Goal: Task Accomplishment & Management: Use online tool/utility

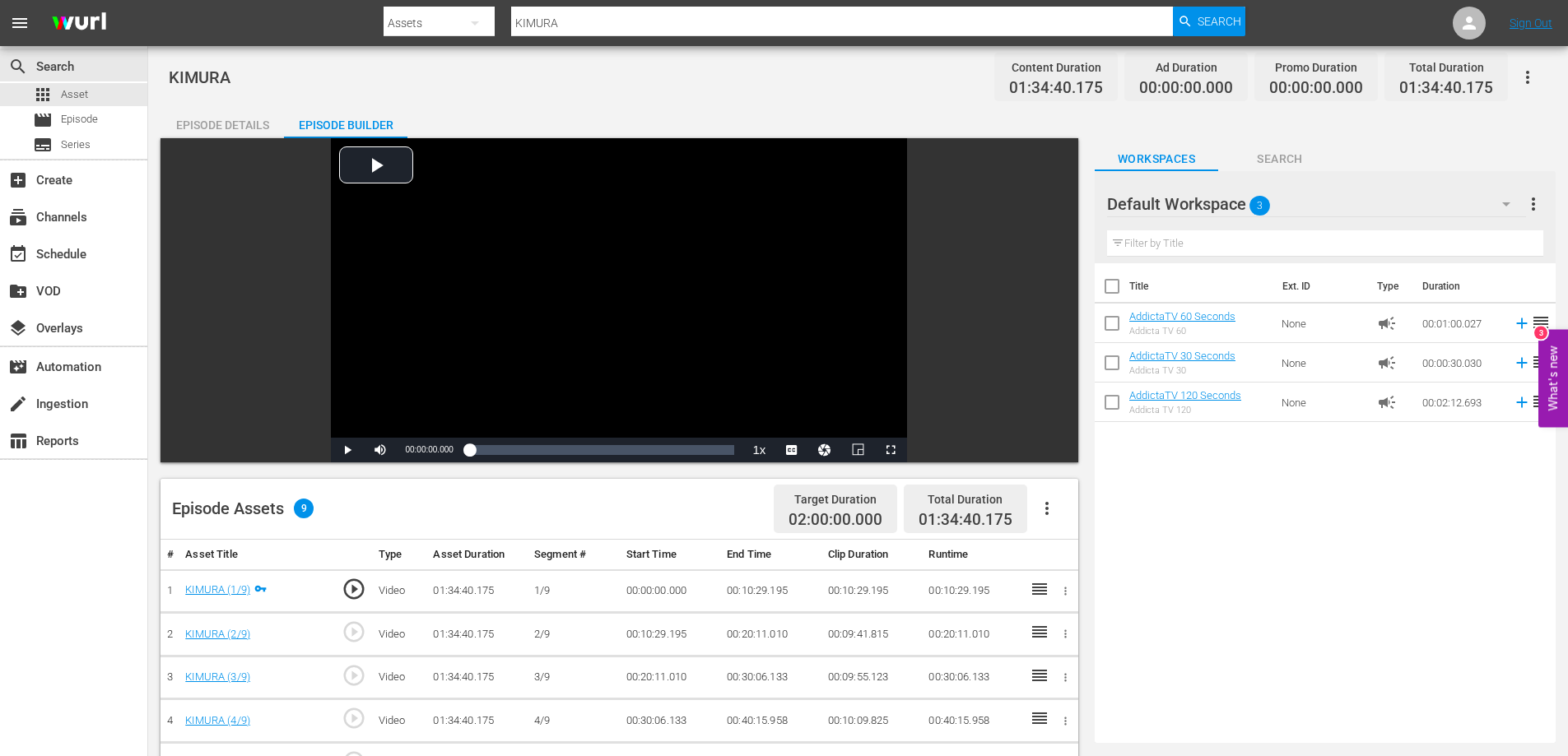
click at [1241, 530] on div "Title Ext. ID Type Duration AddictaTV 60 Seconds Addicta TV 60 None campaign 00…" at bounding box center [1325, 500] width 461 height 473
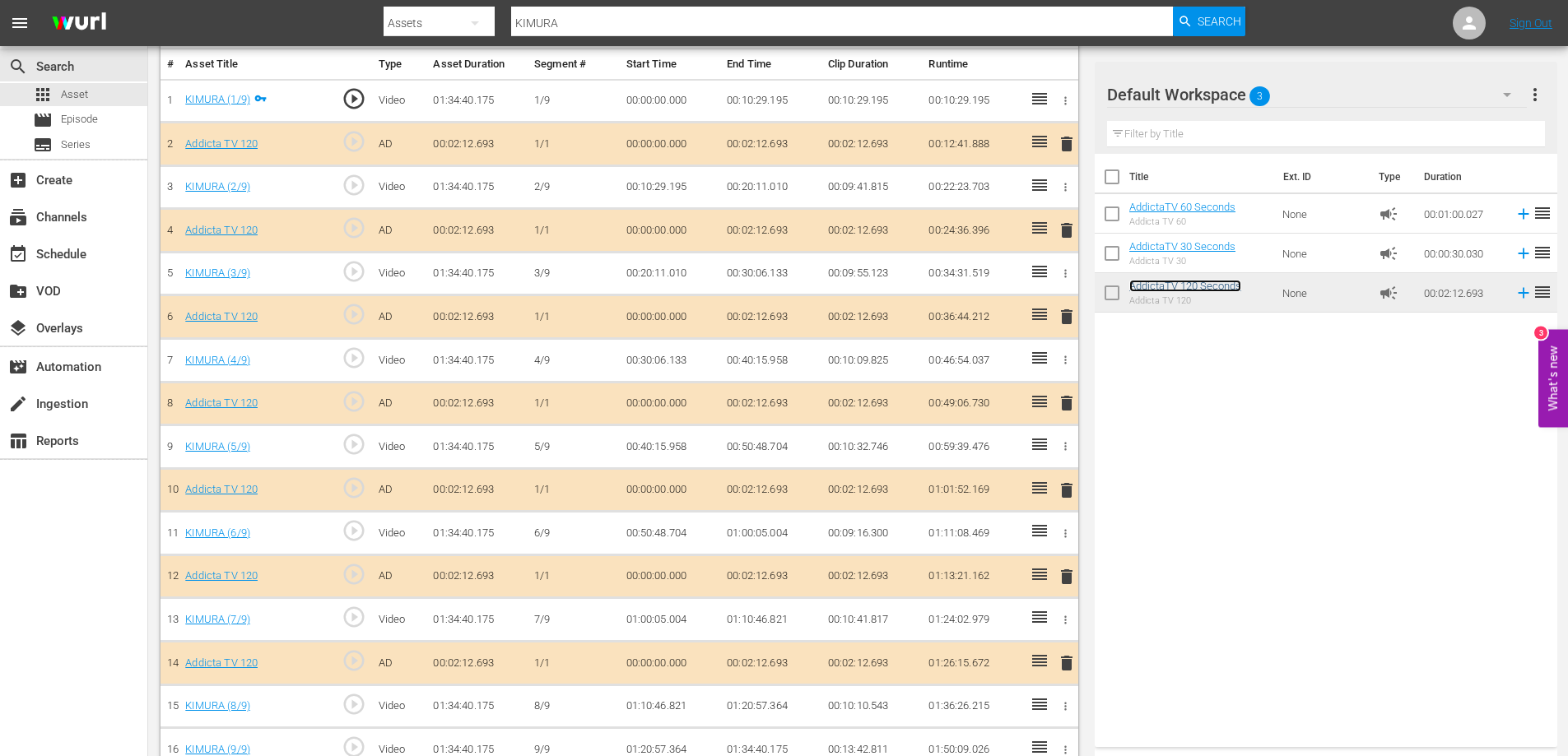
scroll to position [518, 0]
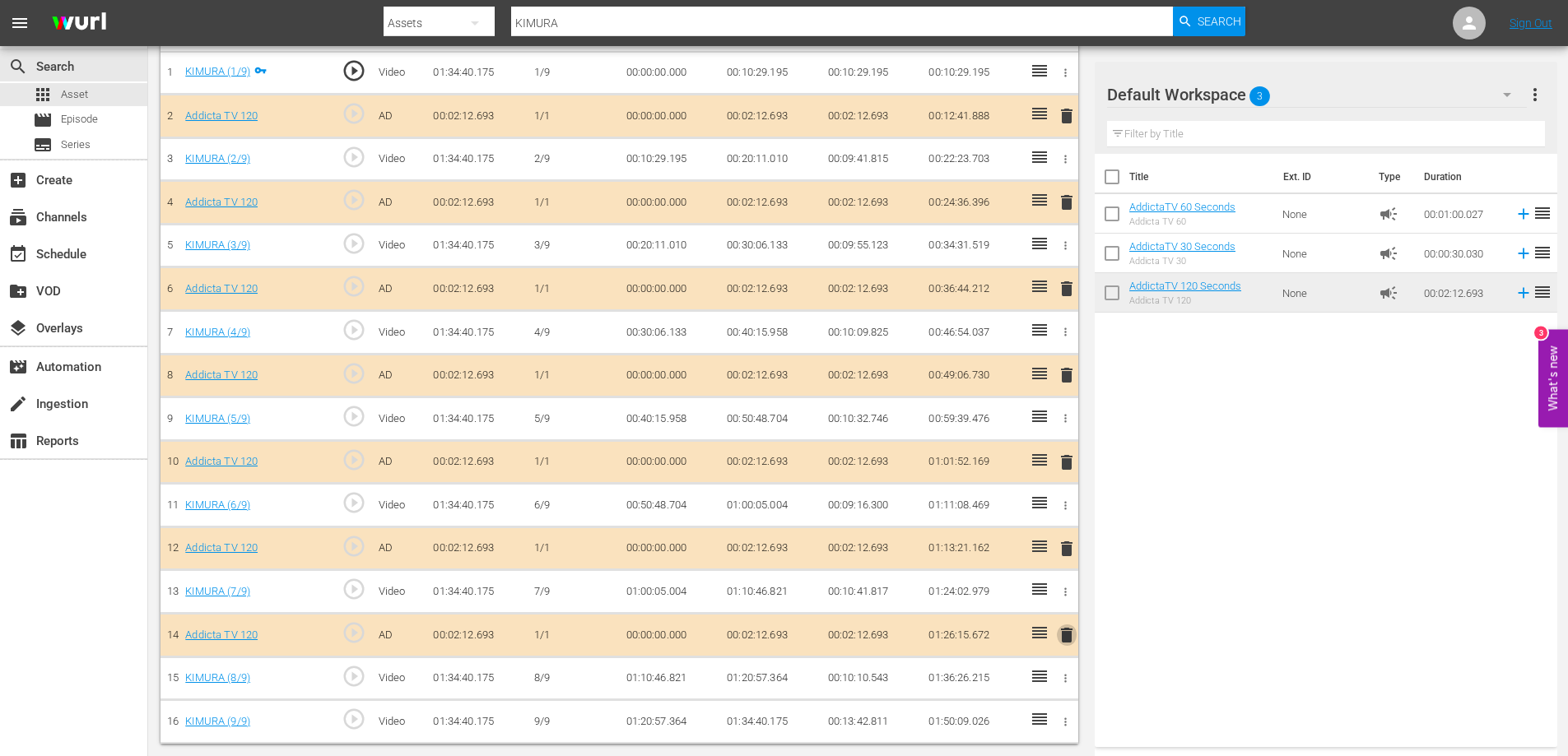
click at [1065, 637] on span "delete" at bounding box center [1066, 635] width 19 height 19
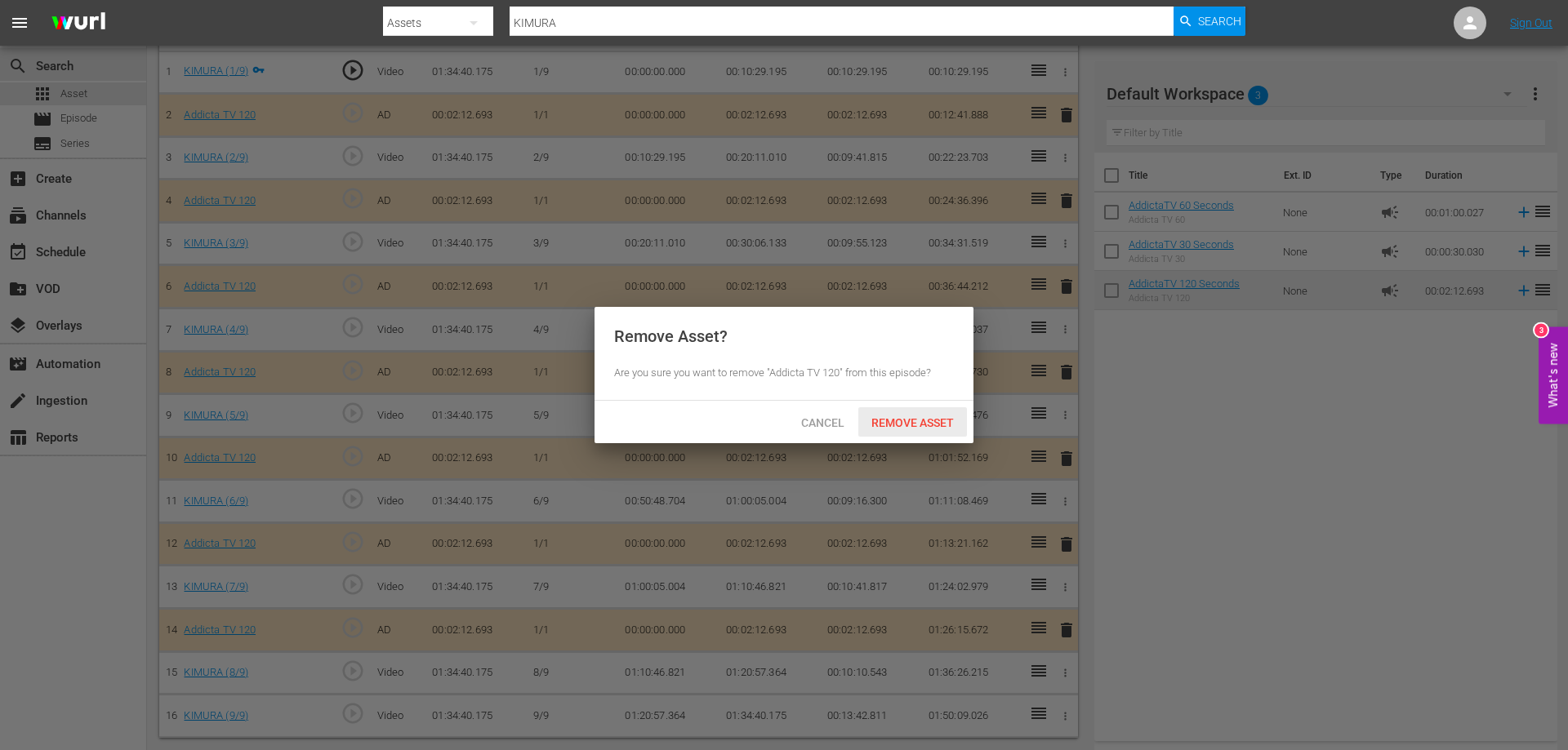
click at [900, 422] on span "Remove Asset" at bounding box center [913, 422] width 109 height 13
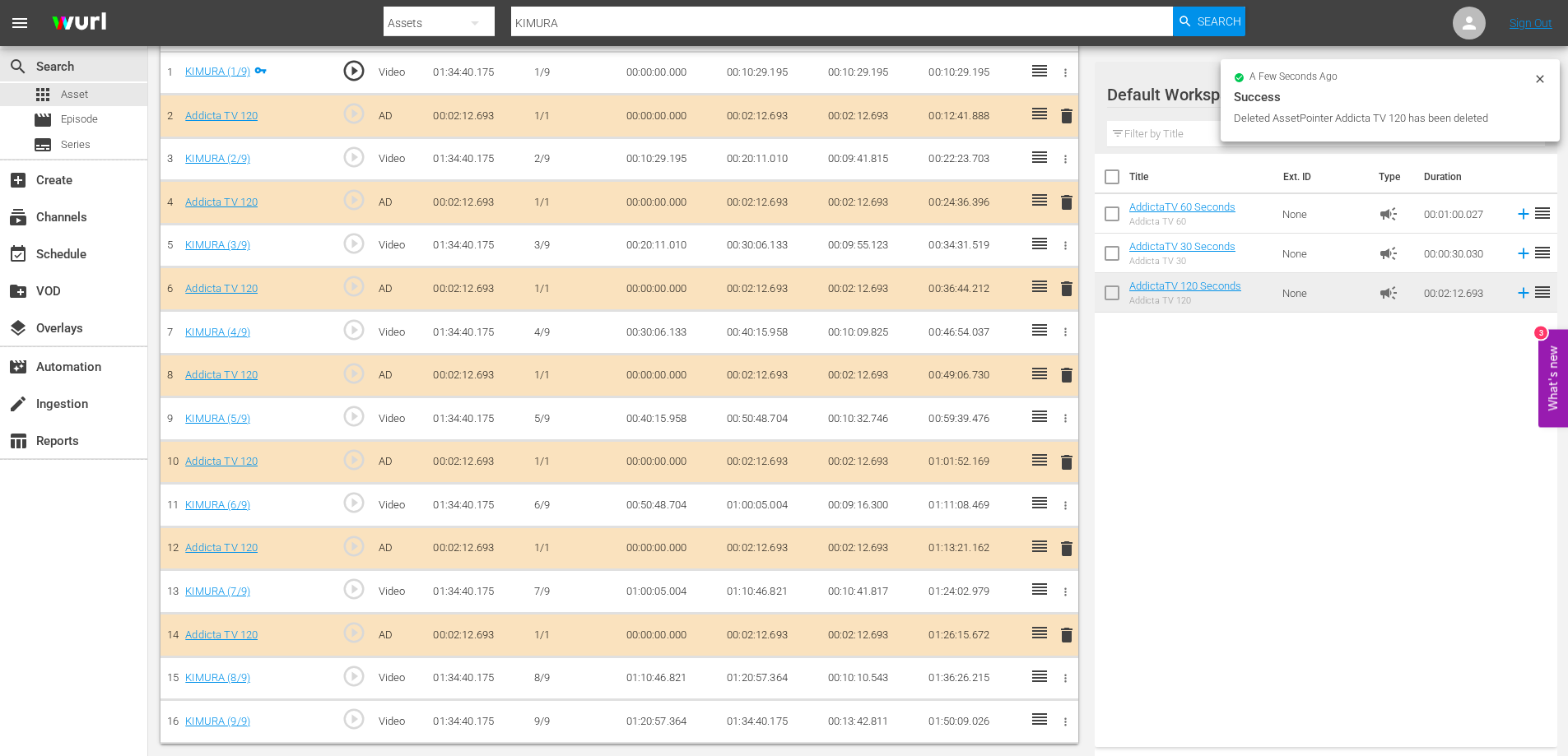
scroll to position [475, 0]
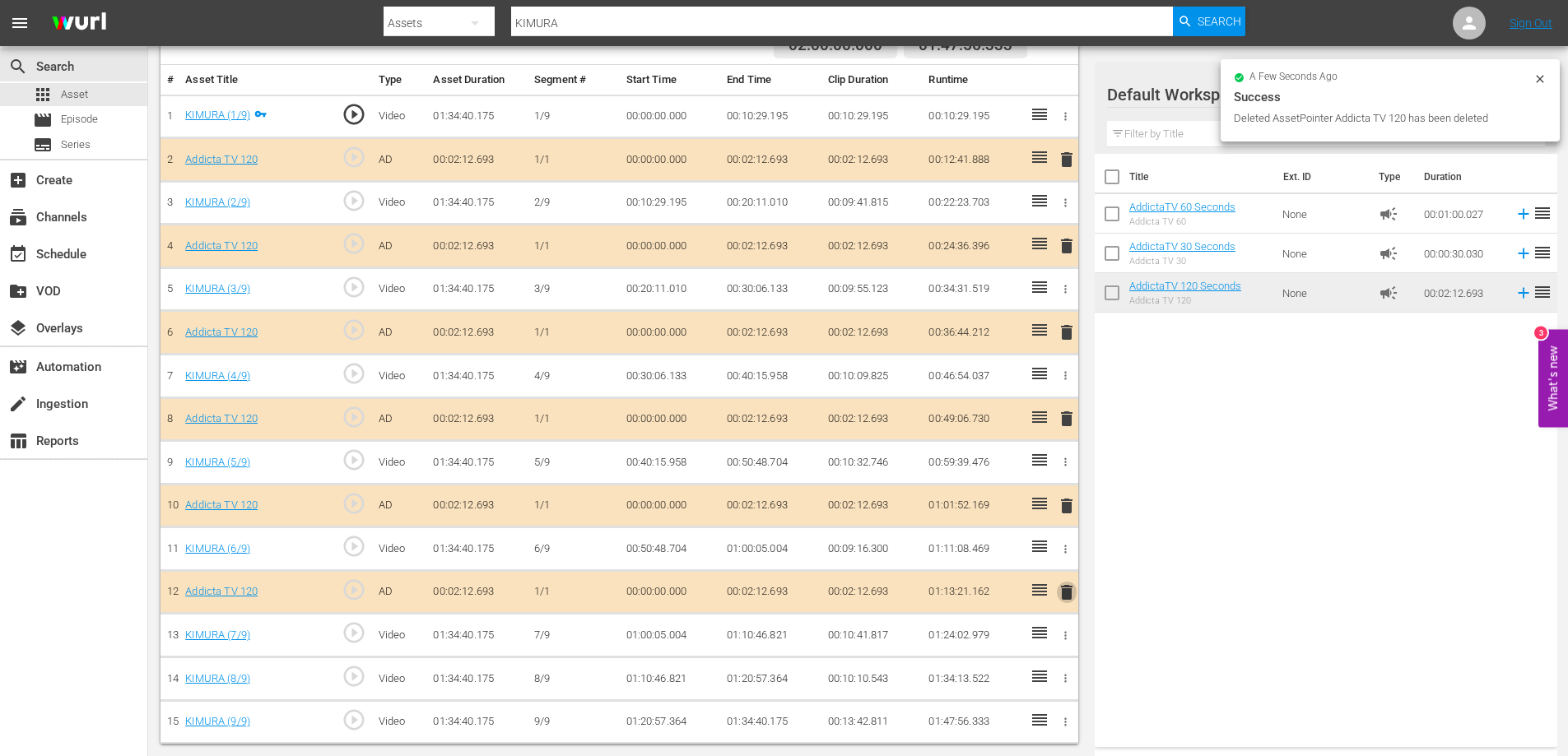
click at [1066, 588] on span "delete" at bounding box center [1066, 592] width 19 height 19
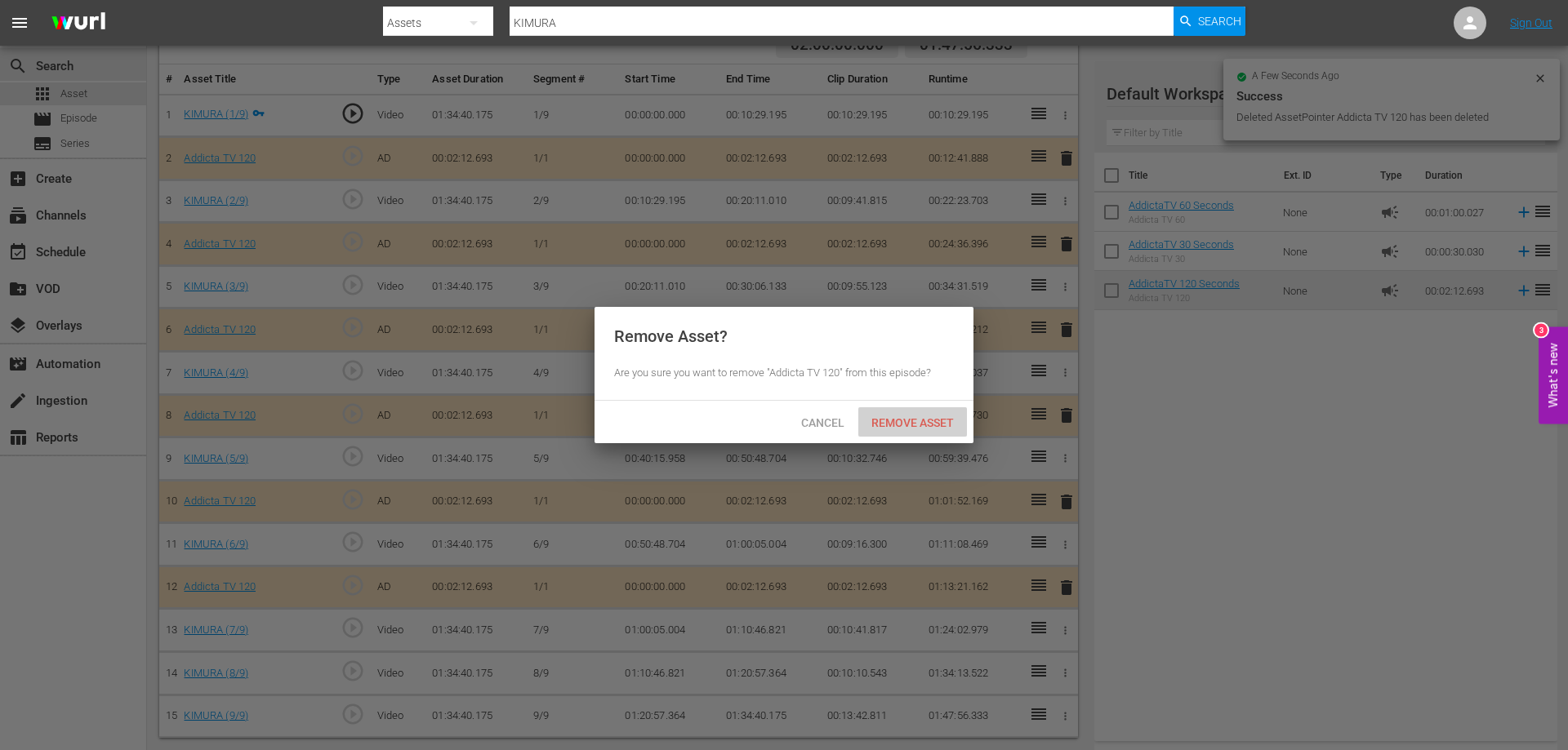
click at [920, 423] on span "Remove Asset" at bounding box center [913, 422] width 109 height 13
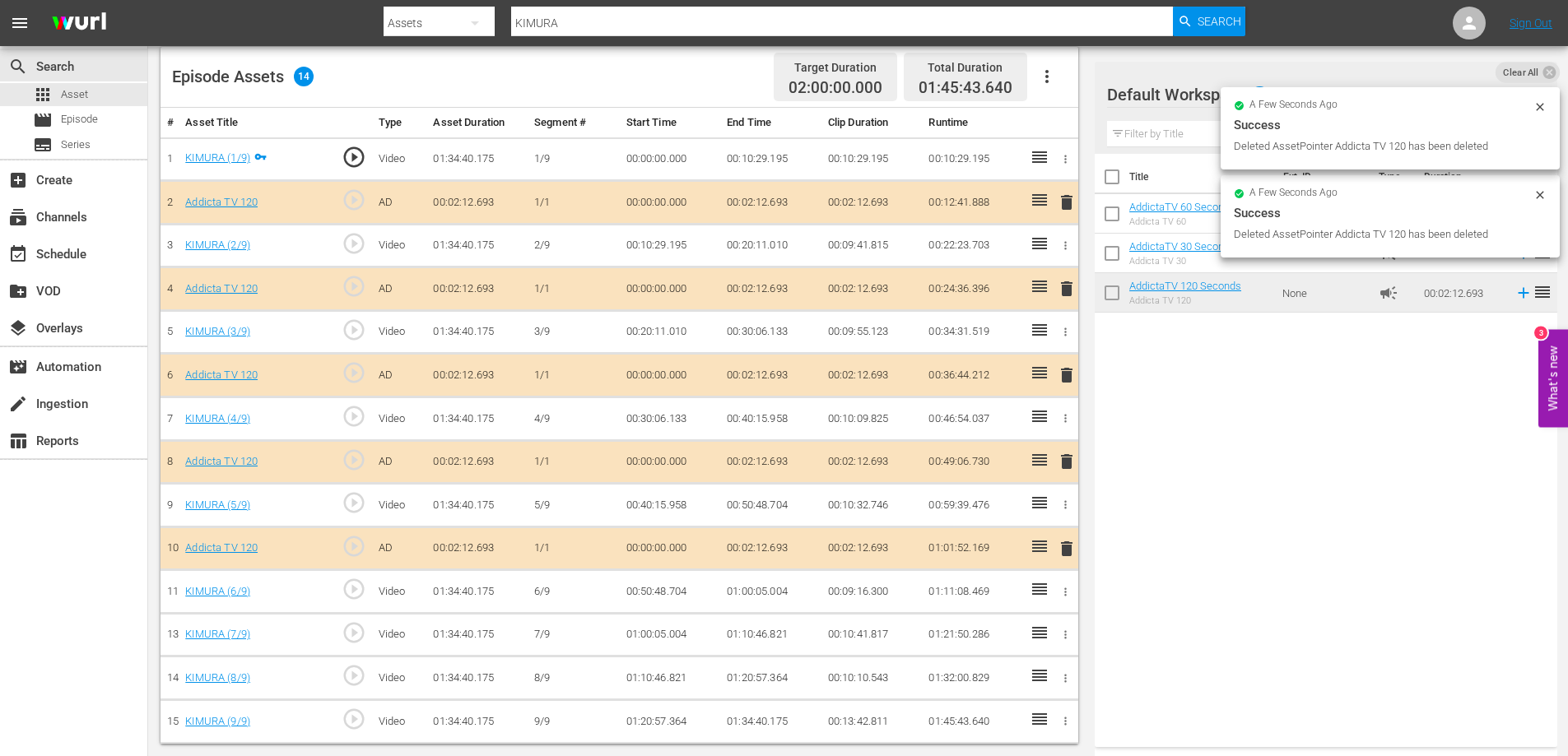
scroll to position [432, 0]
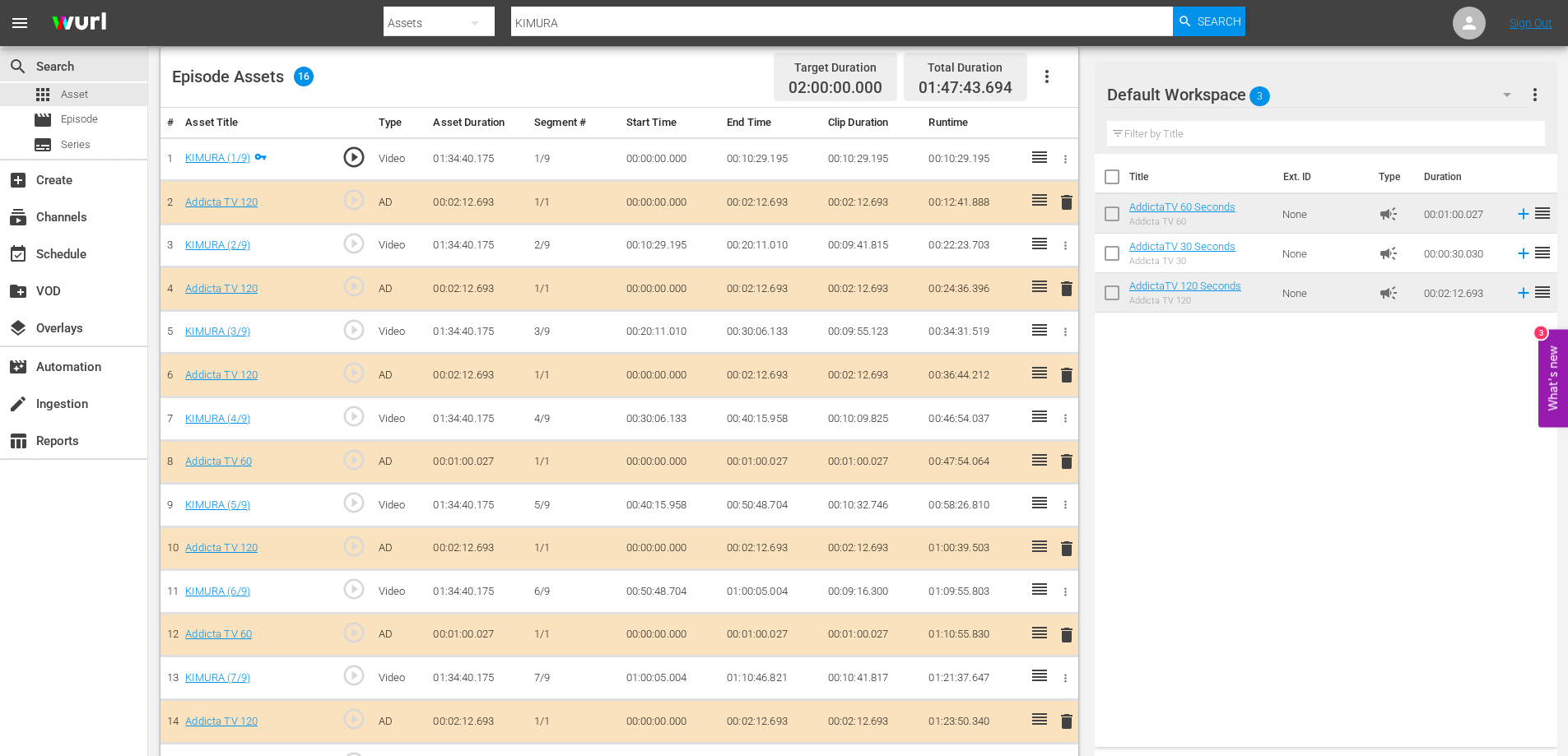
click at [1070, 203] on span "delete" at bounding box center [1066, 202] width 19 height 19
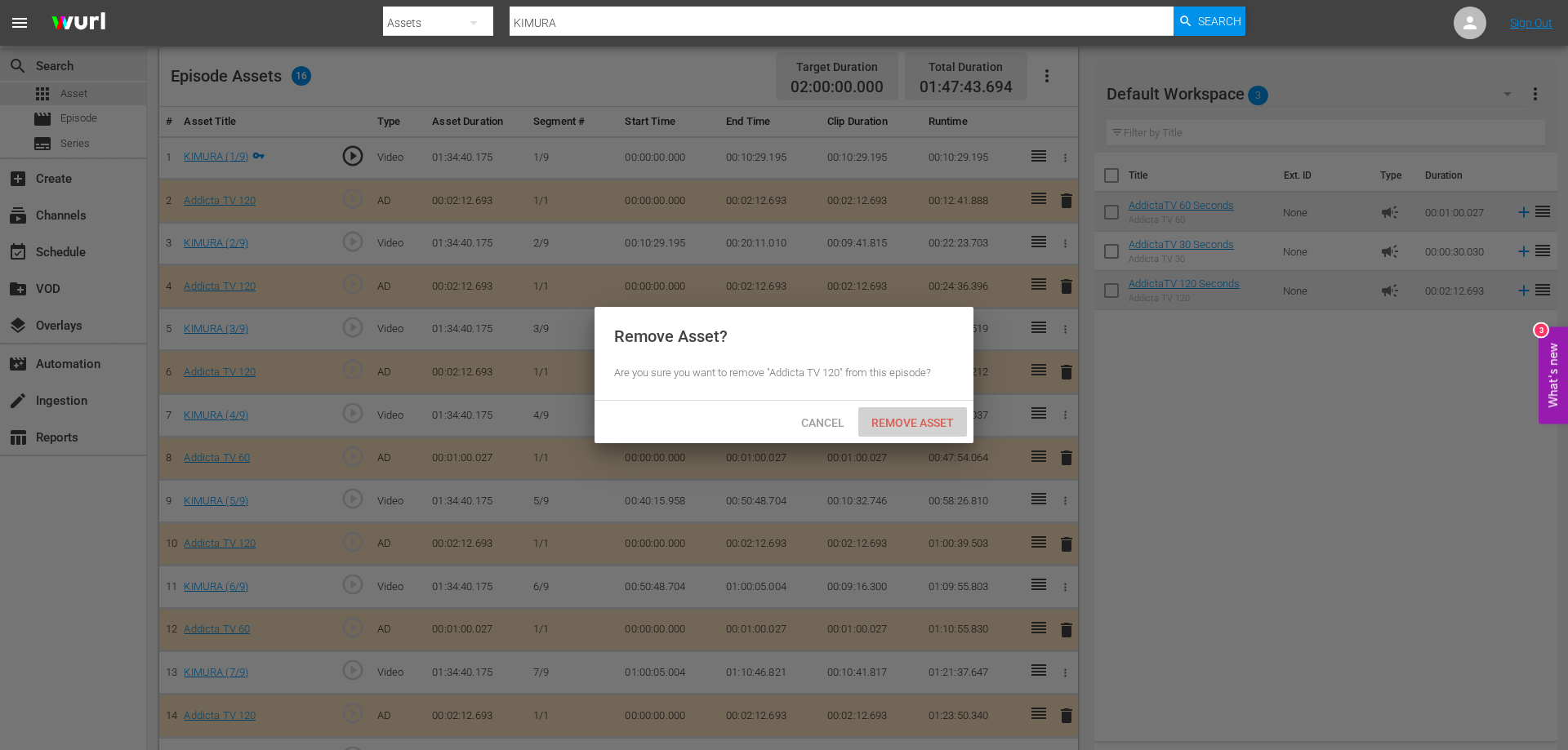
click at [922, 416] on span "Remove Asset" at bounding box center [913, 422] width 109 height 13
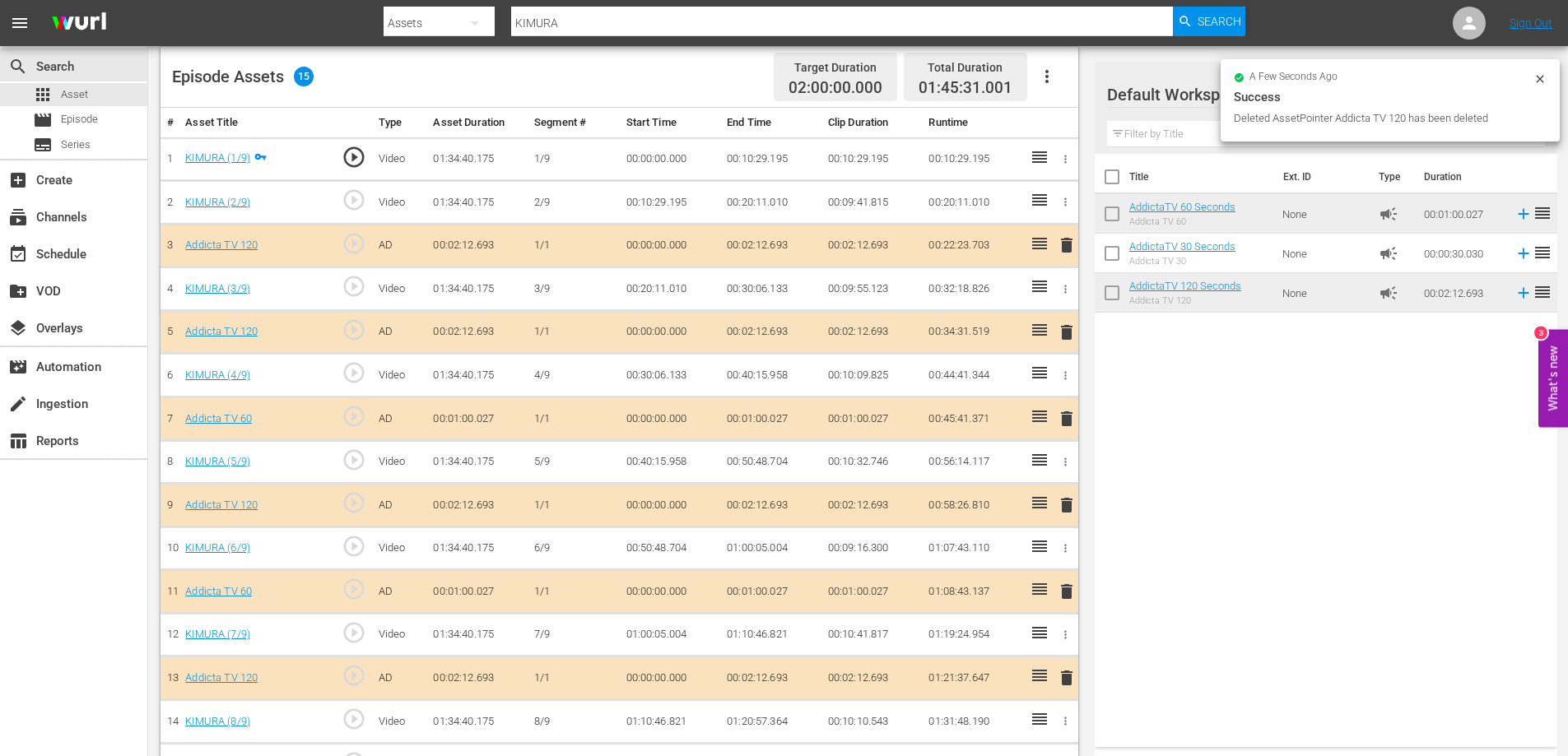
click at [1067, 243] on span "delete" at bounding box center [1066, 245] width 19 height 19
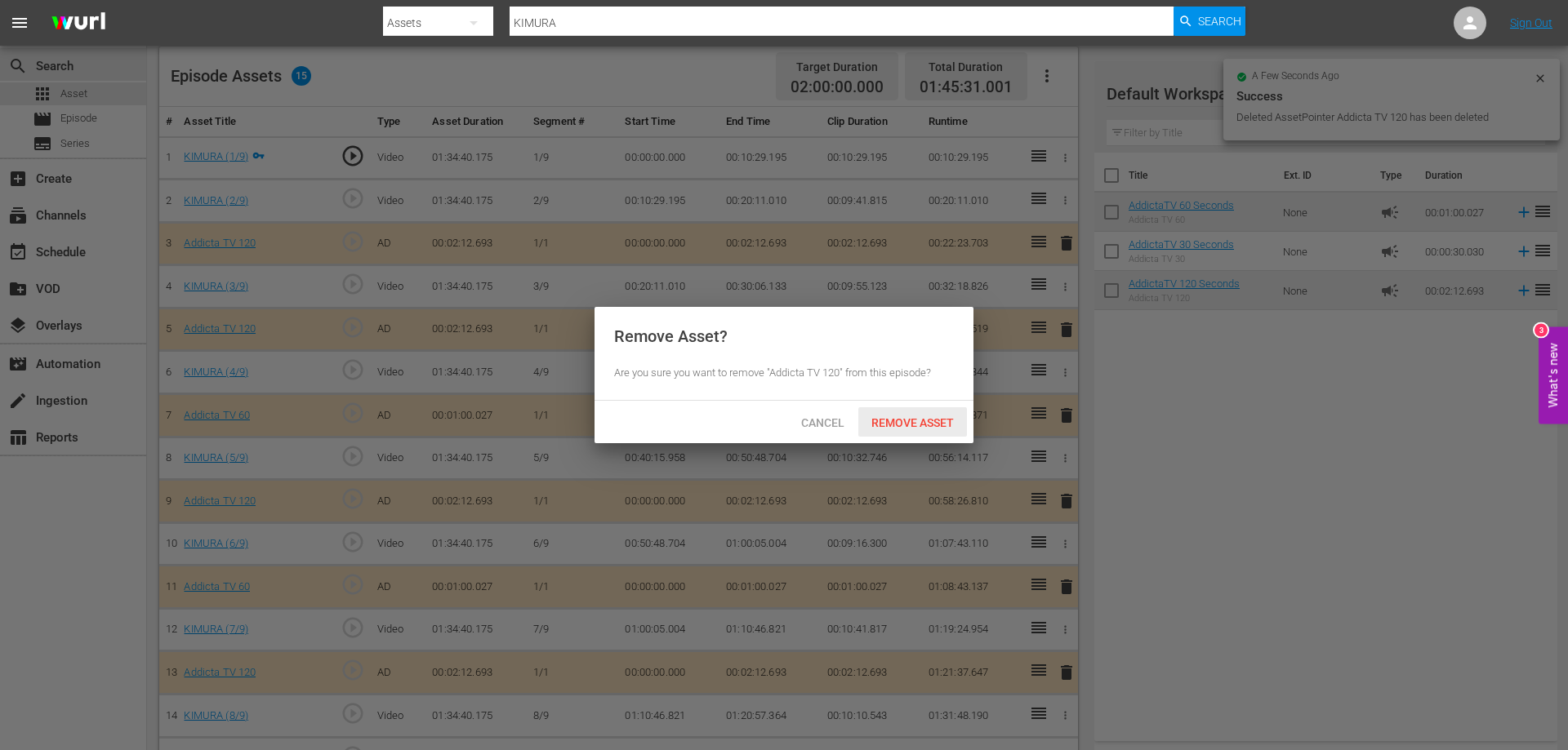
click at [902, 418] on span "Remove Asset" at bounding box center [913, 422] width 109 height 13
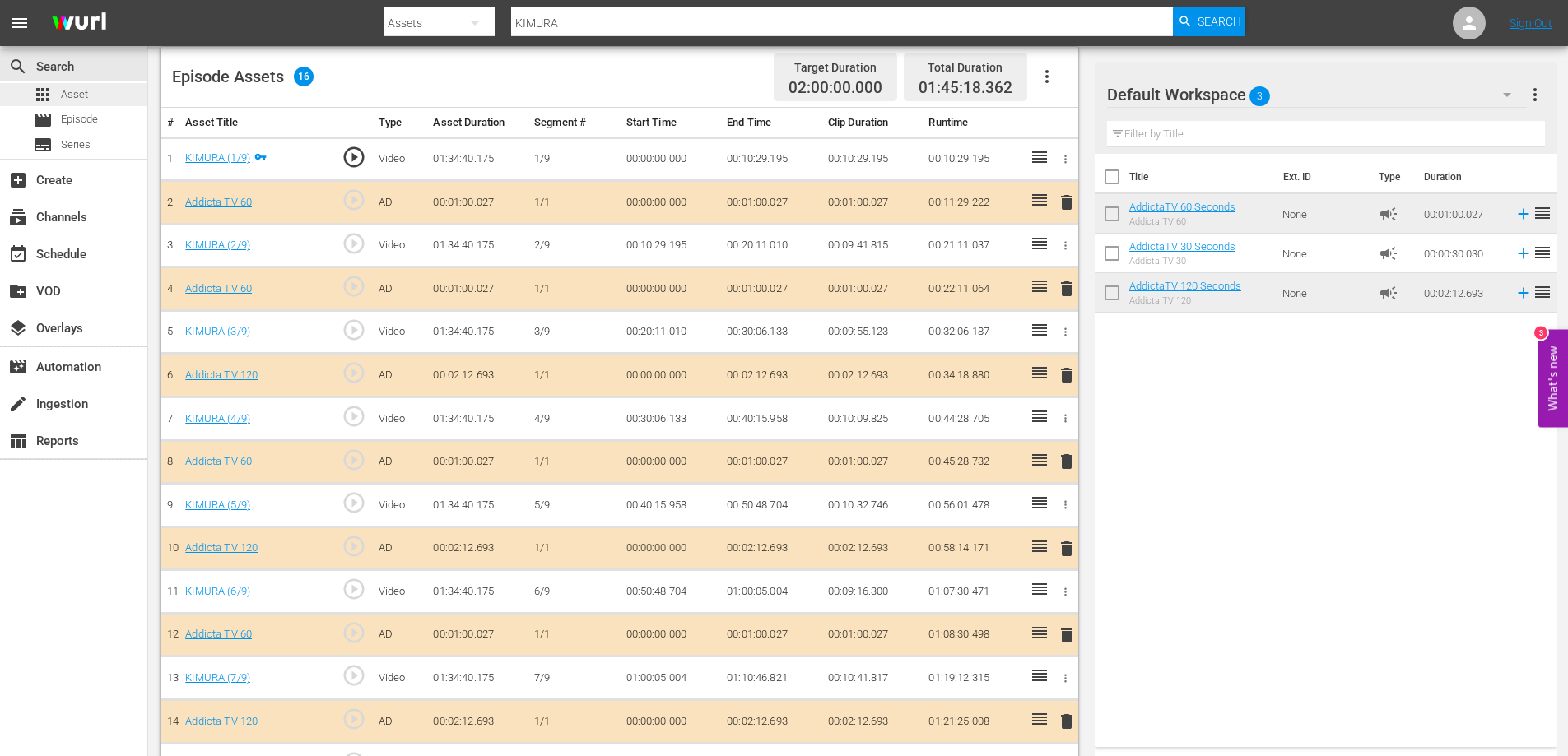
click at [72, 86] on span "Asset" at bounding box center [74, 94] width 27 height 17
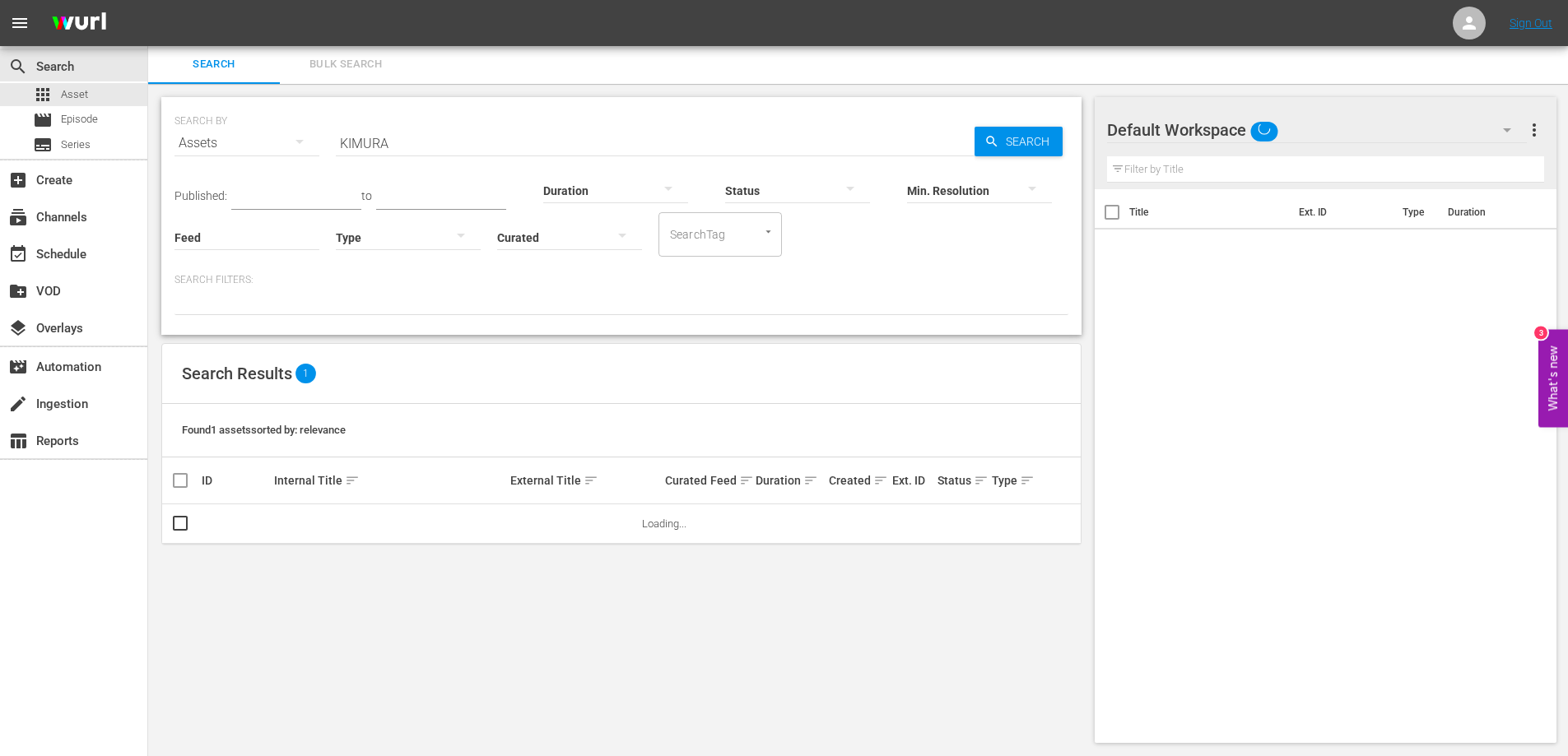
scroll to position [2, 0]
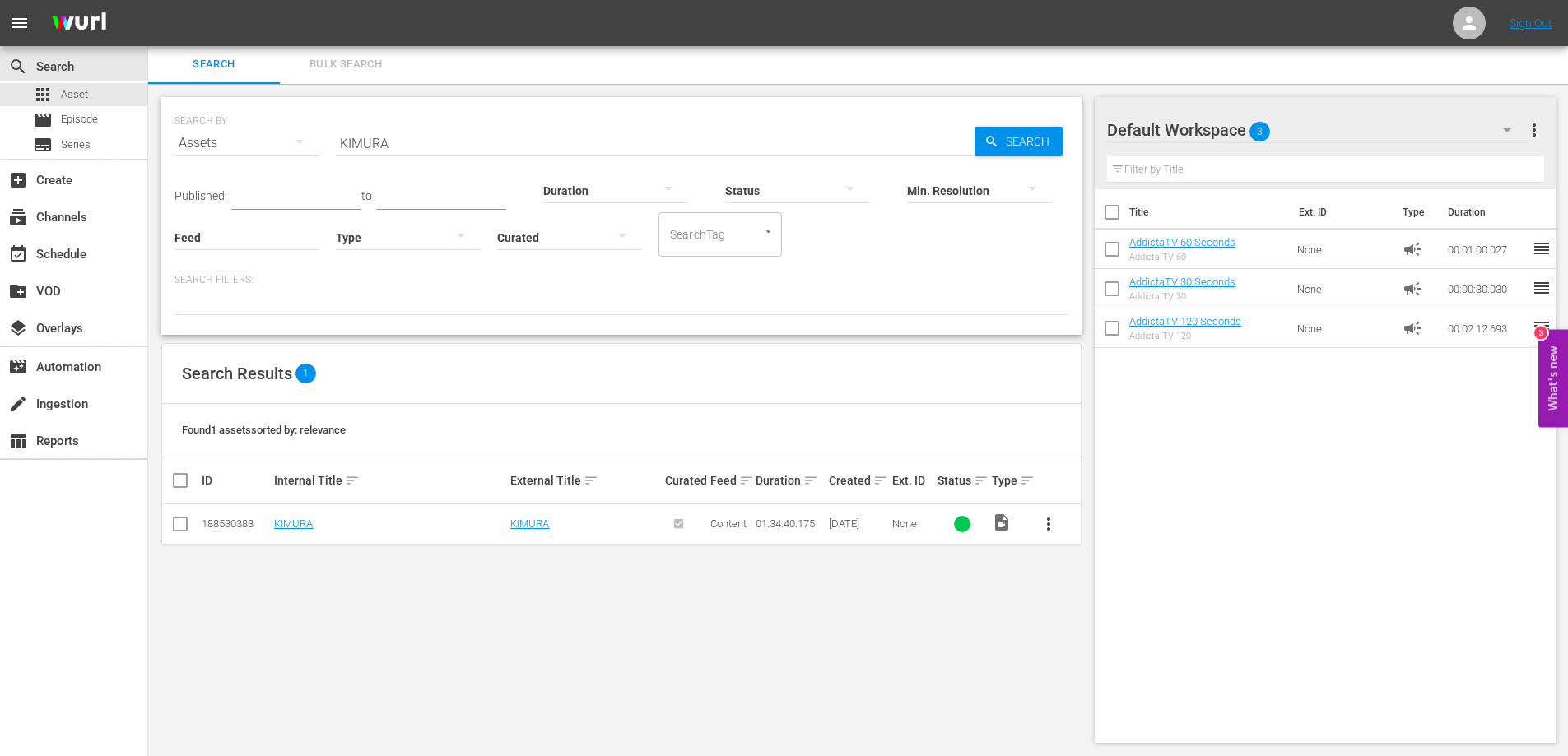
click at [385, 151] on input "KIMURA" at bounding box center [654, 143] width 639 height 40
paste input "LA LLEVADA Y LA TRAID"
type input "LA LLEVADA Y LA TRAIDA"
click at [1055, 522] on span "more_vert" at bounding box center [1049, 524] width 19 height 19
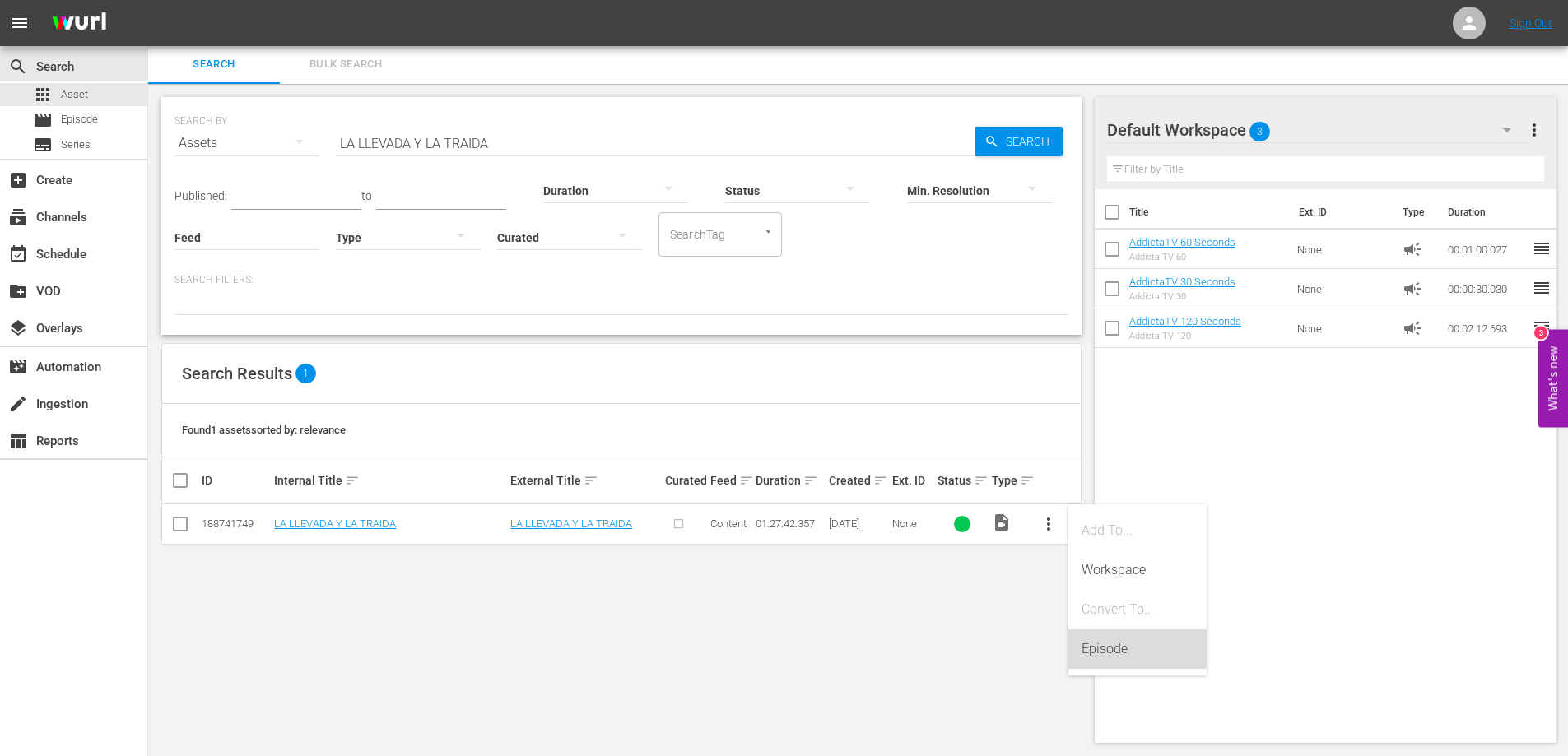
click at [1118, 647] on div "Episode" at bounding box center [1137, 649] width 112 height 40
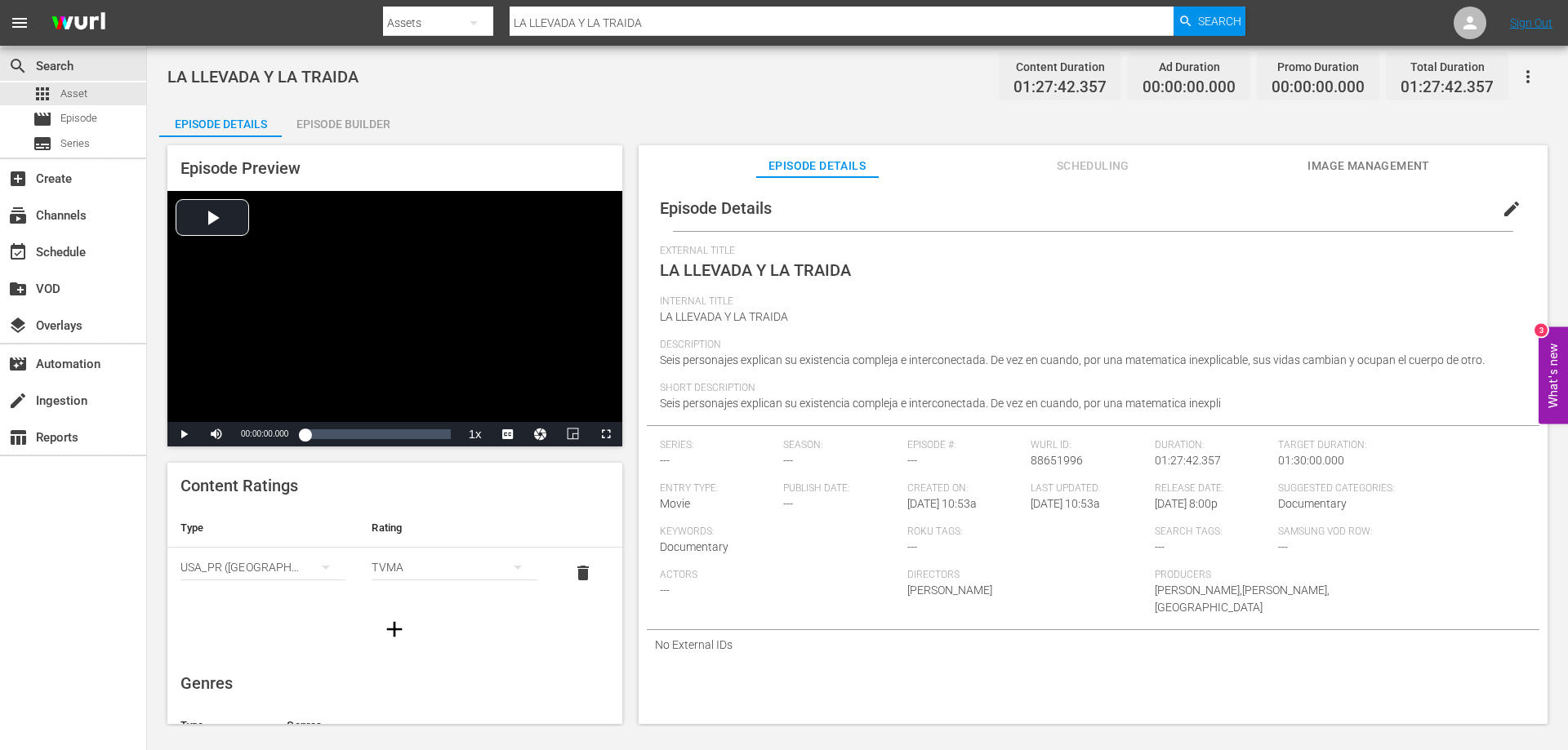
click at [326, 118] on div "Episode Builder" at bounding box center [343, 124] width 123 height 39
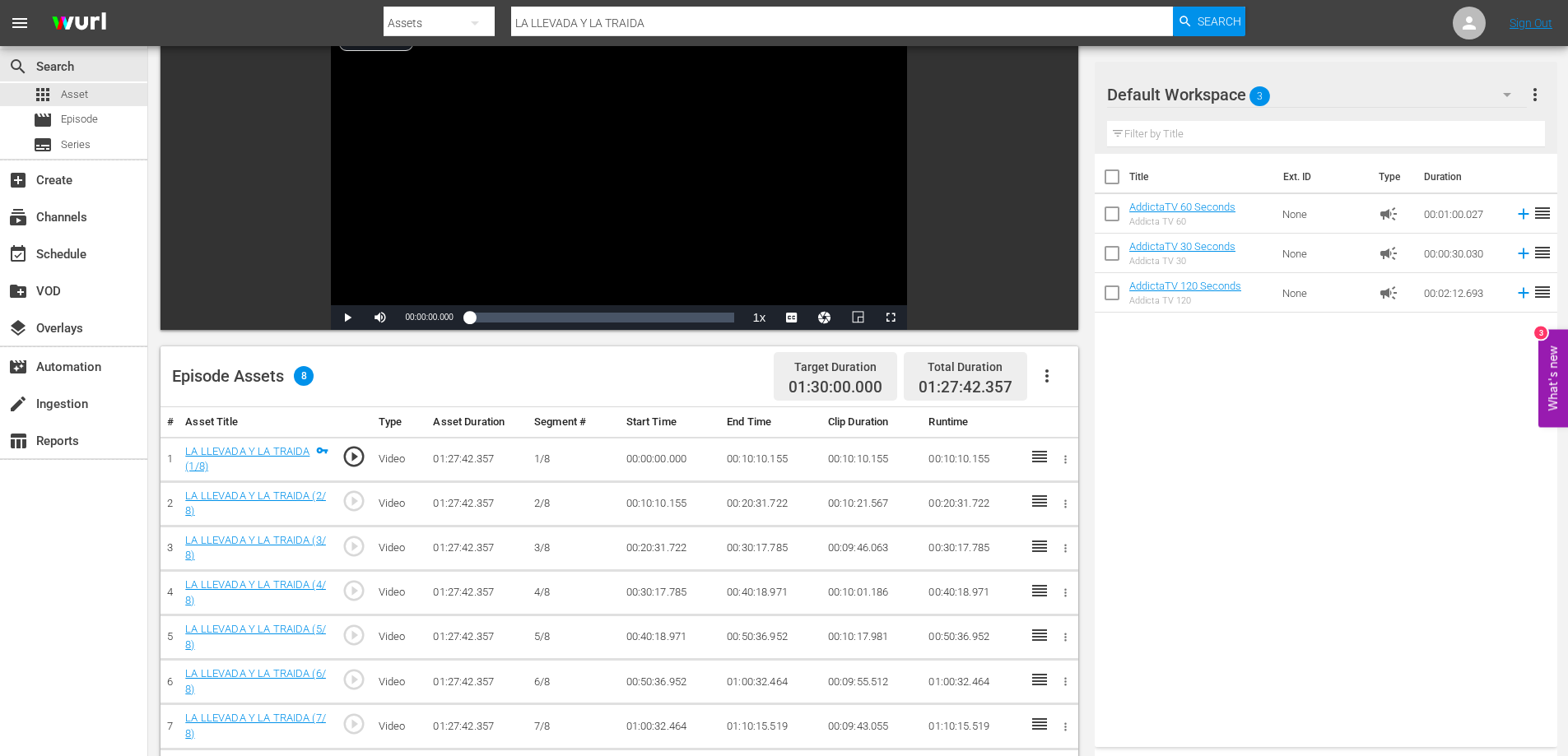
scroll to position [412, 0]
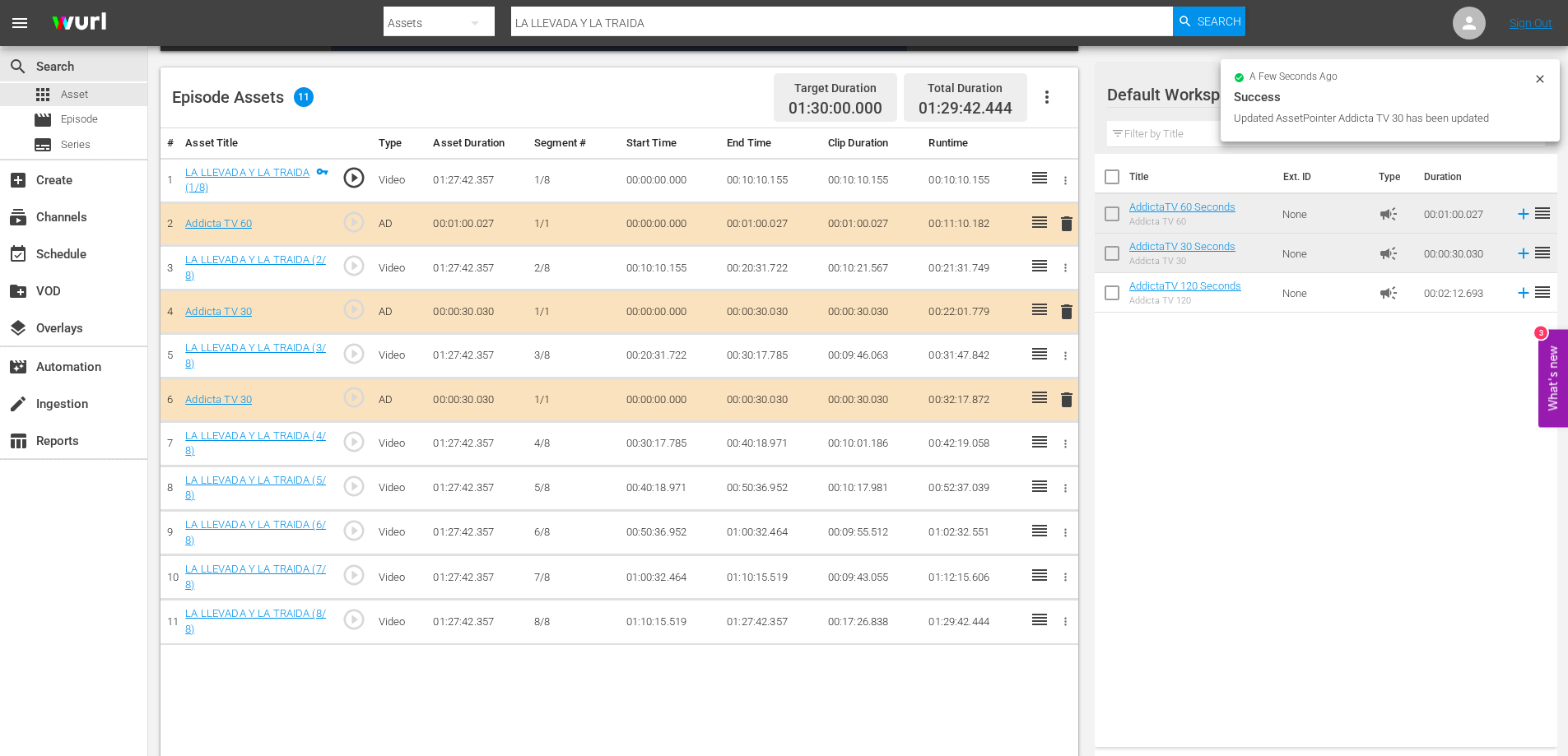
drag, startPoint x: 1062, startPoint y: 223, endPoint x: 1033, endPoint y: 258, distance: 45.5
click at [1063, 223] on span "delete" at bounding box center [1066, 224] width 19 height 19
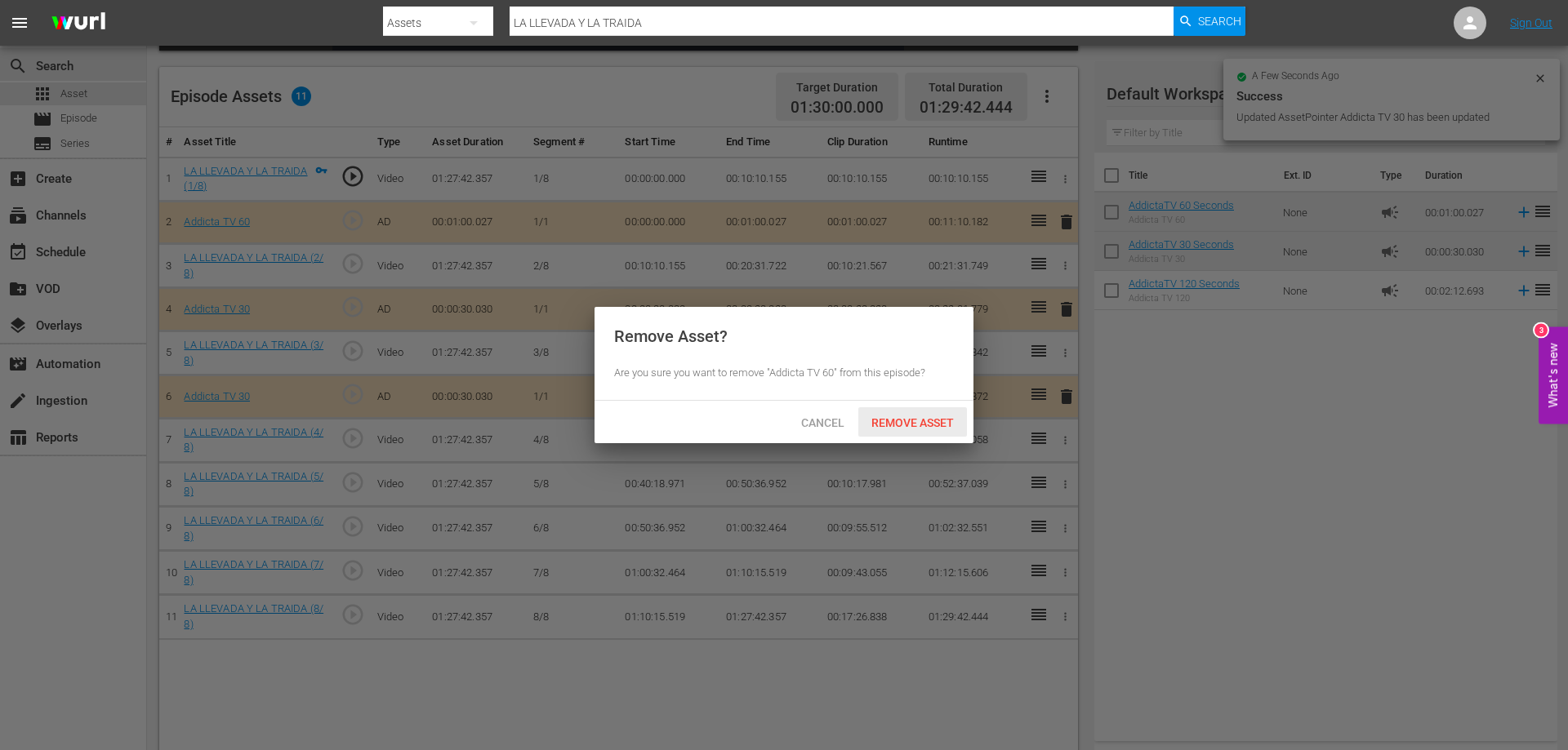
click at [929, 412] on div "Remove Asset" at bounding box center [913, 422] width 109 height 30
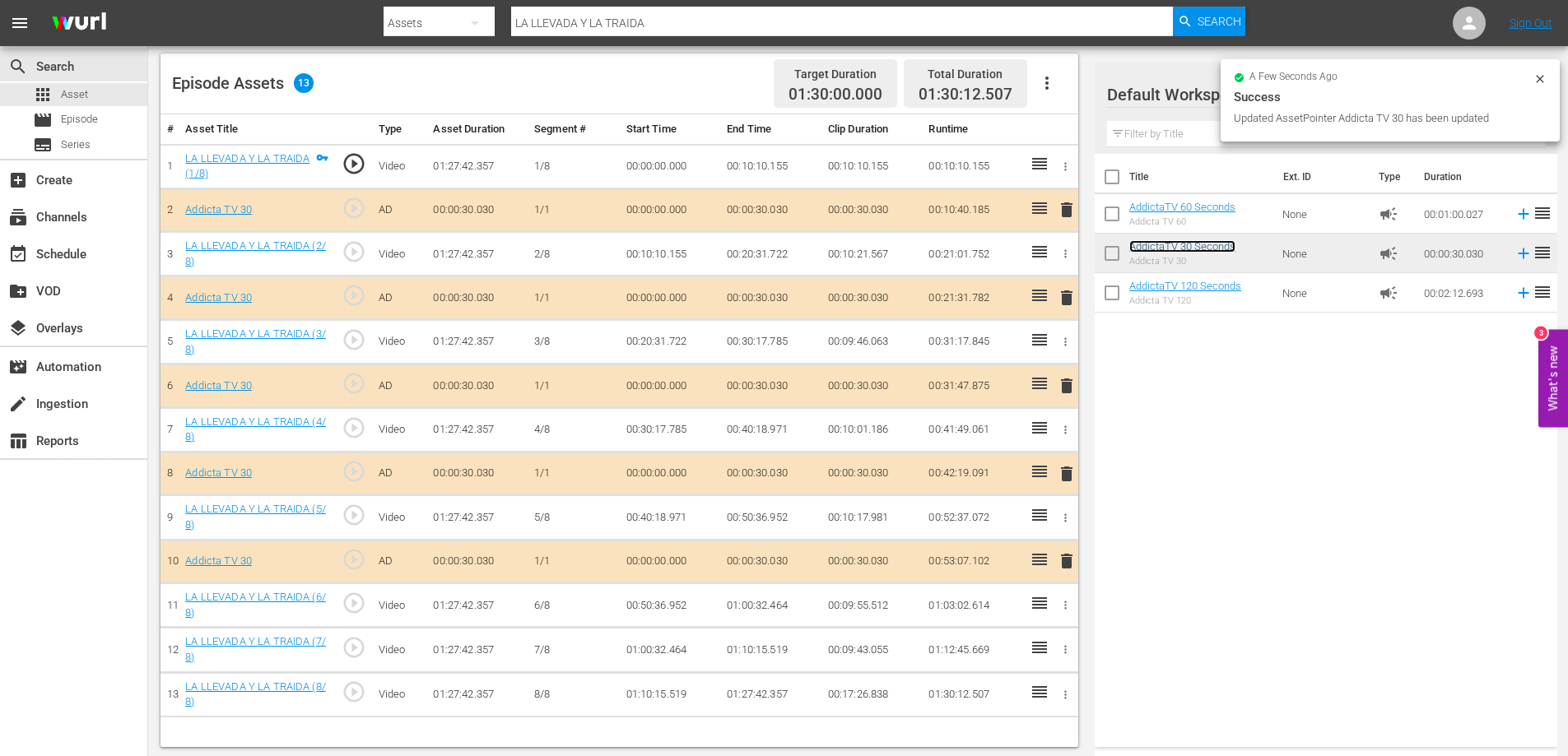
scroll to position [428, 0]
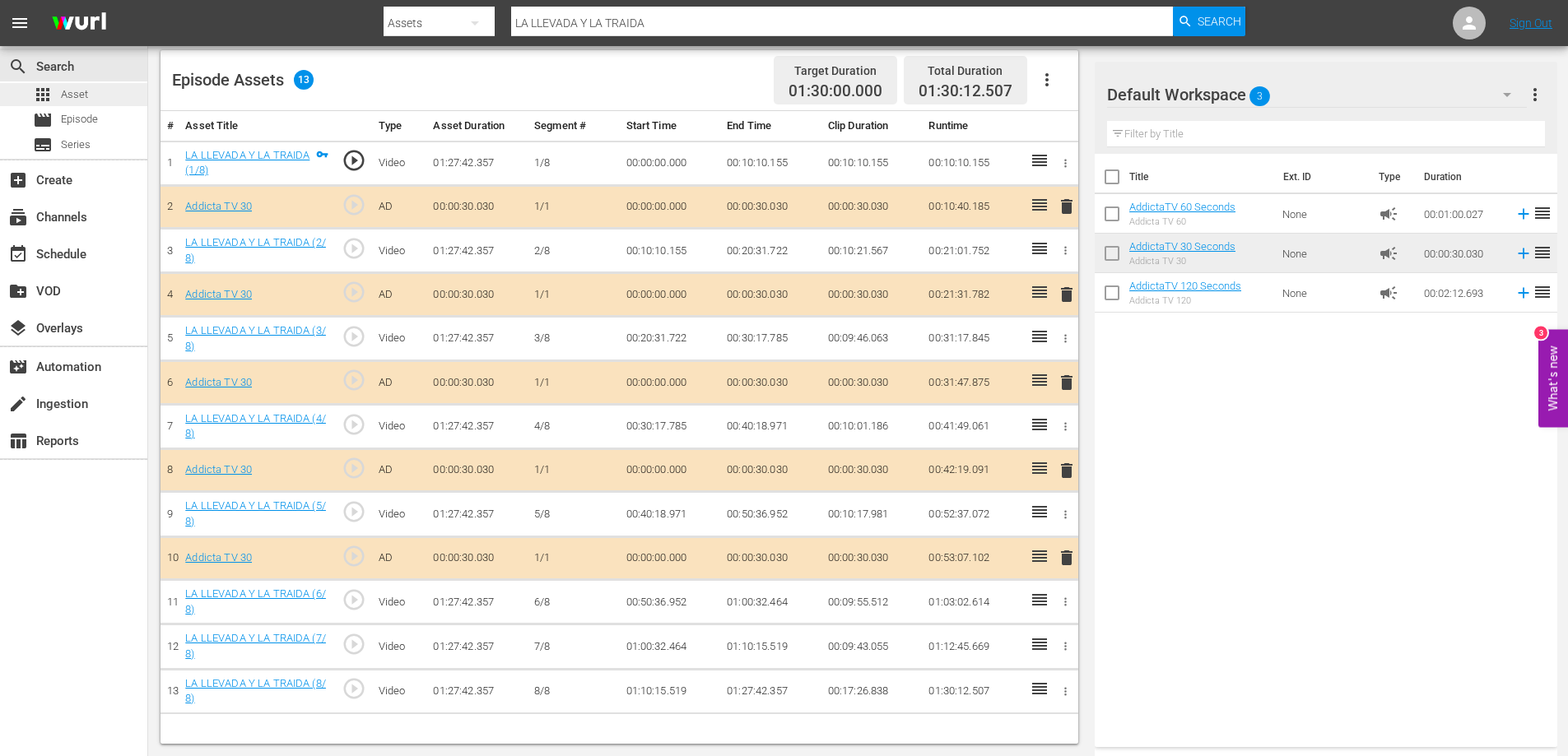
click at [79, 99] on span "Asset" at bounding box center [74, 94] width 27 height 17
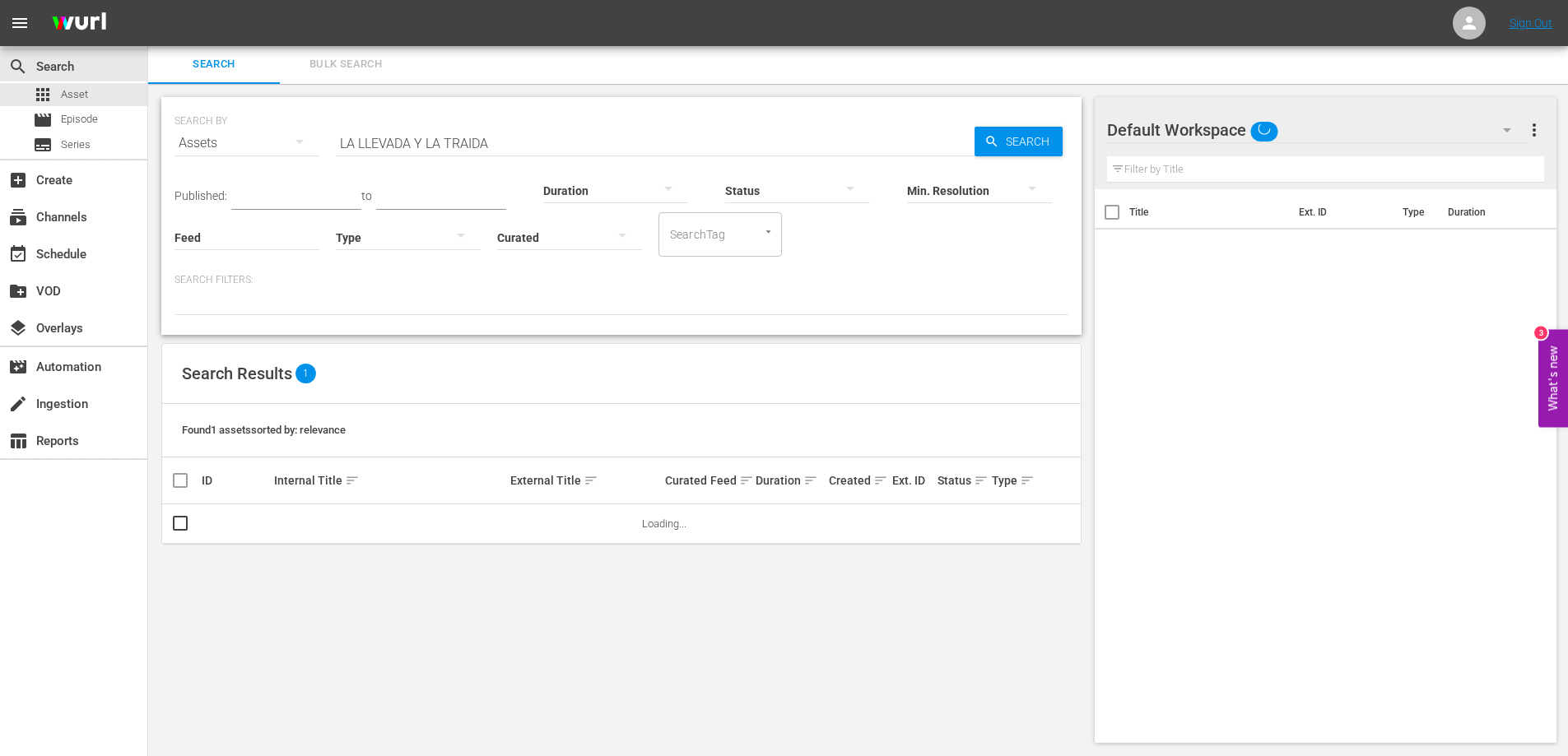
scroll to position [2, 0]
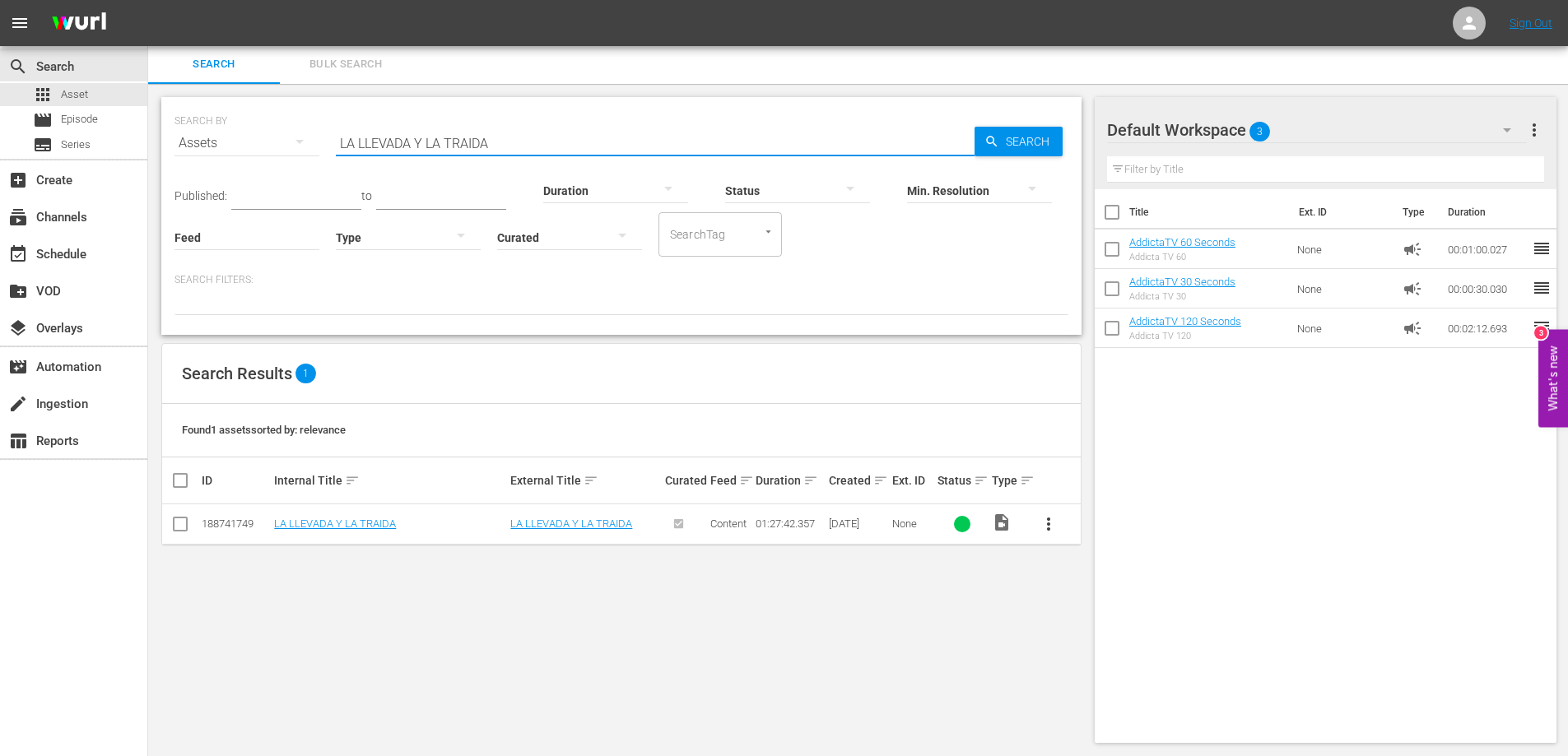
click at [398, 146] on input "LA LLEVADA Y LA TRAIDA" at bounding box center [654, 143] width 639 height 40
paste input "MANANA NO COMIENZA AQUI"
type input "LA MANANA NO COMIENZA AQUI"
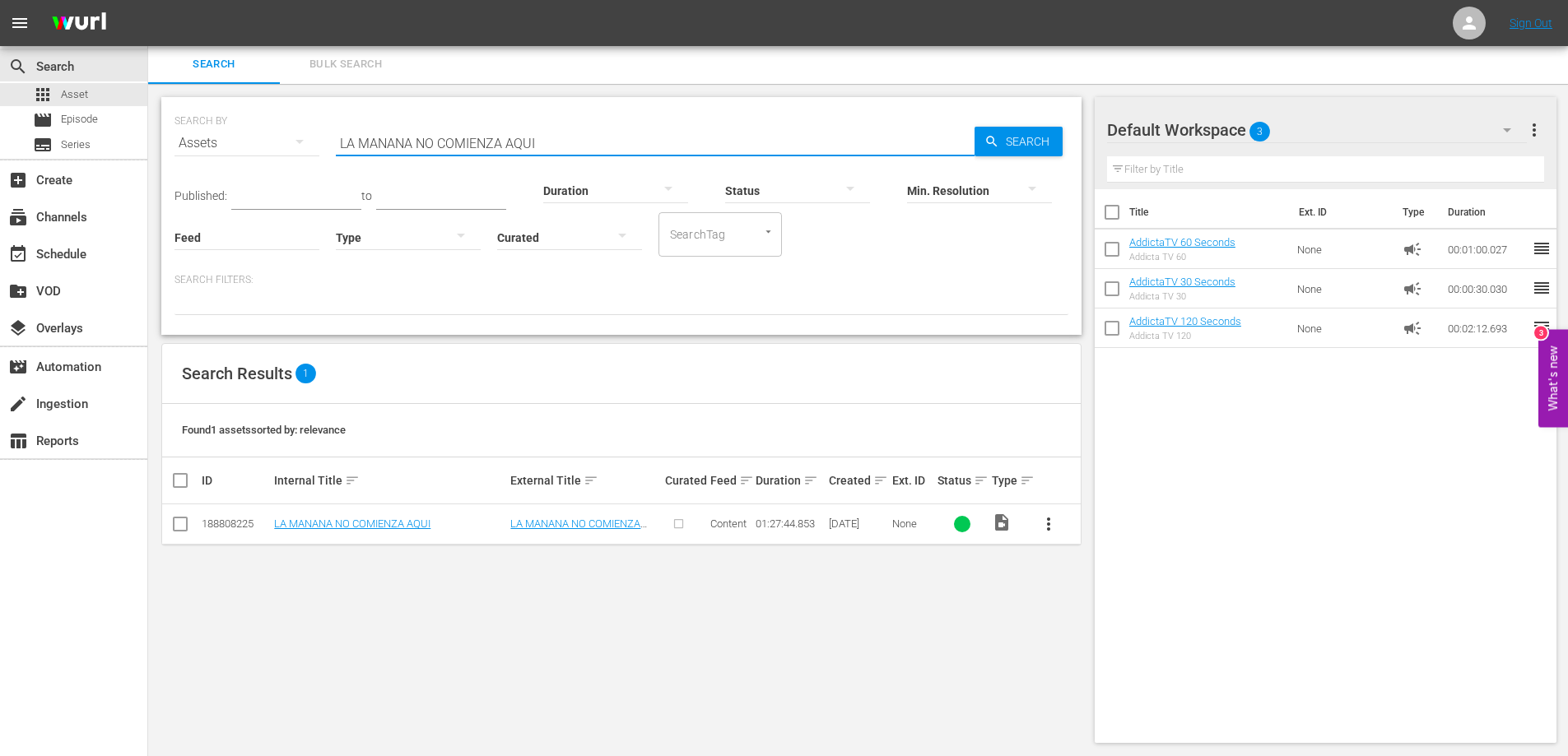
click at [1051, 523] on span "more_vert" at bounding box center [1049, 524] width 19 height 19
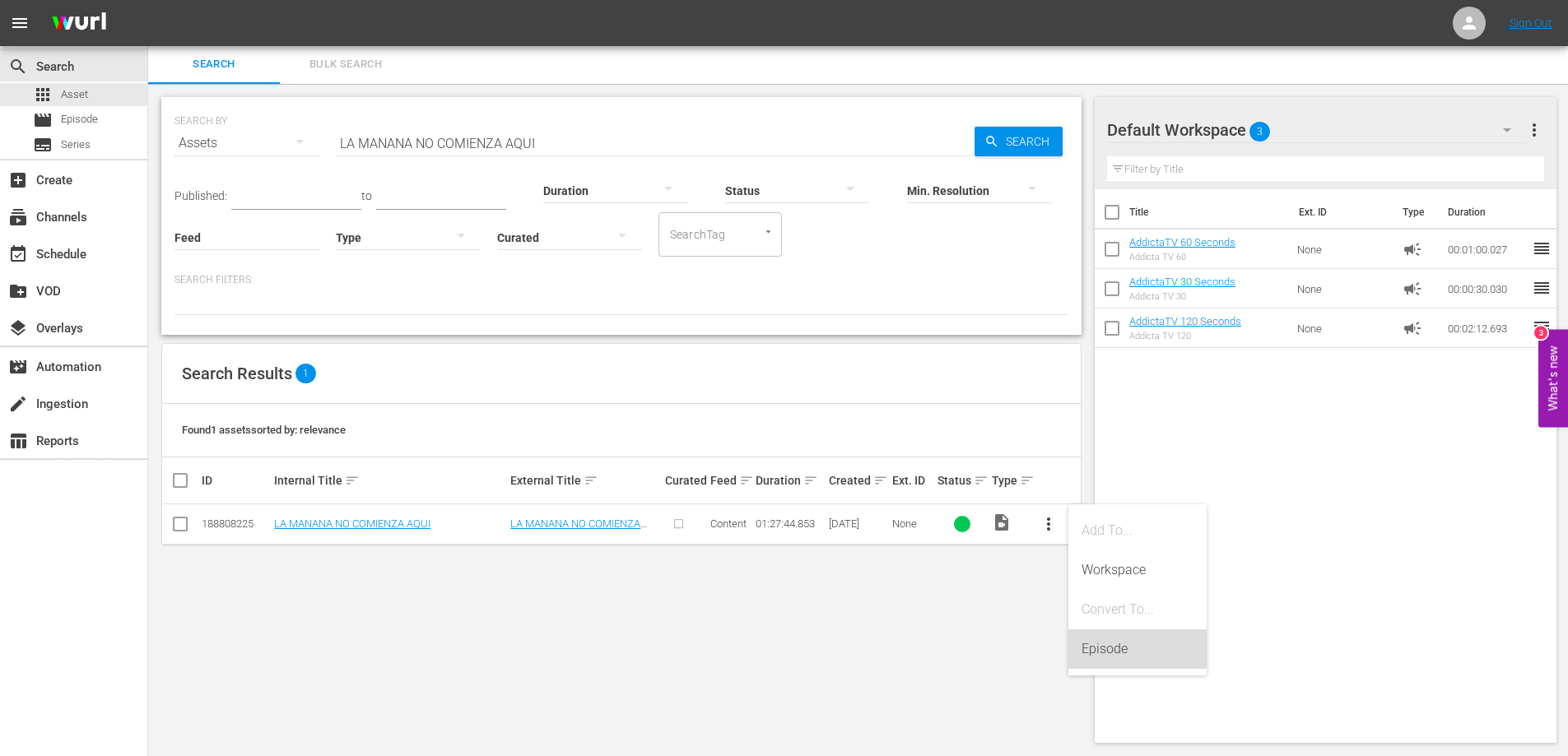
click at [1113, 648] on div "Episode" at bounding box center [1137, 649] width 112 height 40
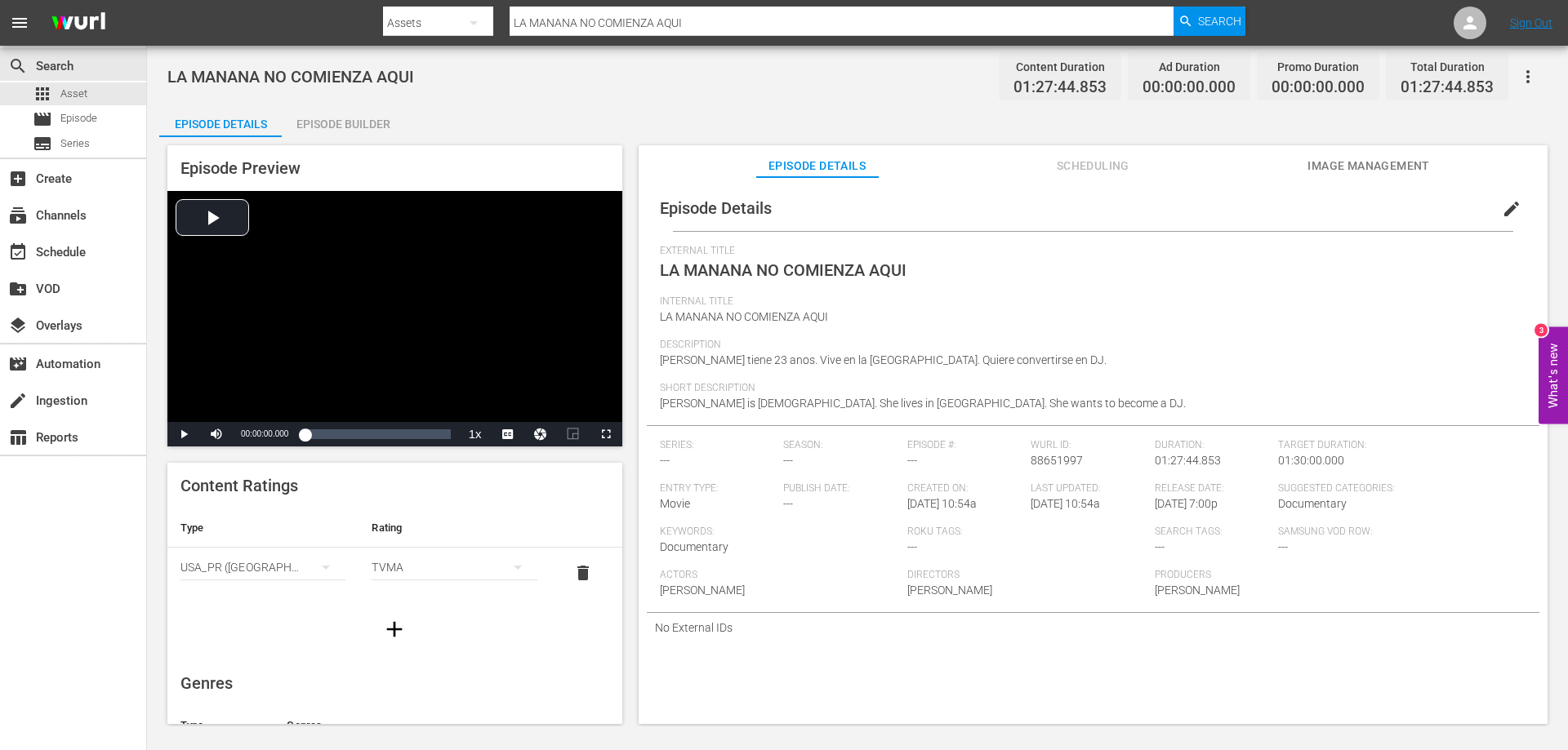
click at [356, 124] on div "Episode Builder" at bounding box center [343, 124] width 123 height 39
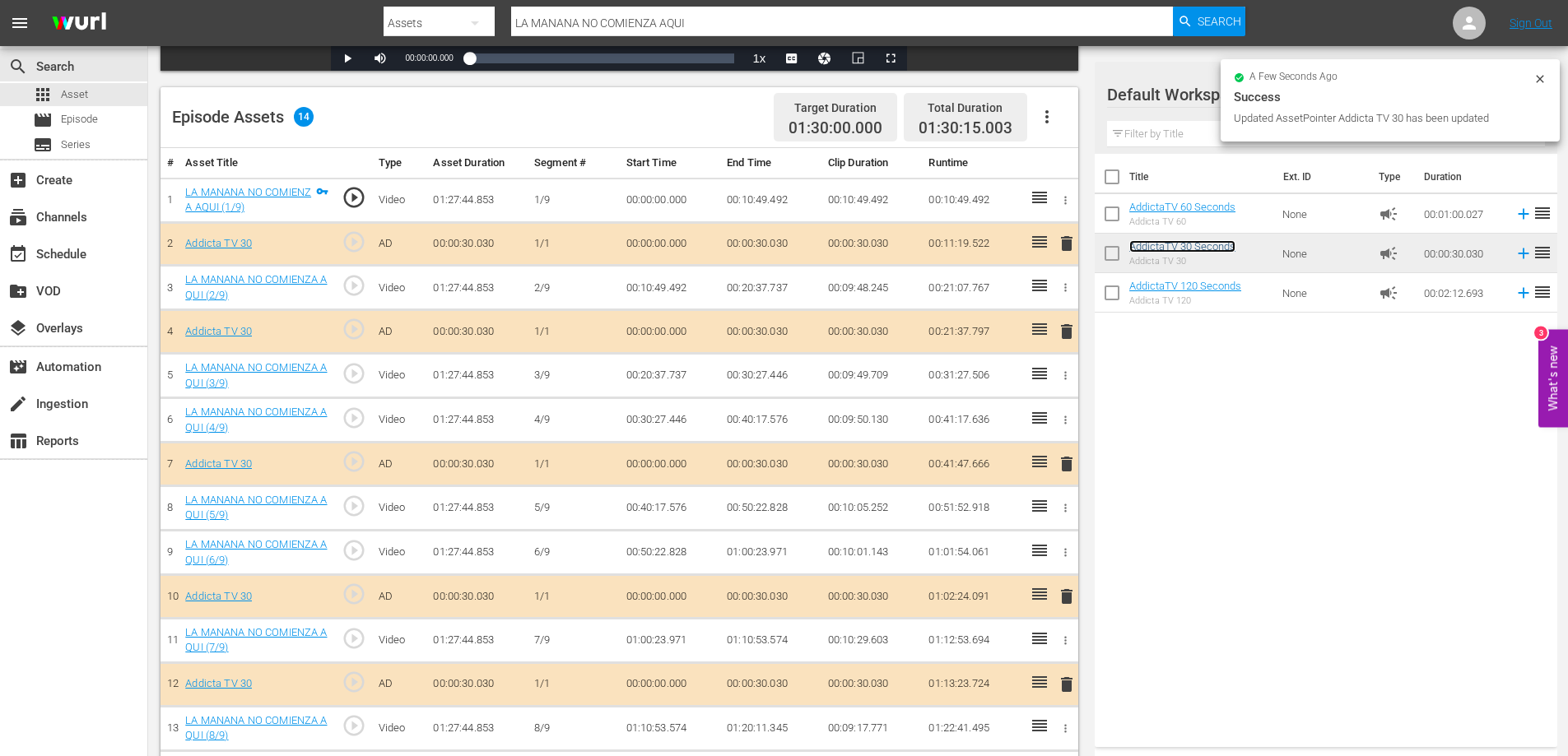
scroll to position [443, 0]
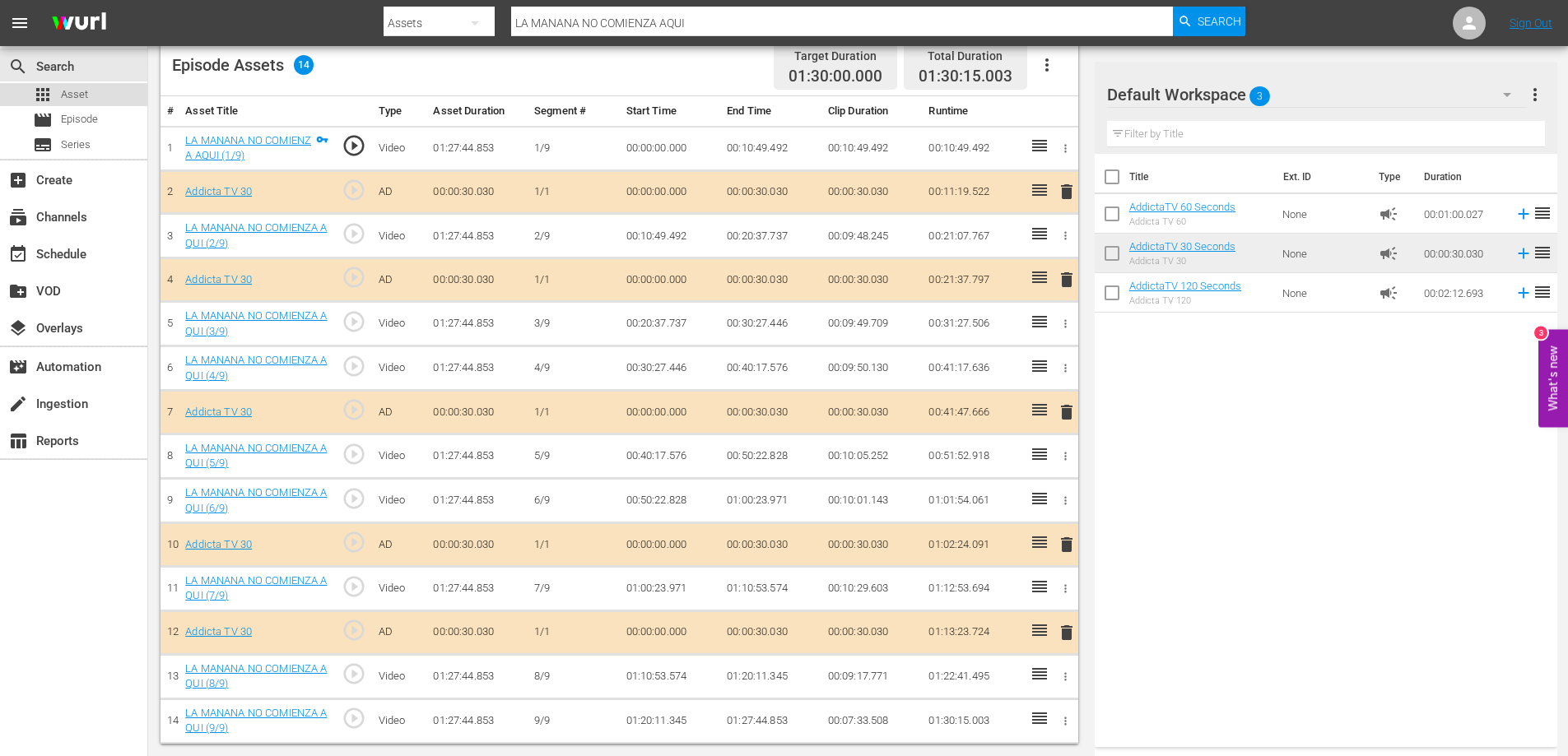
click at [67, 94] on span "Asset" at bounding box center [74, 94] width 27 height 17
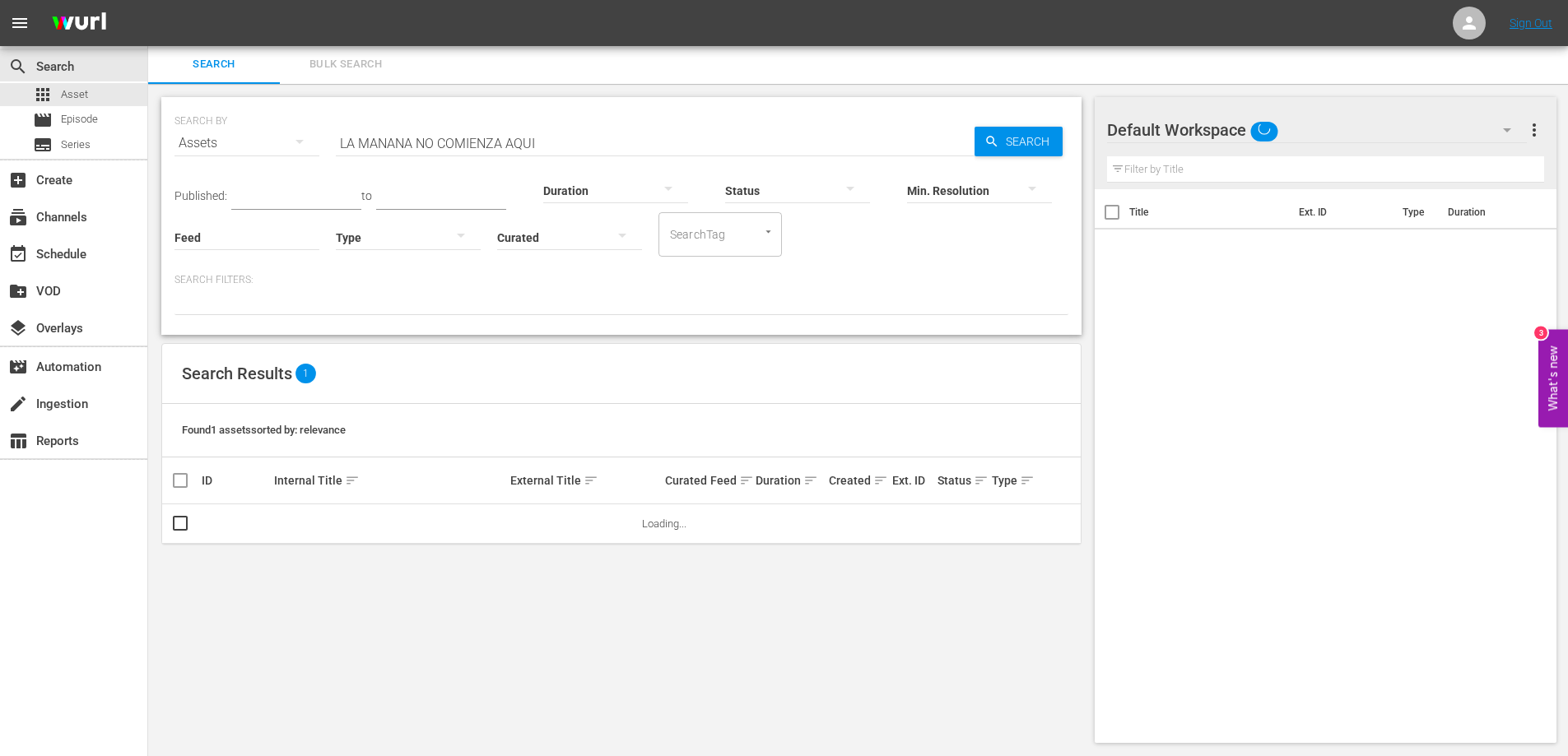
scroll to position [2, 0]
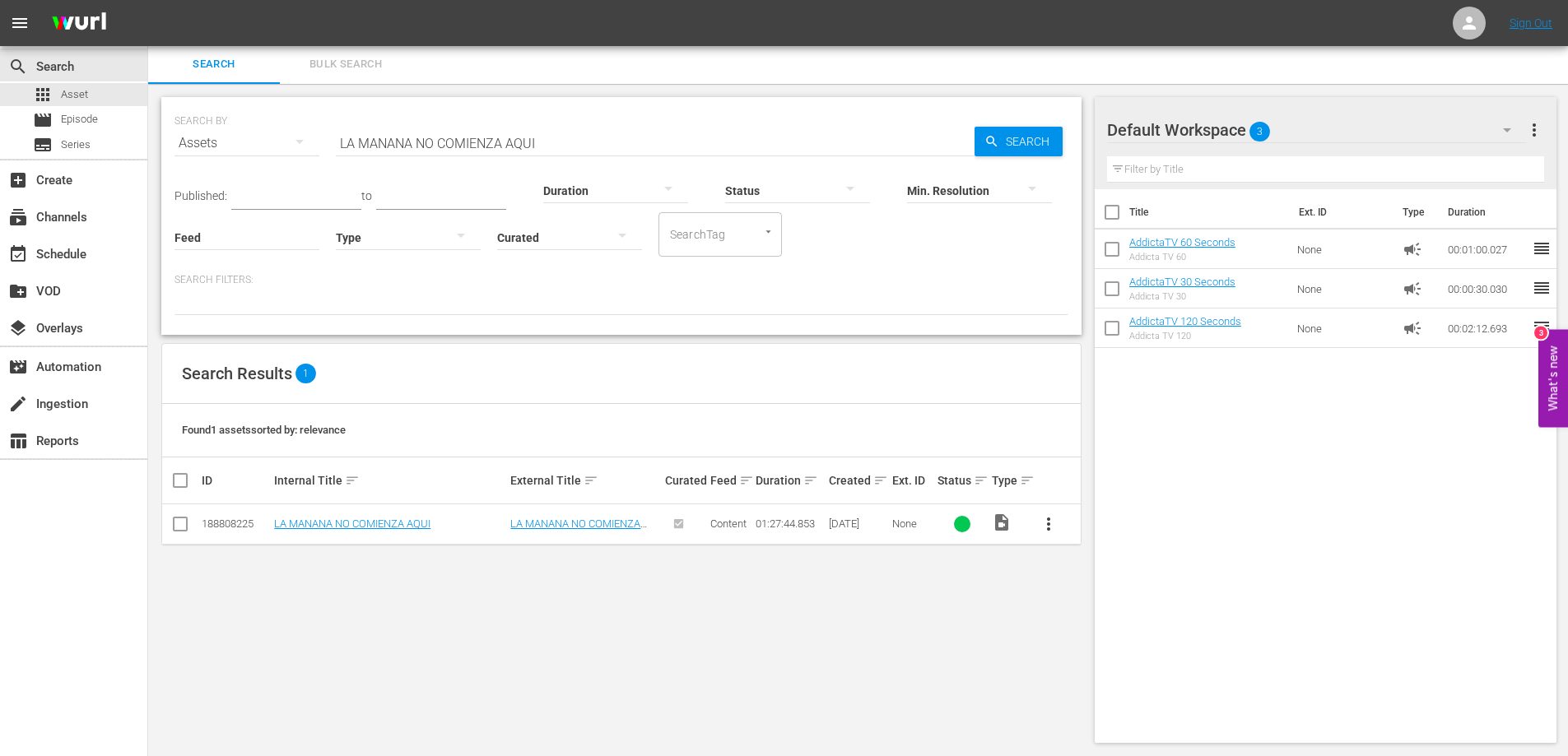
click at [476, 136] on input "LA MANANA NO COMIENZA AQUI" at bounding box center [654, 143] width 639 height 40
paste input "SANGRE [PERSON_NAME]"
type input "LA SANGRE ILUMINADA"
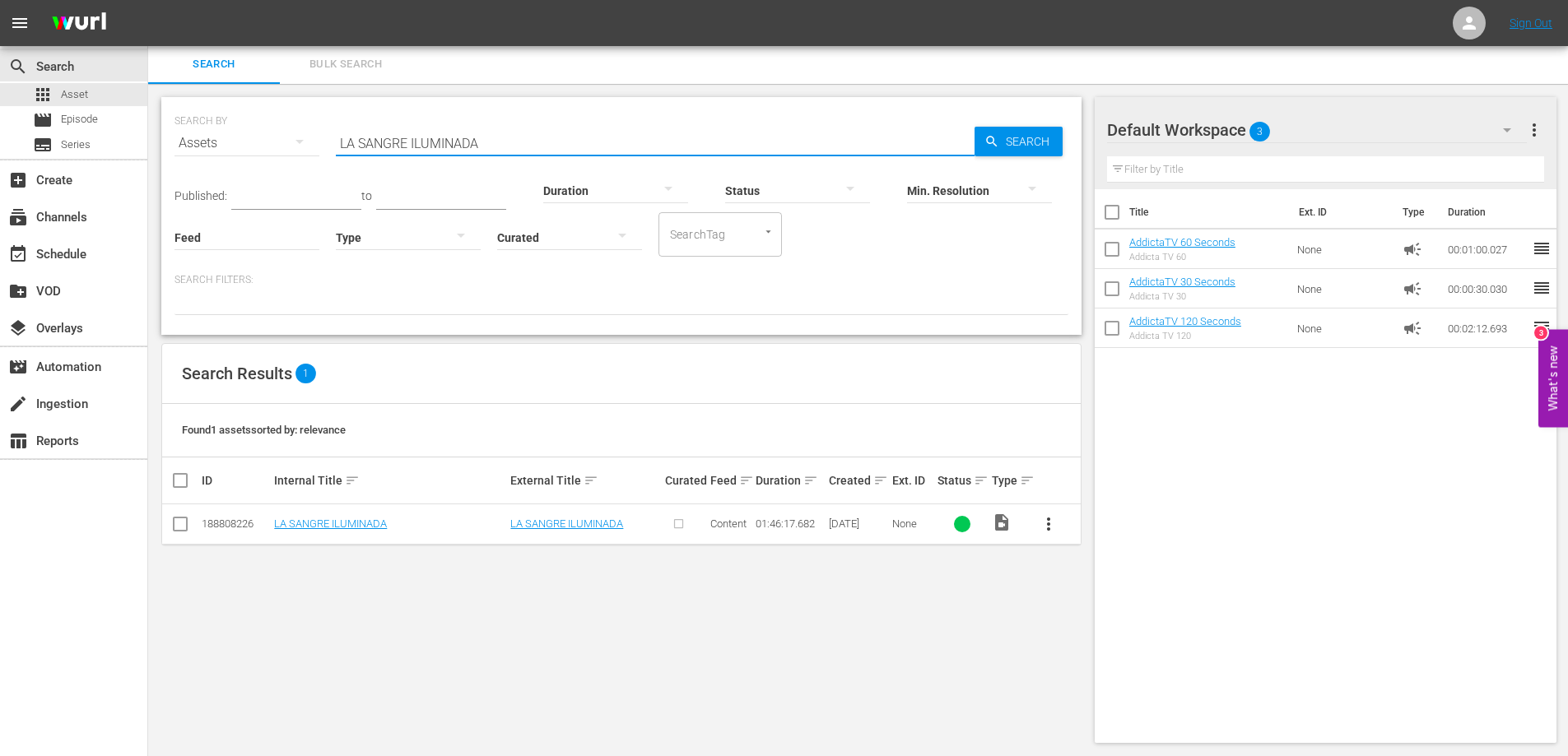
click at [1043, 526] on span "more_vert" at bounding box center [1049, 524] width 19 height 19
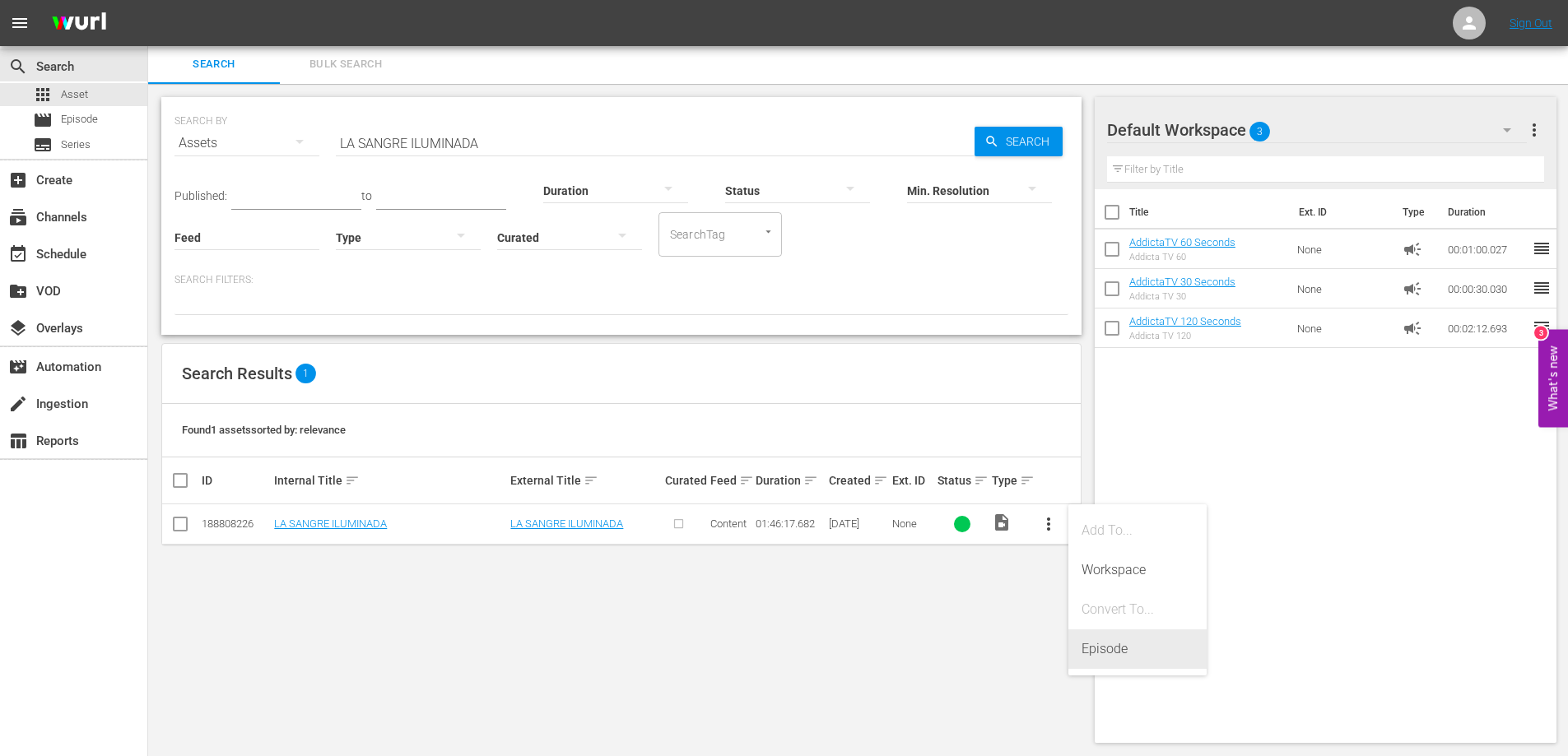
click at [1107, 651] on div "Episode" at bounding box center [1137, 649] width 112 height 40
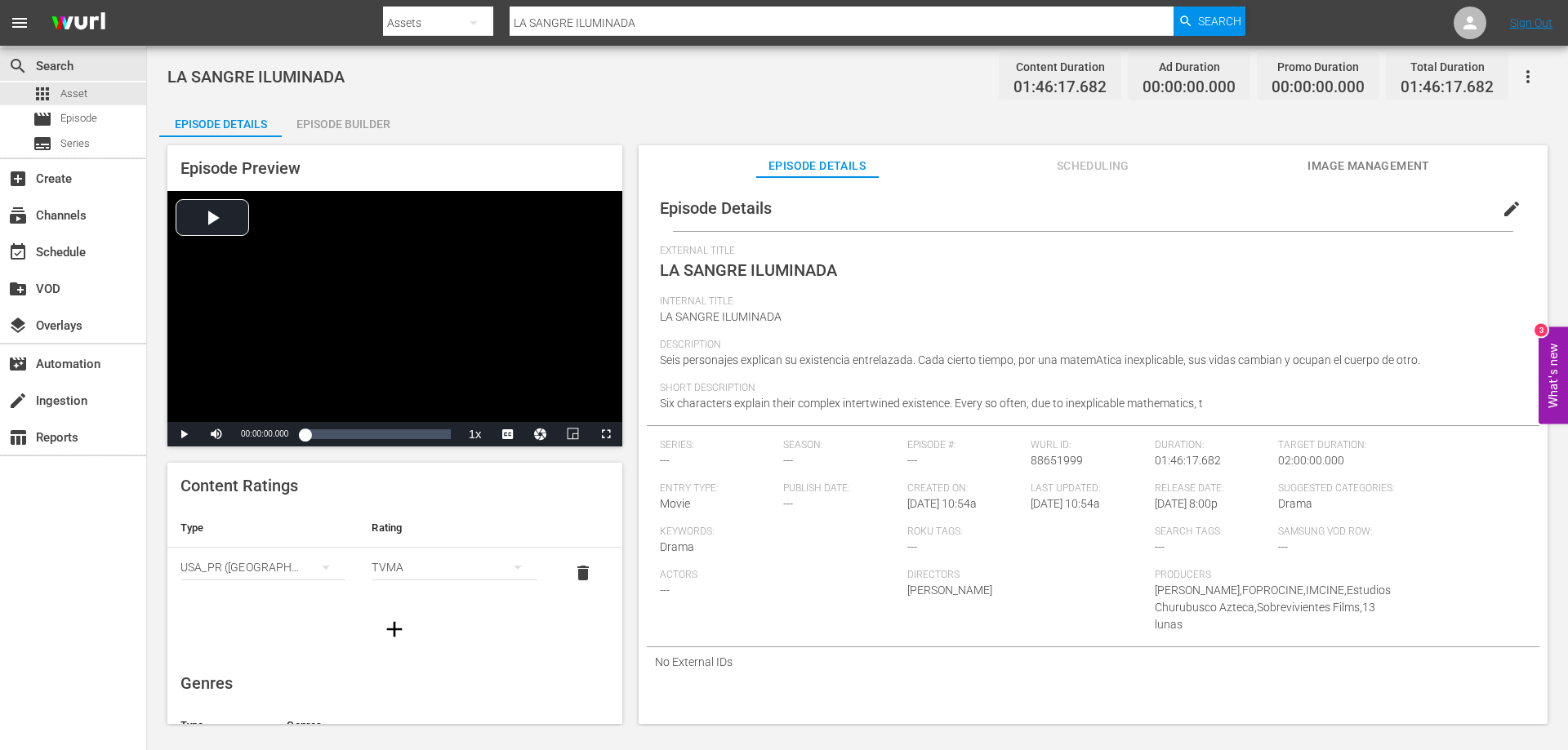
click at [319, 122] on div "Episode Builder" at bounding box center [343, 124] width 123 height 39
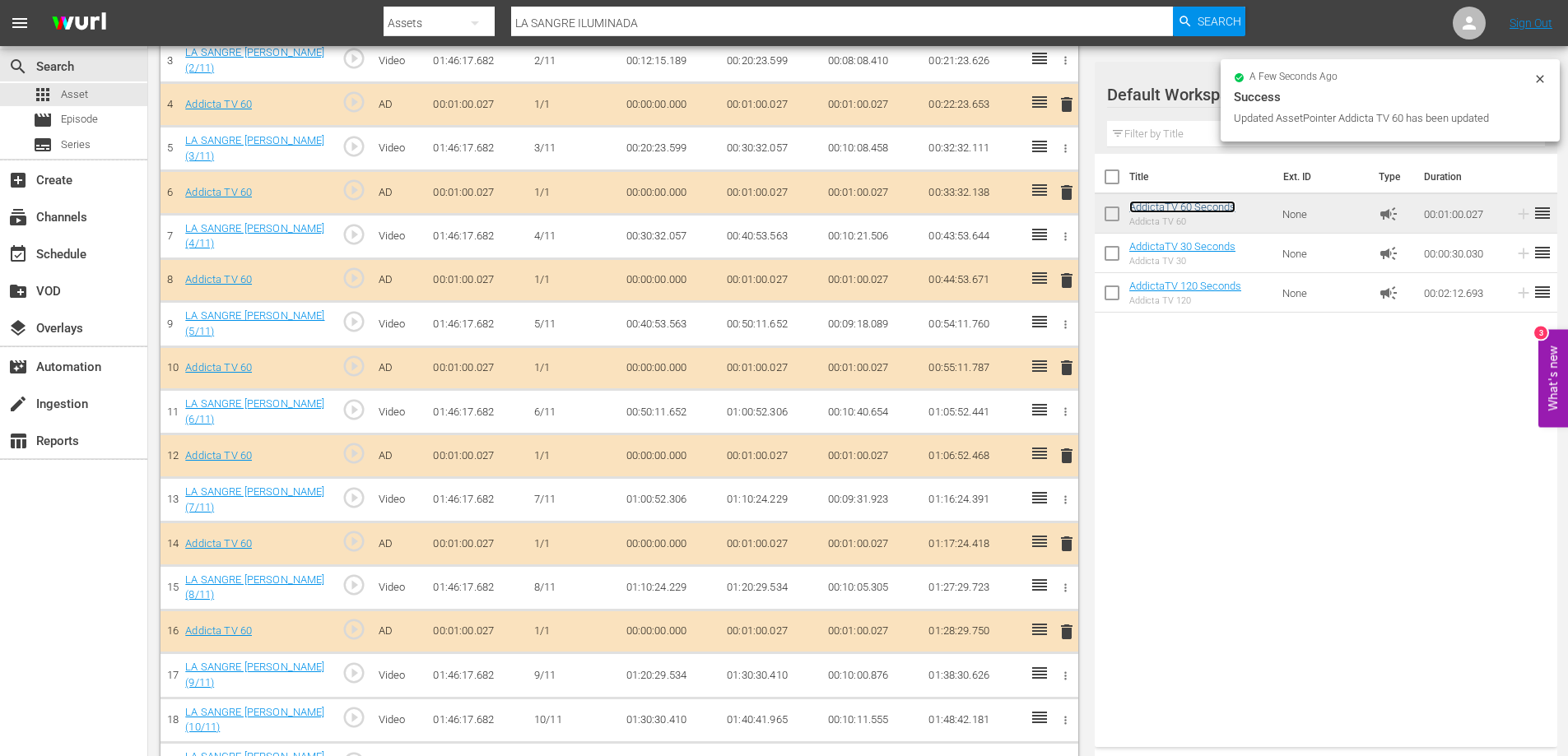
scroll to position [293, 0]
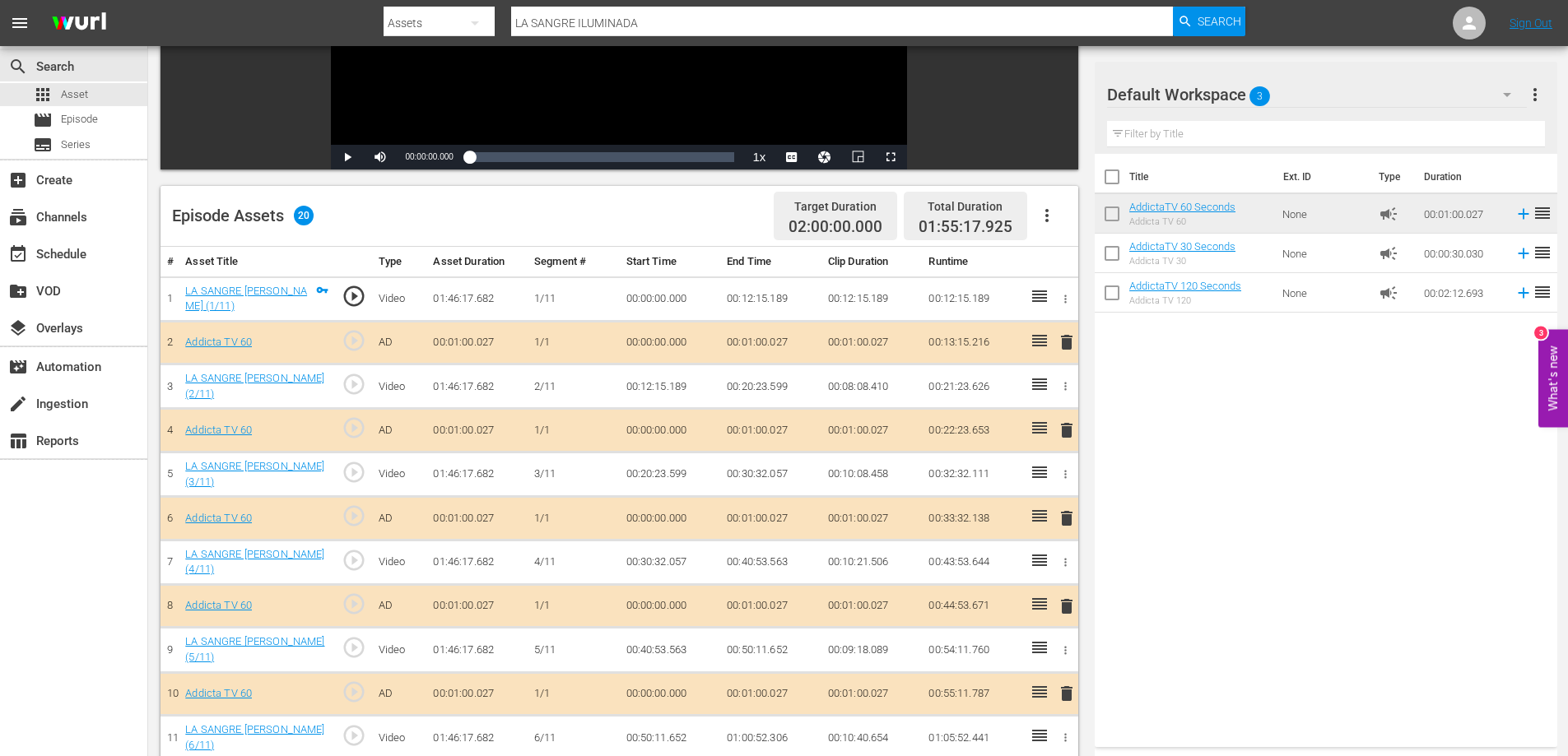
click at [1063, 431] on span "delete" at bounding box center [1066, 430] width 19 height 19
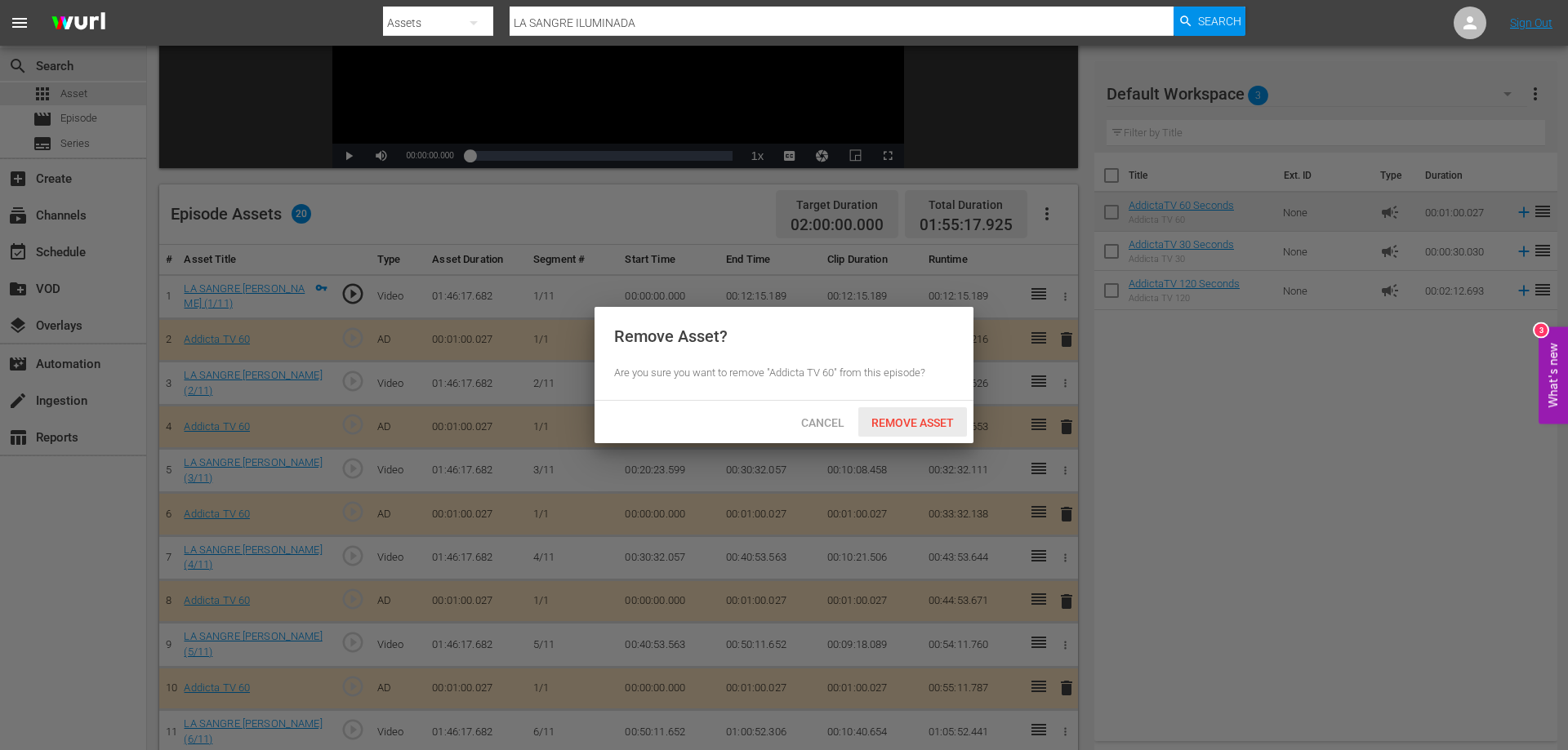
click at [927, 430] on div "Remove Asset" at bounding box center [913, 422] width 109 height 30
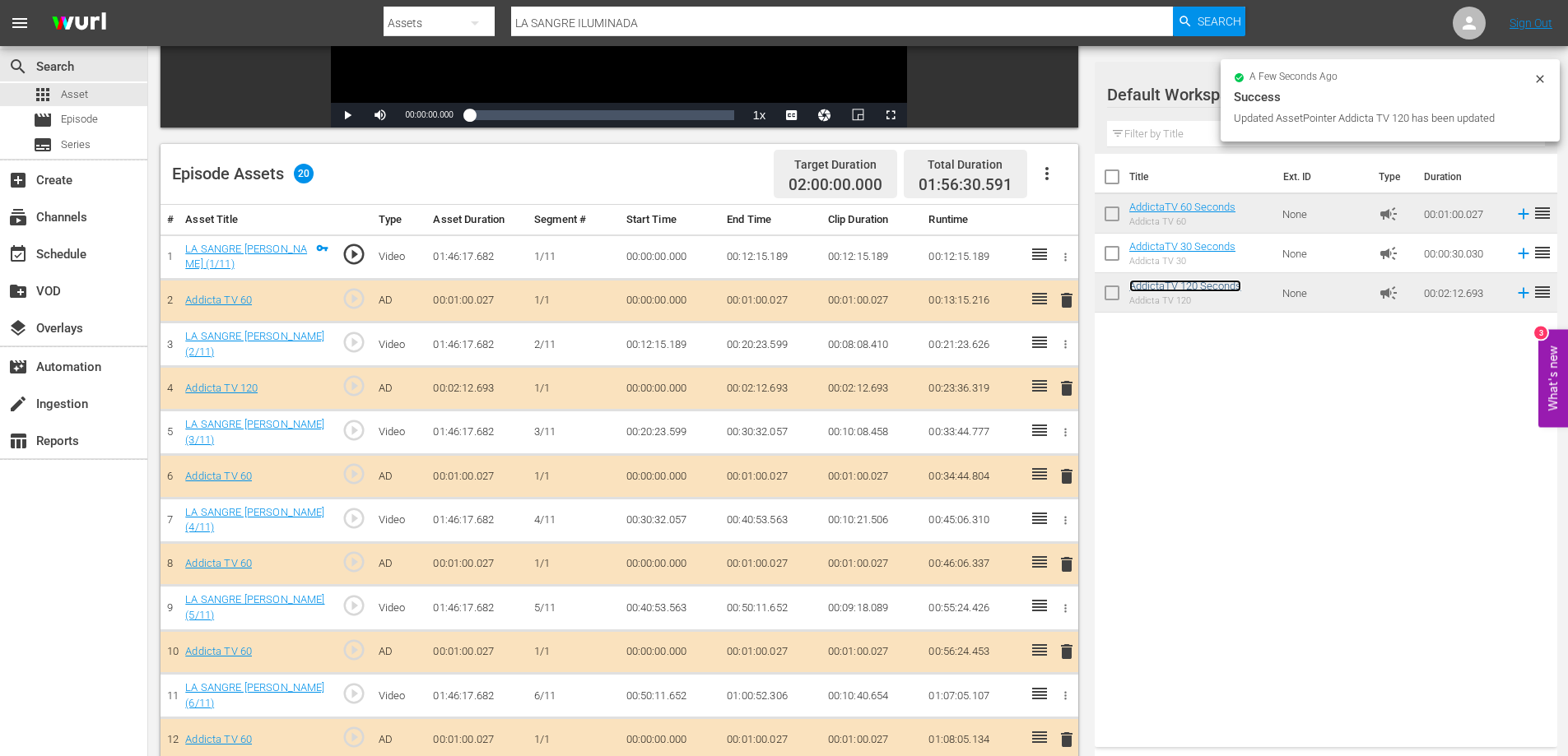
scroll to position [375, 0]
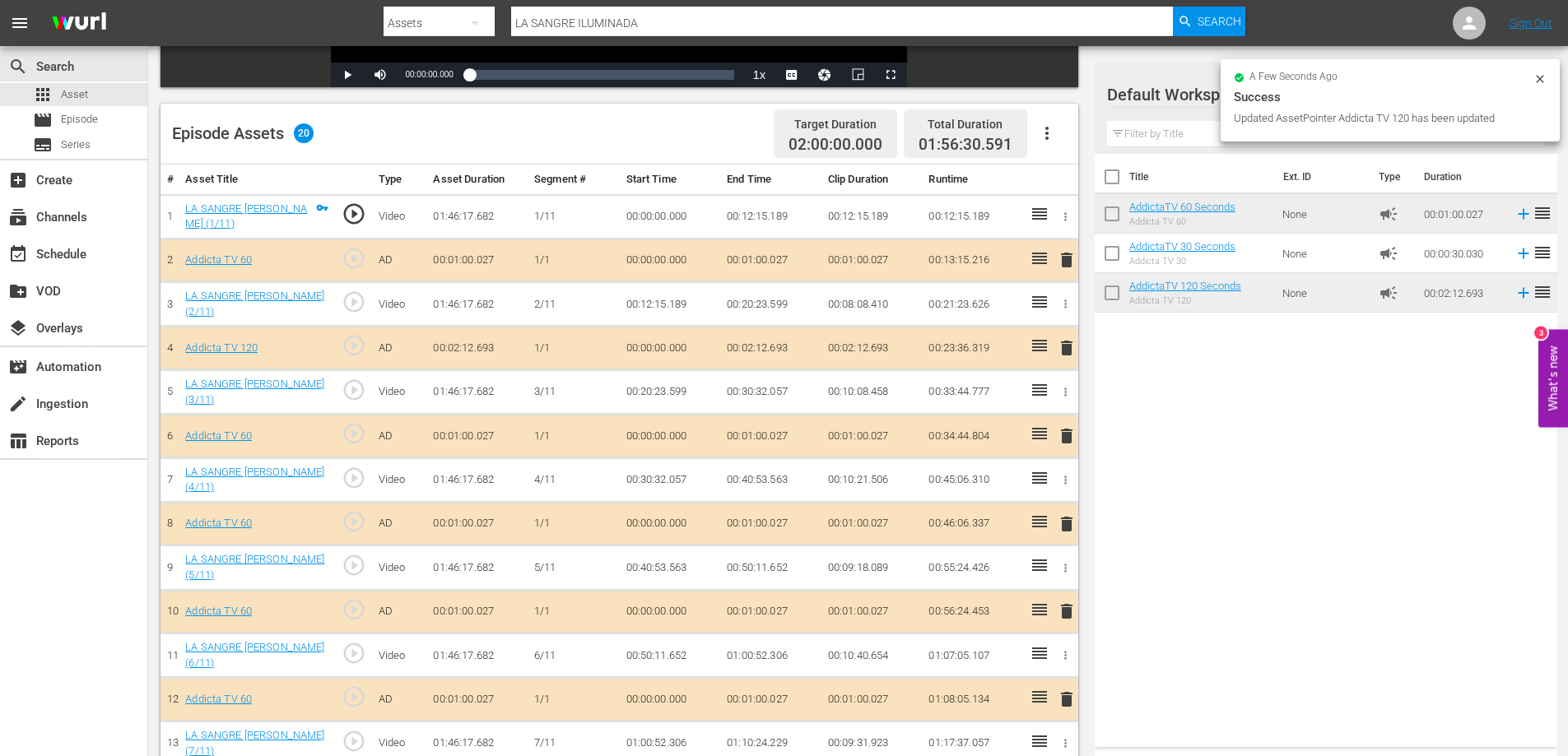
click at [1073, 523] on span "delete" at bounding box center [1066, 524] width 19 height 19
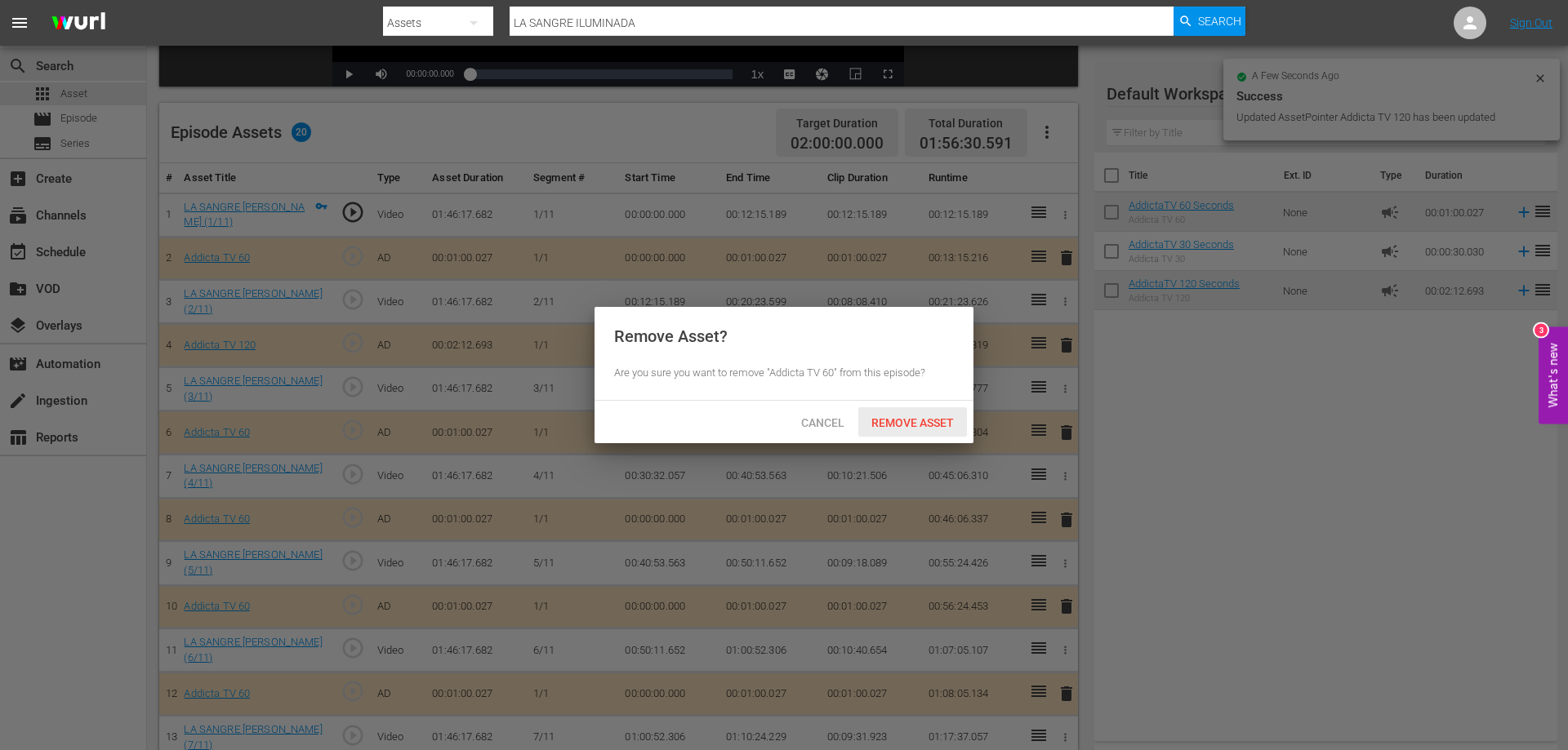
click at [936, 422] on span "Remove Asset" at bounding box center [913, 422] width 109 height 13
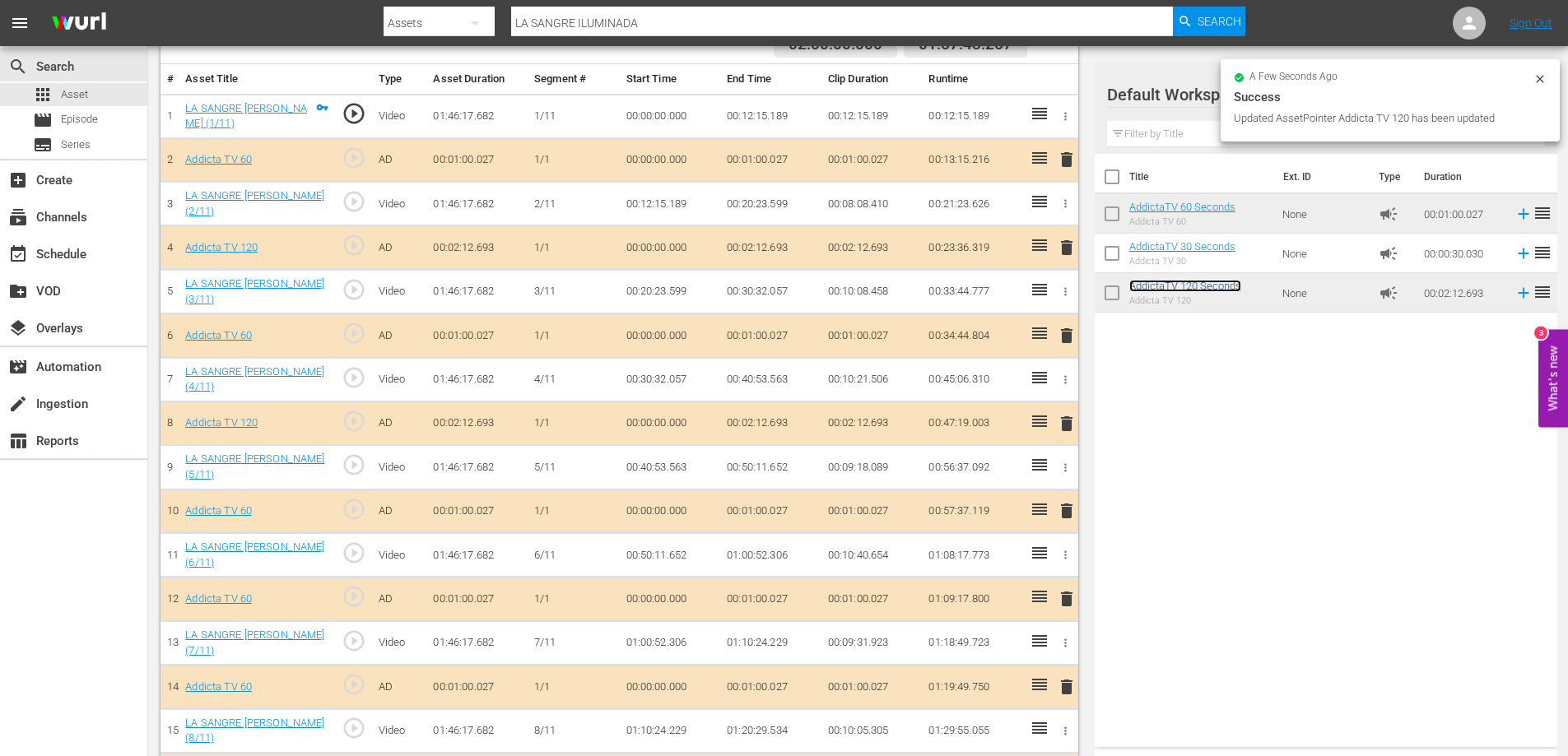
scroll to position [622, 0]
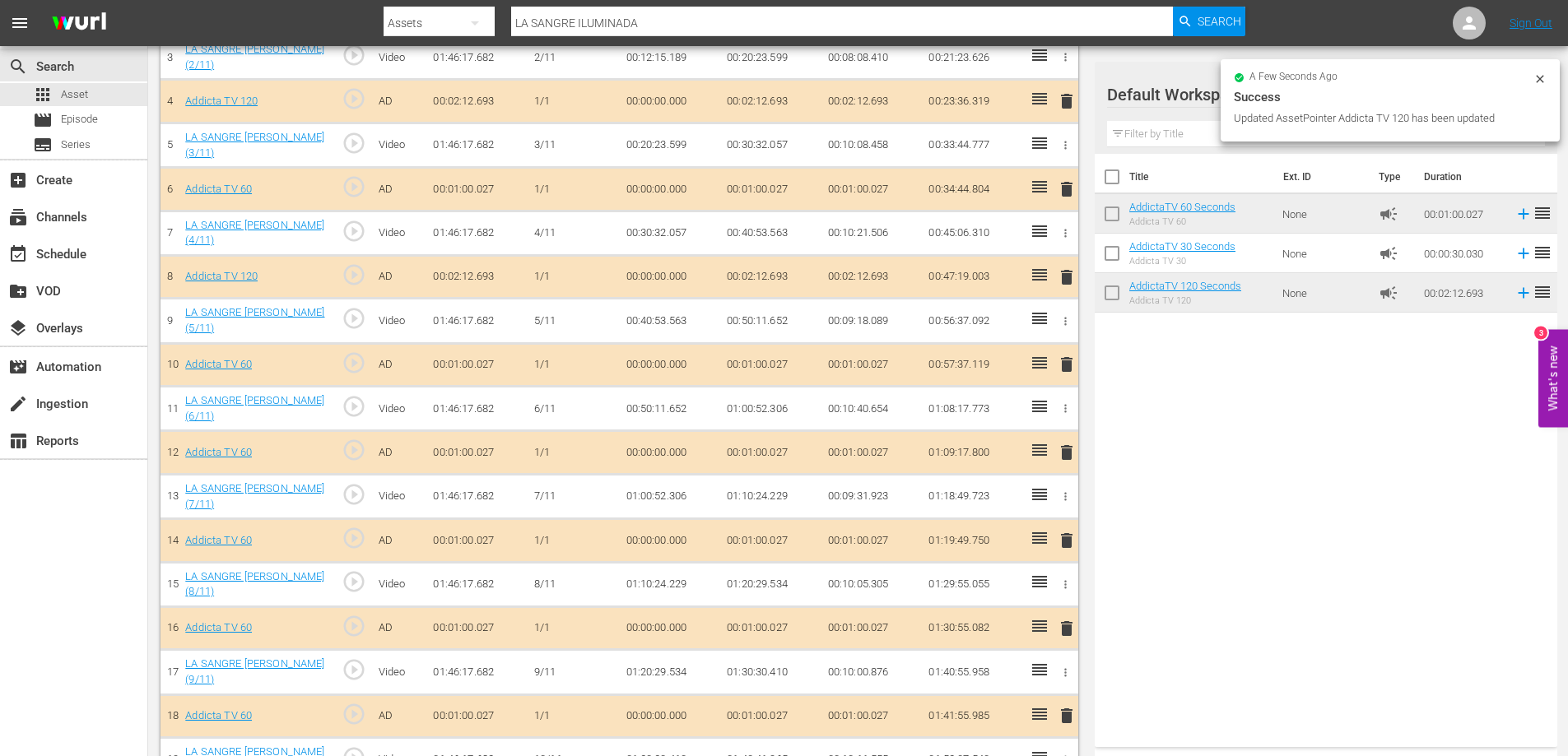
click at [1060, 540] on span "delete" at bounding box center [1066, 540] width 19 height 19
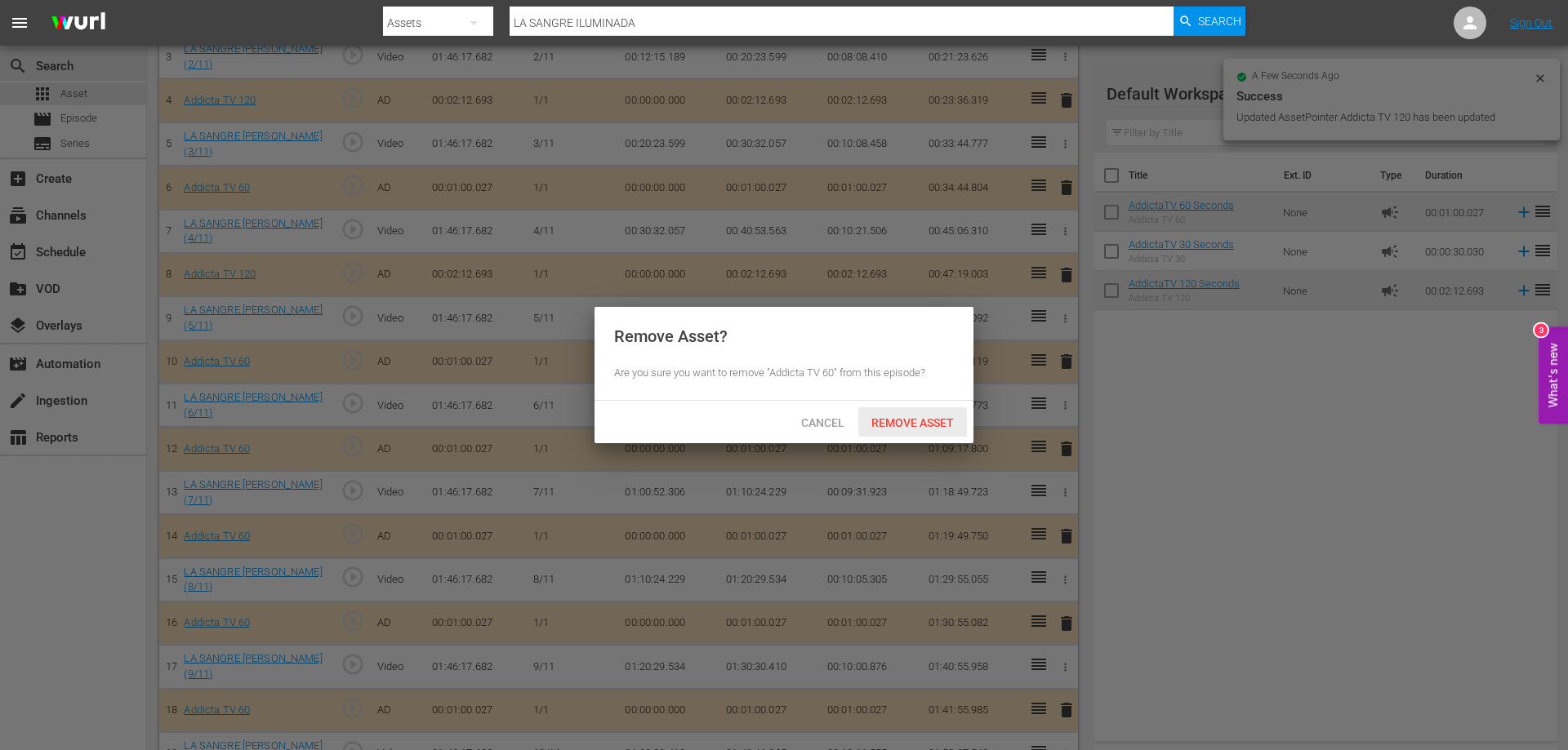
click at [942, 418] on span "Remove Asset" at bounding box center [913, 422] width 109 height 13
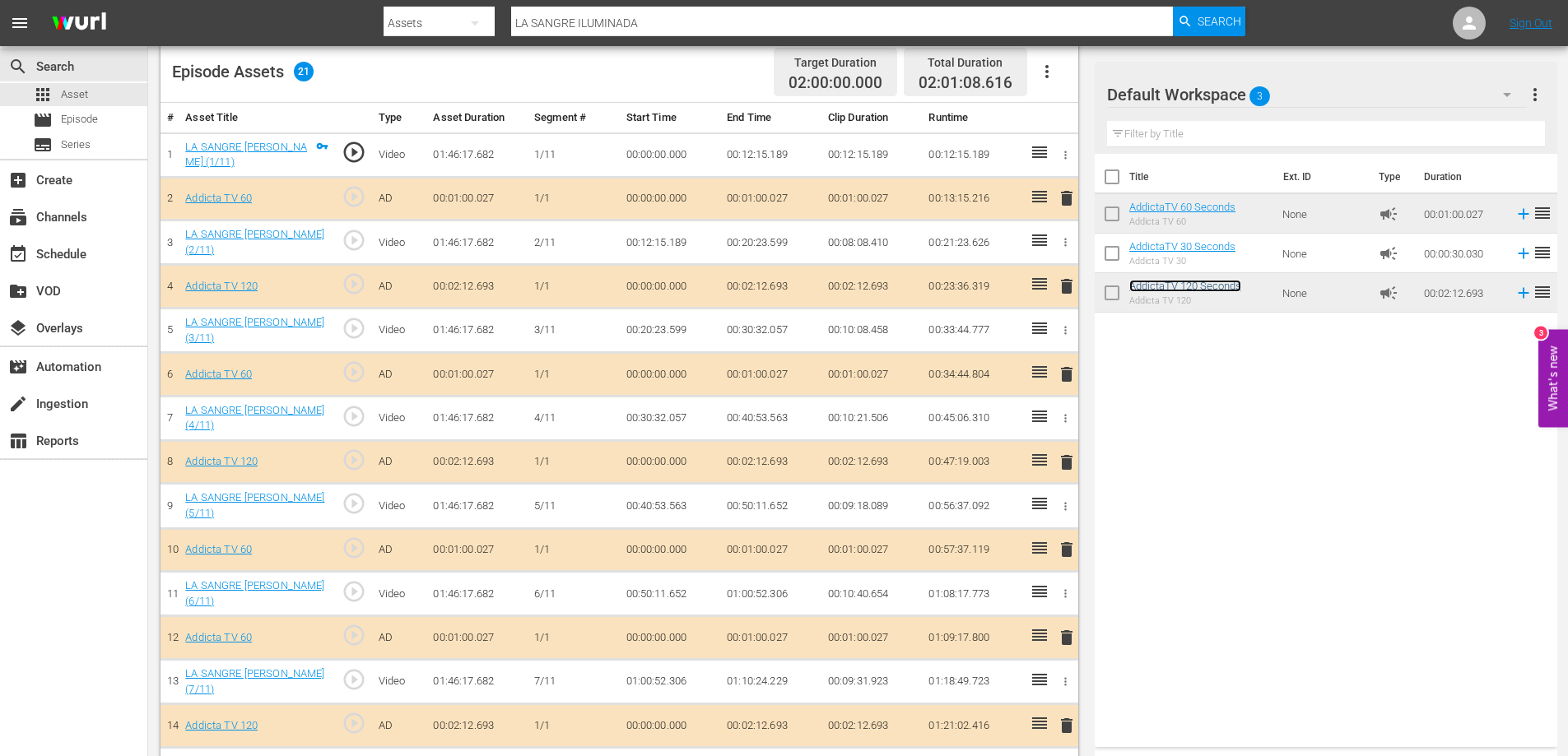
scroll to position [749, 0]
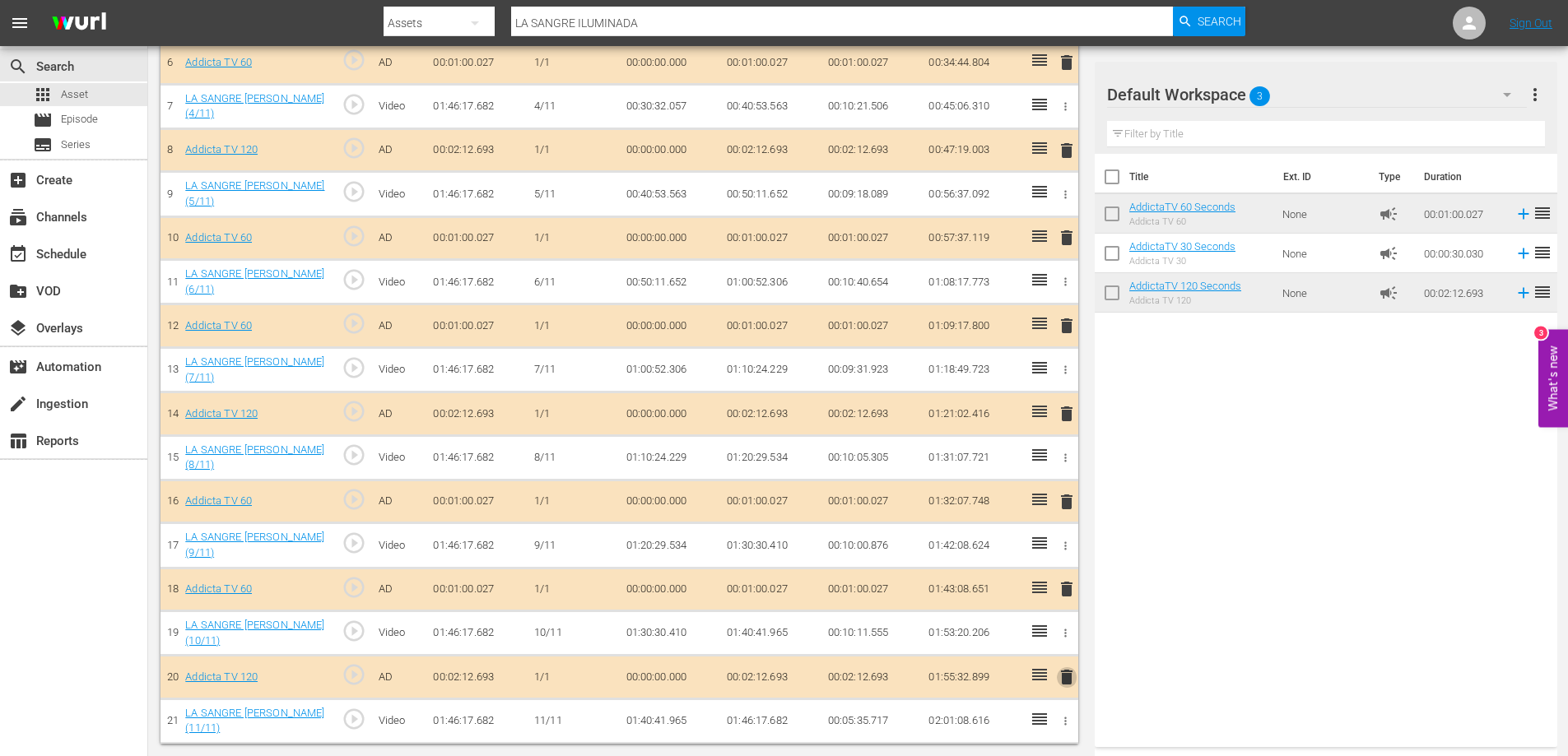
click at [1069, 683] on span "delete" at bounding box center [1066, 677] width 19 height 19
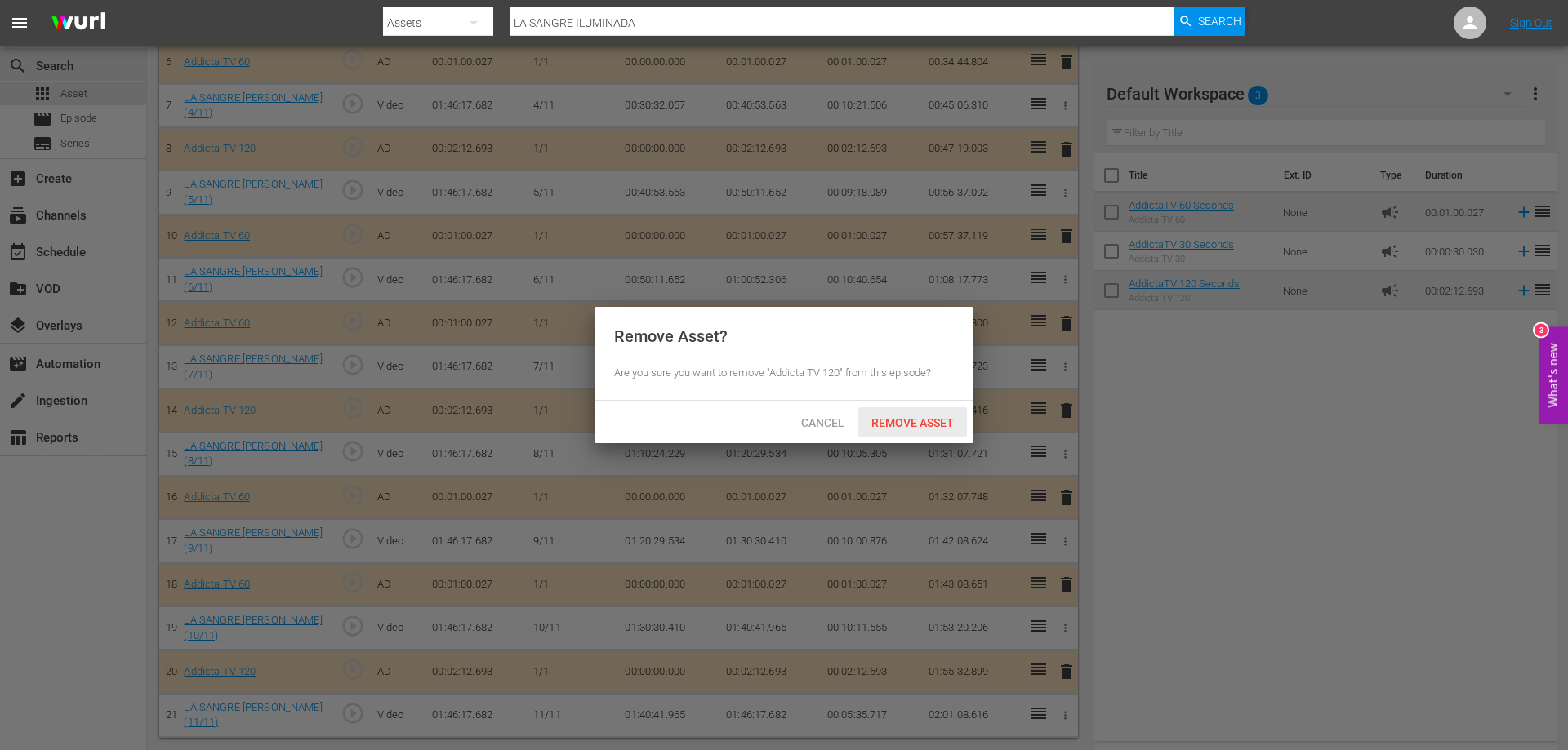
click at [946, 424] on span "Remove Asset" at bounding box center [913, 422] width 109 height 13
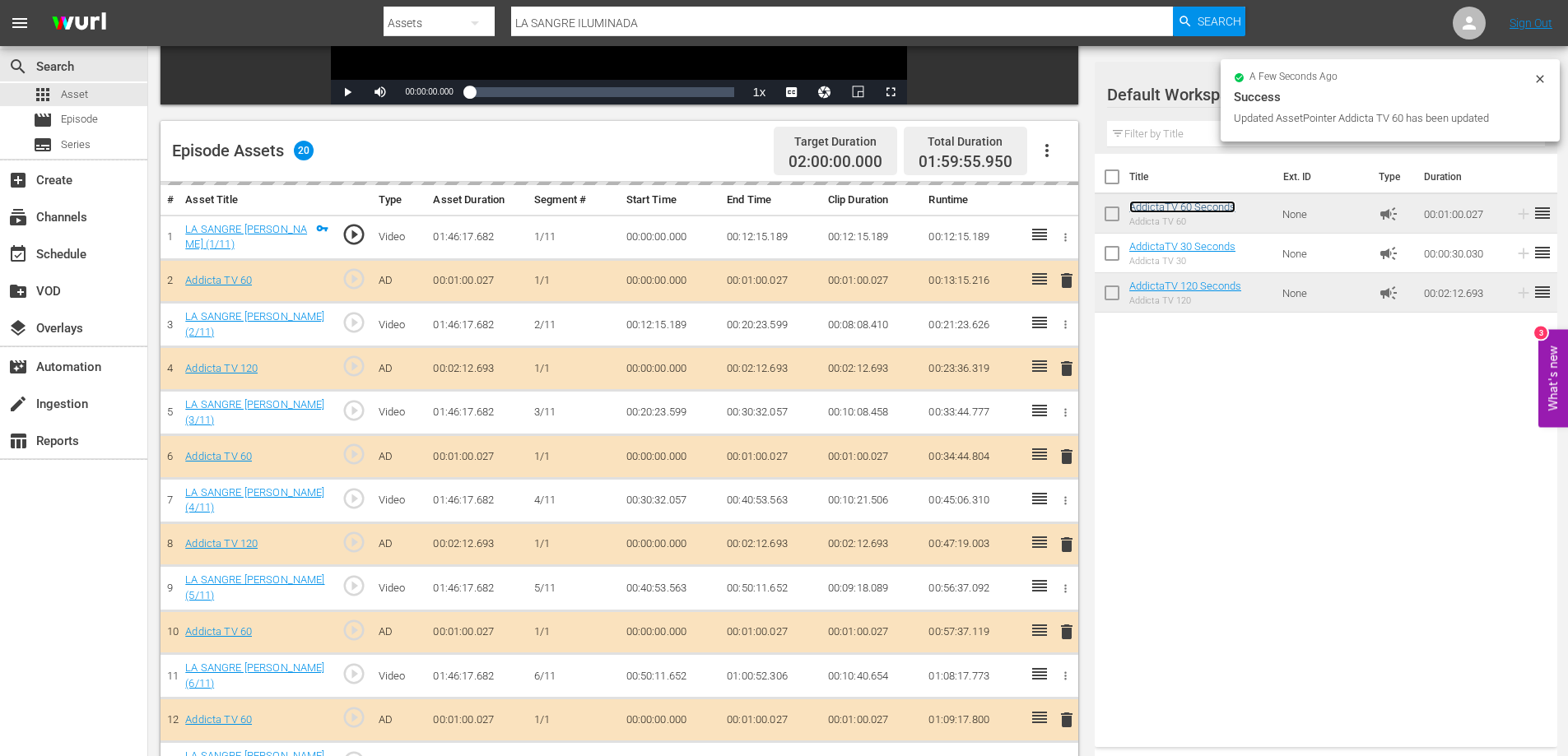
scroll to position [215, 0]
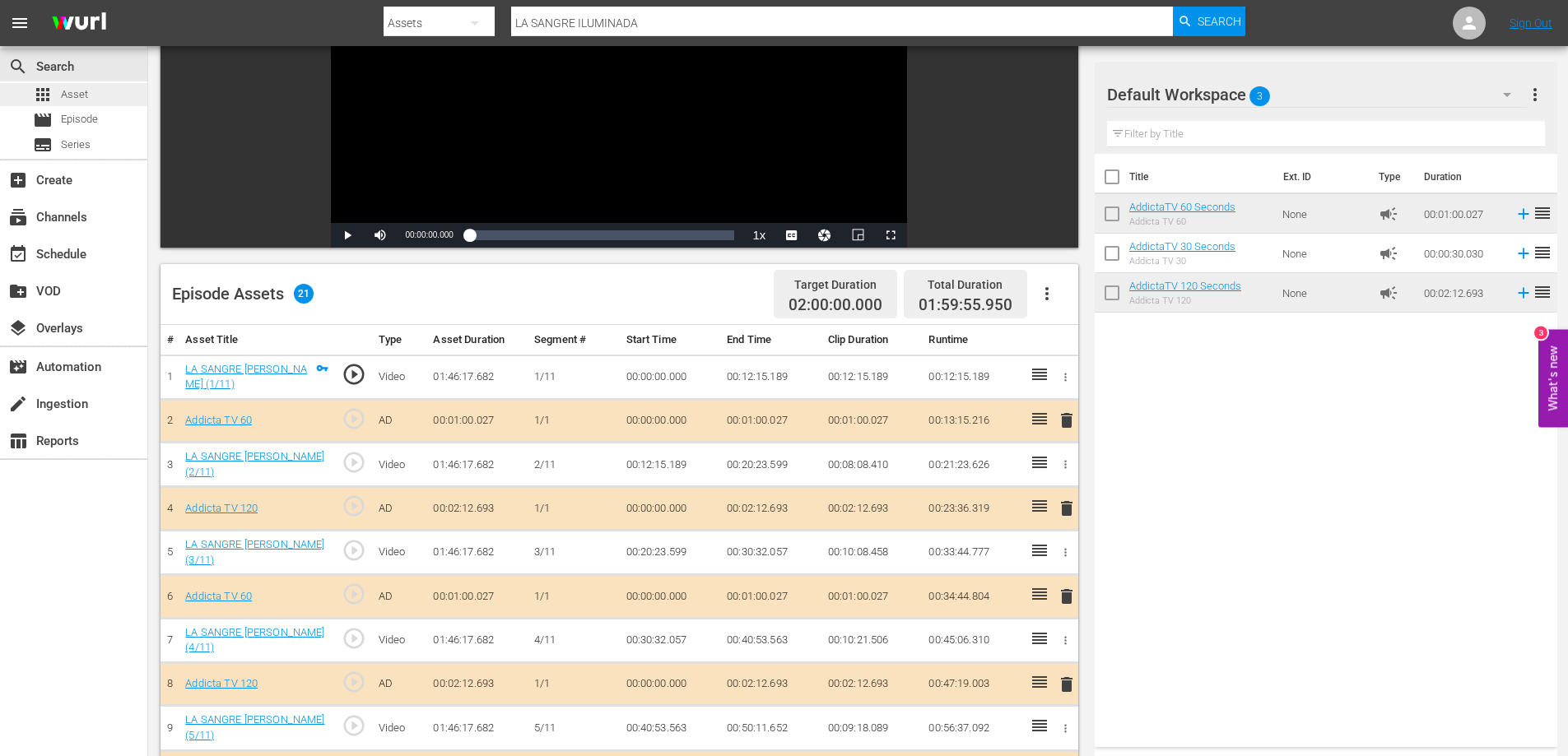
click at [74, 88] on span "Asset" at bounding box center [74, 94] width 27 height 17
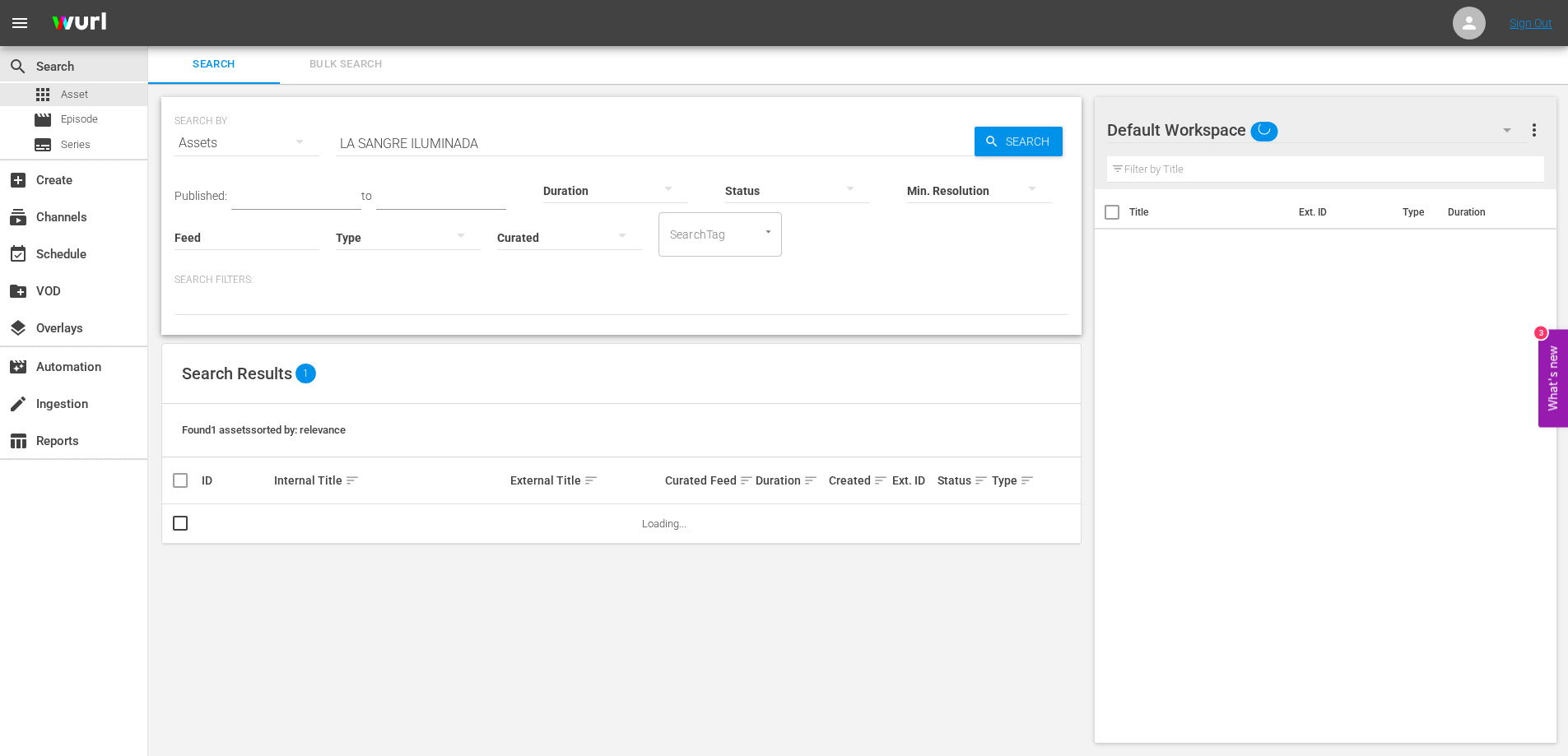
scroll to position [2, 0]
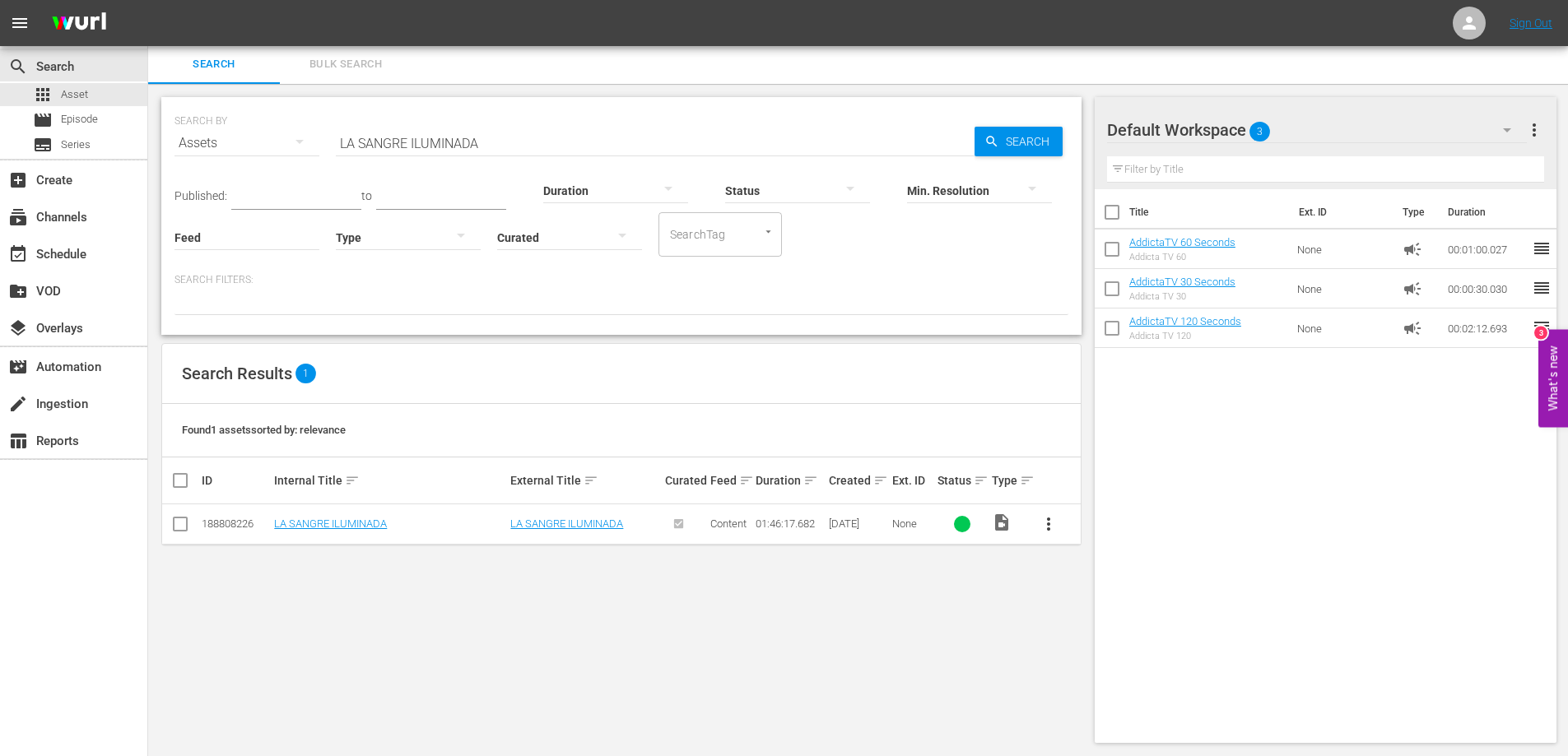
click at [471, 140] on input "LA SANGRE ILUMINADA" at bounding box center [654, 143] width 639 height 40
paste input "Y LA LLUVI"
type input "LA SANGRE Y LA LLUVIA"
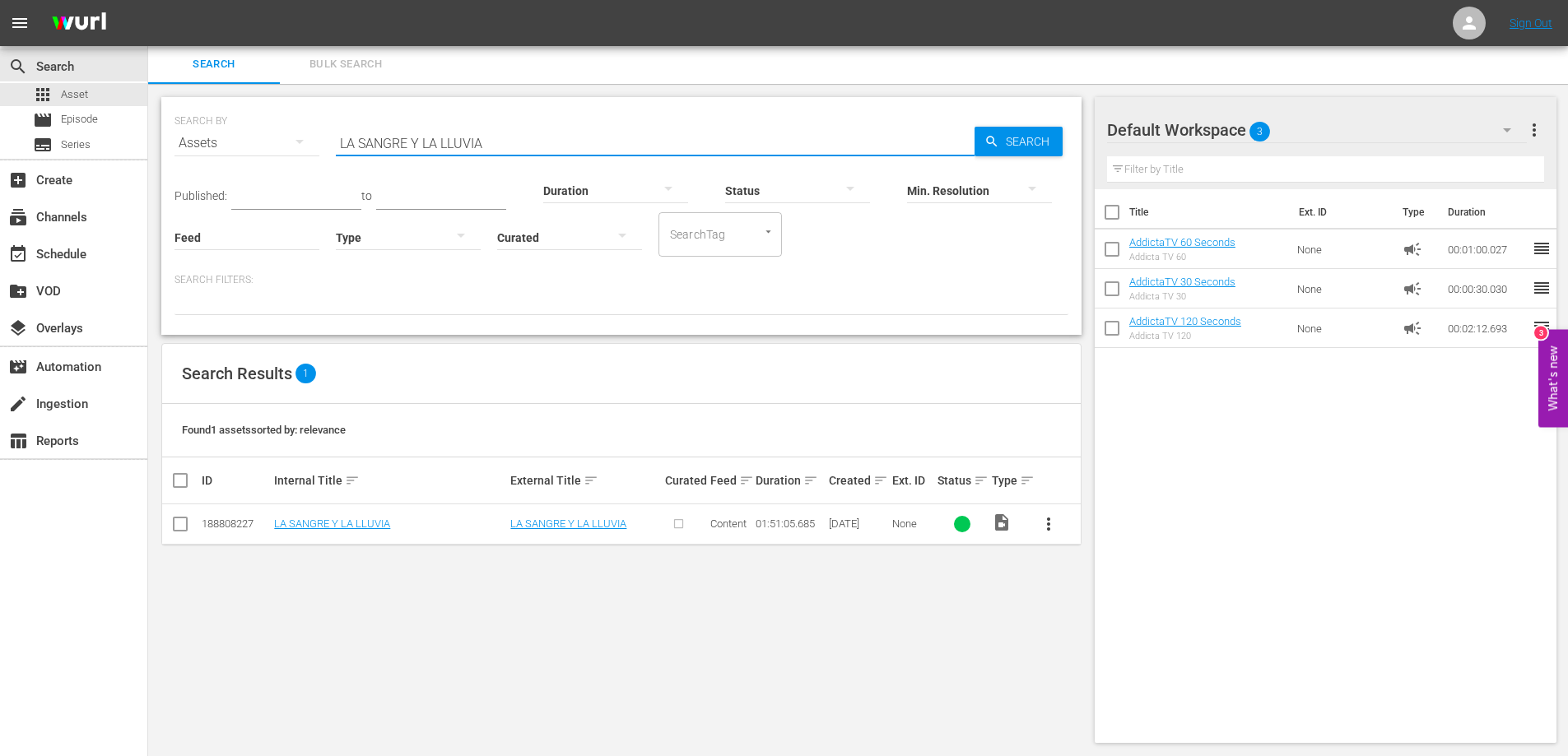
click at [1051, 522] on span "more_vert" at bounding box center [1049, 524] width 19 height 19
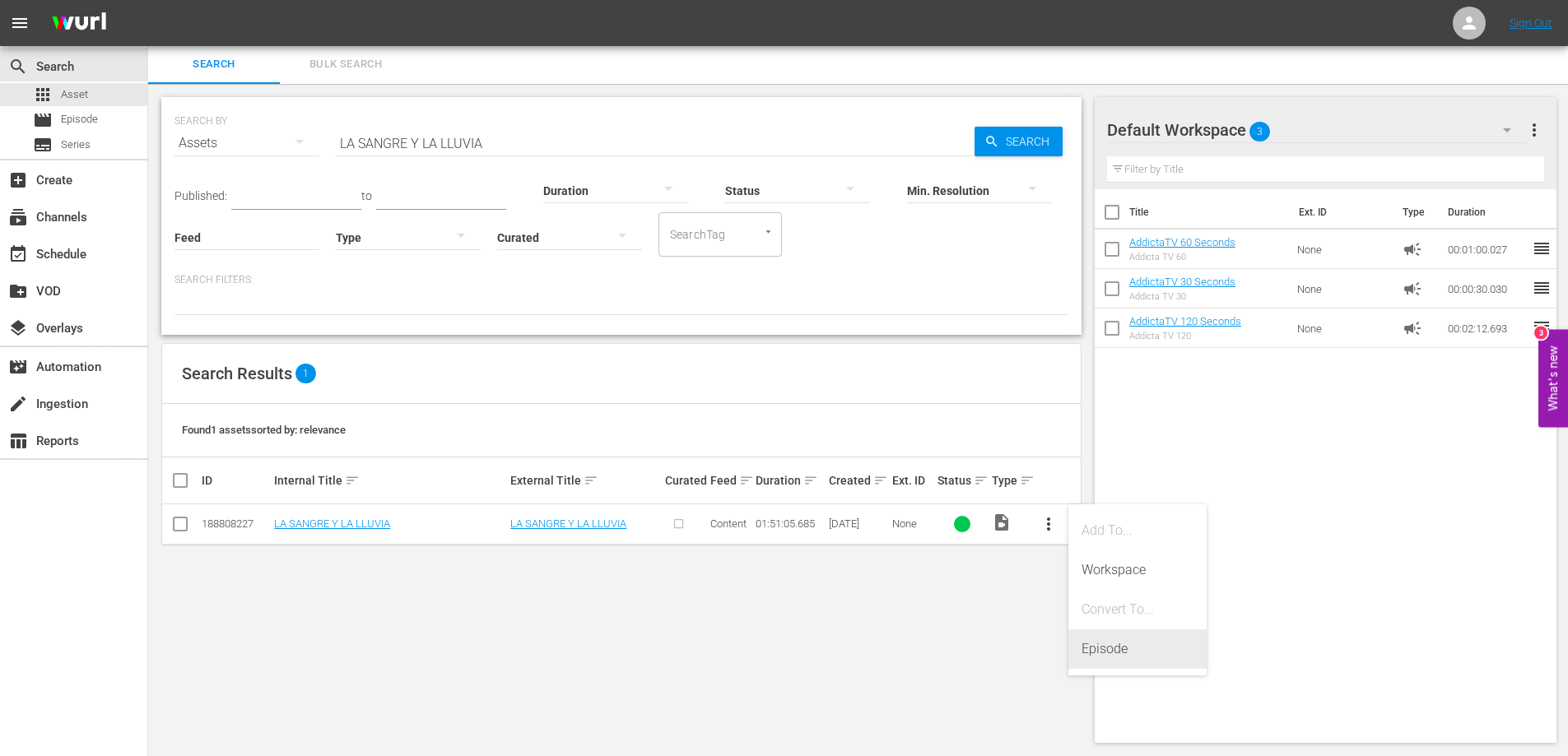
click at [1108, 648] on div "Episode" at bounding box center [1137, 649] width 112 height 40
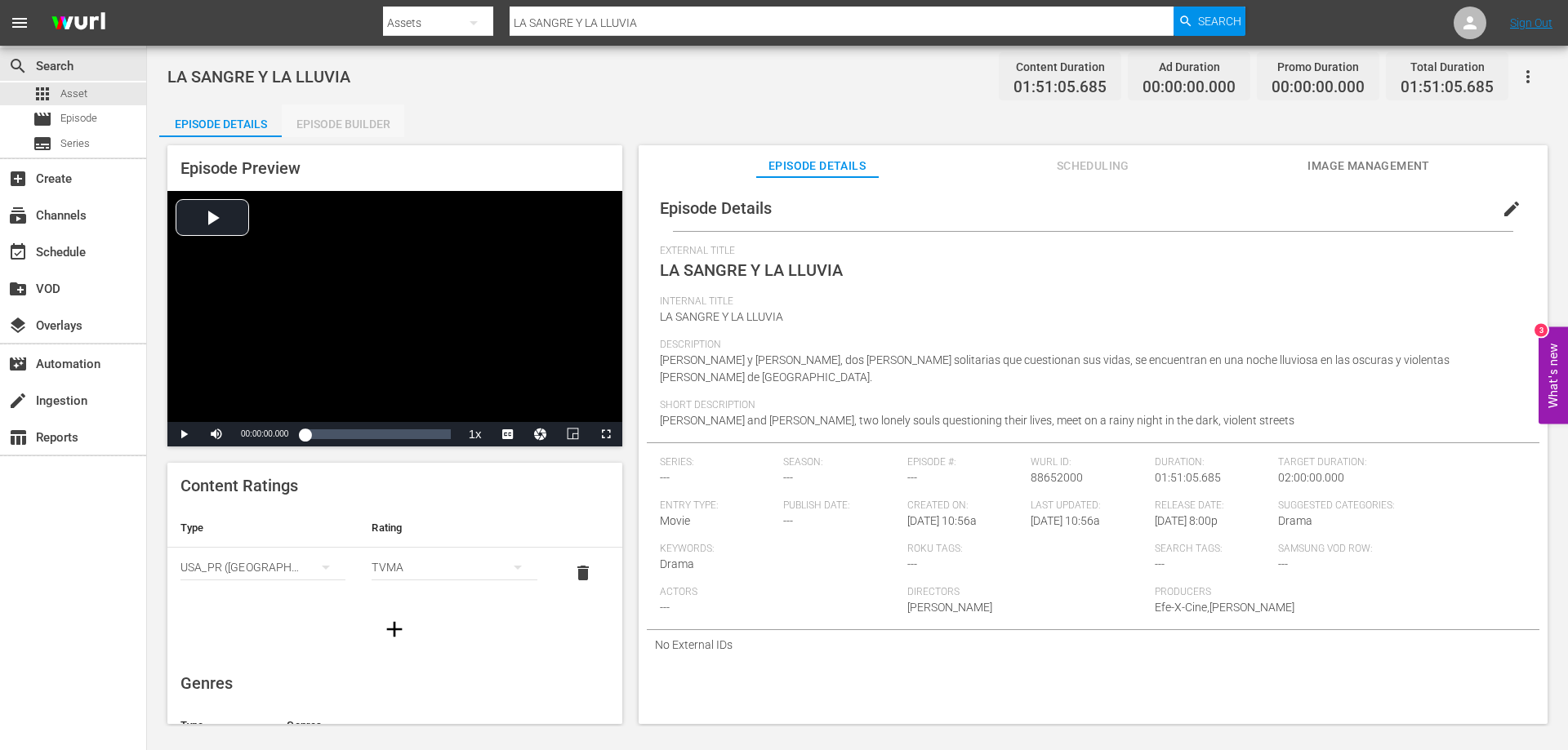
click at [370, 118] on div "Episode Builder" at bounding box center [343, 124] width 123 height 39
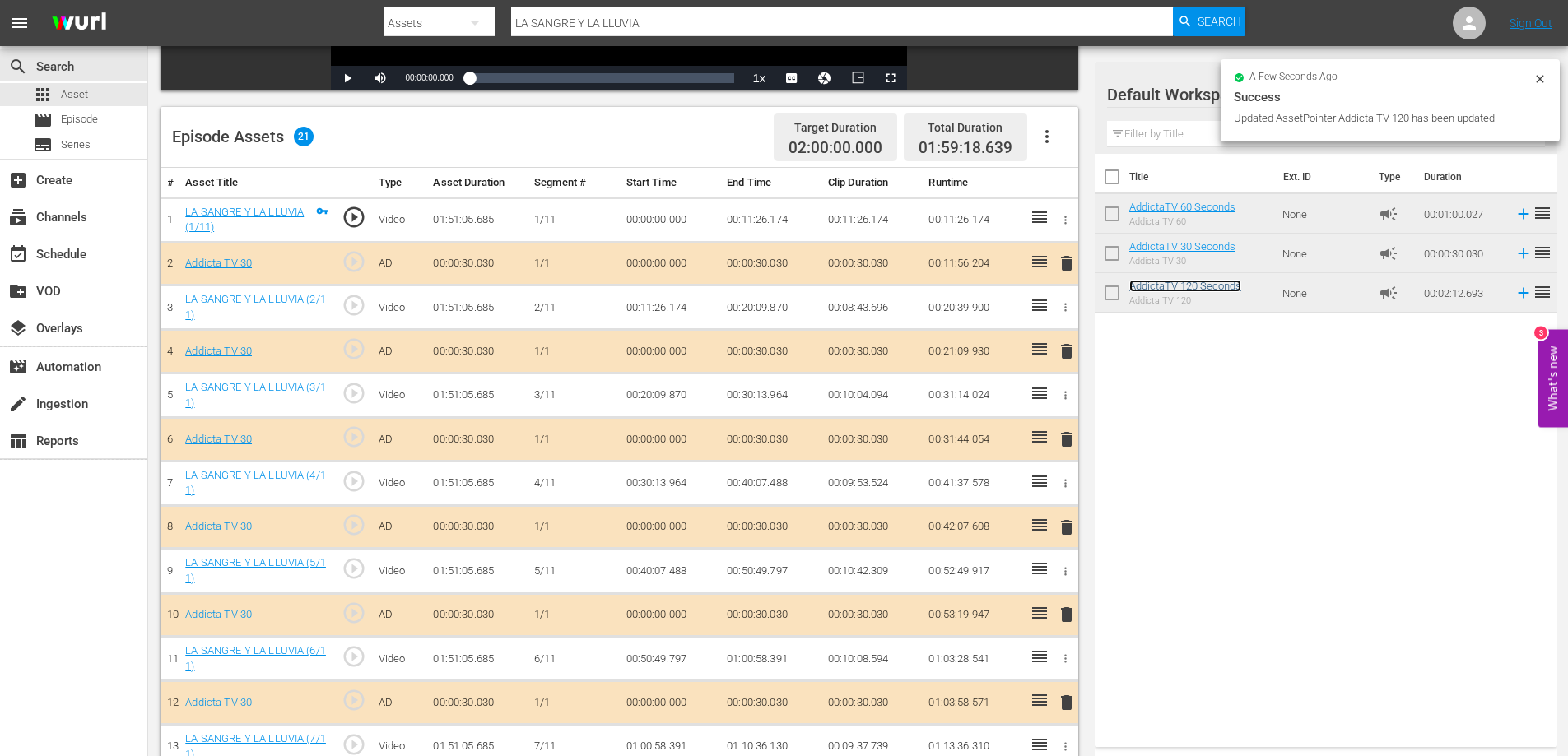
scroll to position [379, 0]
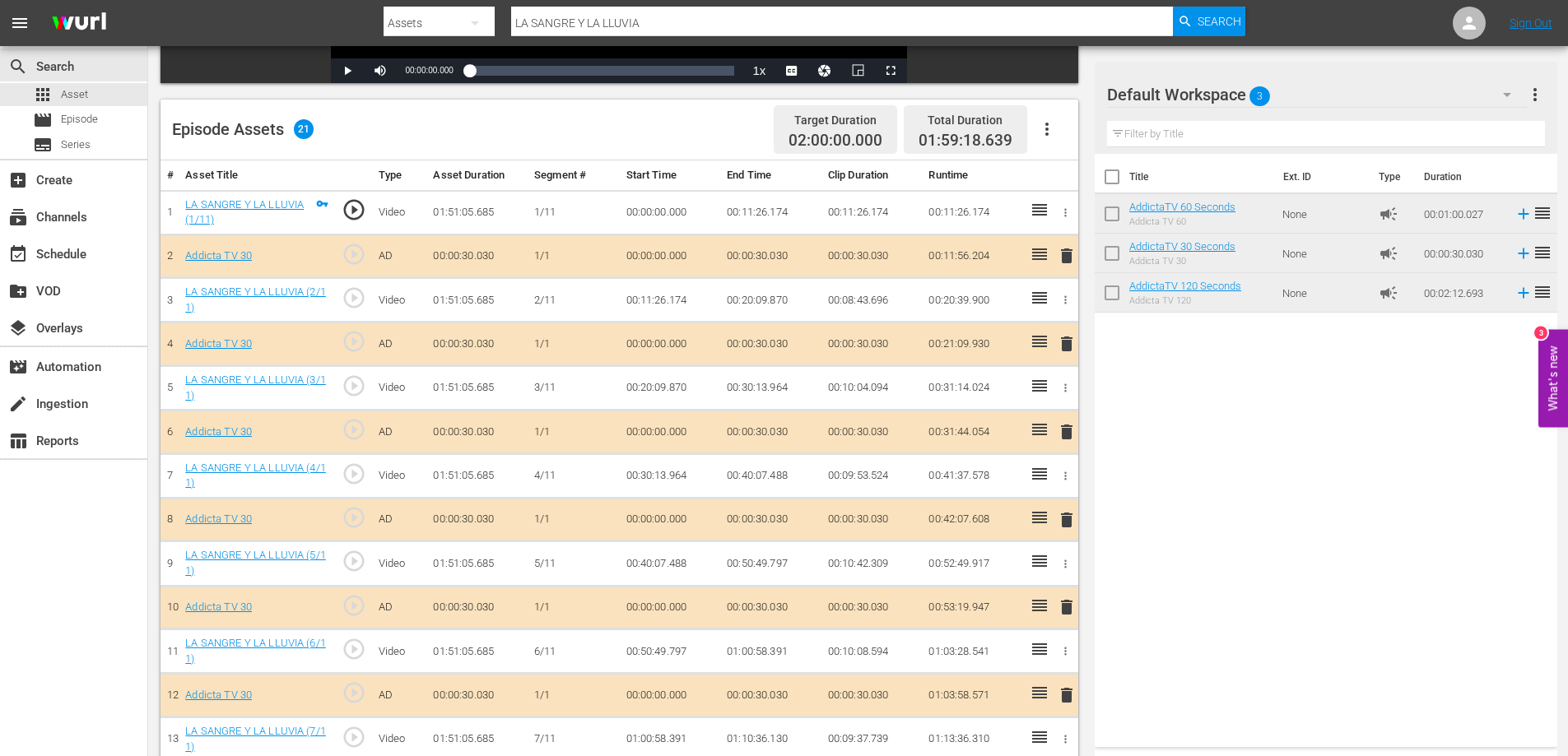
click at [1068, 256] on span "delete" at bounding box center [1066, 256] width 19 height 19
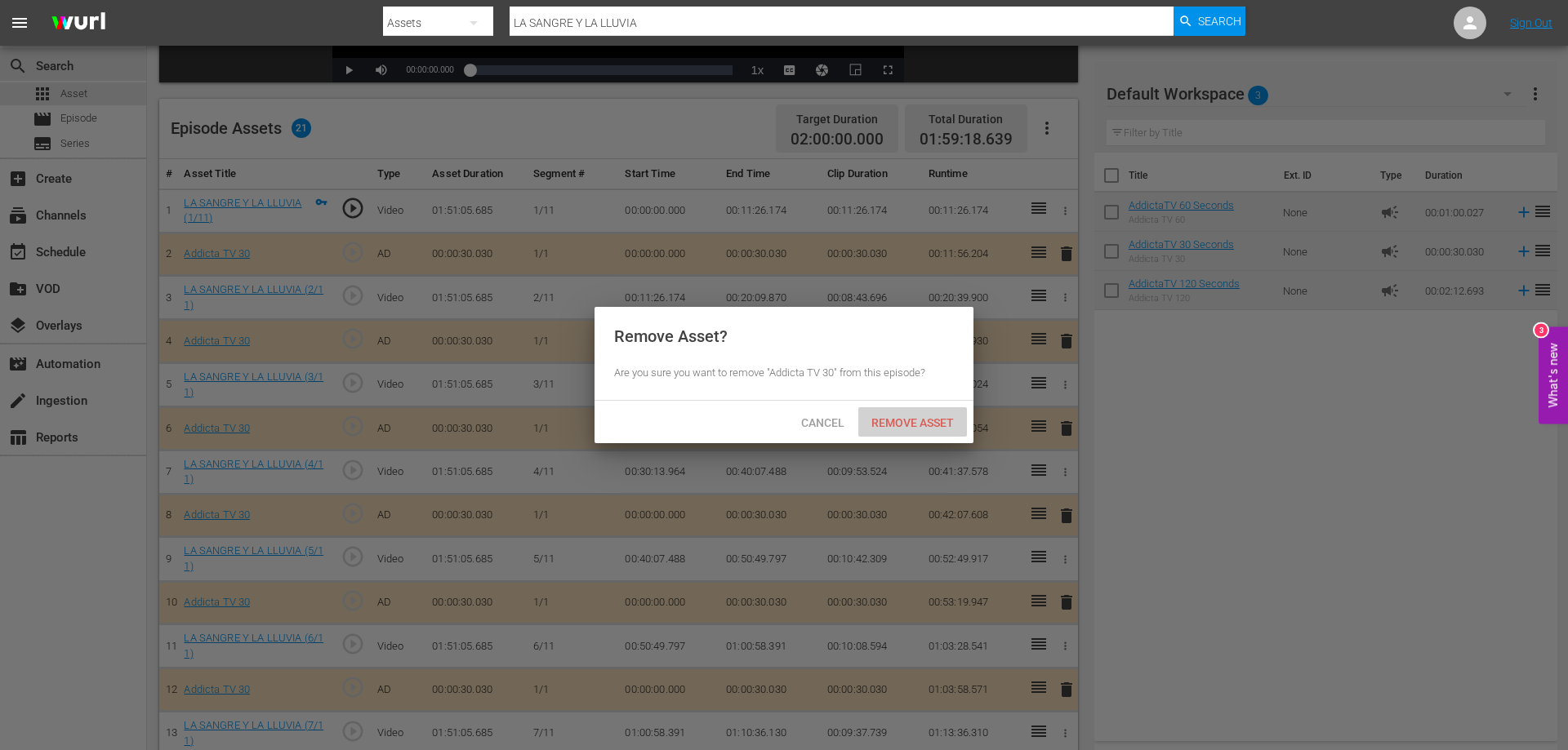
click at [951, 426] on span "Remove Asset" at bounding box center [913, 422] width 109 height 13
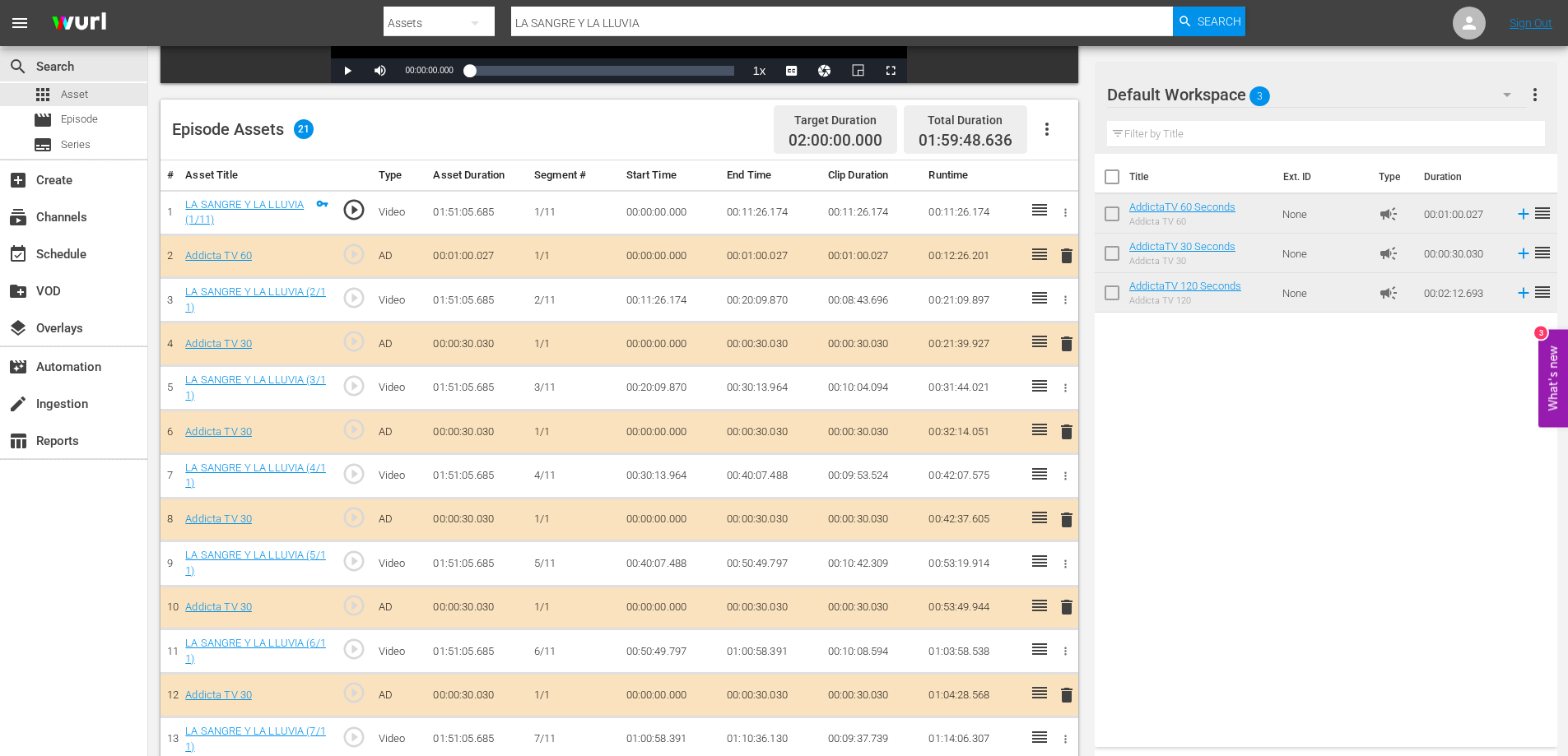
click at [1067, 345] on span "delete" at bounding box center [1066, 343] width 19 height 19
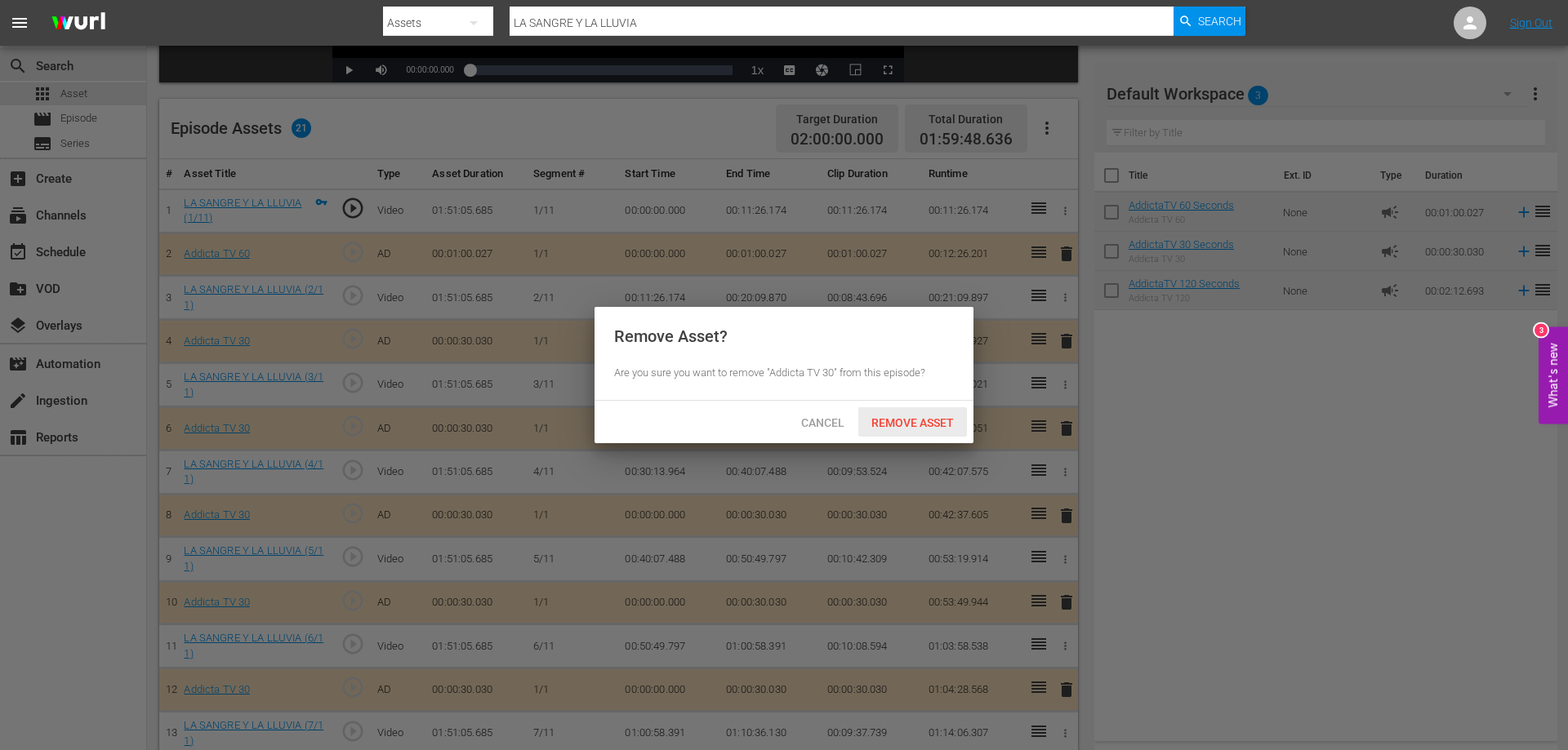
click at [921, 422] on span "Remove Asset" at bounding box center [913, 422] width 109 height 13
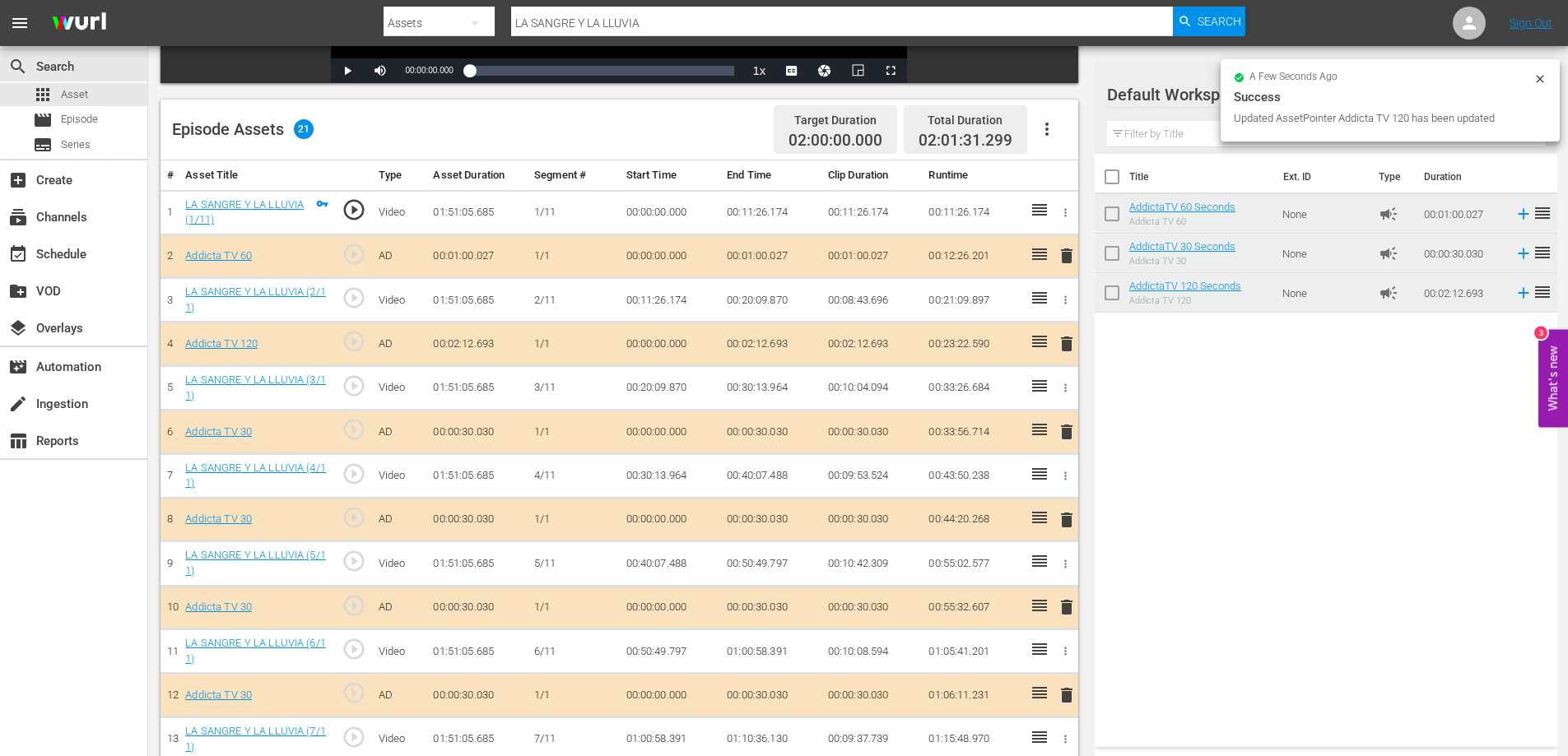
drag, startPoint x: 1067, startPoint y: 344, endPoint x: 1044, endPoint y: 350, distance: 23.8
click at [1067, 345] on span "delete" at bounding box center [1066, 343] width 19 height 19
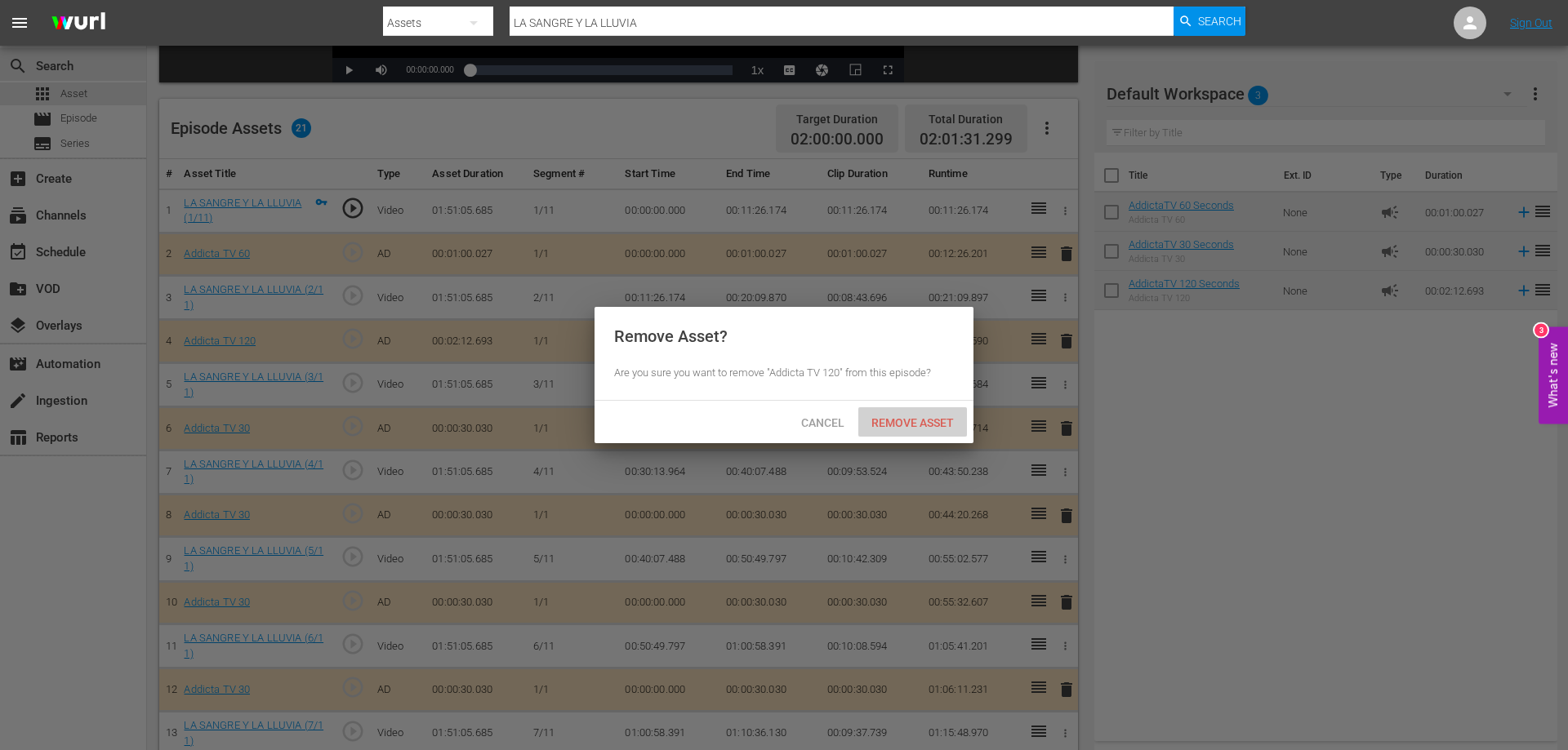
click at [930, 417] on span "Remove Asset" at bounding box center [913, 422] width 109 height 13
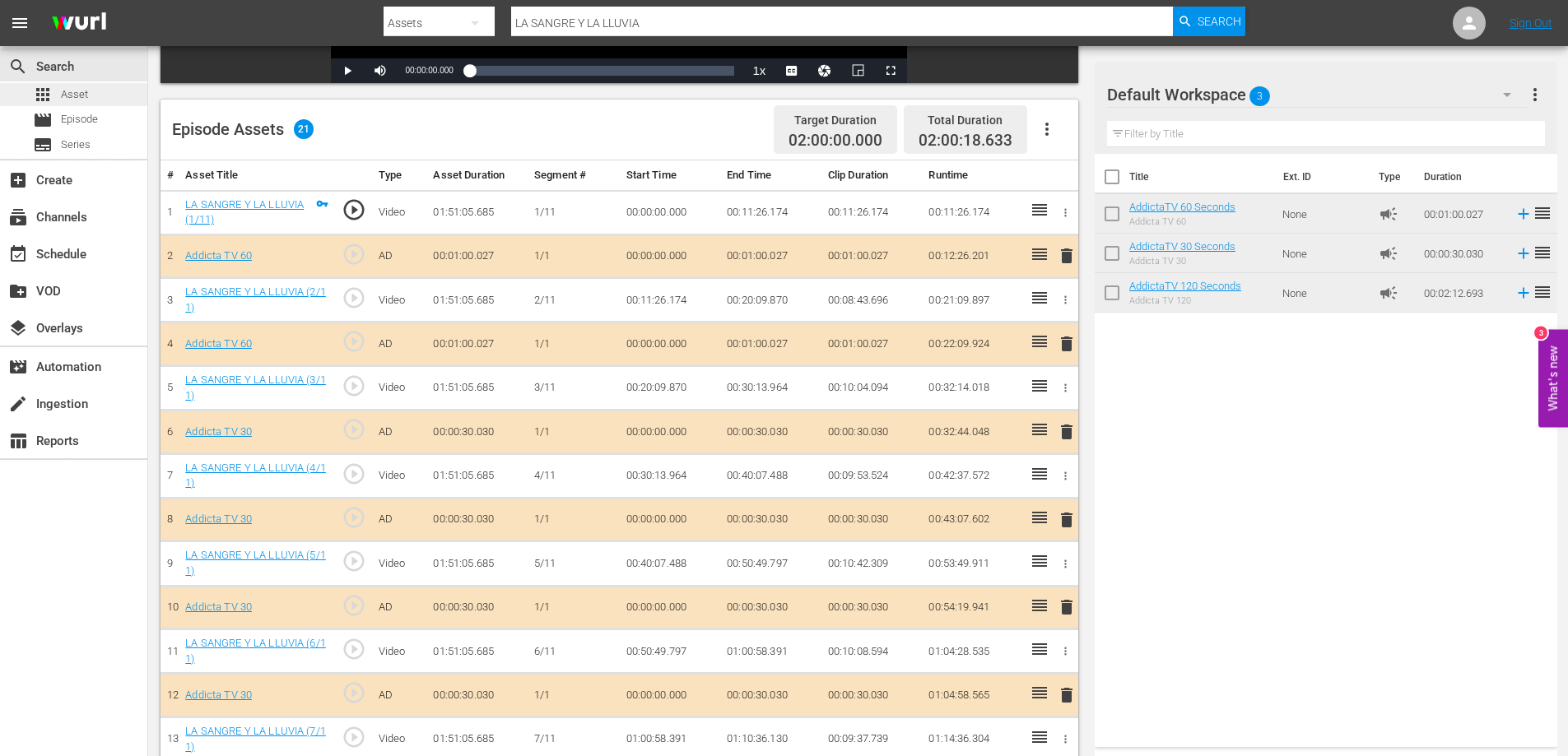
click at [75, 90] on span "Asset" at bounding box center [74, 94] width 27 height 17
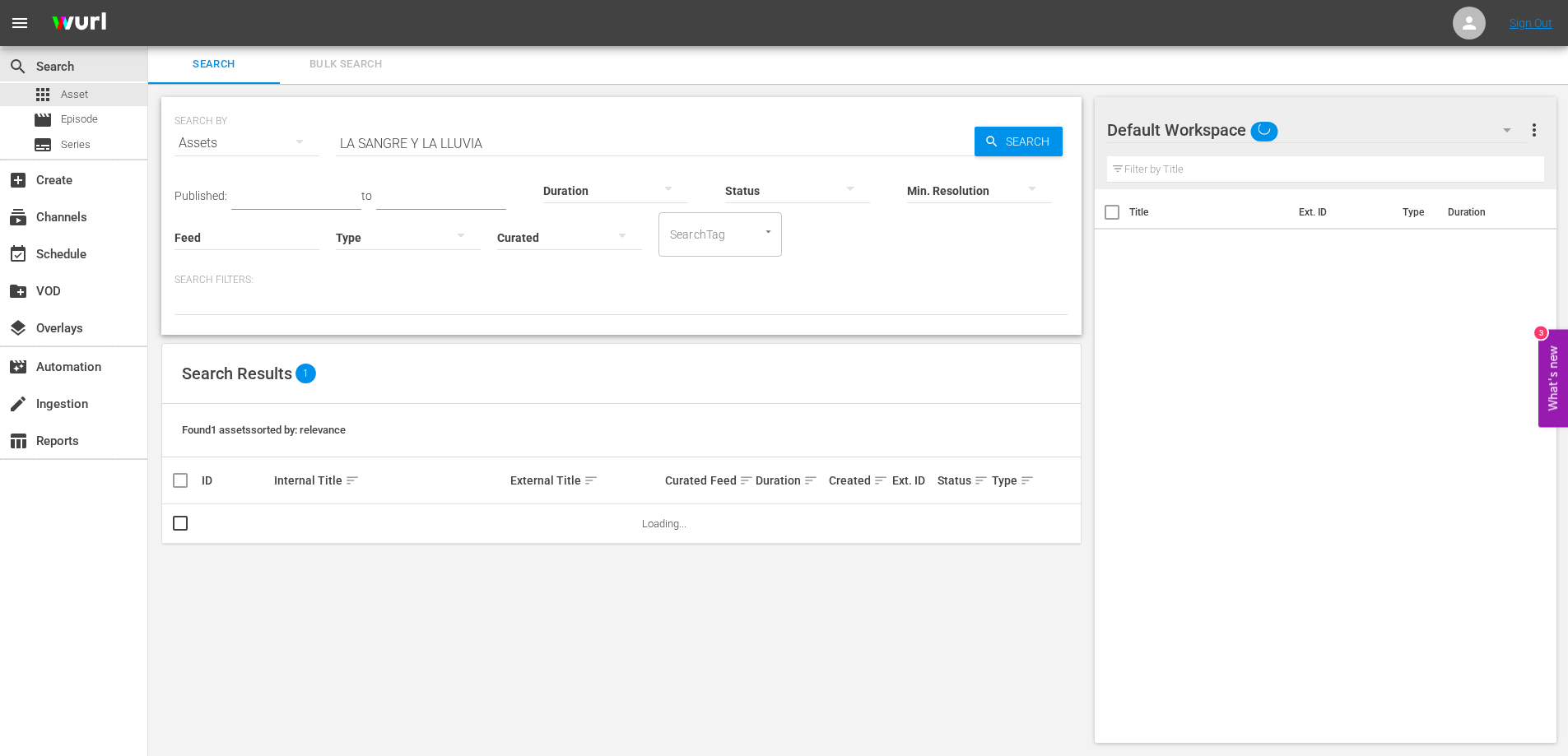
scroll to position [2, 0]
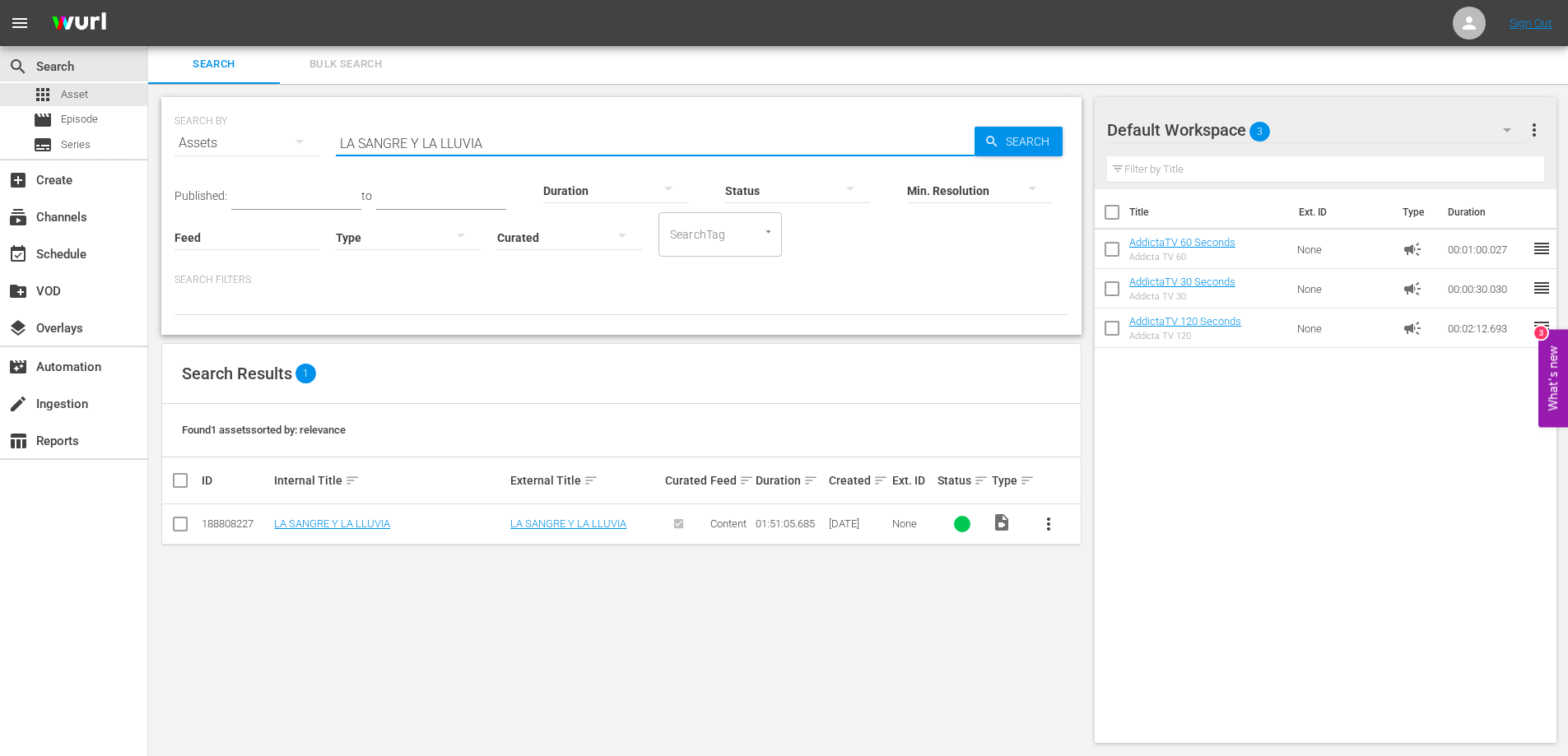
drag, startPoint x: 509, startPoint y: 149, endPoint x: 256, endPoint y: 149, distance: 253.0
click at [256, 149] on div "SEARCH BY Search By Assets Search ID, Title, Description, Keywords, or Category…" at bounding box center [622, 133] width 894 height 59
paste input "RGENTO MATACHO"
click at [1024, 138] on span "Search" at bounding box center [1031, 141] width 63 height 30
click at [444, 155] on div "Search ID, Title, Description, Keywords, or Category LA SARGENTO MATACHO" at bounding box center [654, 143] width 639 height 40
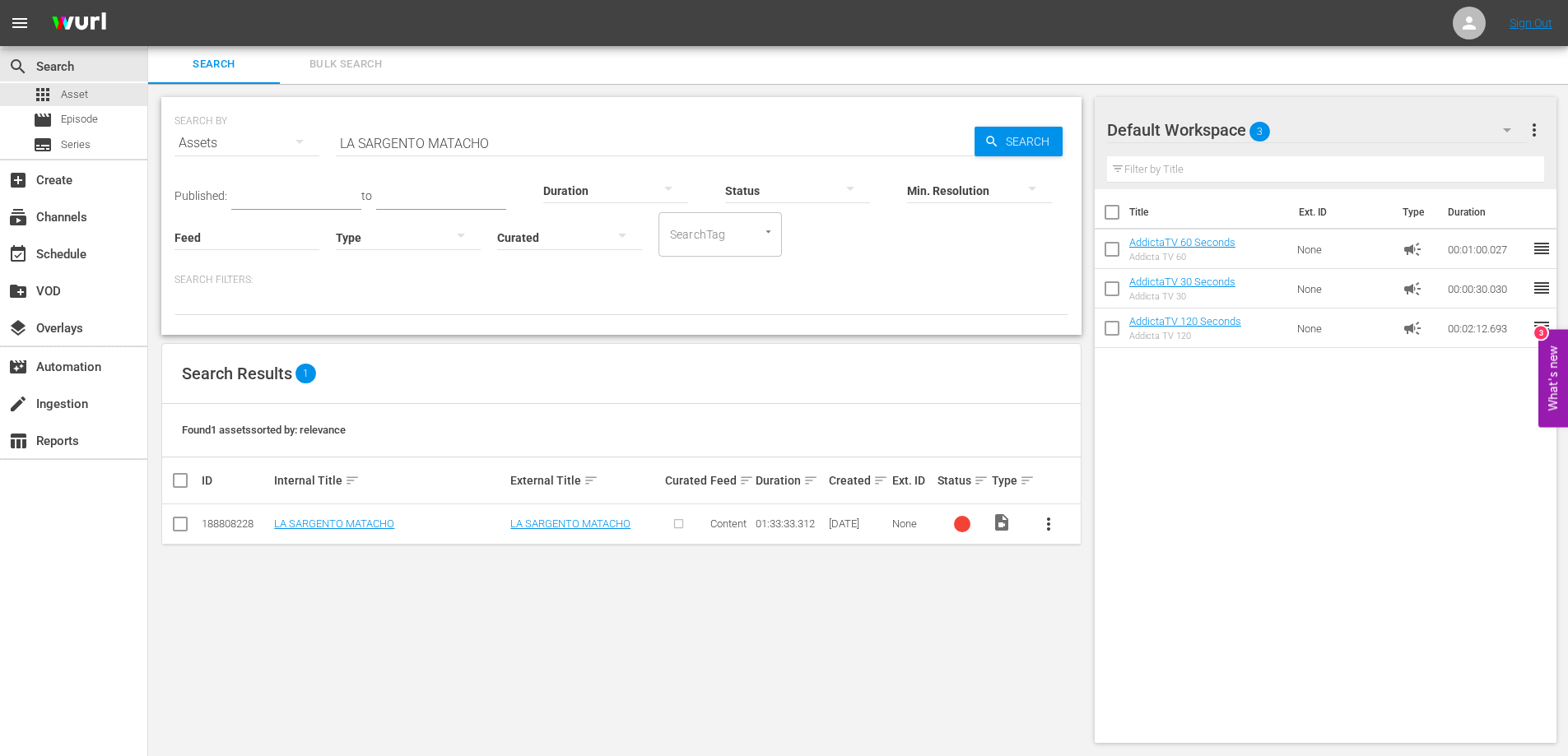
click at [444, 163] on div at bounding box center [654, 163] width 639 height 0
click at [444, 155] on hr at bounding box center [654, 155] width 639 height 1
click at [447, 143] on input "LA SARGENTO MATACHO" at bounding box center [654, 143] width 639 height 40
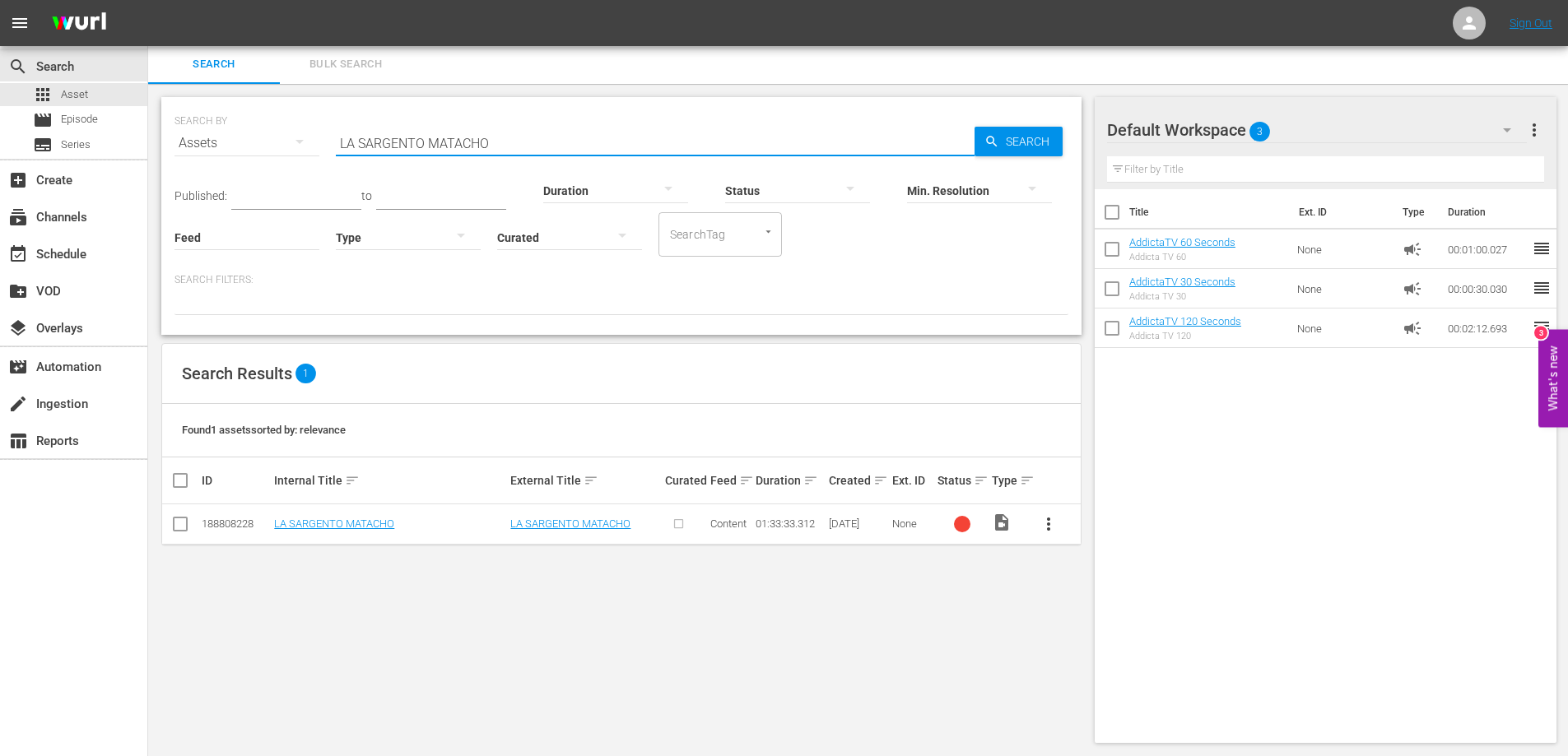
paste input "VIDA SIN MEMORIA"
type input "LA VIDA SIN MEMORIA"
click at [1046, 522] on span "more_vert" at bounding box center [1049, 524] width 19 height 19
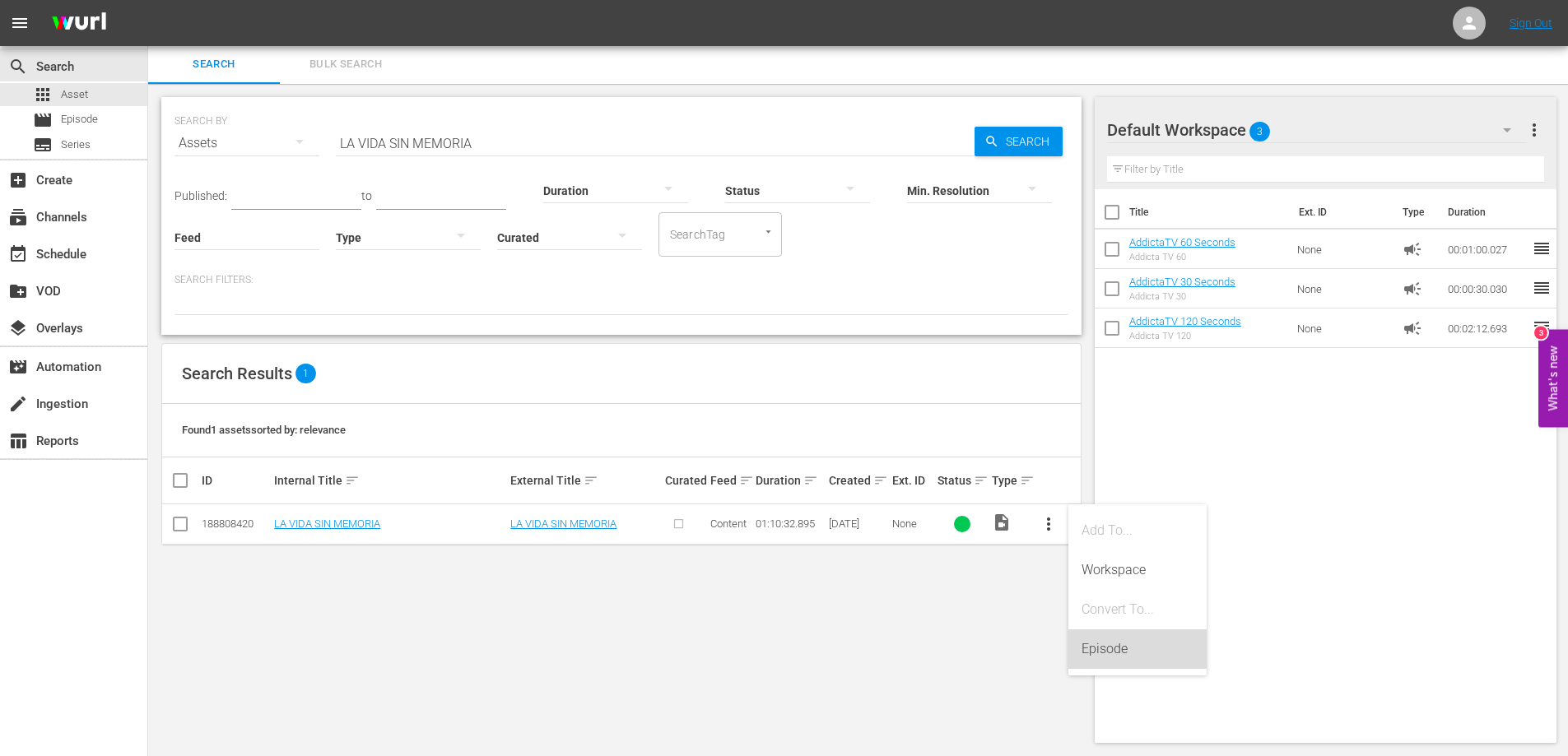
click at [1125, 651] on div "Episode" at bounding box center [1137, 649] width 112 height 40
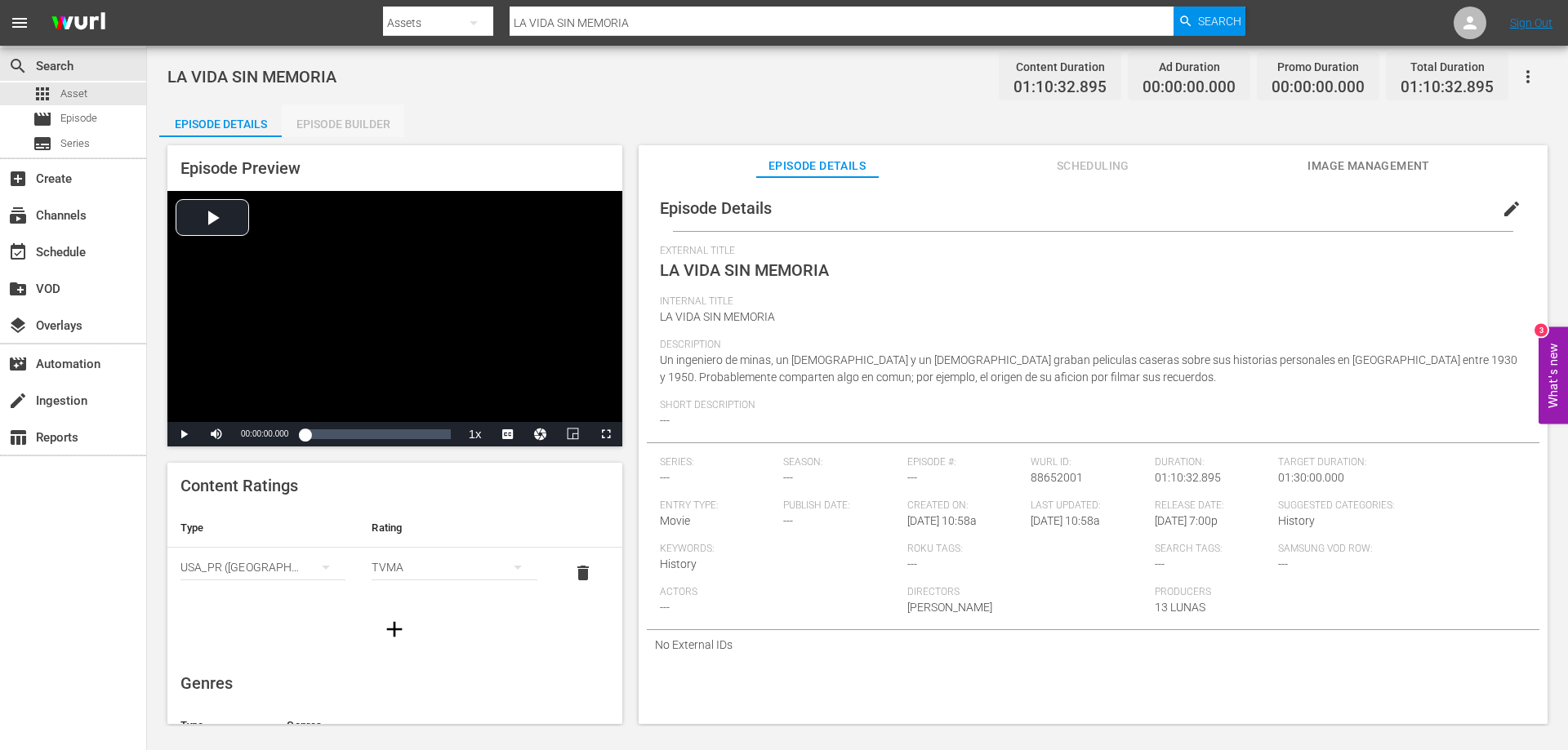
click at [370, 124] on div "Episode Builder" at bounding box center [343, 124] width 123 height 39
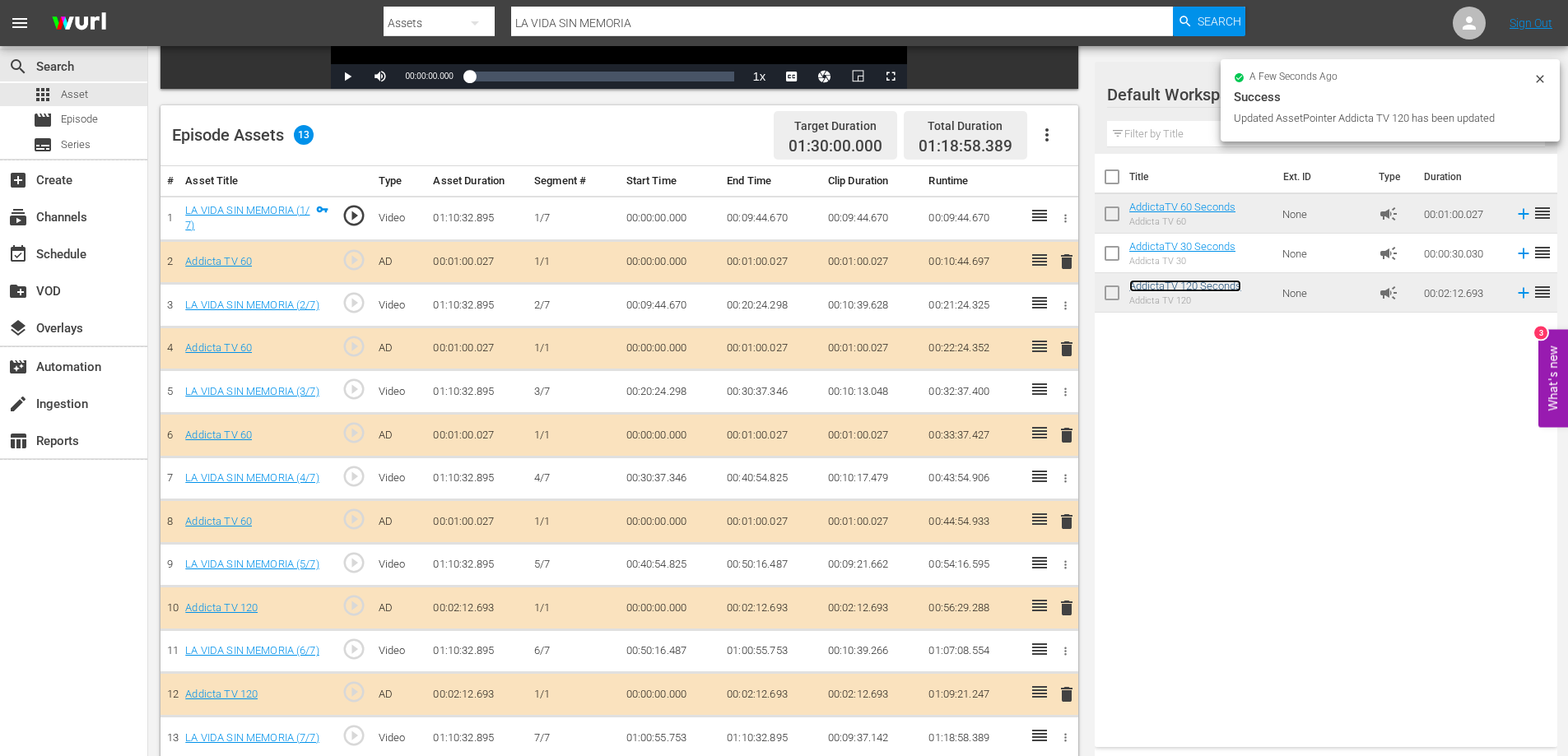
scroll to position [347, 0]
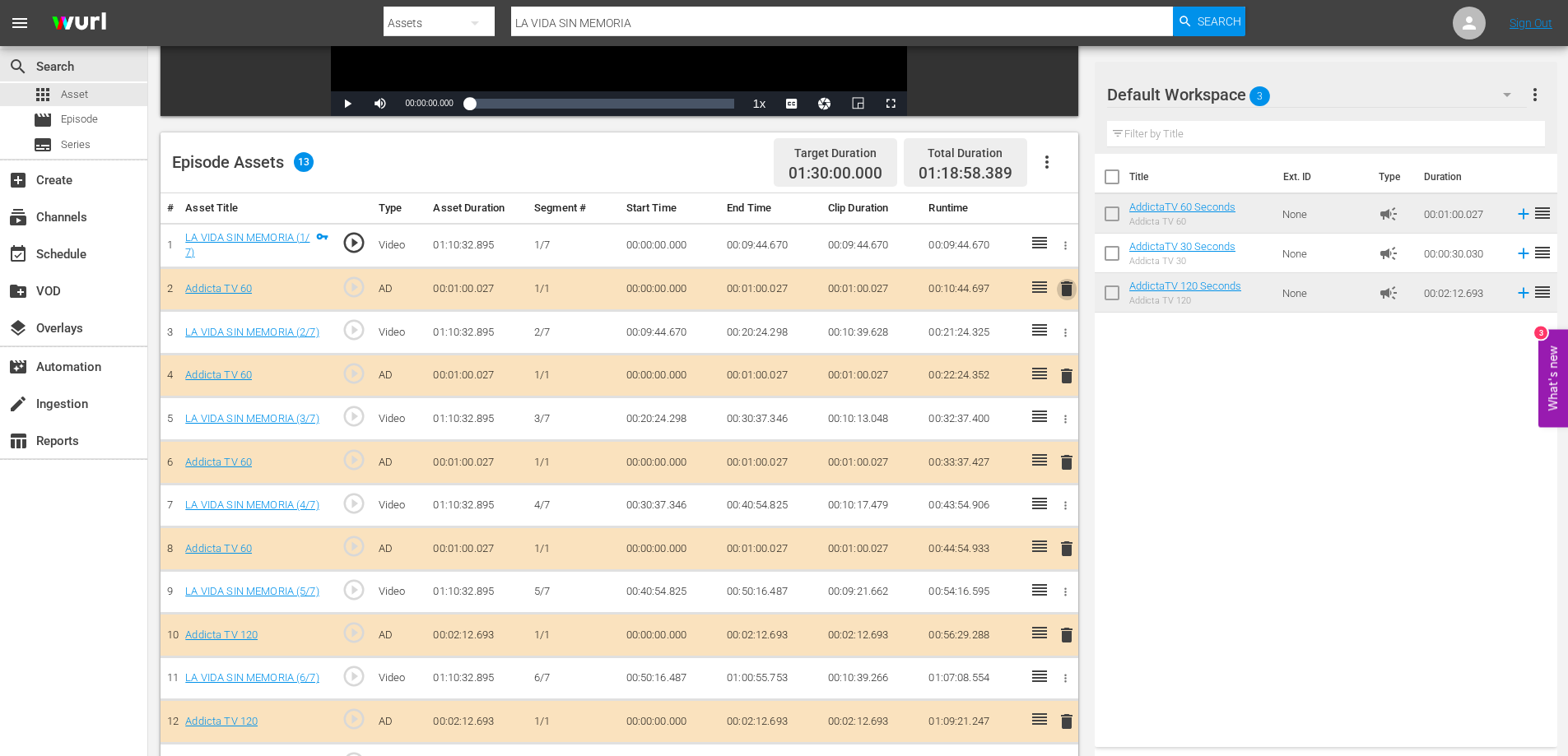
click at [1068, 292] on span "delete" at bounding box center [1066, 289] width 19 height 19
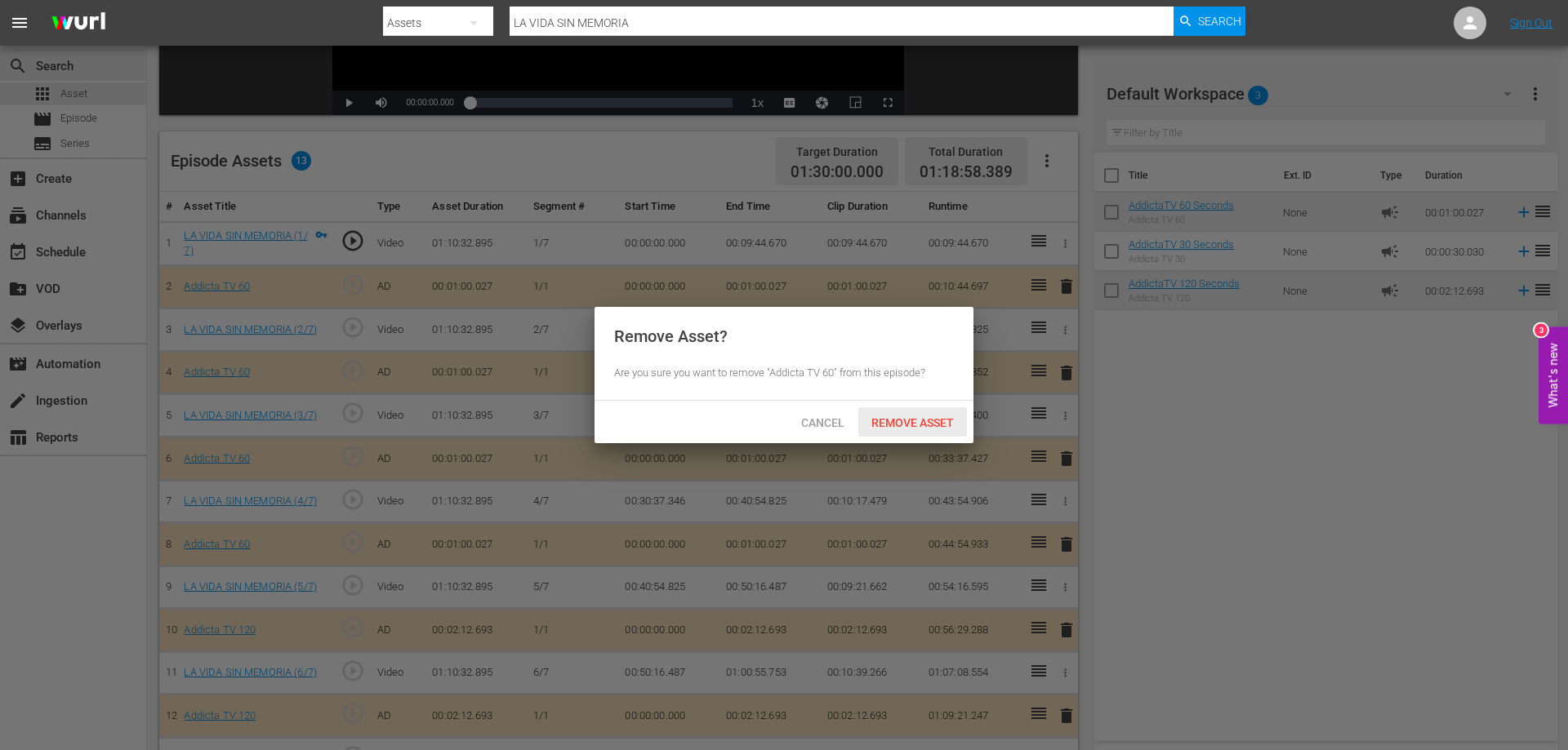
click at [899, 427] on span "Remove Asset" at bounding box center [913, 422] width 109 height 13
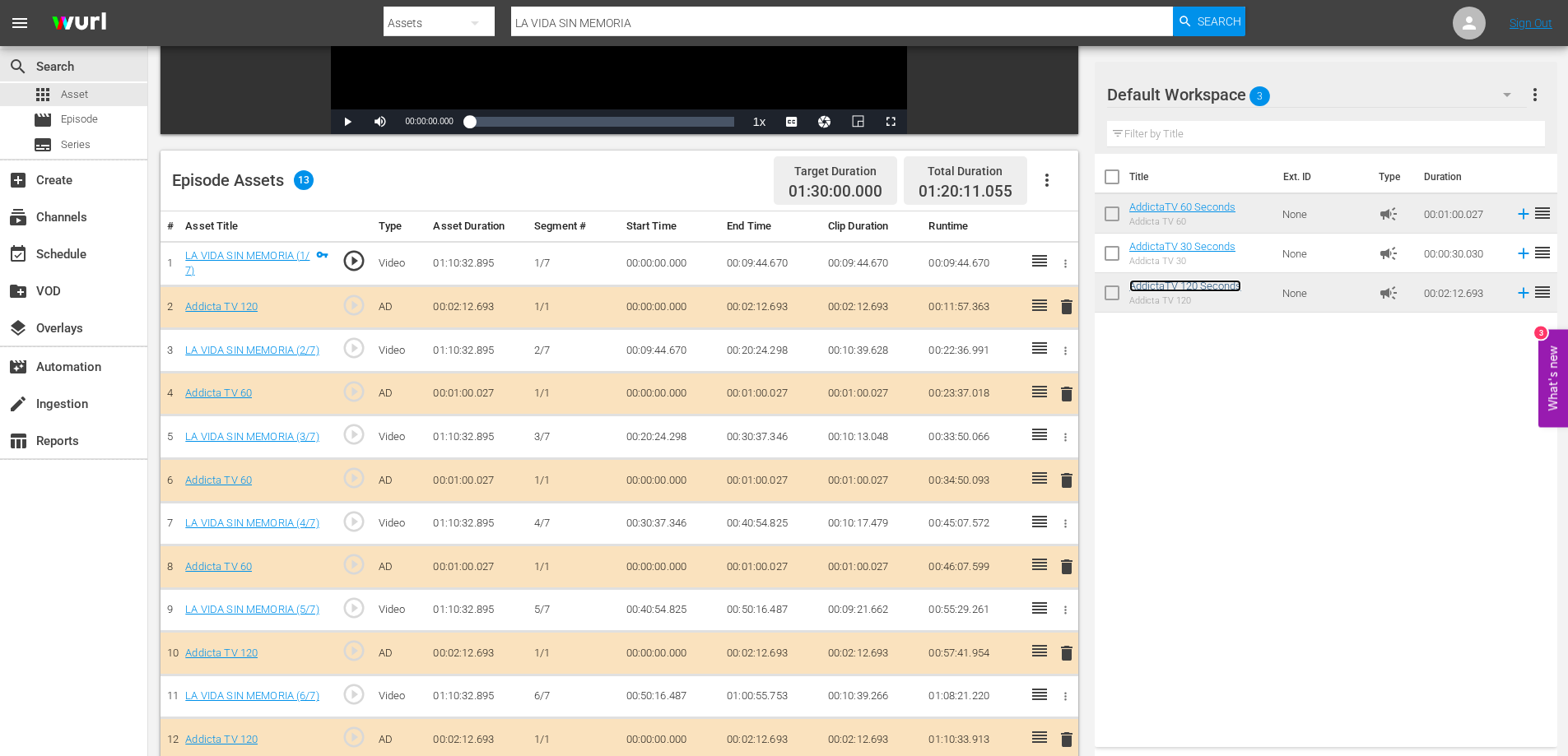
scroll to position [182, 0]
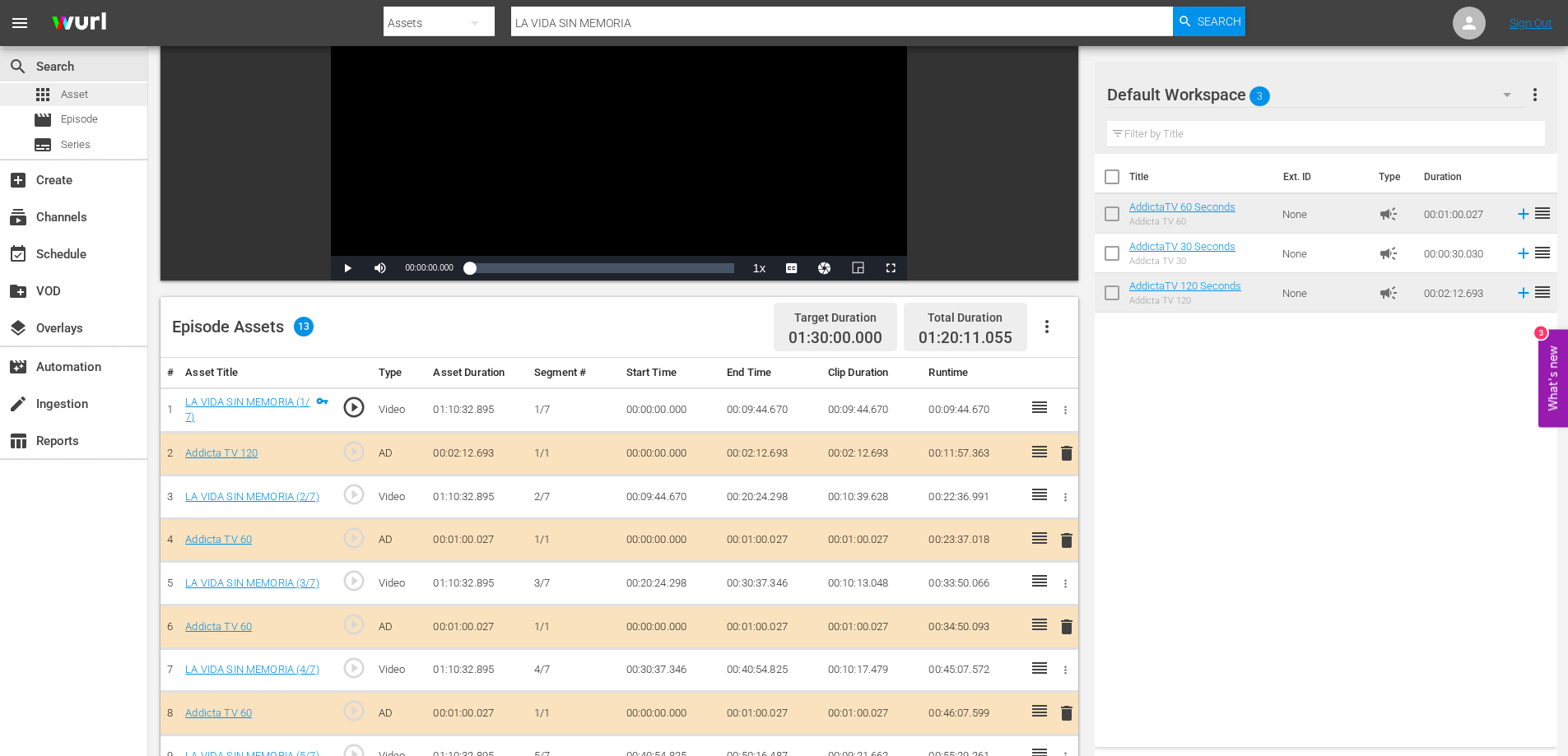
click at [83, 90] on span "Asset" at bounding box center [74, 94] width 27 height 17
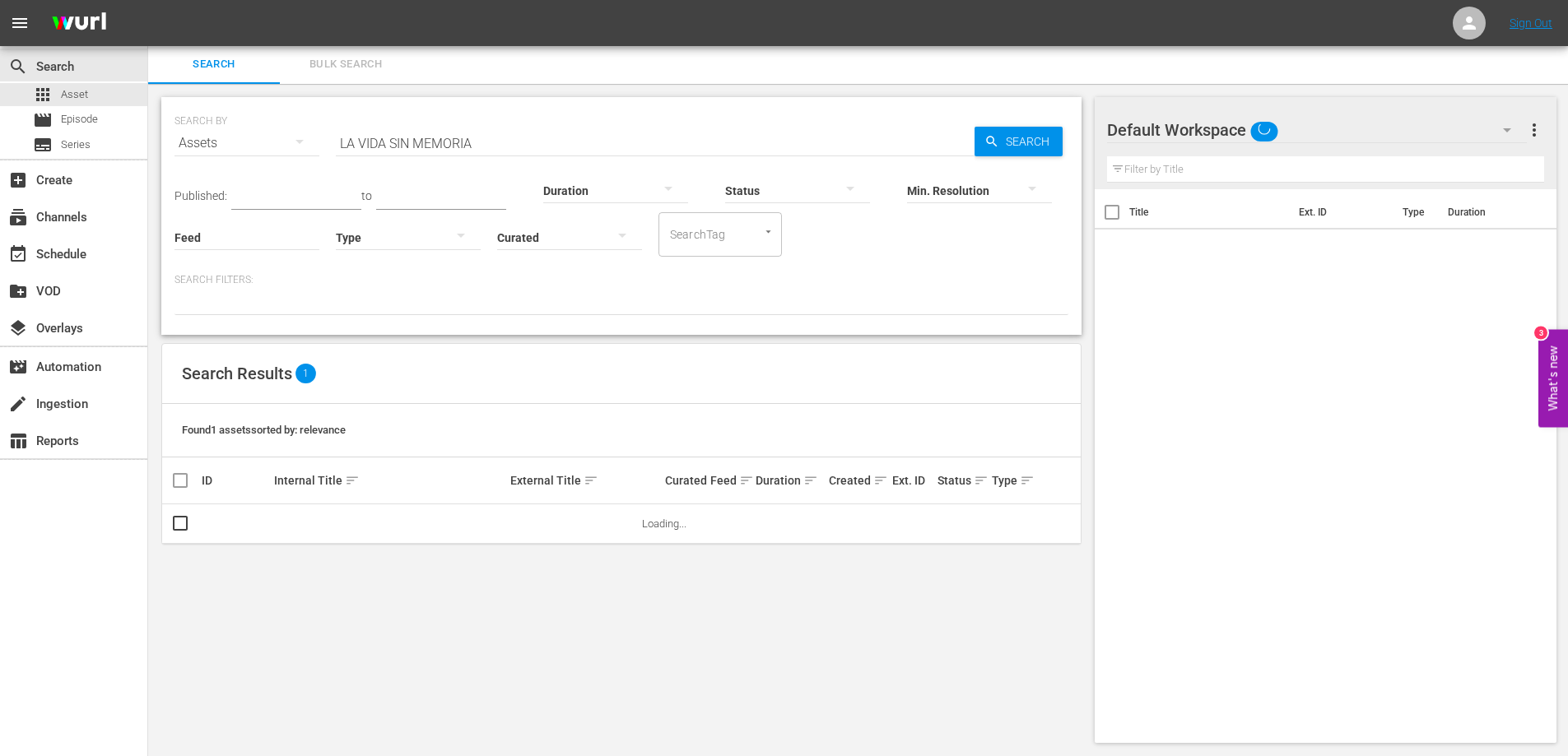
scroll to position [2, 0]
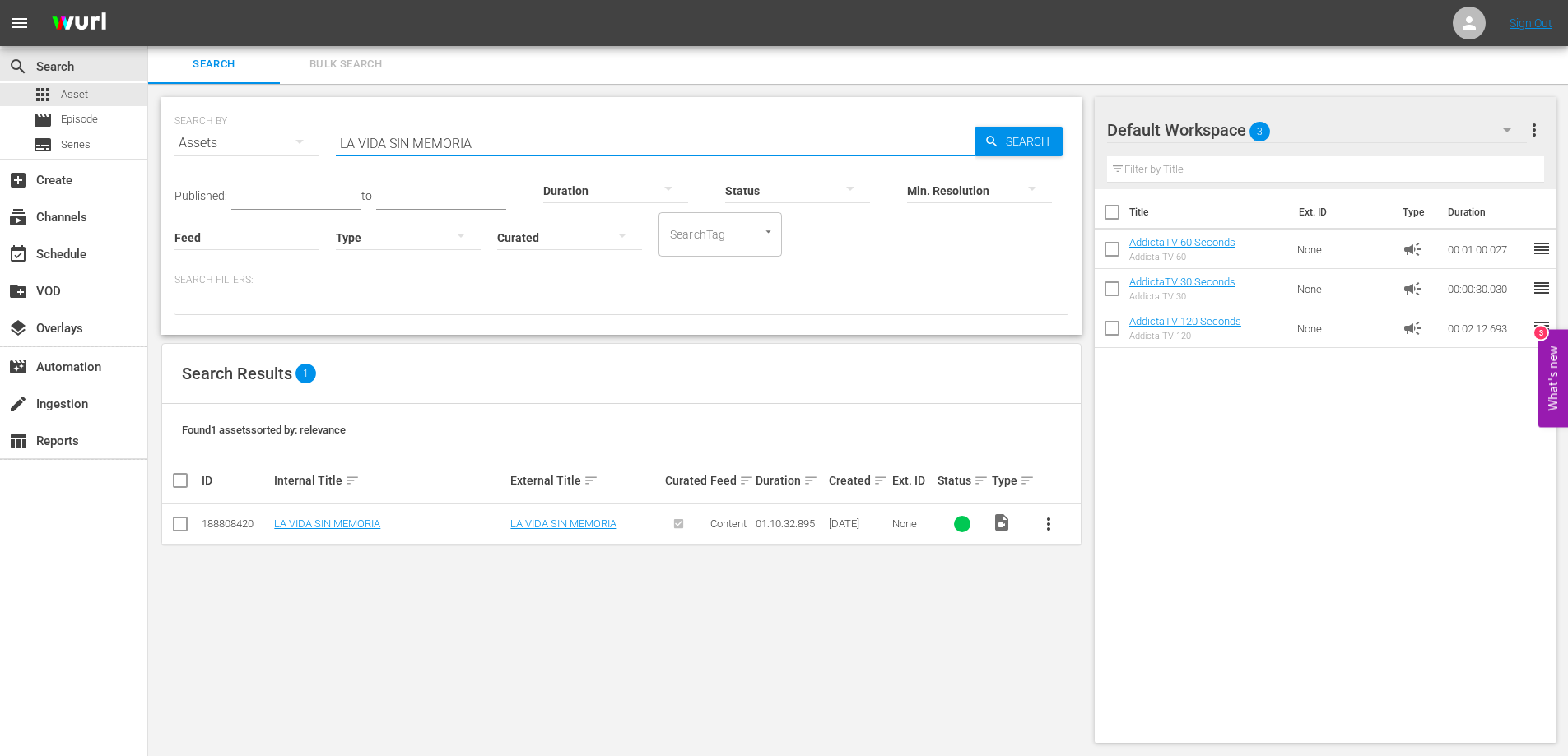
click at [462, 140] on input "LA VIDA SIN MEMORIA" at bounding box center [654, 143] width 639 height 40
paste input "OS ANOS AZULES"
type input "LOS ANOS AZULES"
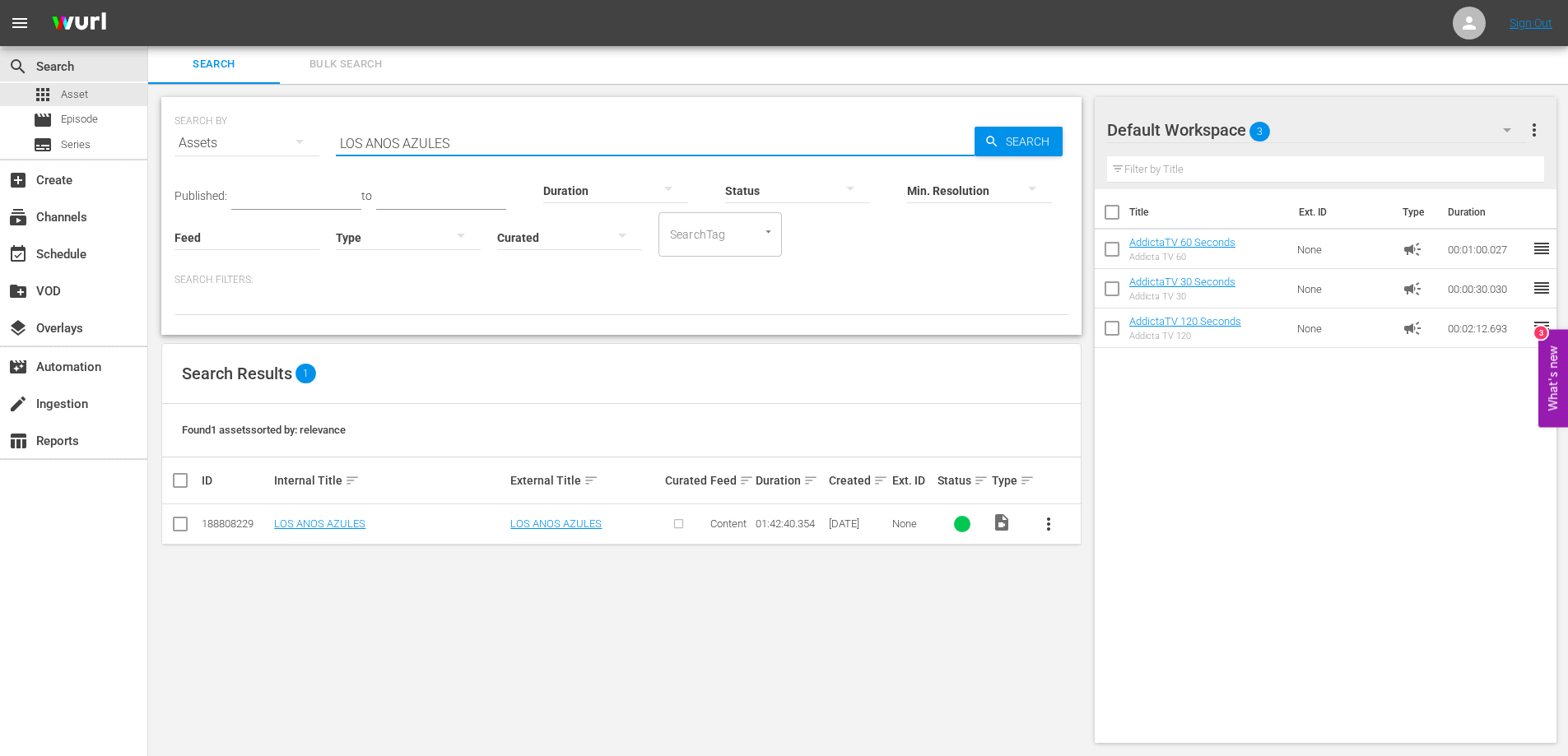
click at [1049, 530] on span "more_vert" at bounding box center [1049, 524] width 19 height 19
click at [1094, 653] on div "Episode" at bounding box center [1137, 649] width 112 height 40
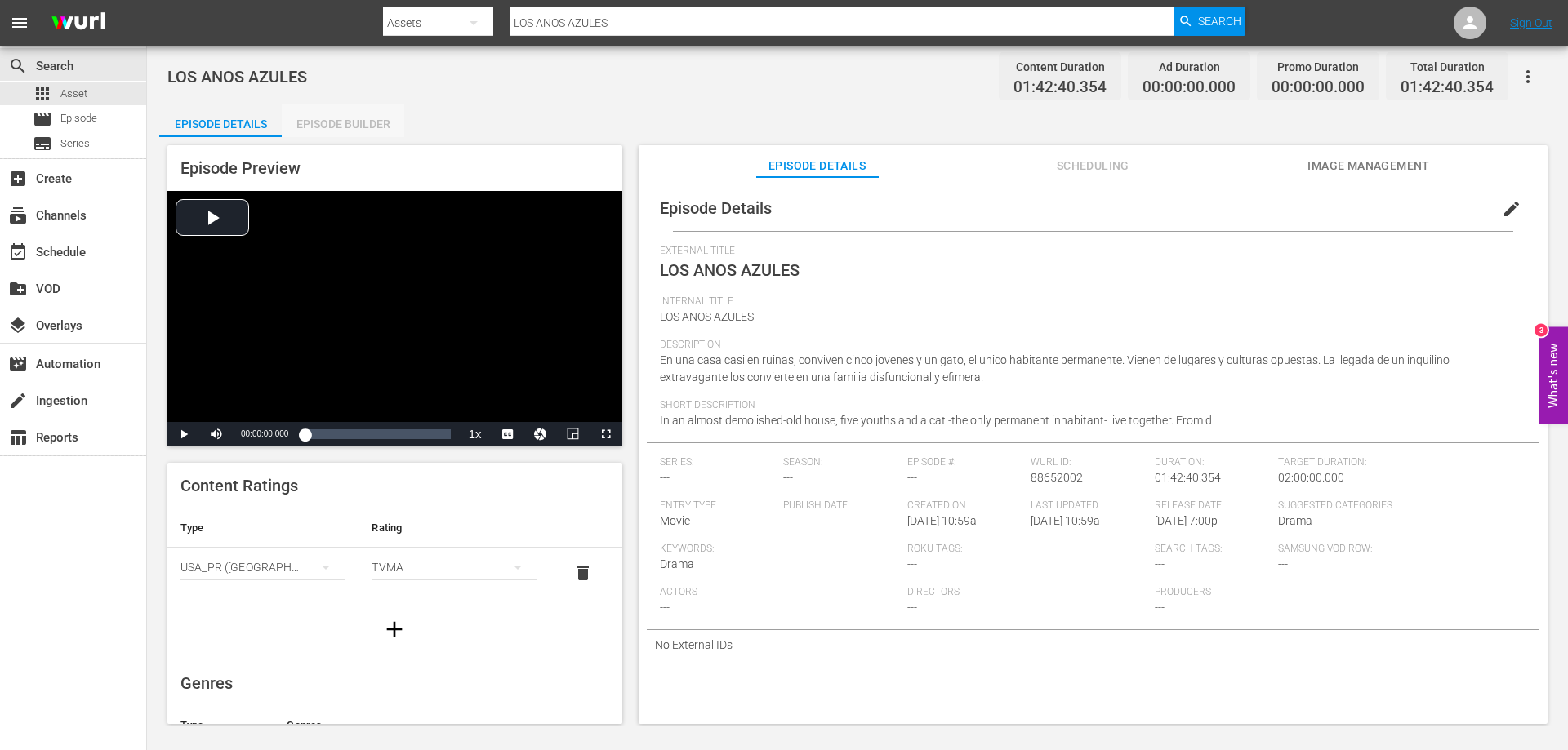
click at [356, 113] on div "Episode Builder" at bounding box center [343, 124] width 123 height 39
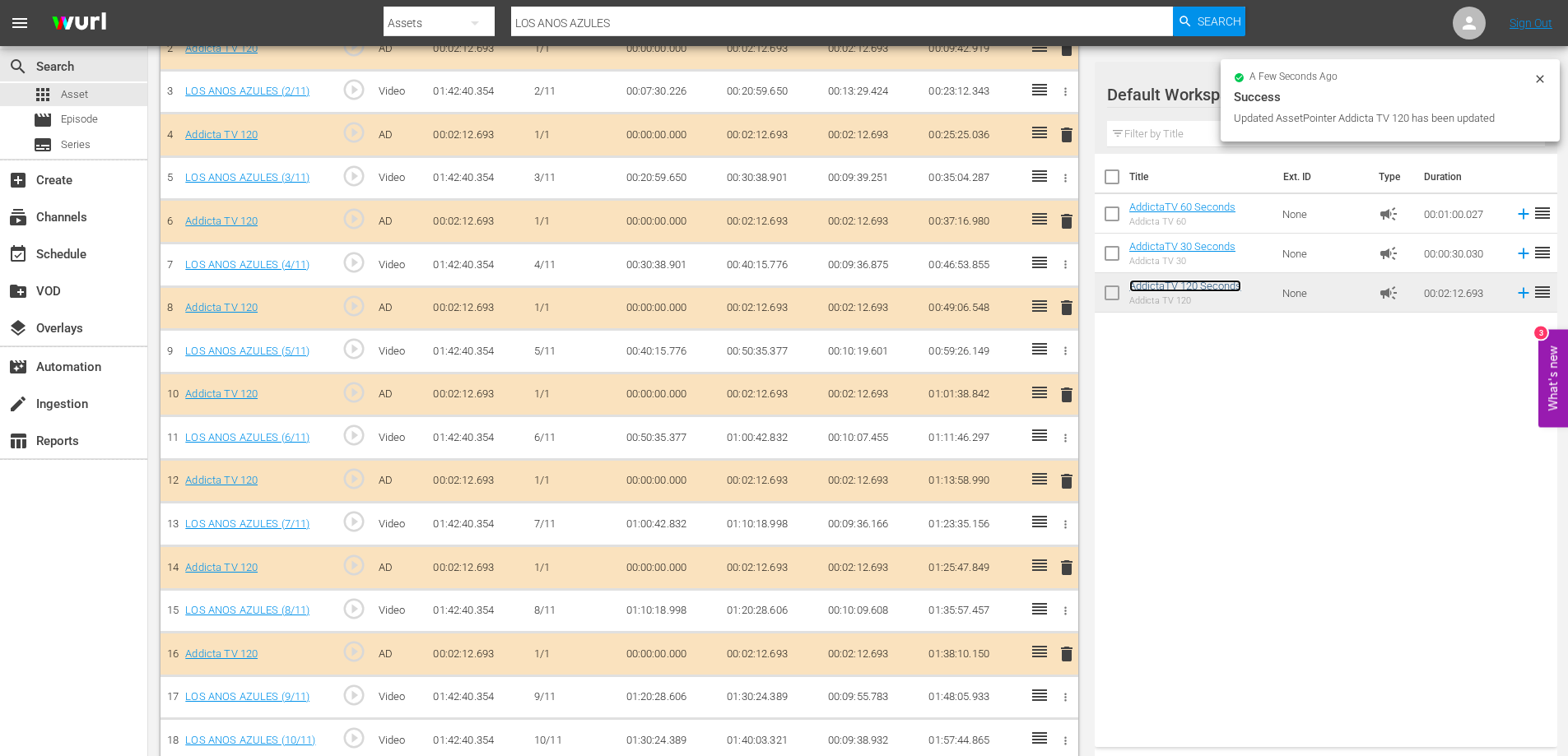
scroll to position [648, 0]
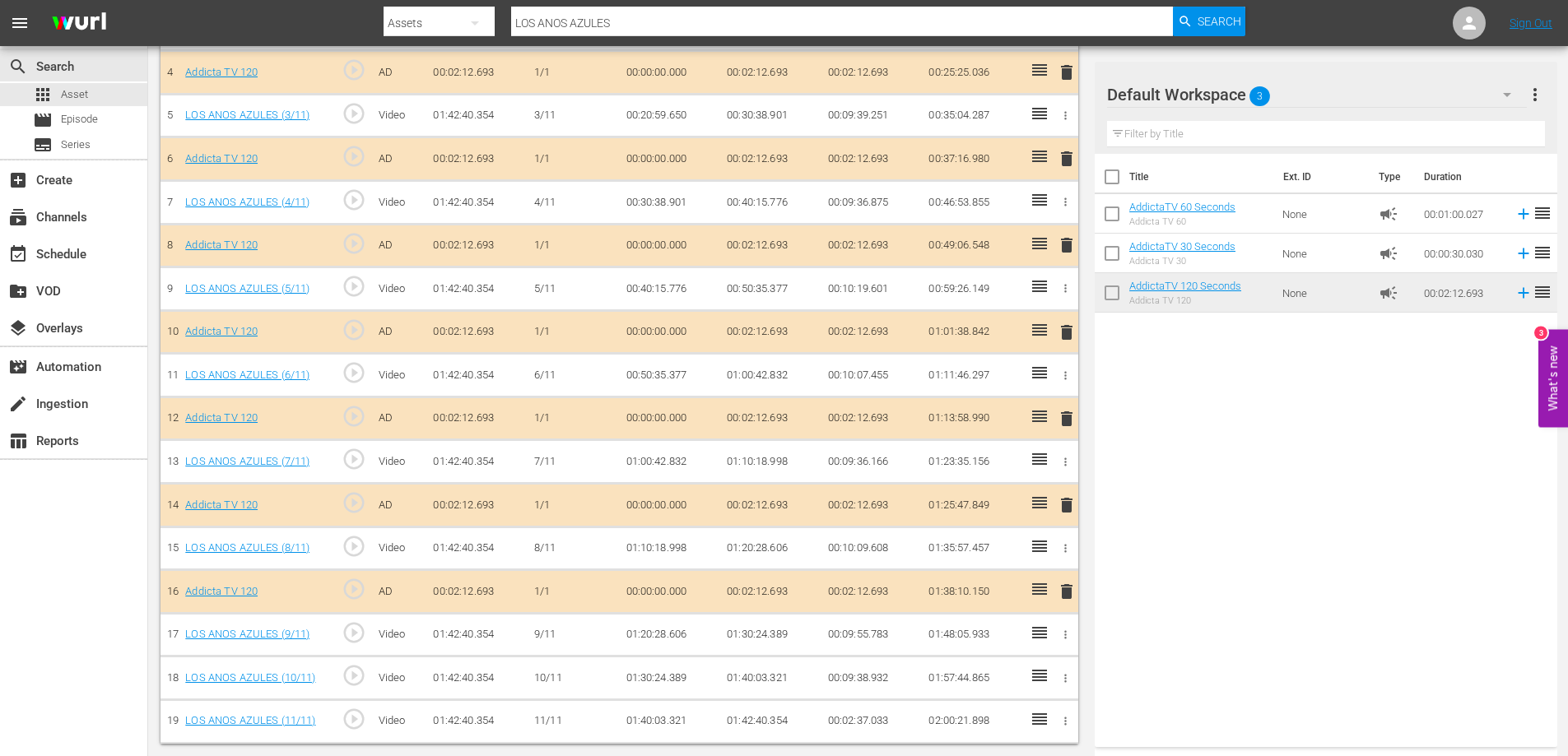
click at [1065, 592] on span "delete" at bounding box center [1066, 592] width 19 height 19
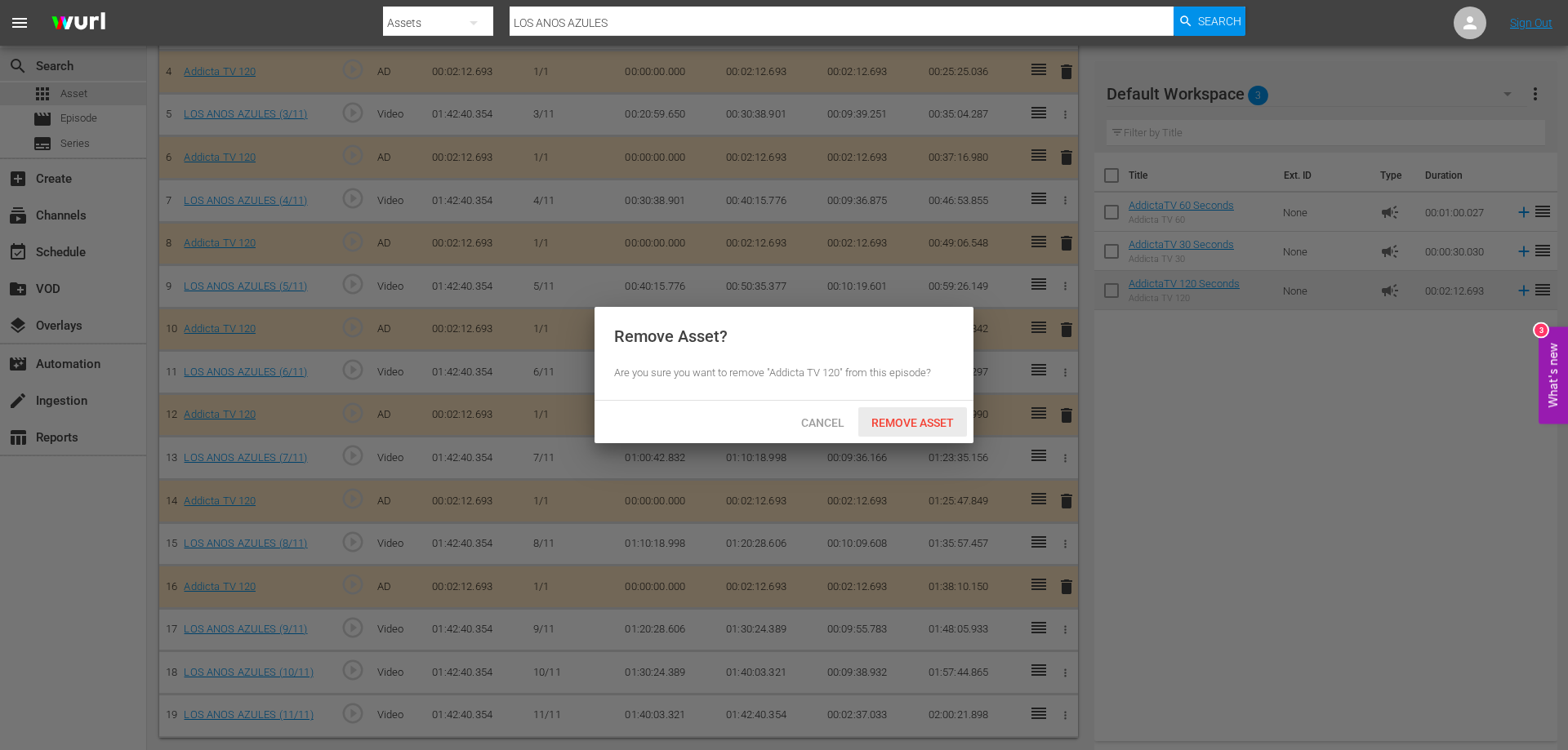
click at [916, 422] on span "Remove Asset" at bounding box center [913, 422] width 109 height 13
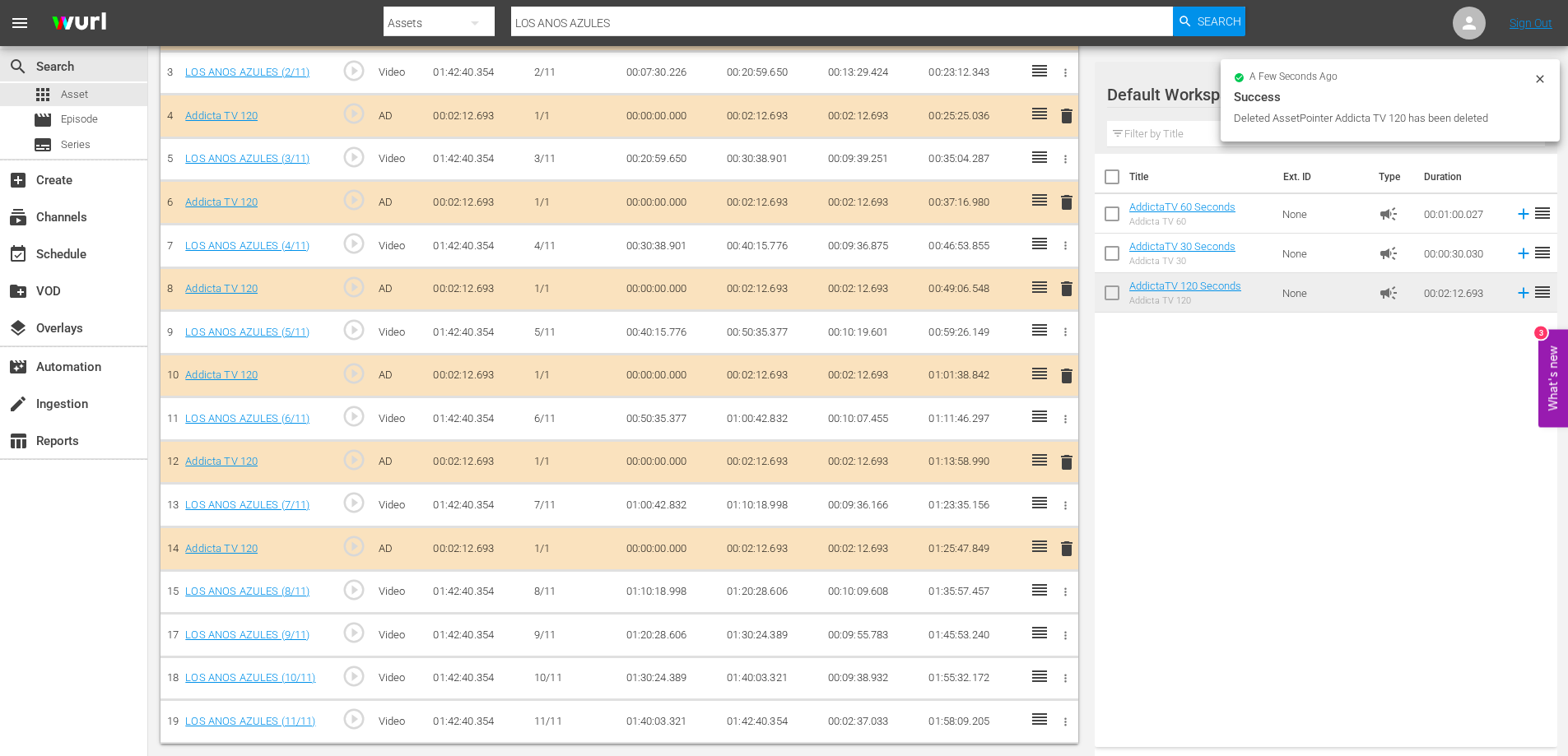
scroll to position [605, 0]
click at [1065, 556] on span "delete" at bounding box center [1066, 549] width 19 height 19
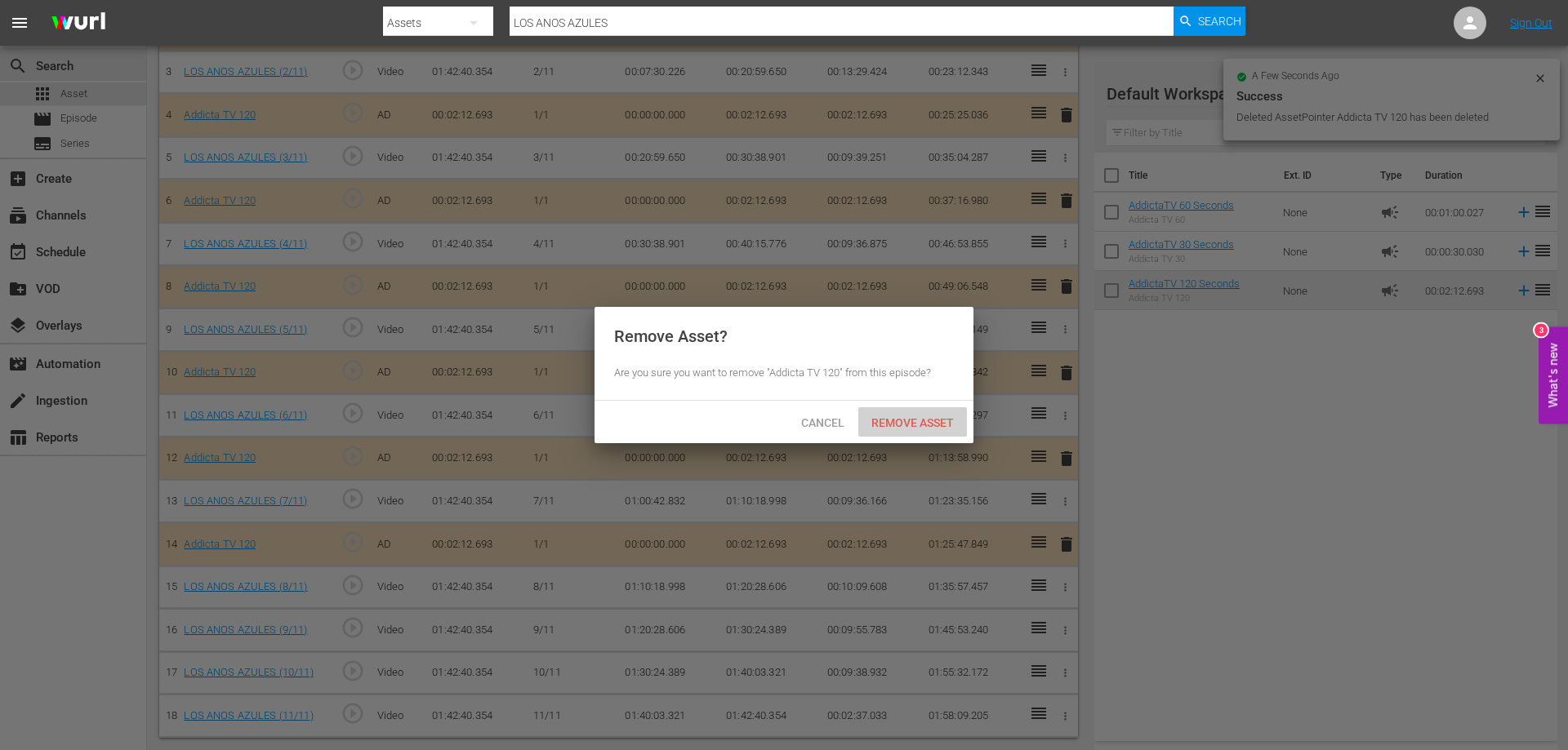
click at [895, 423] on span "Remove Asset" at bounding box center [913, 422] width 109 height 13
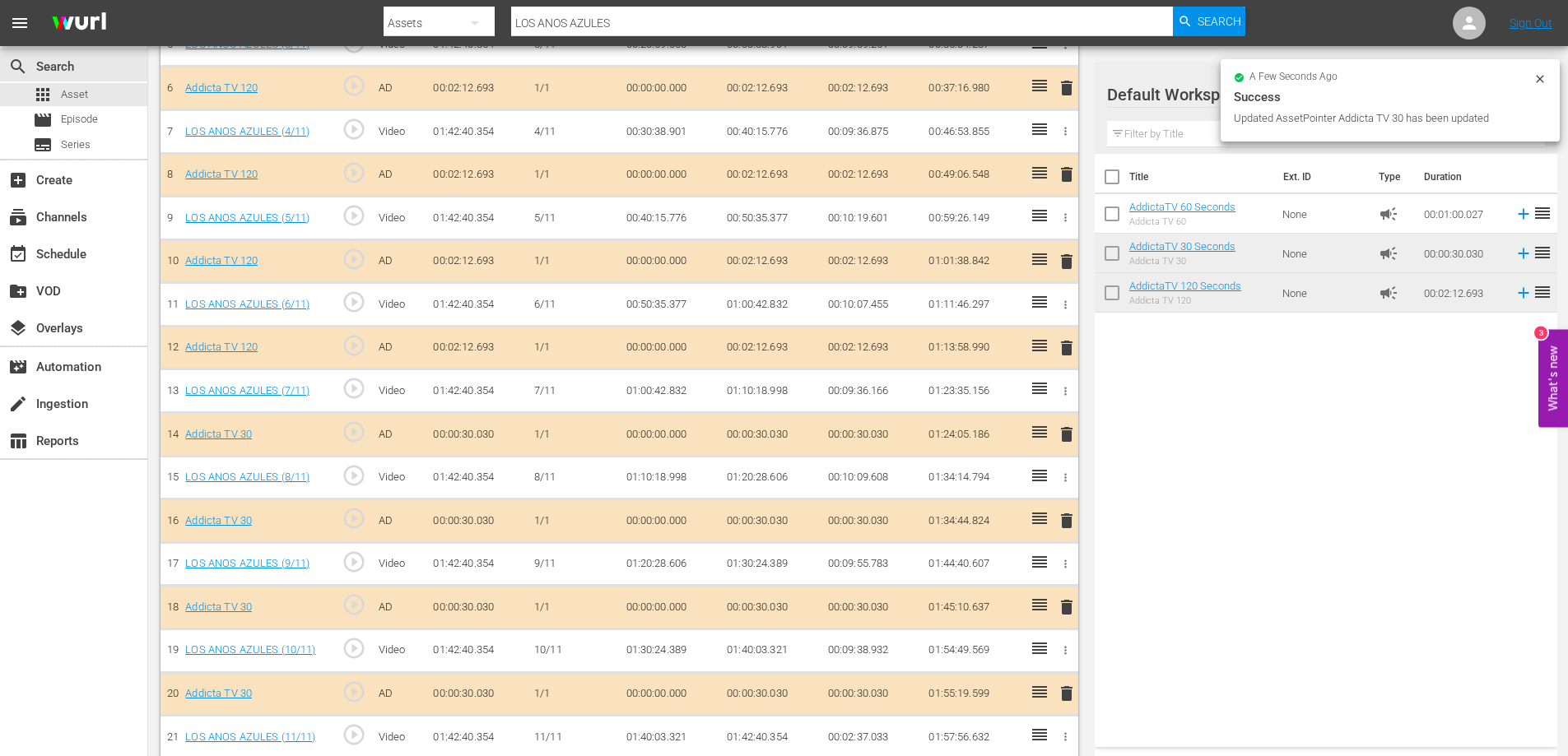
scroll to position [735, 0]
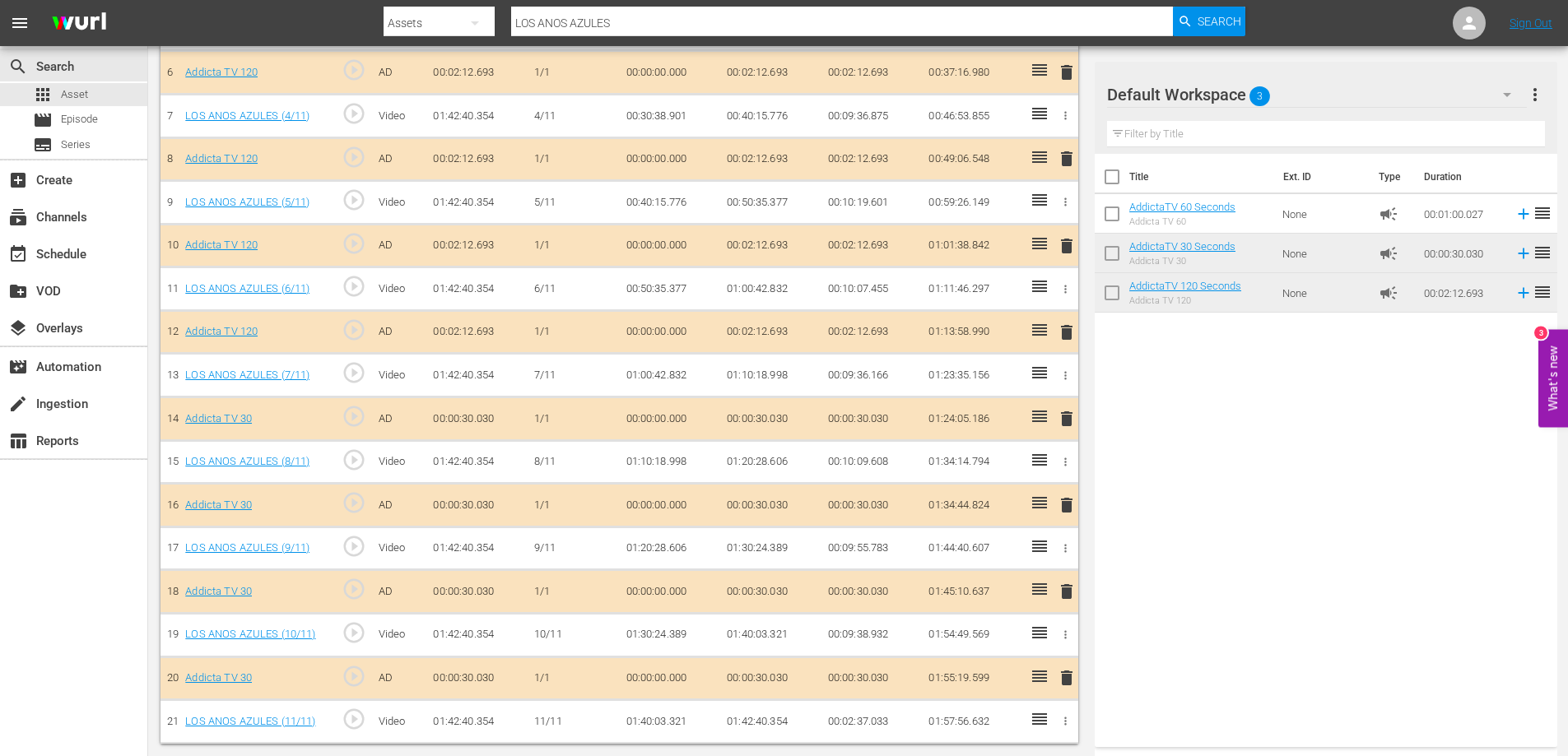
click at [1070, 677] on span "delete" at bounding box center [1066, 678] width 19 height 19
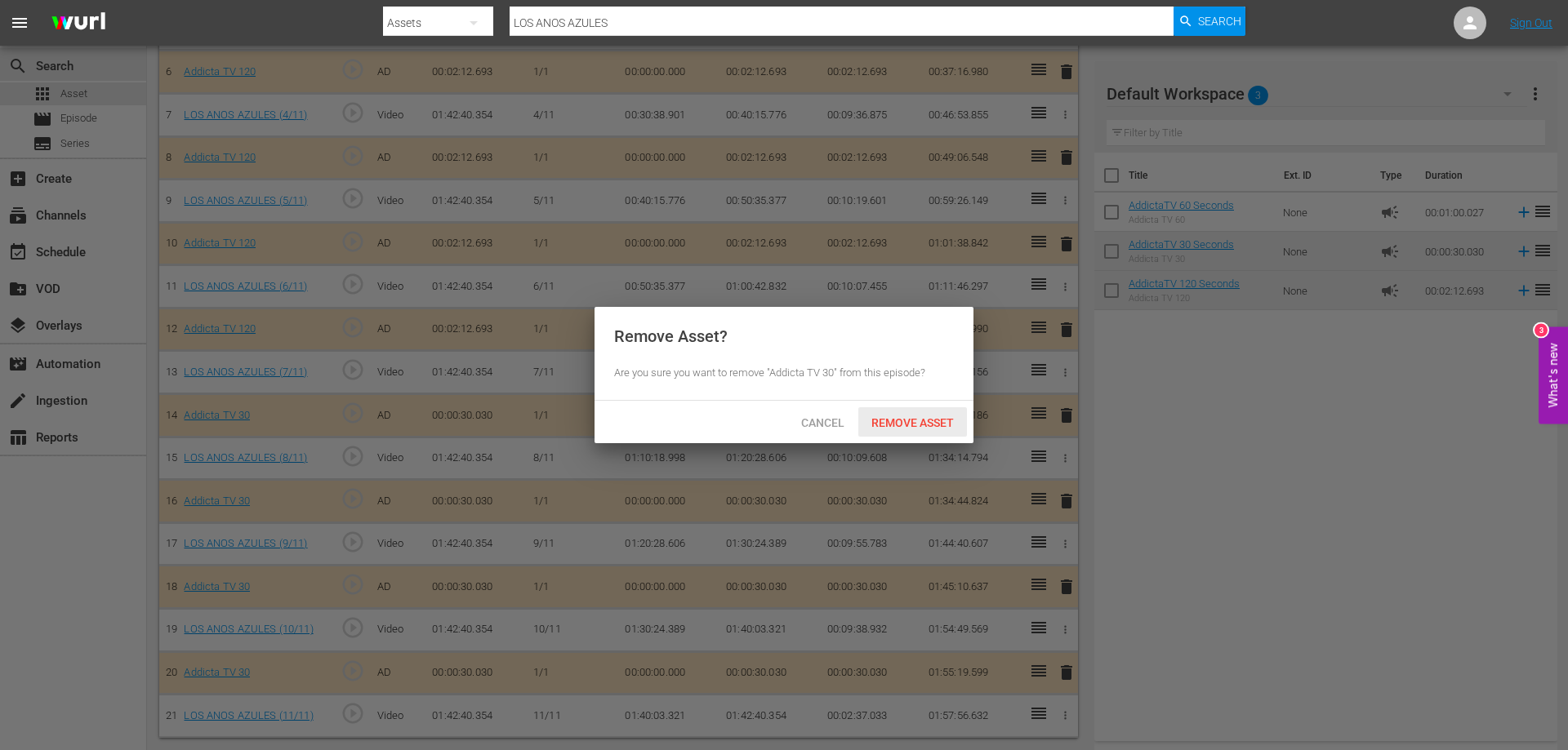
click at [890, 422] on span "Remove Asset" at bounding box center [913, 422] width 109 height 13
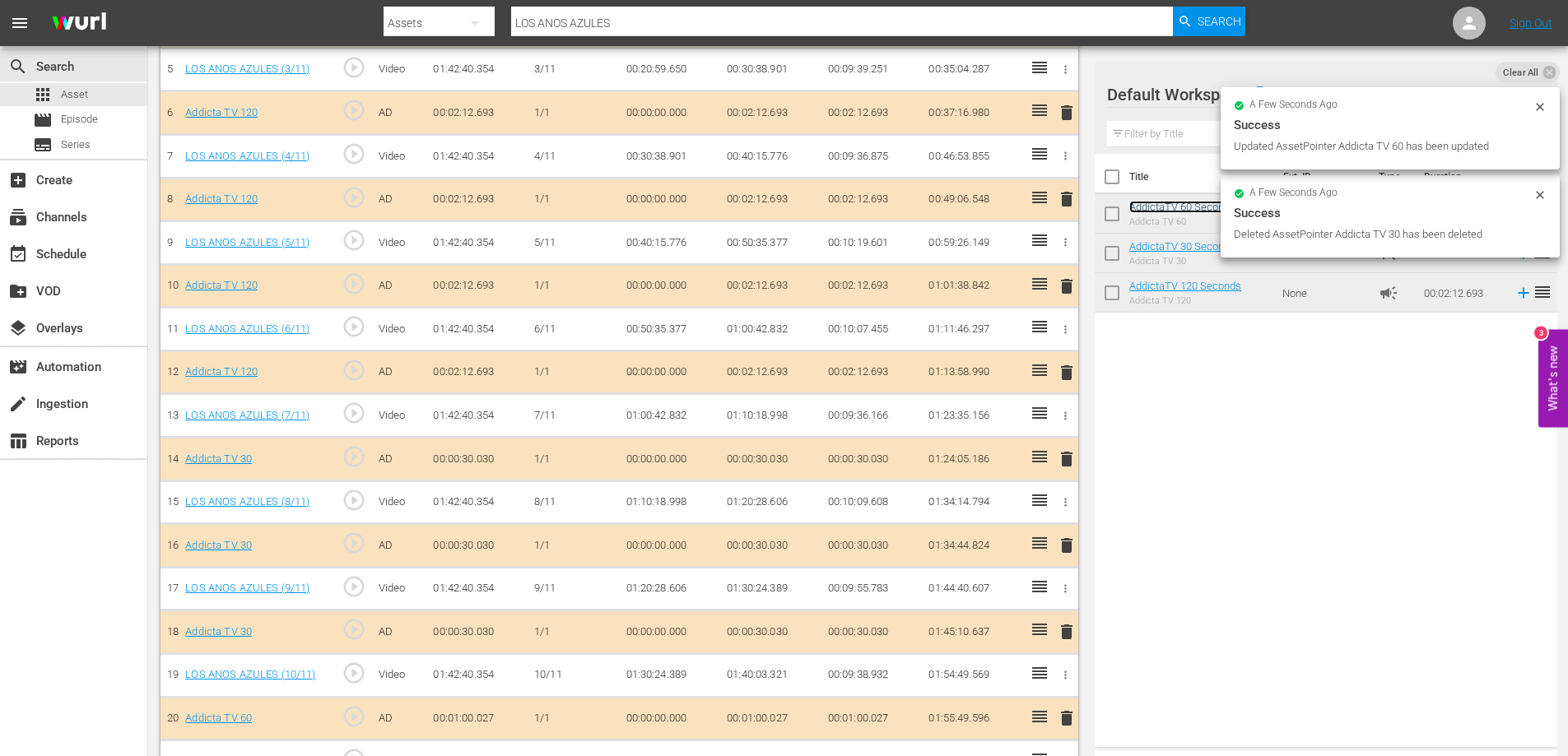
scroll to position [691, 0]
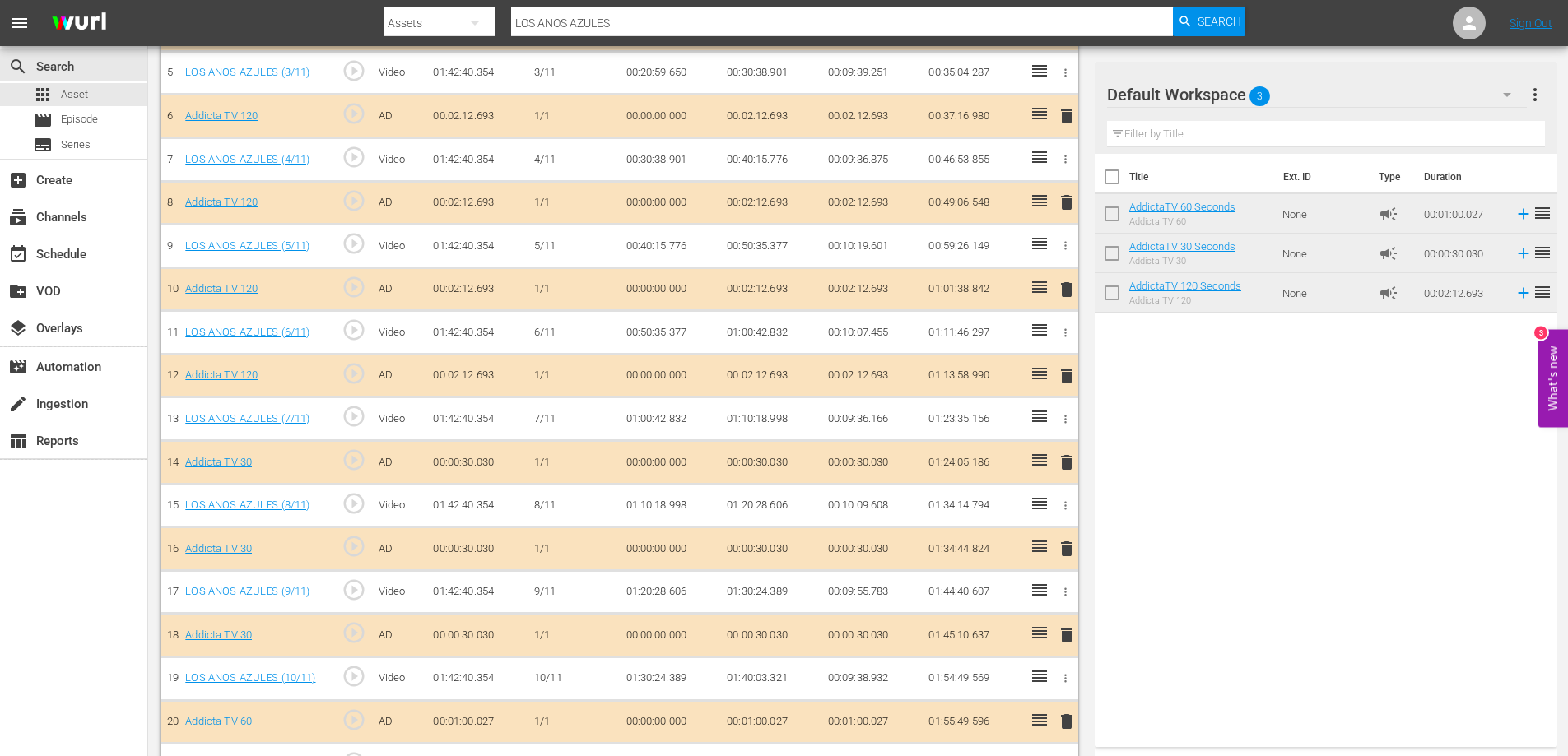
click at [1346, 570] on div "Title Ext. ID Type Duration AddictaTV 60 Seconds Addicta TV 60 None campaign 00…" at bounding box center [1326, 447] width 463 height 587
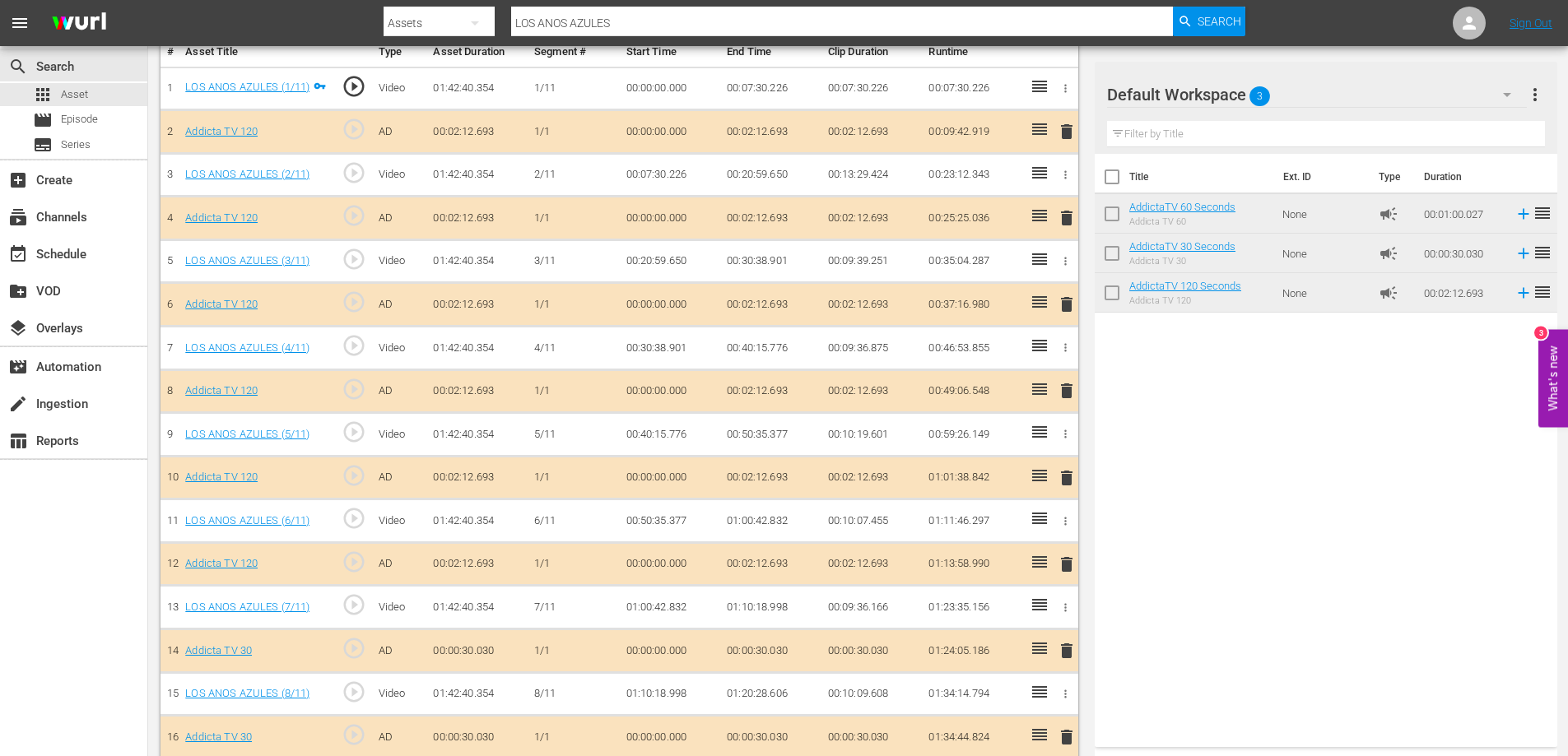
scroll to position [652, 0]
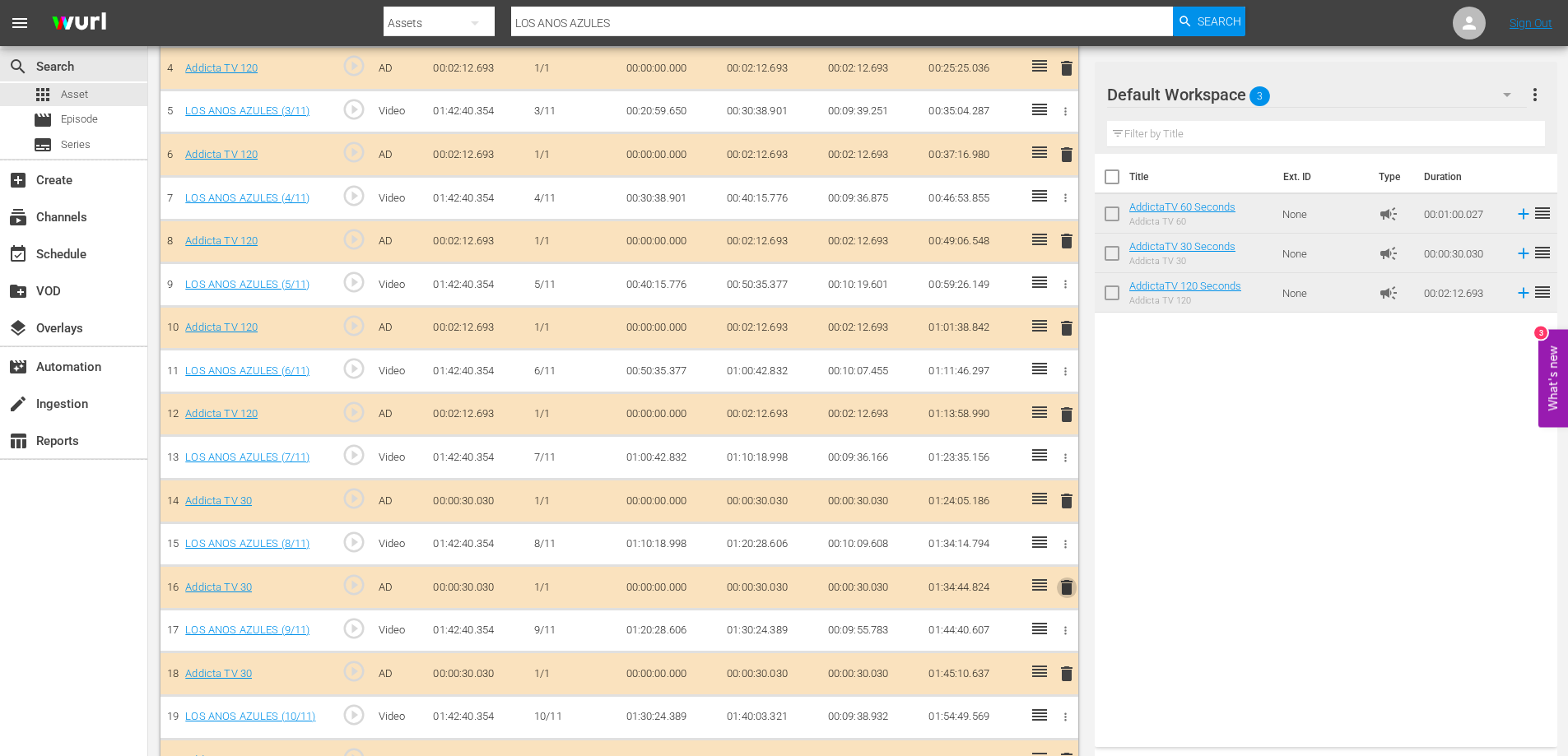
click at [1064, 587] on span "delete" at bounding box center [1066, 587] width 19 height 19
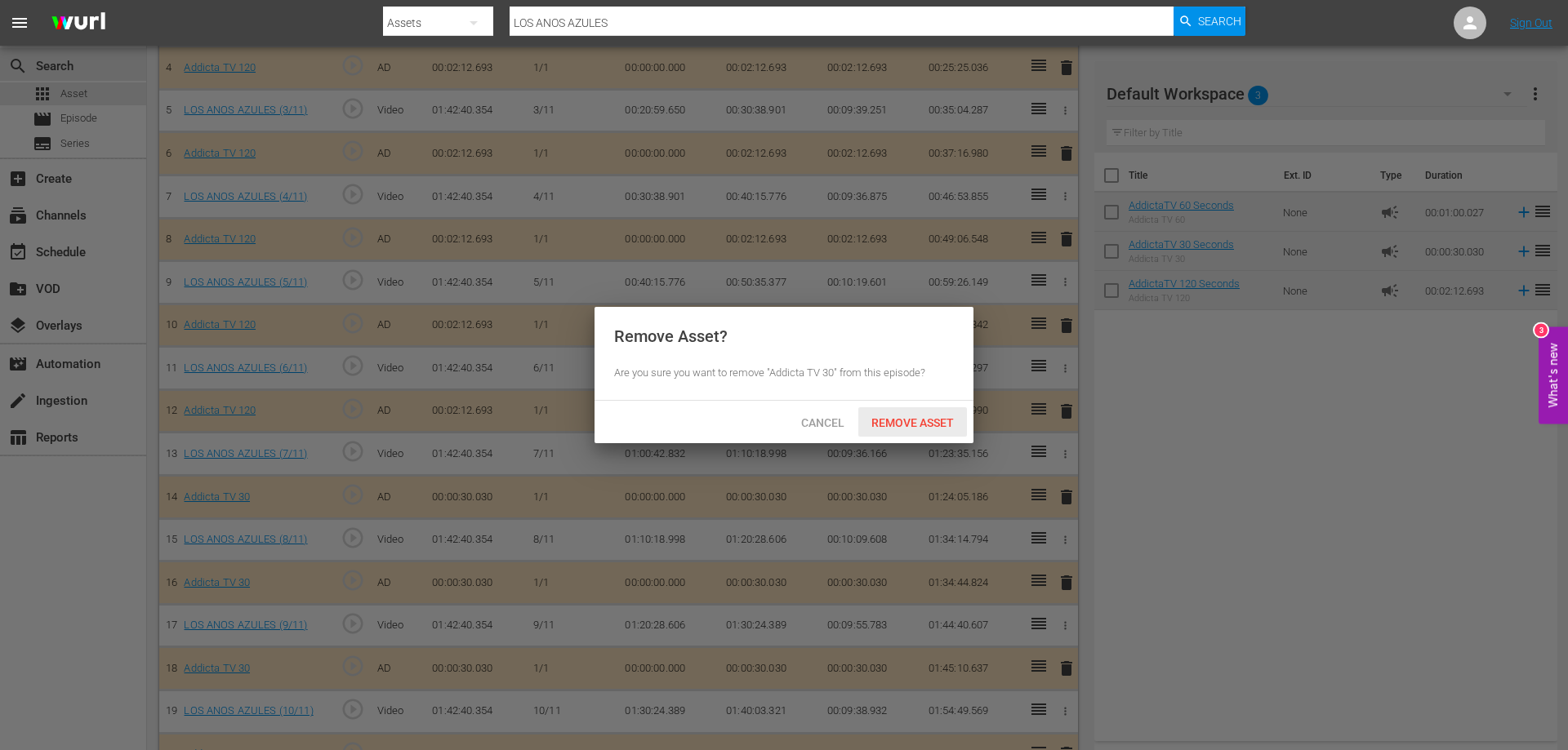
click at [909, 419] on span "Remove Asset" at bounding box center [913, 422] width 109 height 13
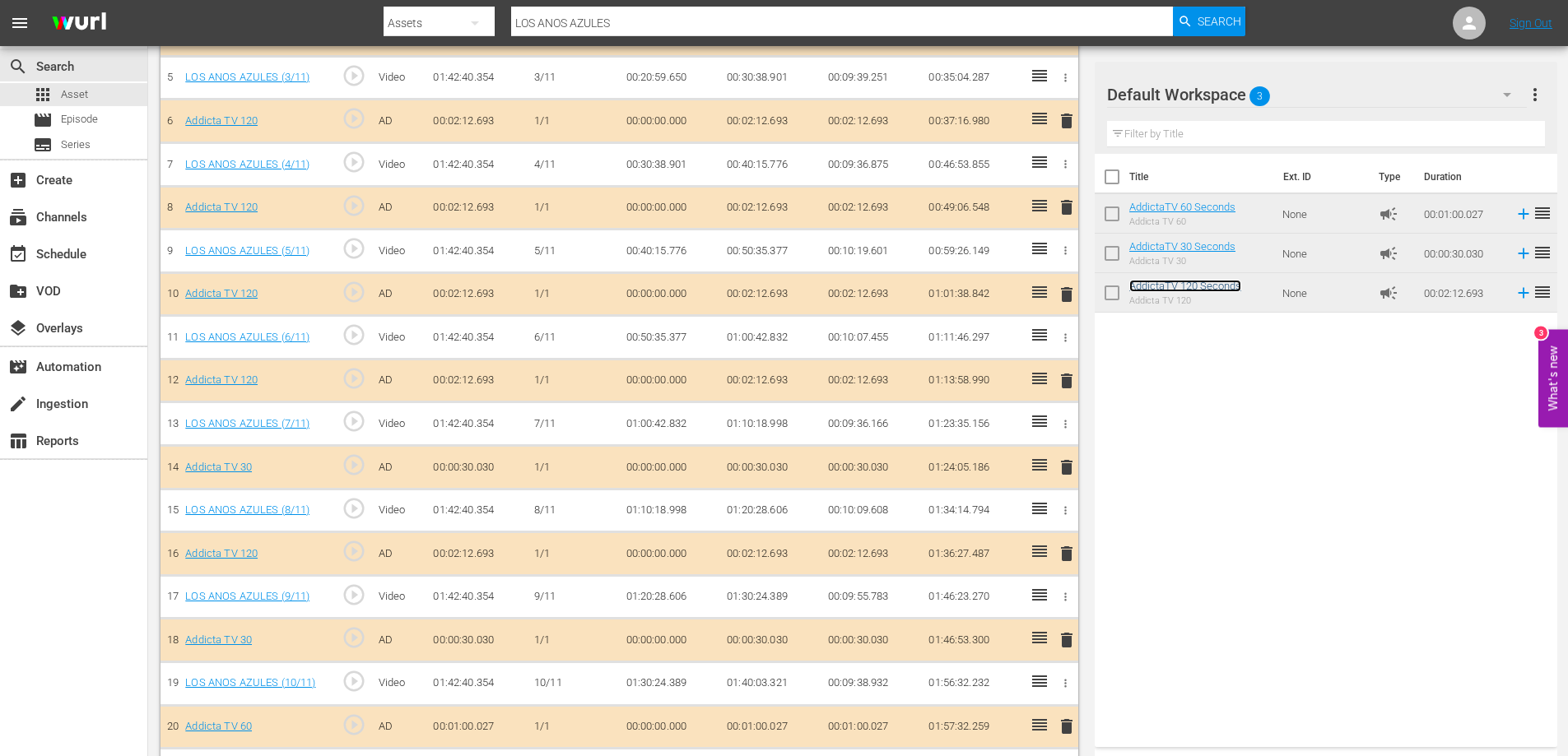
scroll to position [735, 0]
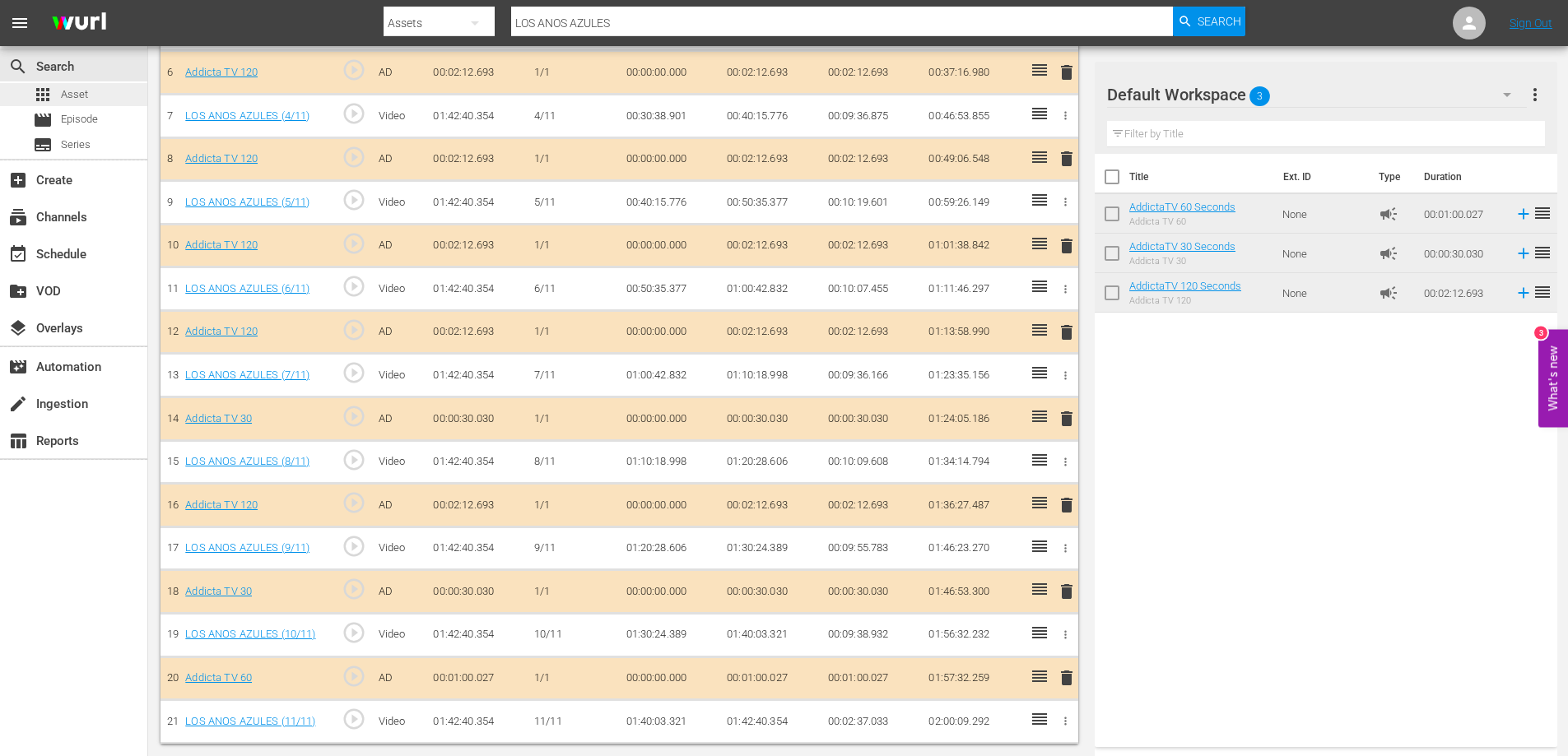
click at [72, 95] on span "Asset" at bounding box center [74, 94] width 27 height 17
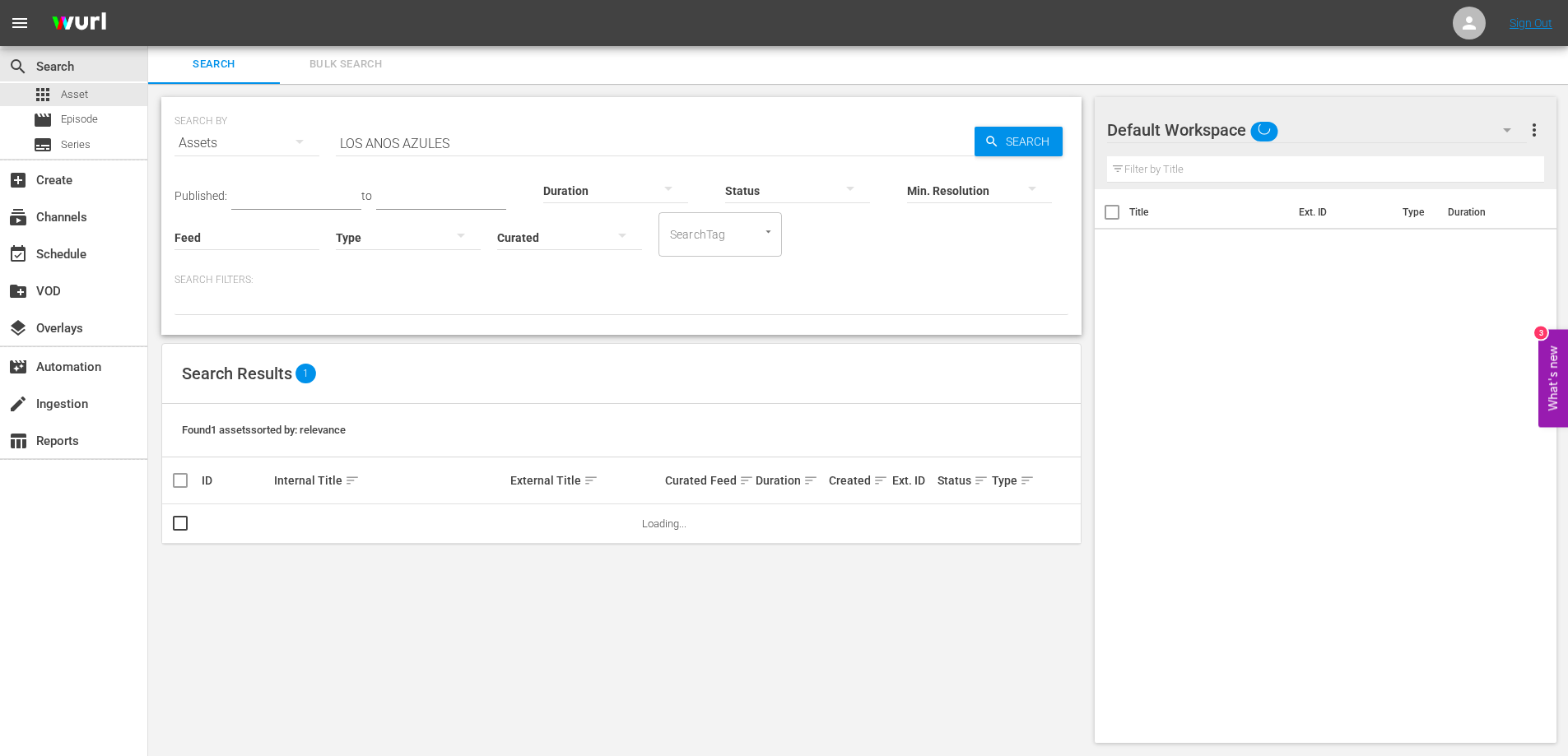
scroll to position [2, 0]
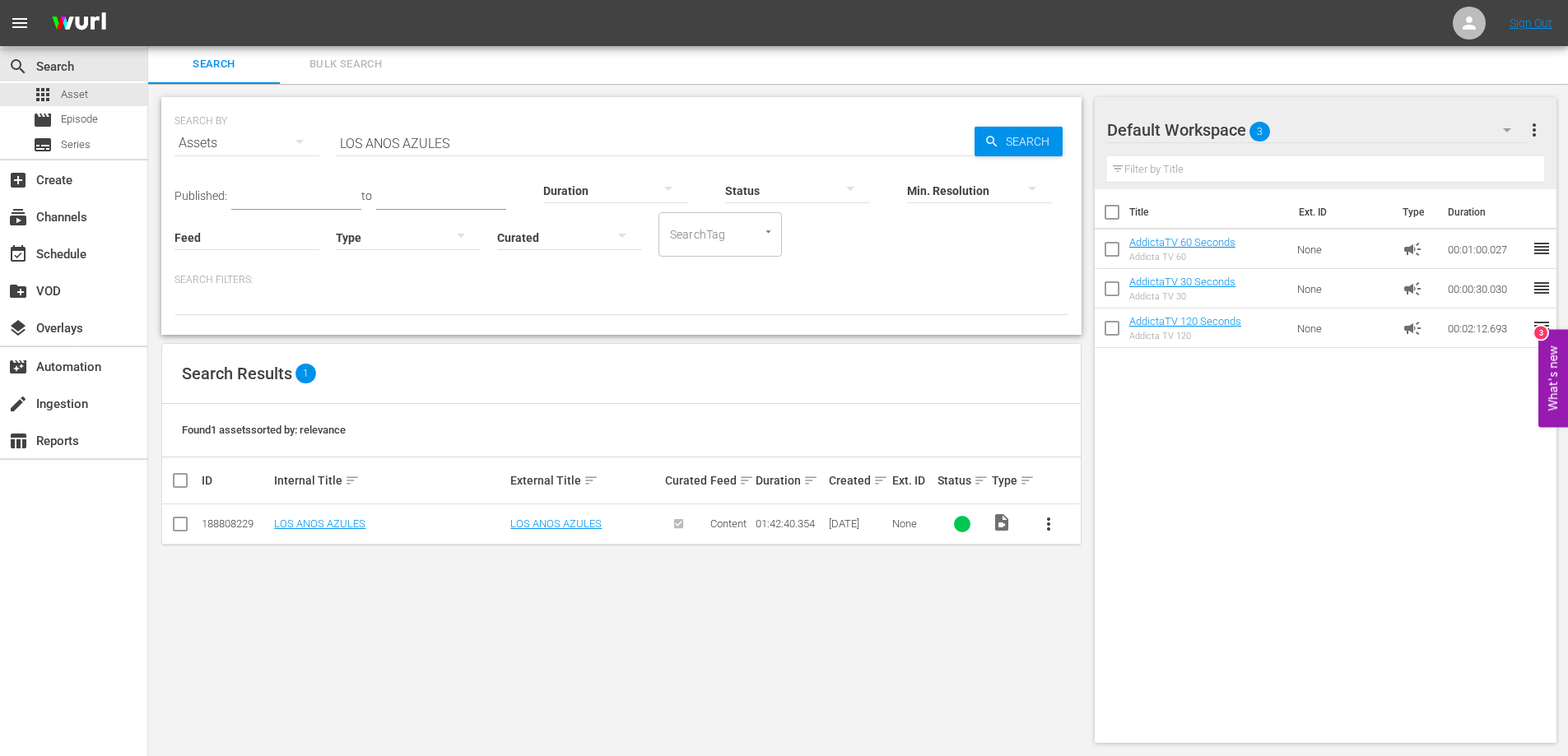
click at [399, 141] on input "LOS ANOS AZULES" at bounding box center [654, 143] width 639 height 40
paste input "BANISTA"
type input "LOS BANISTAS"
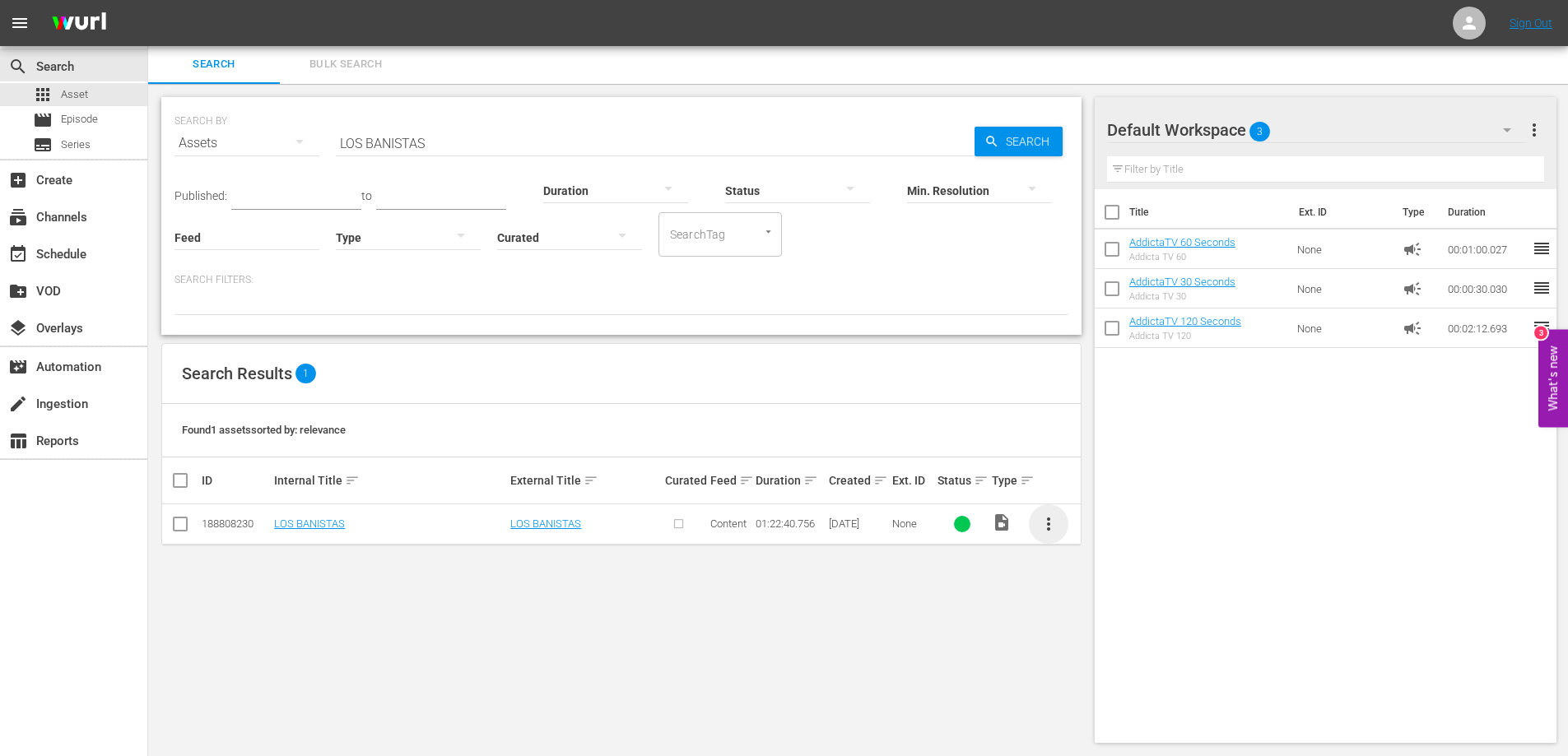
click at [1047, 529] on span "more_vert" at bounding box center [1049, 524] width 19 height 19
click at [1115, 650] on div "Episode" at bounding box center [1137, 649] width 112 height 40
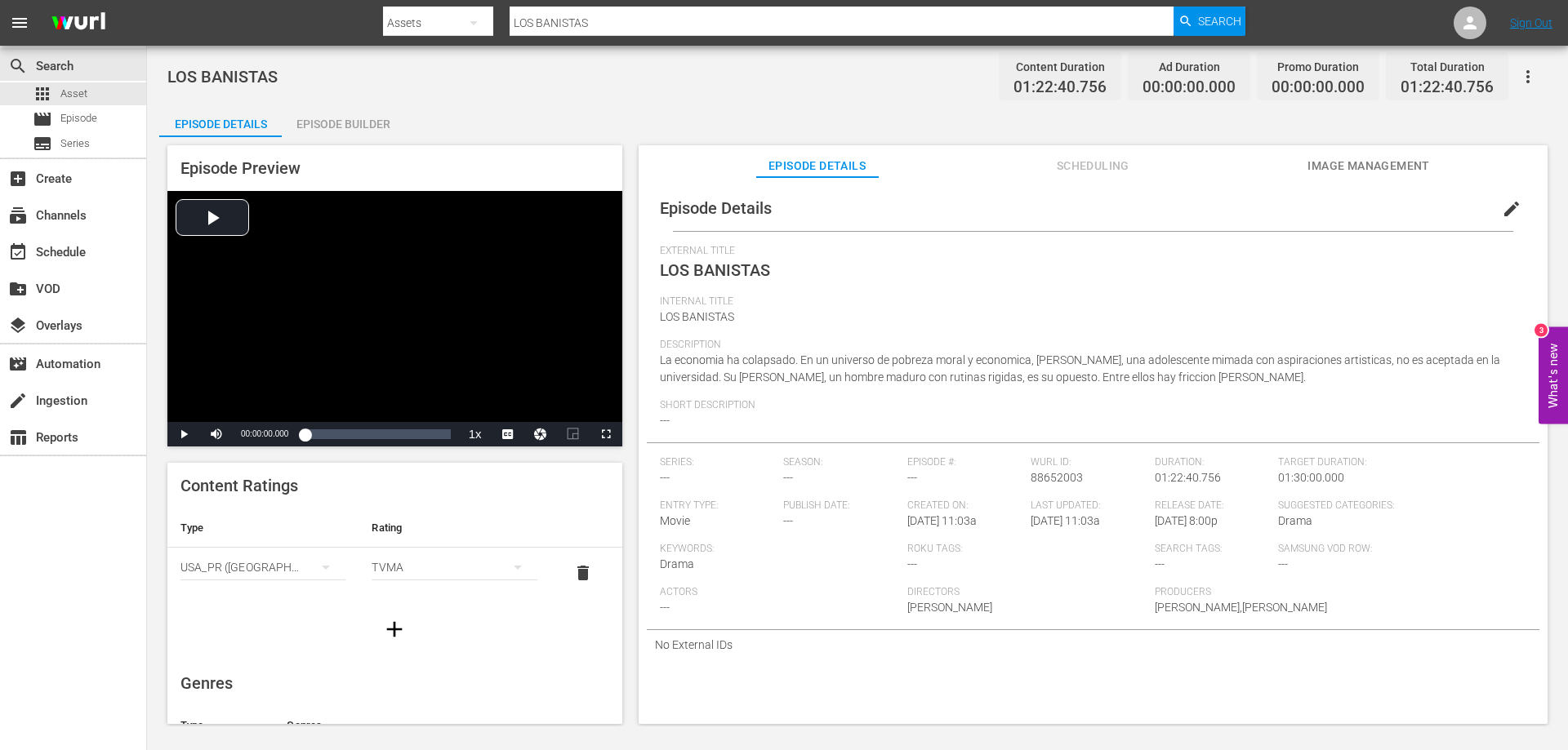
click at [343, 130] on div "Episode Builder" at bounding box center [343, 124] width 123 height 39
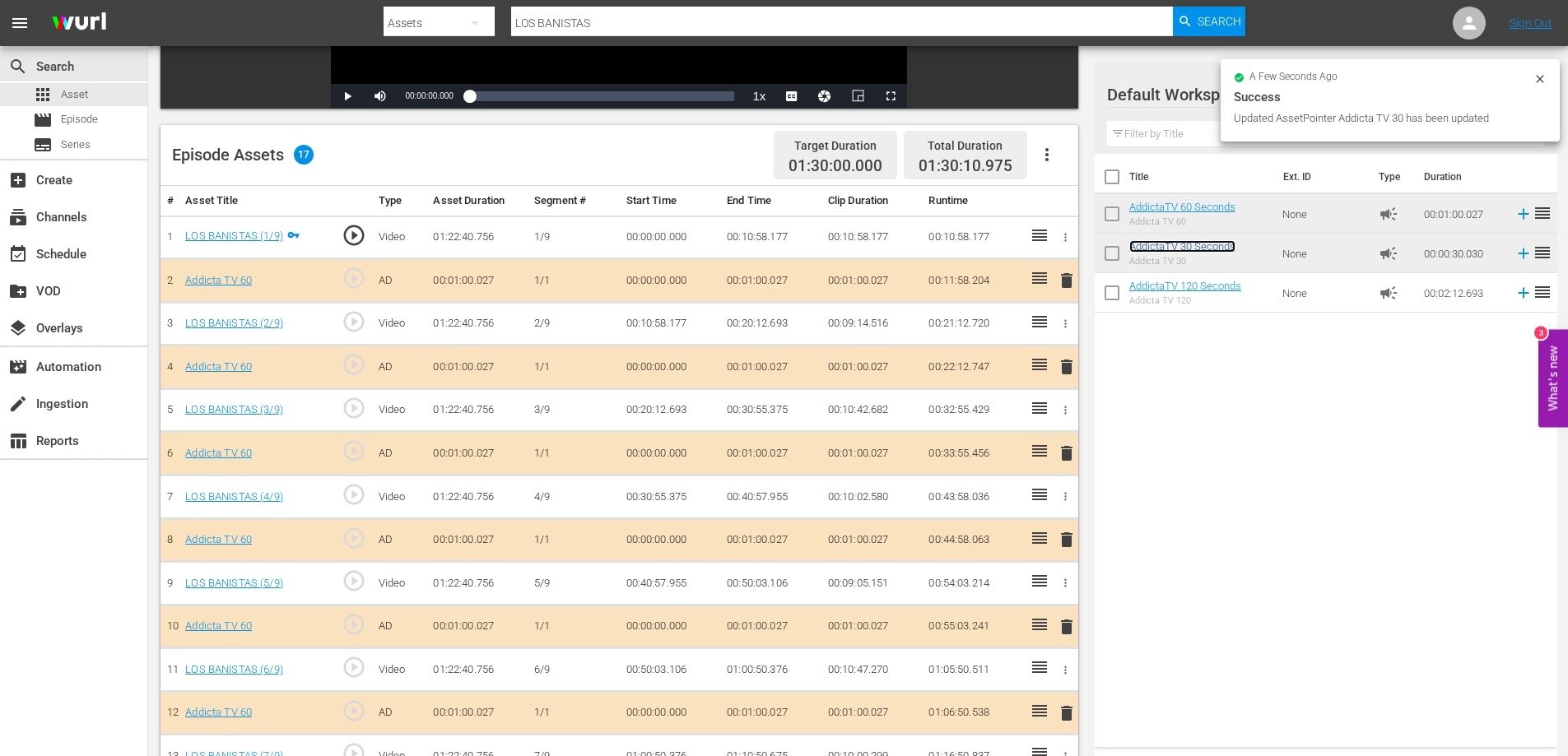
scroll to position [190, 0]
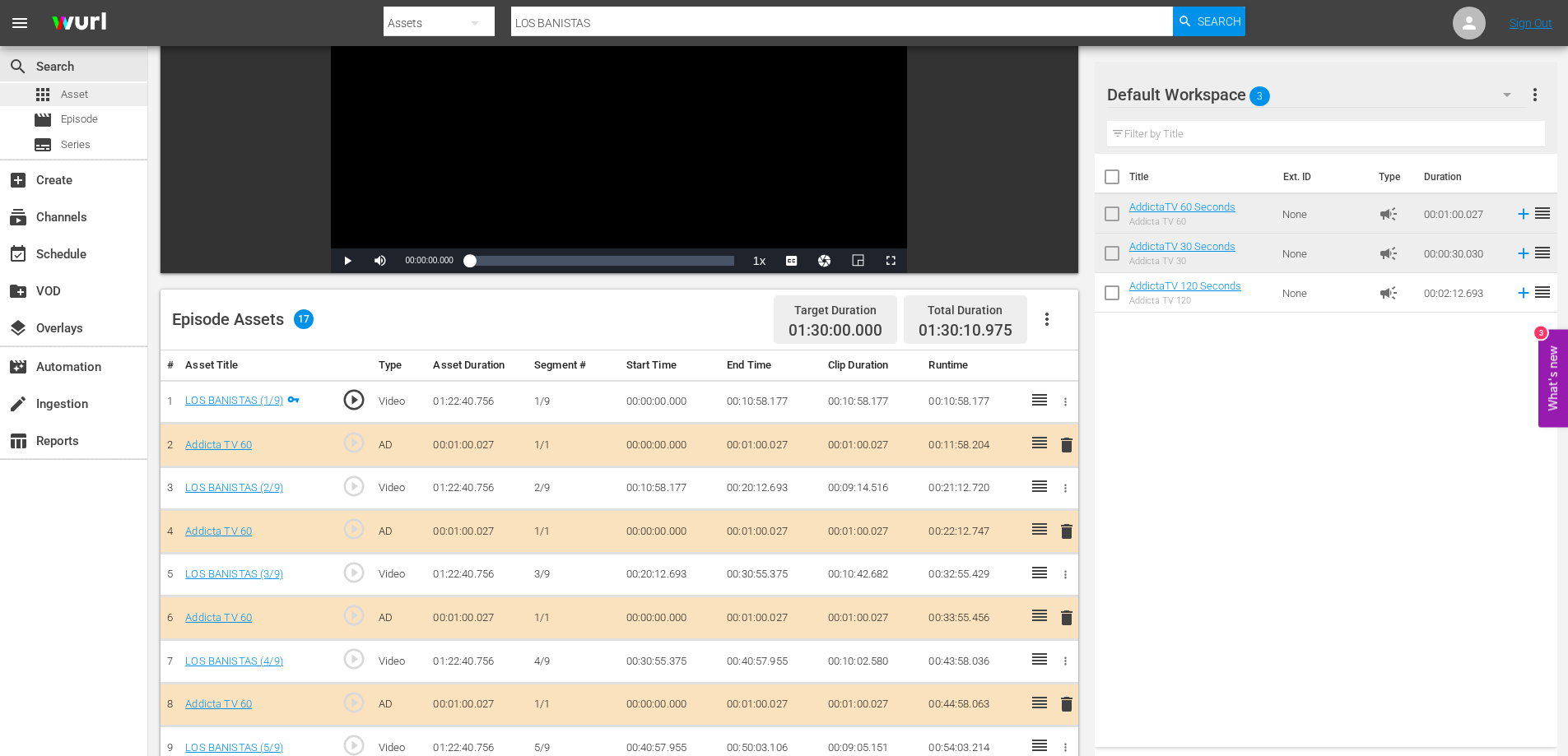
click at [63, 89] on span "Asset" at bounding box center [74, 94] width 27 height 17
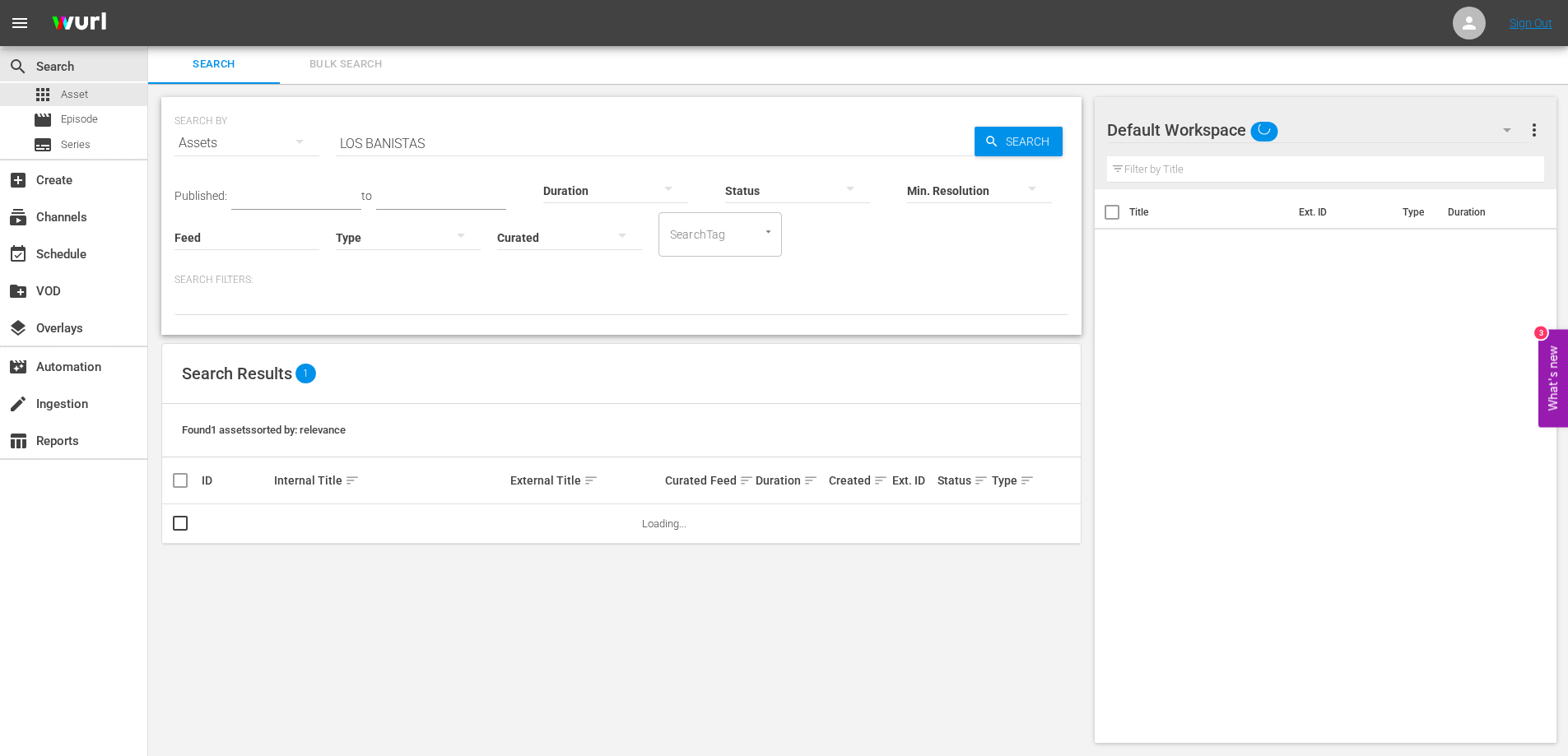
scroll to position [2, 0]
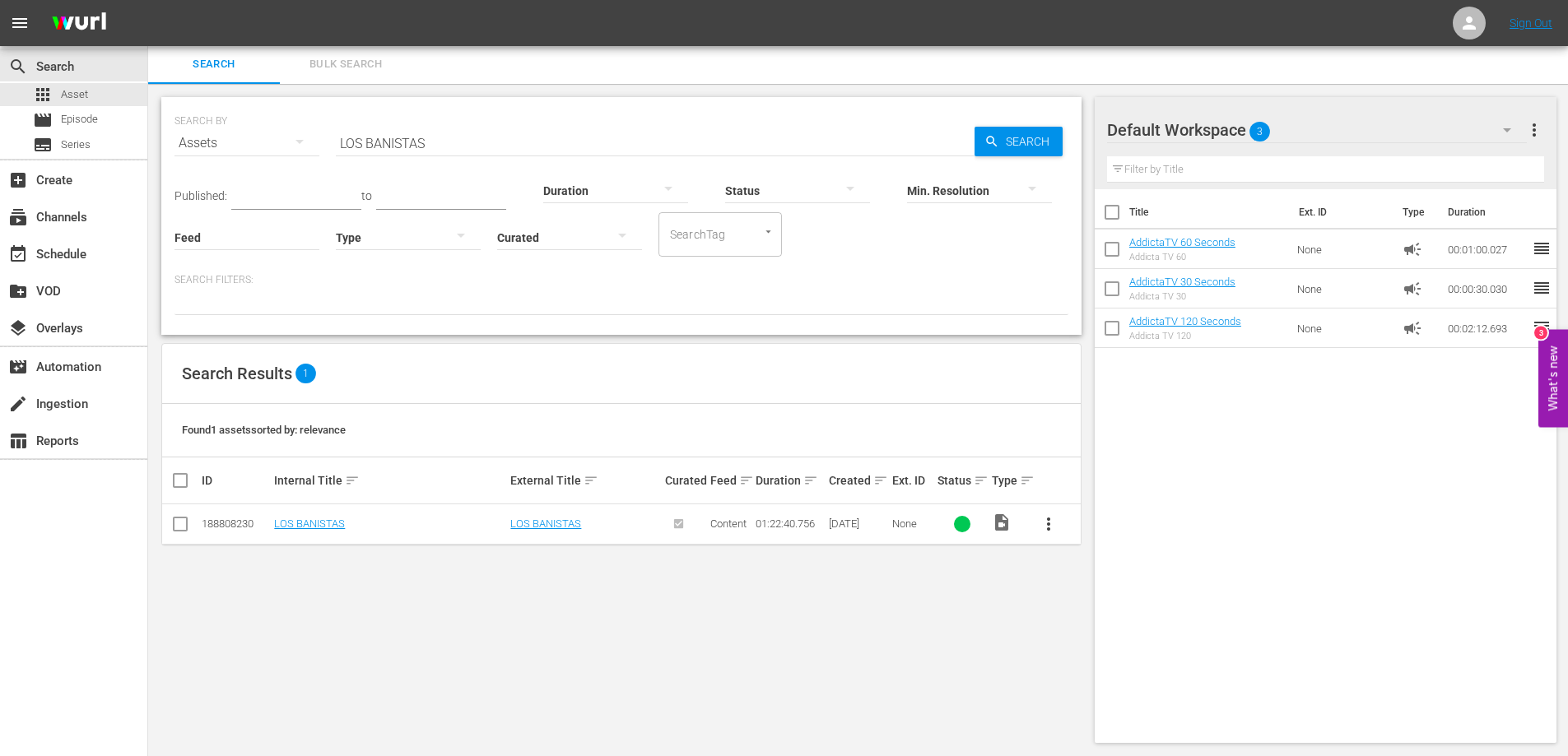
click at [390, 139] on input "LOS BANISTAS" at bounding box center [654, 143] width 639 height 40
paste input "[PERSON_NAME]"
type input "LOS DIAS FRANCOS"
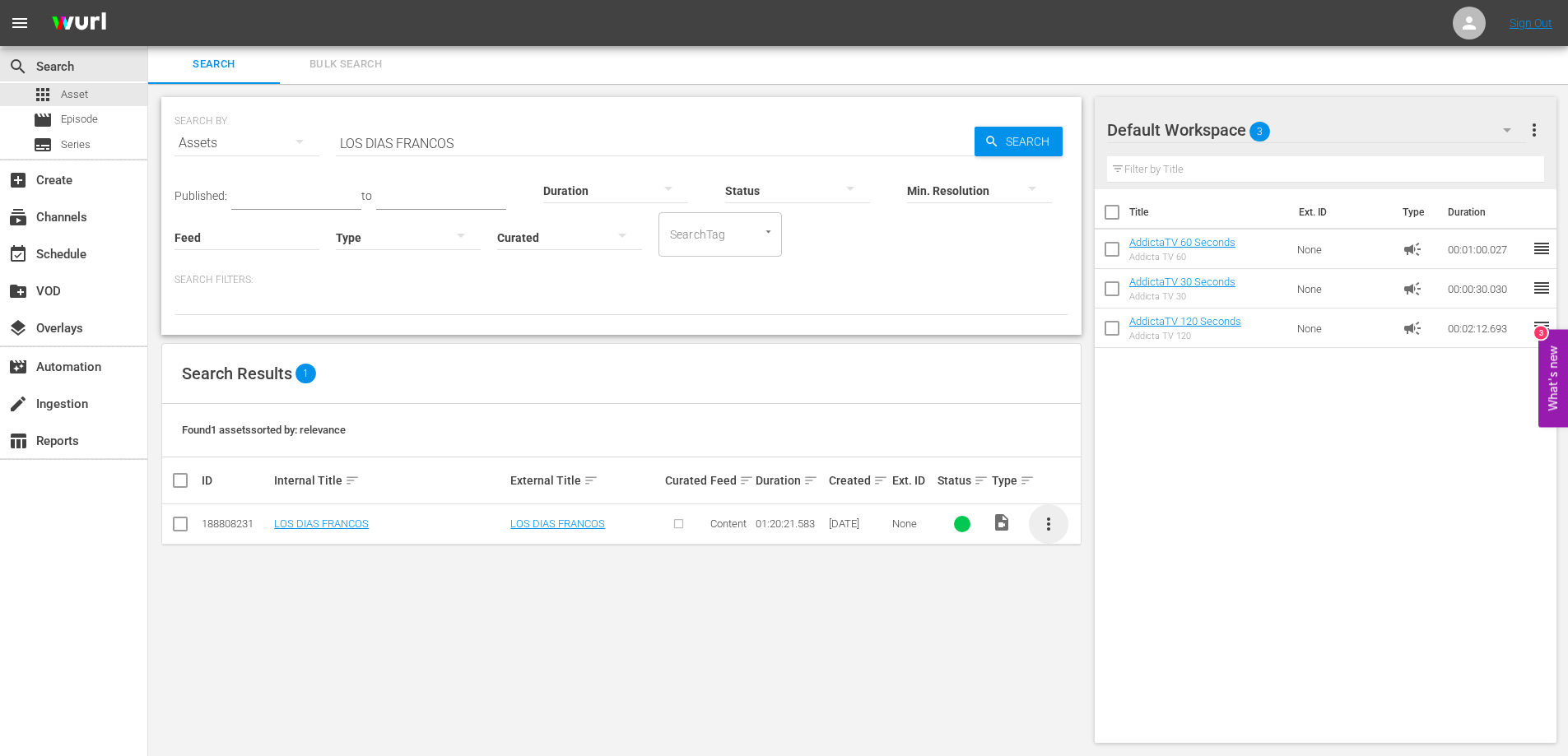
click at [1047, 523] on span "more_vert" at bounding box center [1049, 524] width 19 height 19
click at [1110, 647] on div "Episode" at bounding box center [1137, 649] width 112 height 40
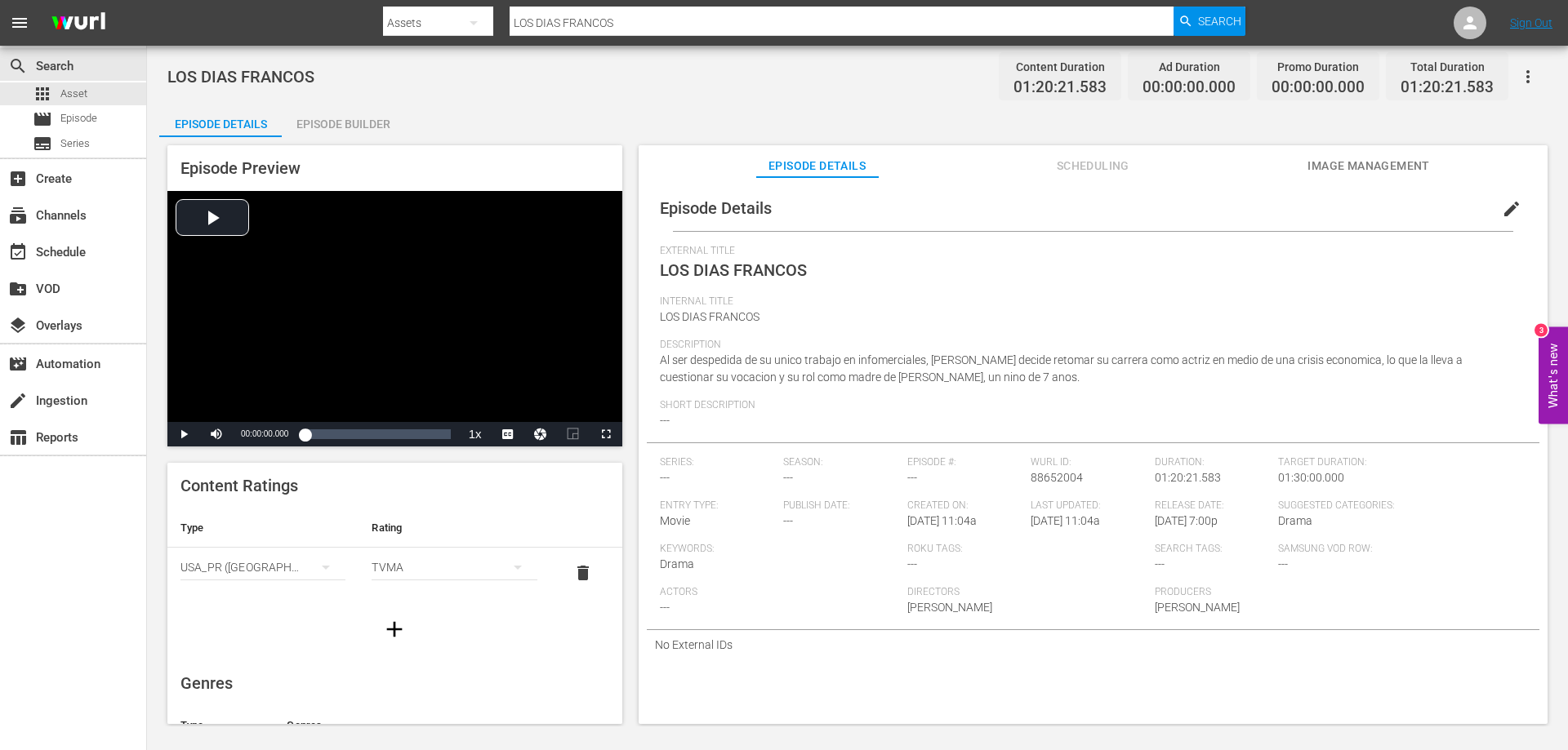
click at [342, 125] on div "Episode Builder" at bounding box center [343, 124] width 123 height 39
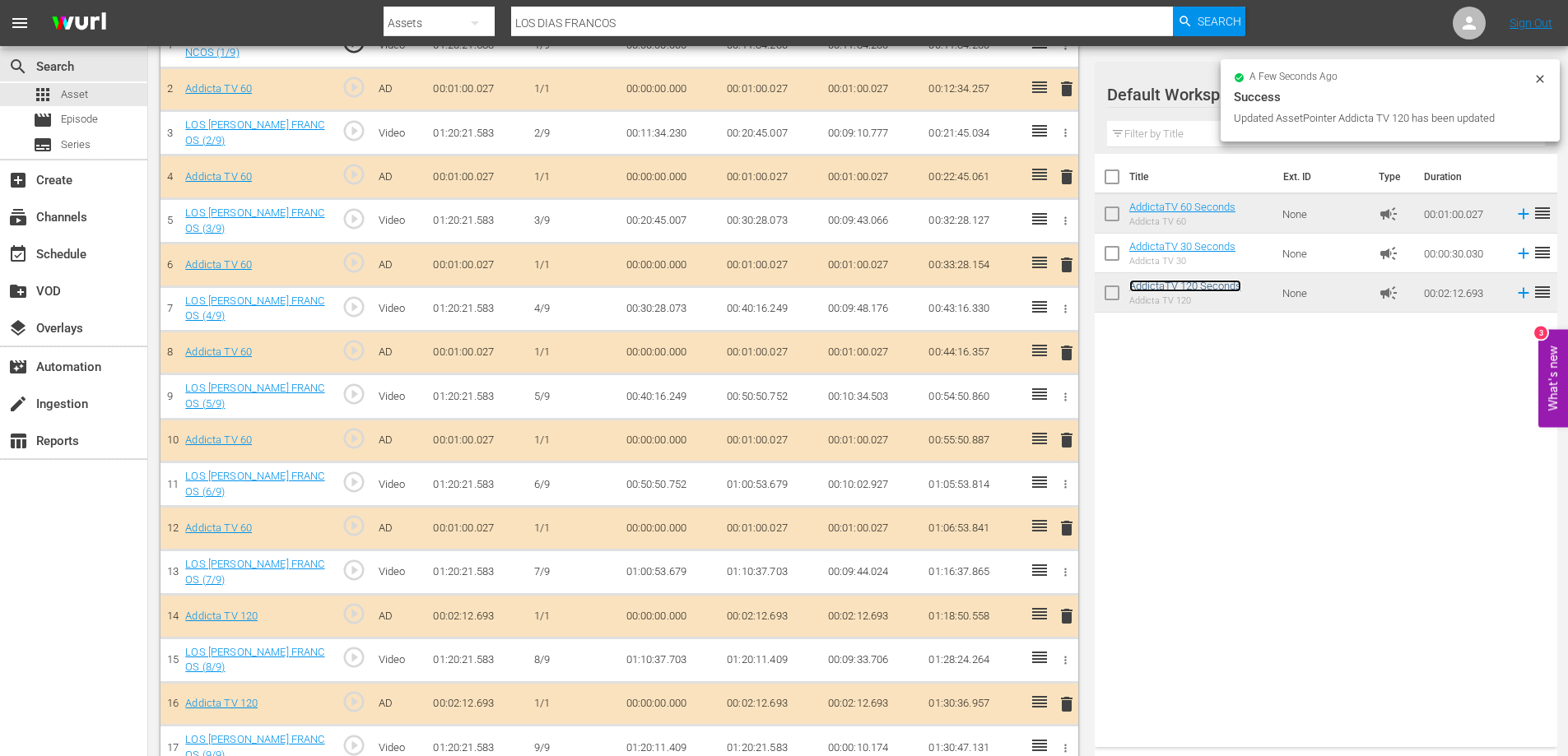
scroll to position [561, 0]
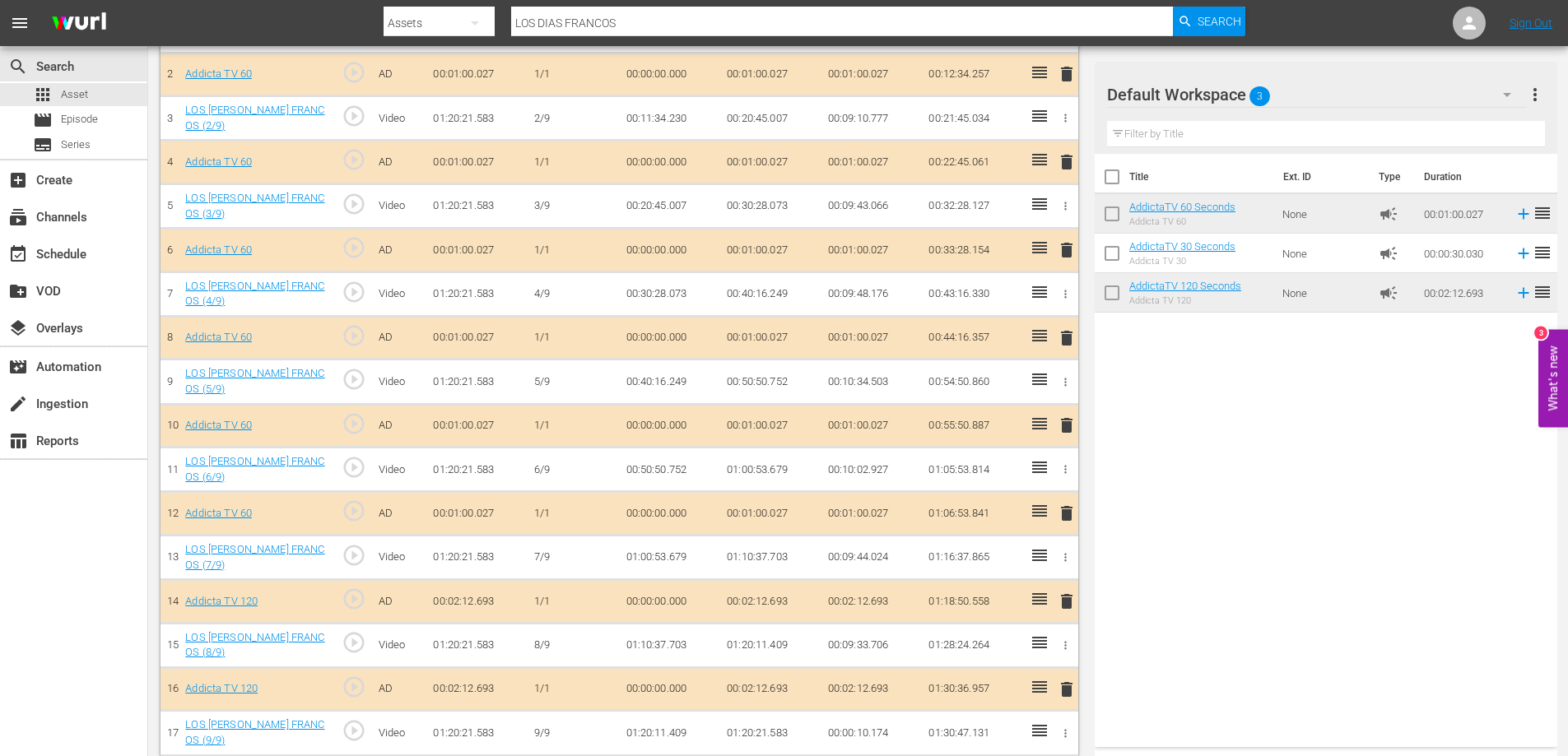
click at [1074, 508] on span "delete" at bounding box center [1066, 514] width 19 height 19
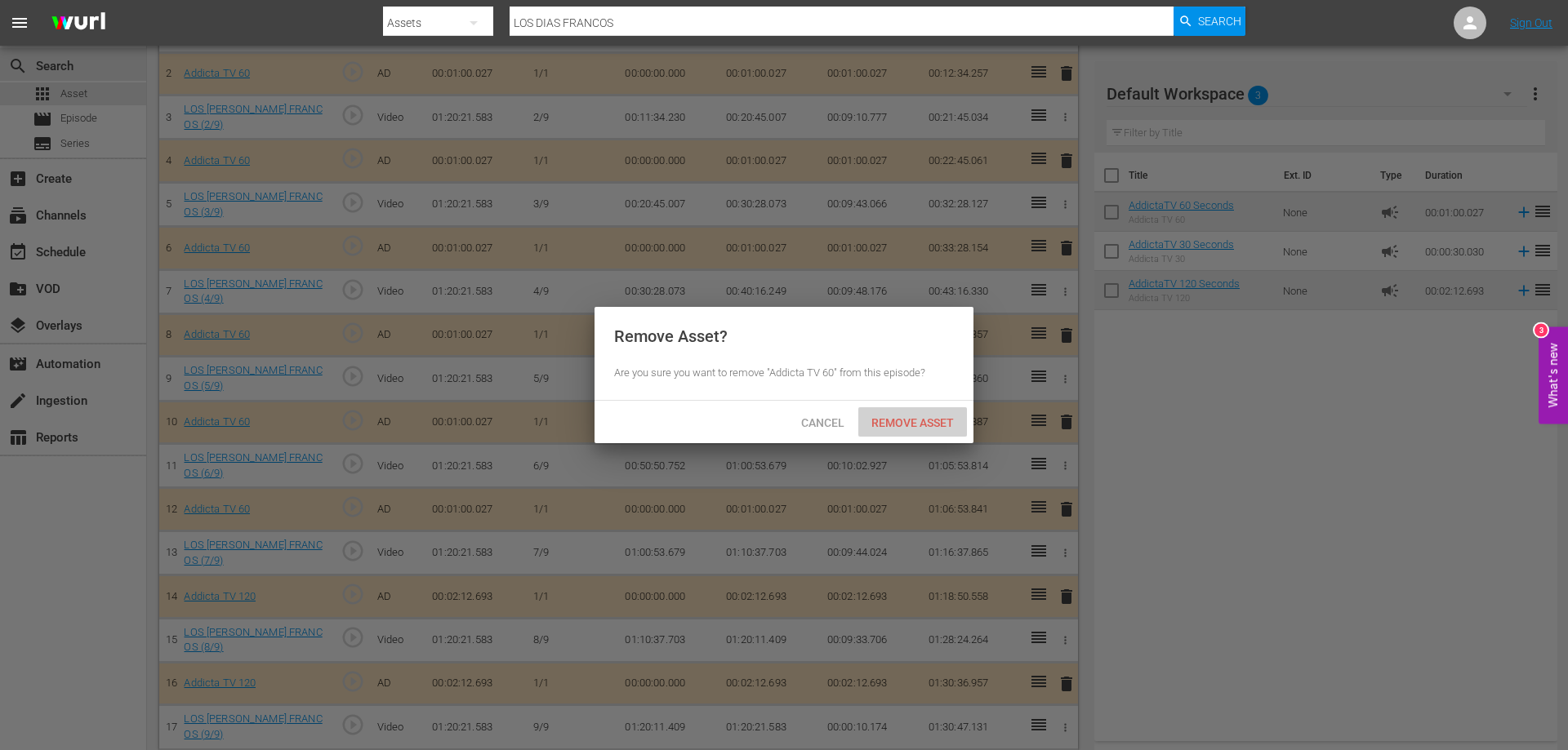
click at [915, 413] on div "Remove Asset" at bounding box center [913, 422] width 109 height 30
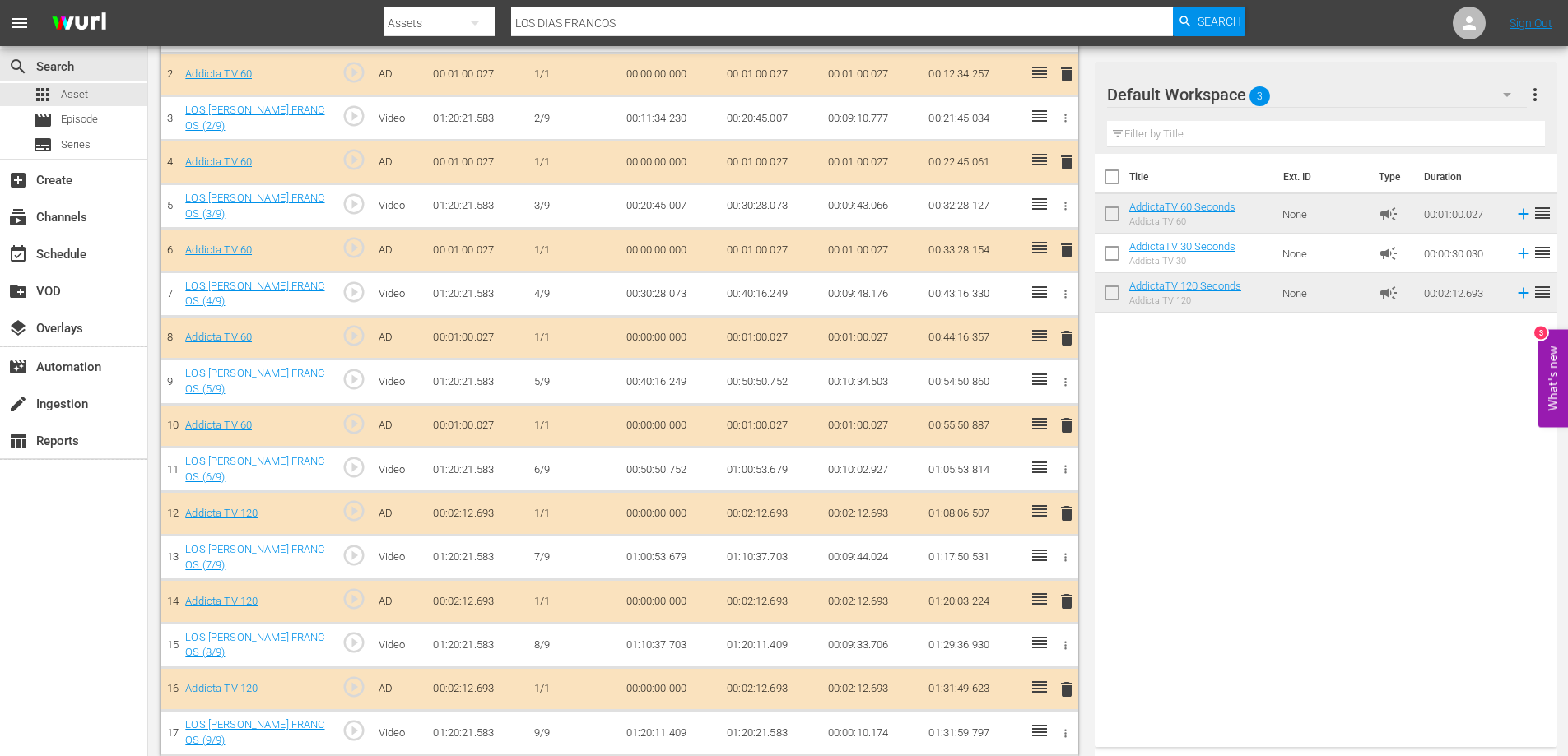
click at [1067, 506] on span "delete" at bounding box center [1066, 514] width 19 height 19
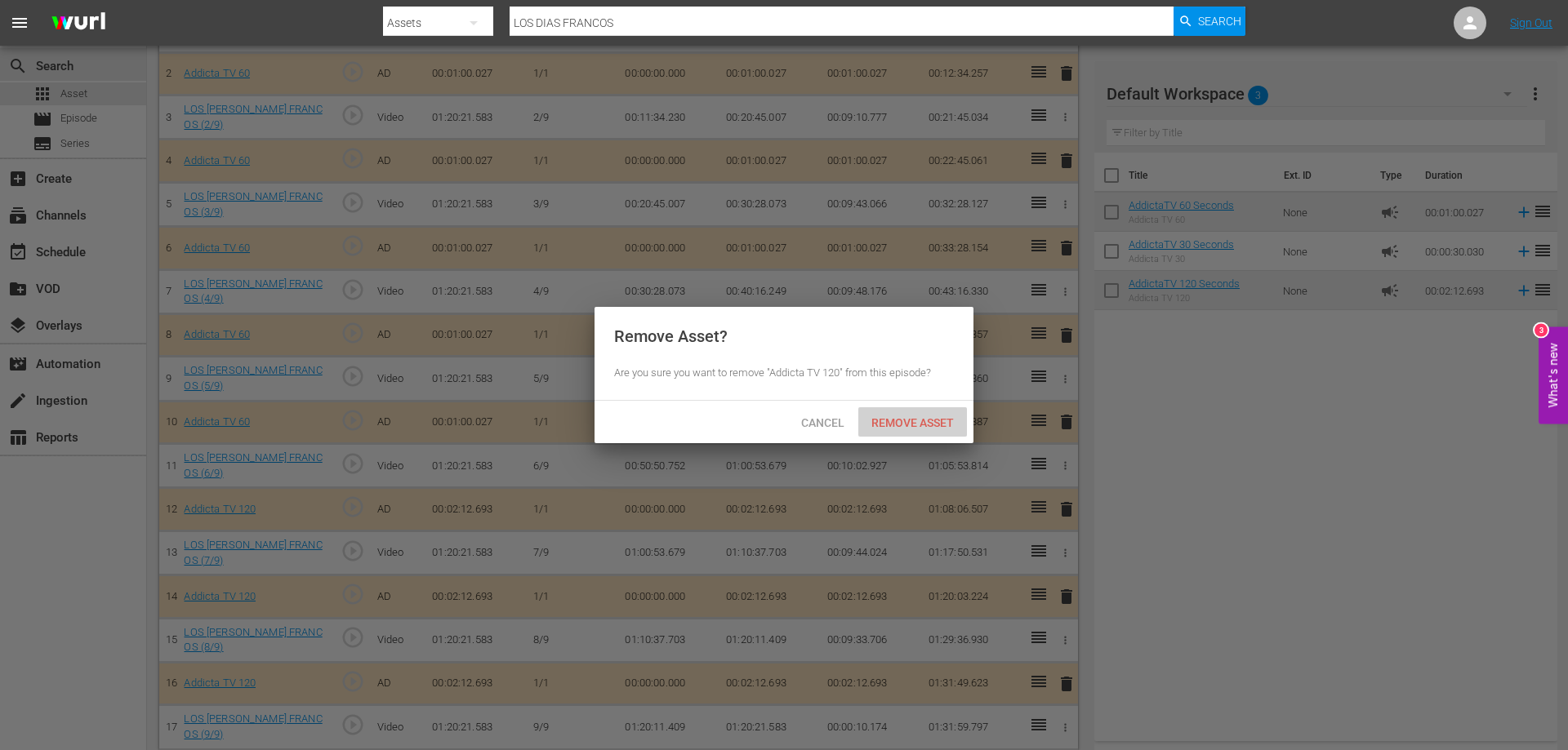
click at [909, 414] on div "Remove Asset" at bounding box center [913, 422] width 109 height 30
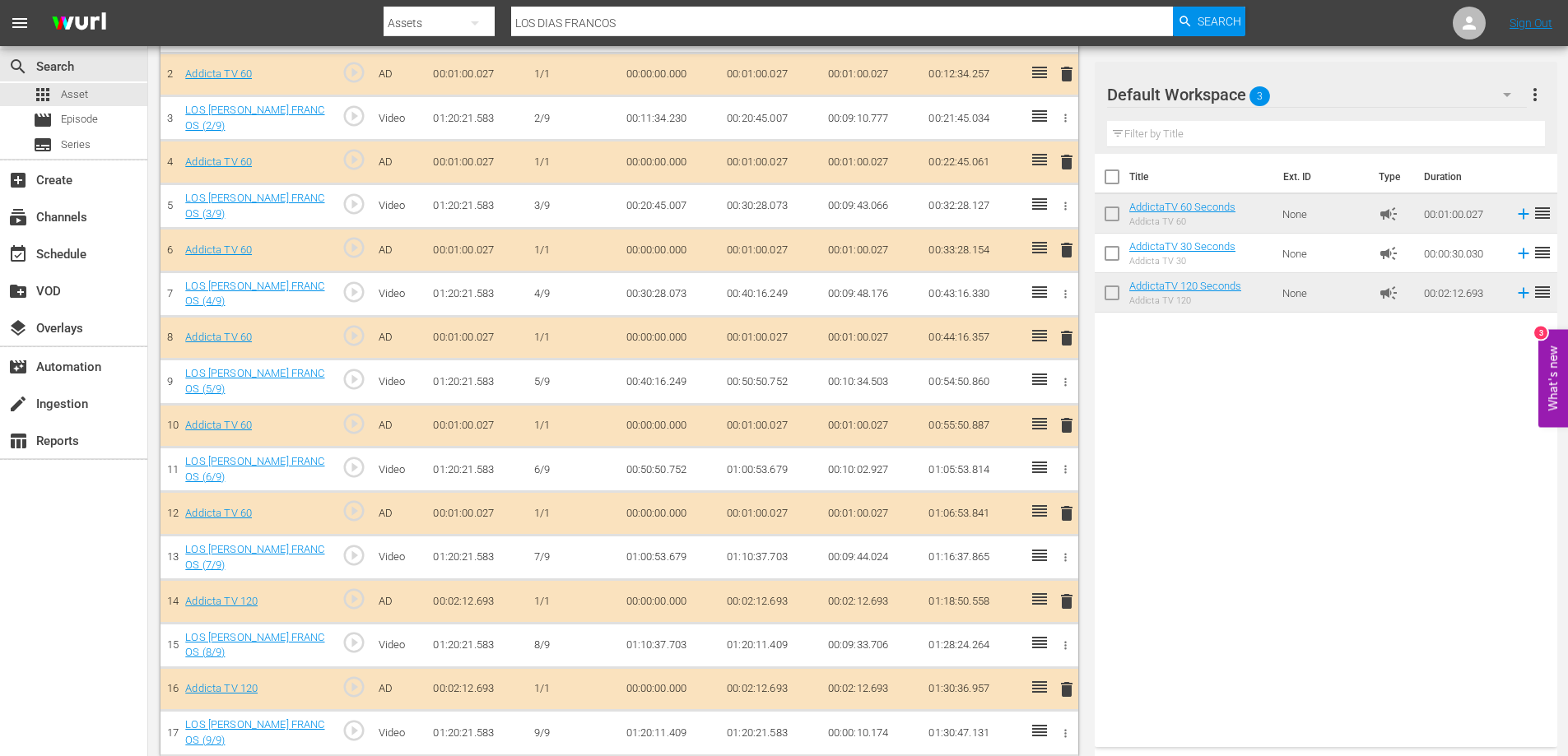
click at [1066, 680] on span "delete" at bounding box center [1066, 689] width 19 height 19
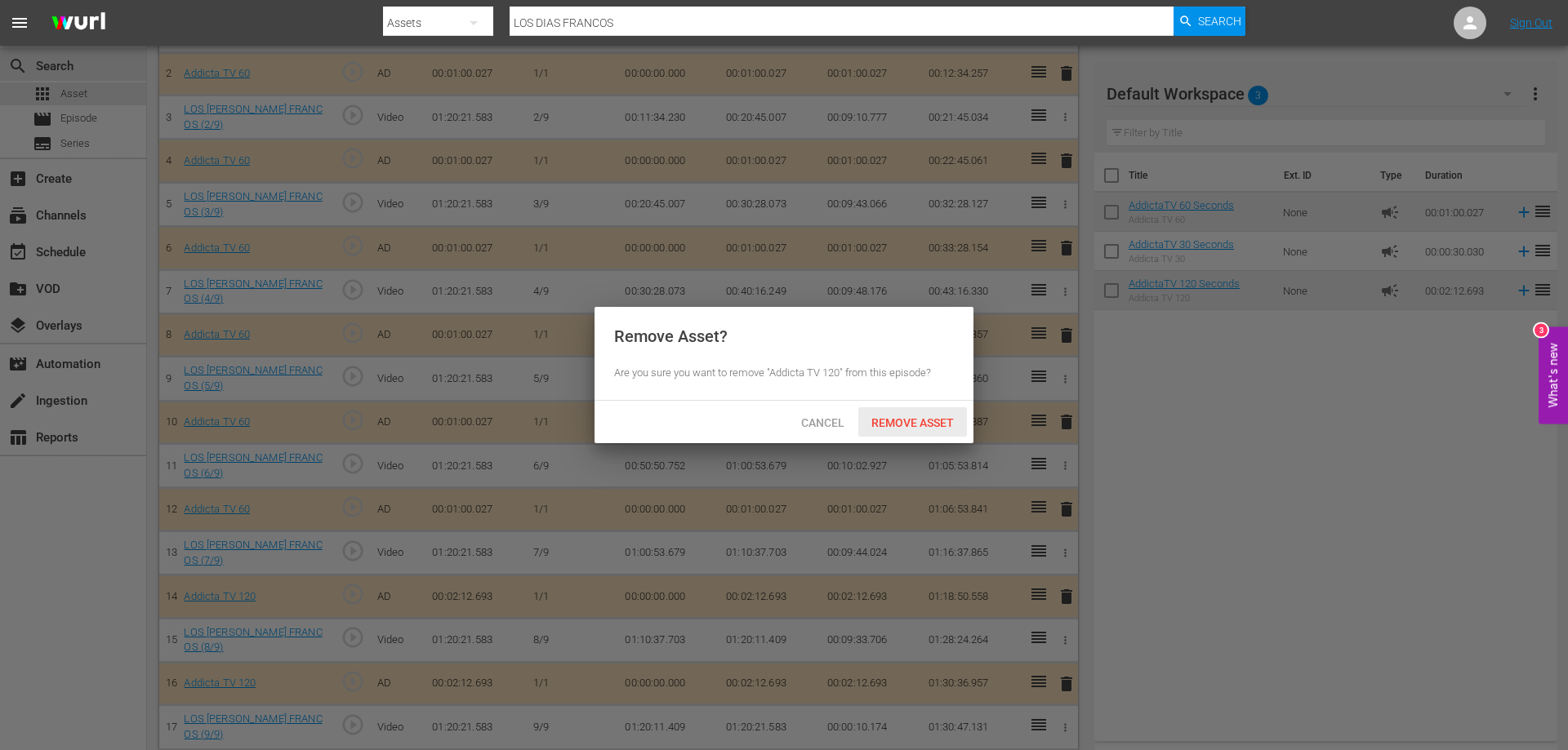
click at [928, 421] on span "Remove Asset" at bounding box center [913, 422] width 109 height 13
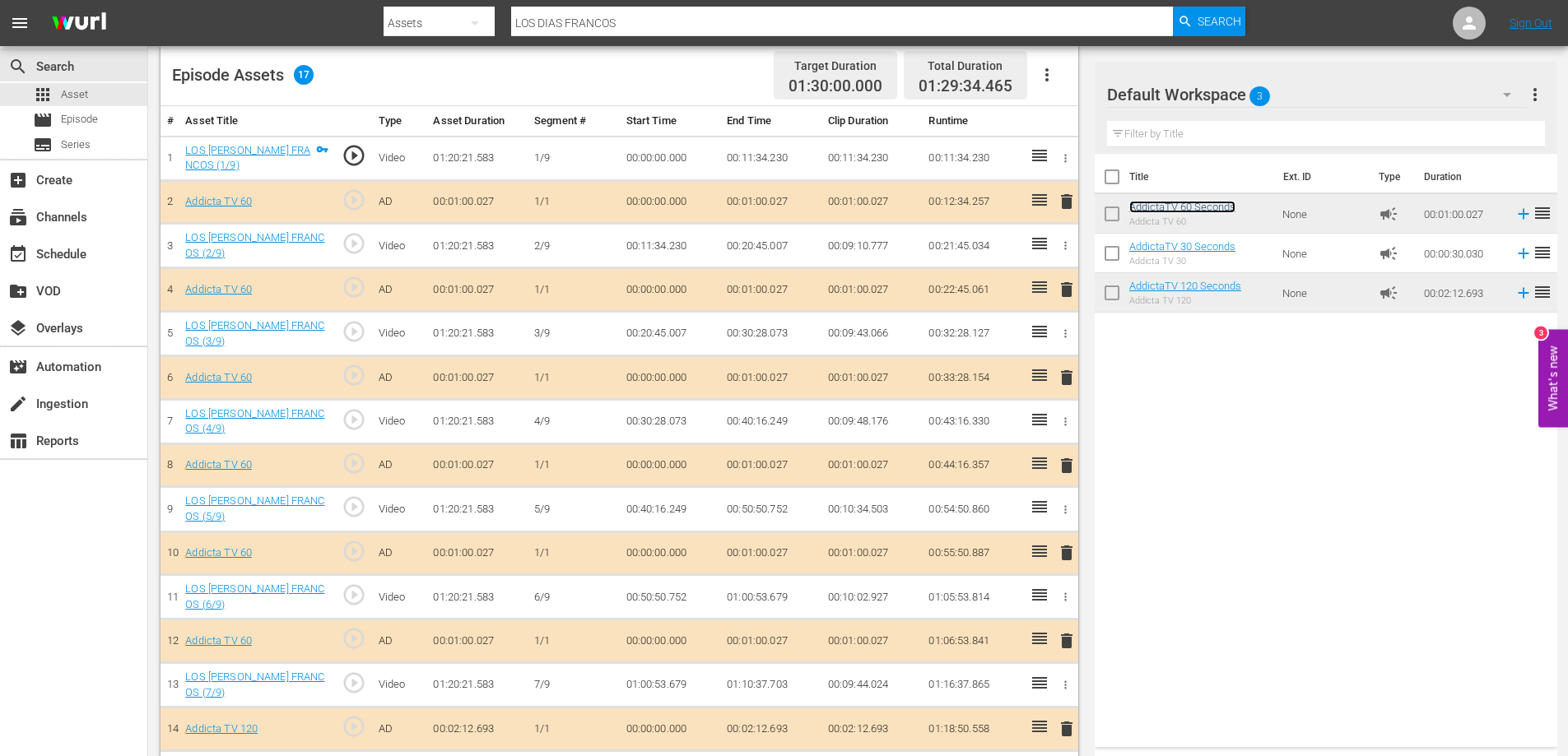
scroll to position [397, 0]
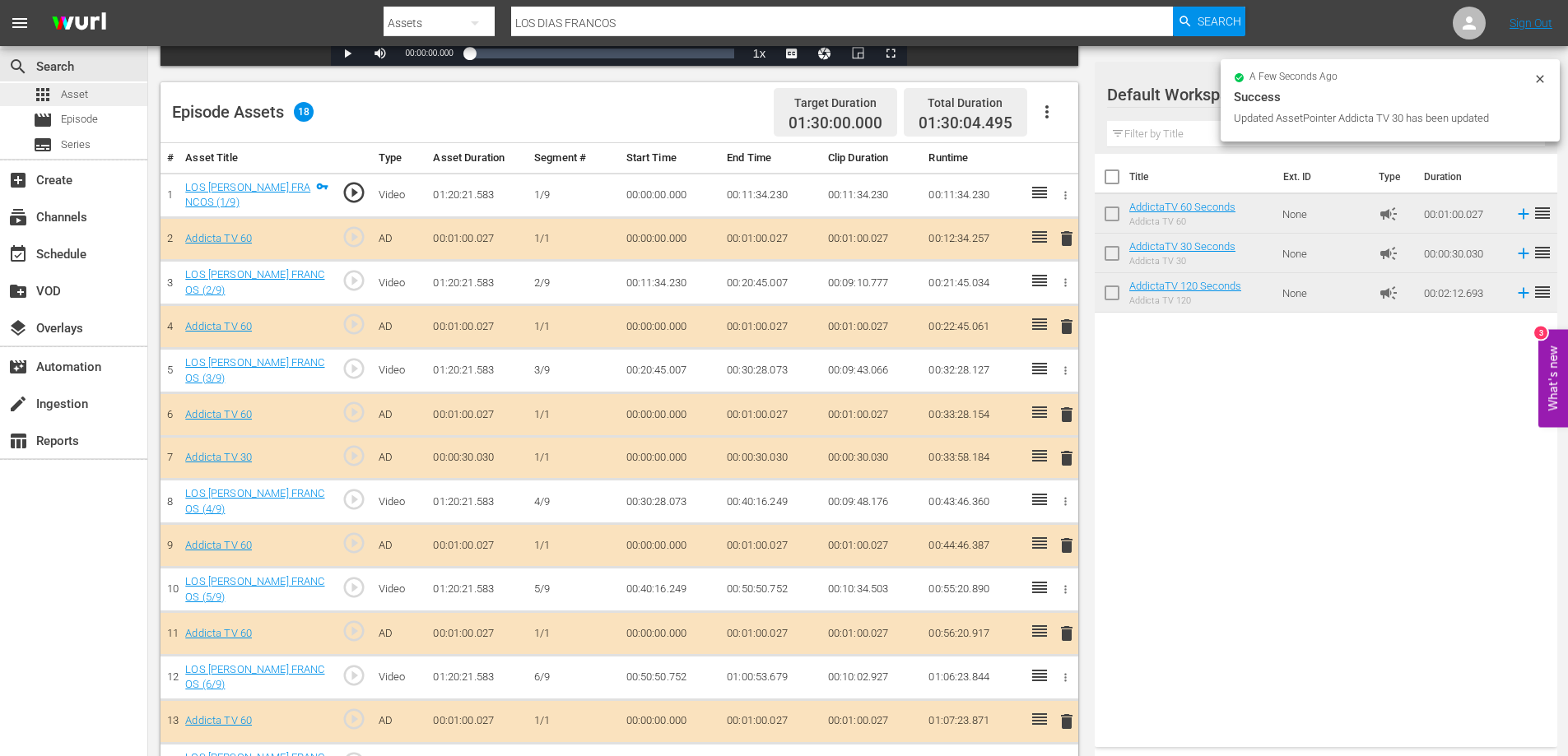
click at [67, 89] on span "Asset" at bounding box center [74, 94] width 27 height 17
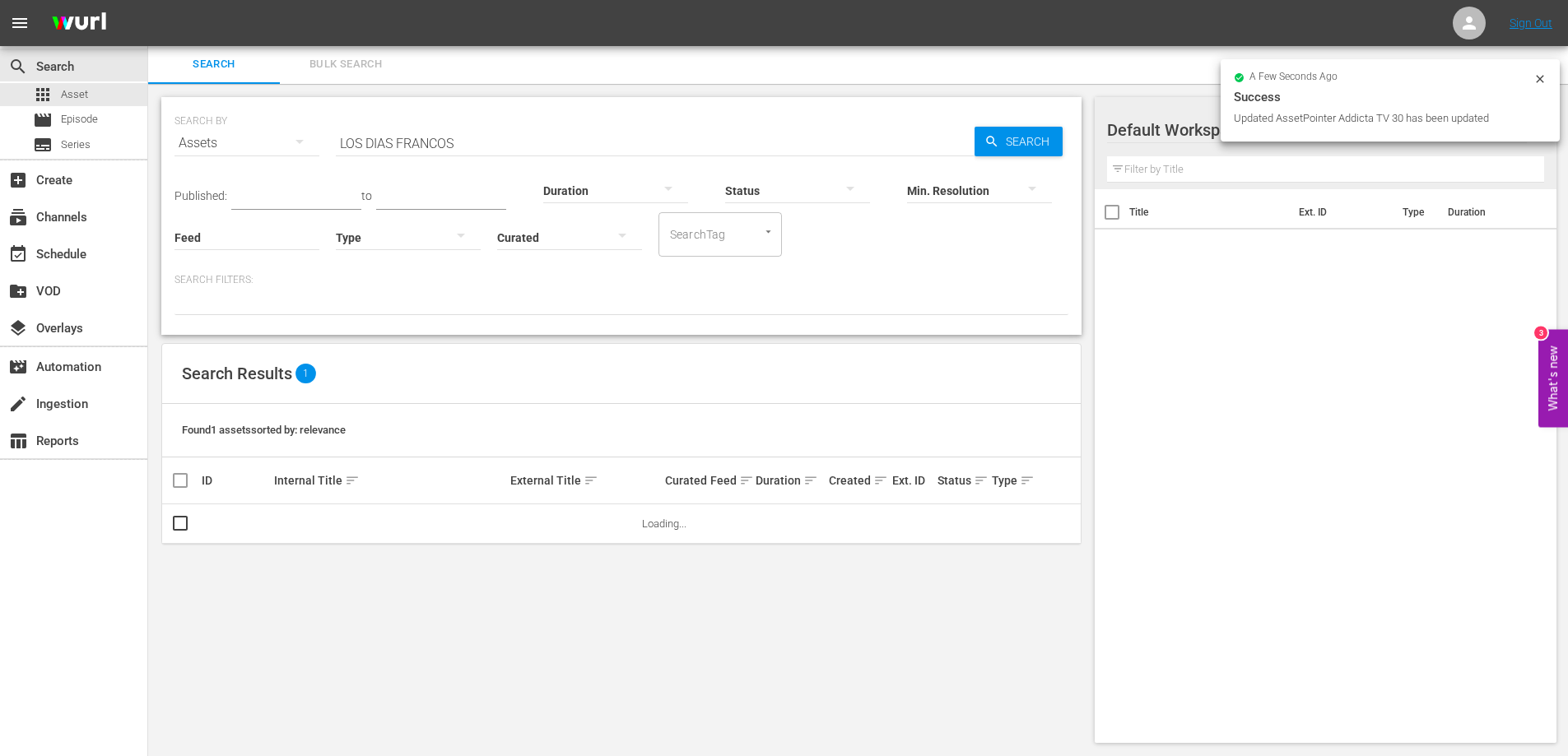
scroll to position [2, 0]
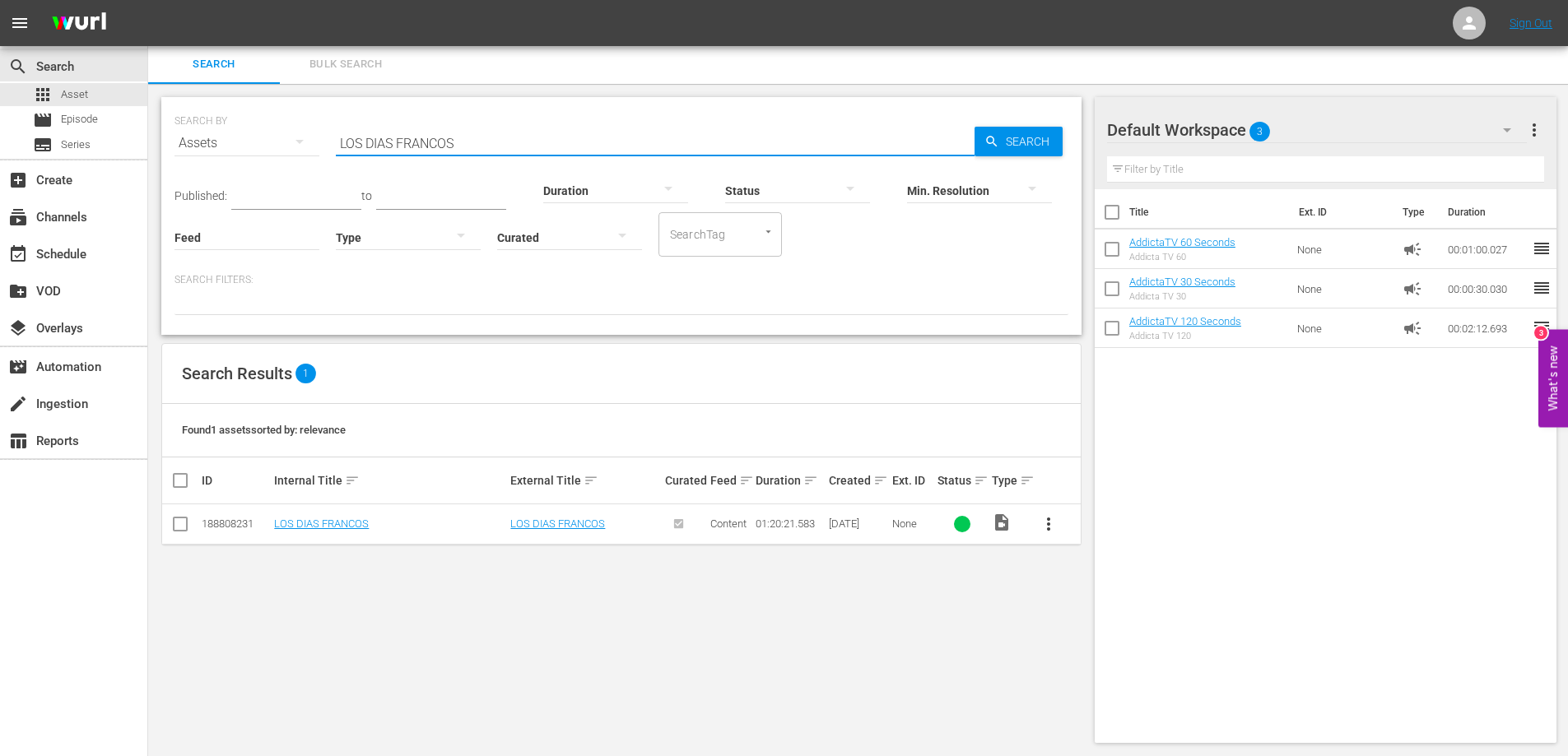
drag, startPoint x: 472, startPoint y: 143, endPoint x: 302, endPoint y: 137, distance: 170.1
click at [307, 138] on div "SEARCH BY Search By Assets Search ID, Title, Description, Keywords, or Category…" at bounding box center [622, 133] width 894 height 59
paste input "NINOS INVISIBLE"
type input "LOS NINOS INVISIBLES"
click at [755, 686] on div "SEARCH BY Search By Assets Search ID, Title, Description, Keywords, or Category…" at bounding box center [622, 421] width 947 height 673
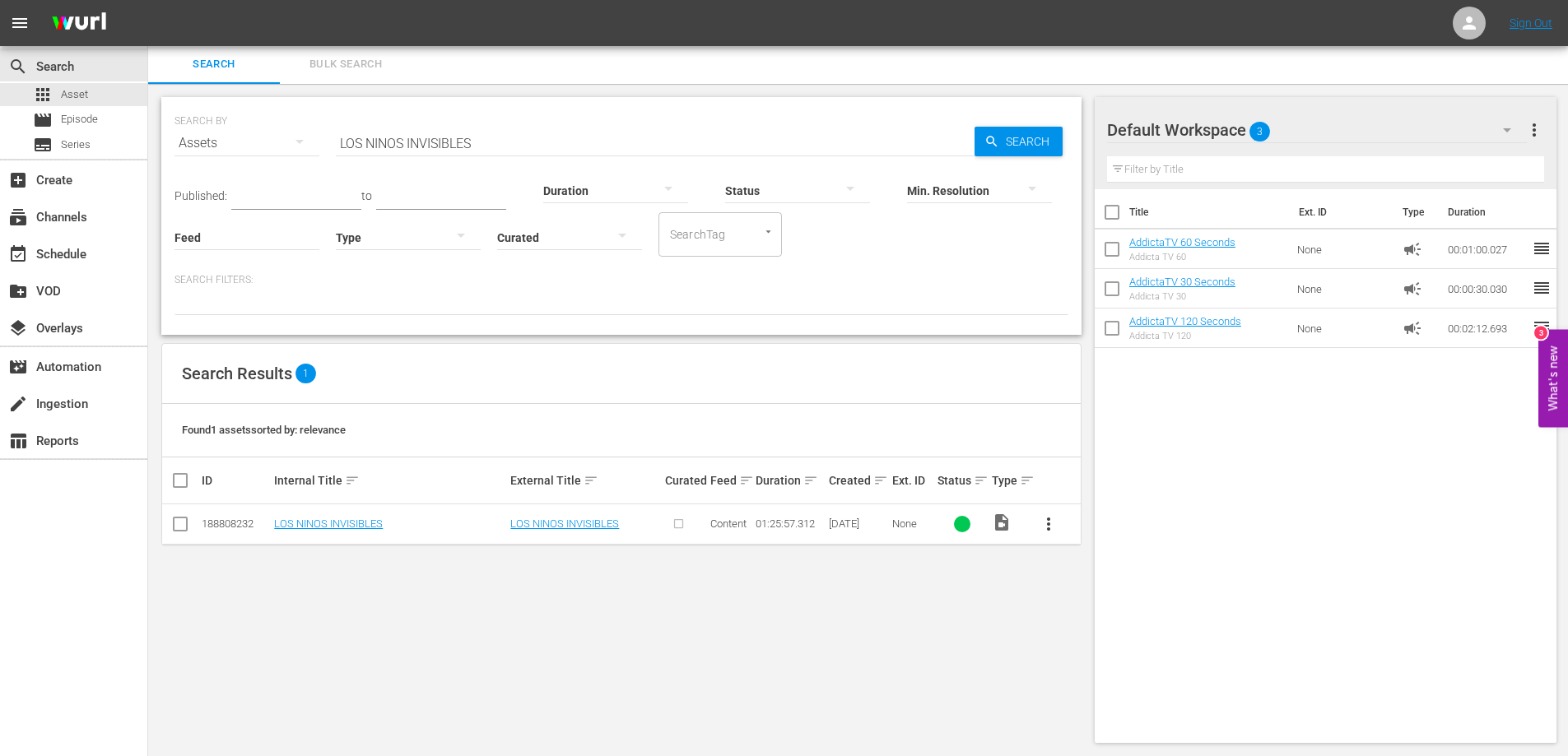
click at [1045, 527] on span "more_vert" at bounding box center [1049, 524] width 19 height 19
click at [1090, 646] on div "Episode" at bounding box center [1137, 649] width 112 height 40
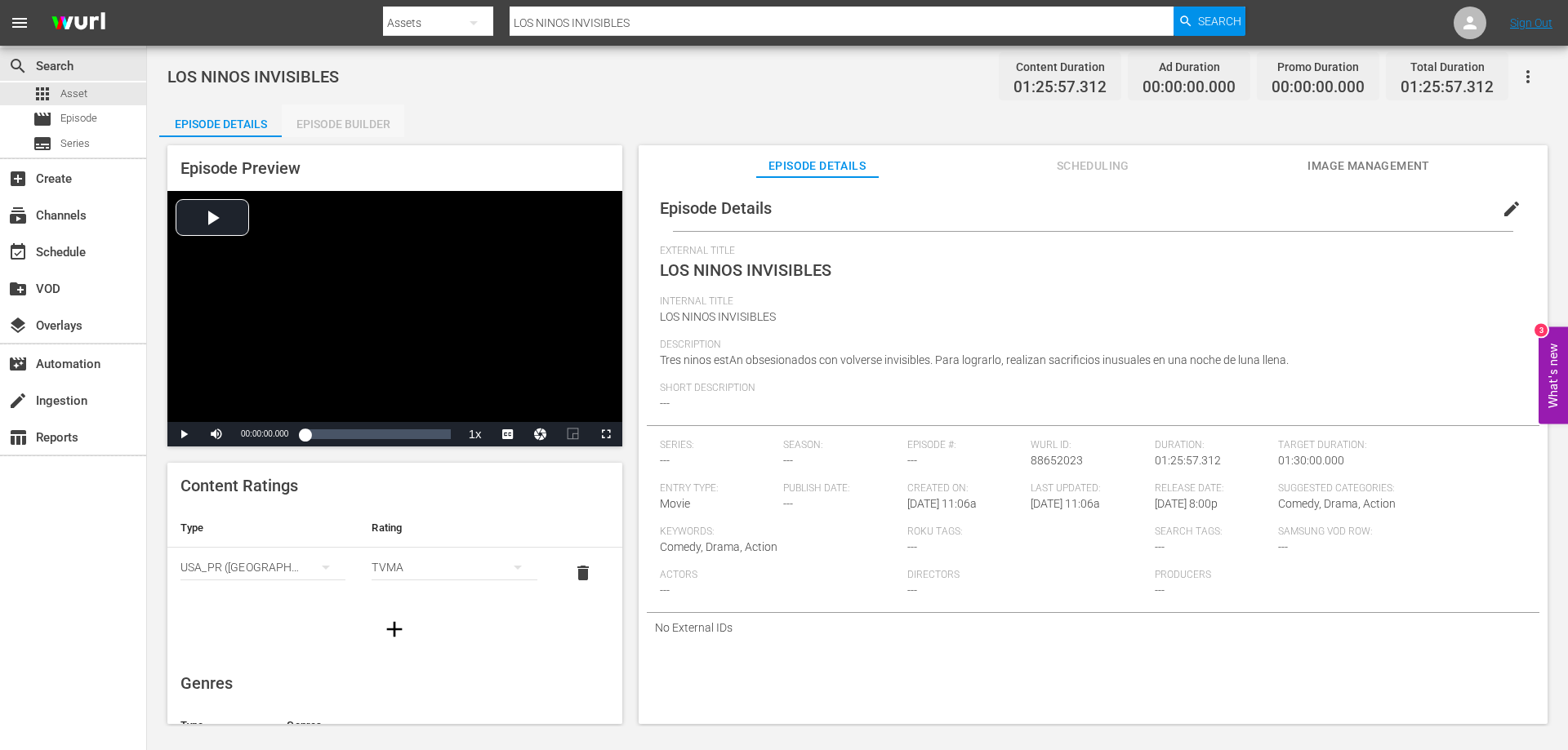
click at [382, 118] on div "Episode Builder" at bounding box center [343, 124] width 123 height 39
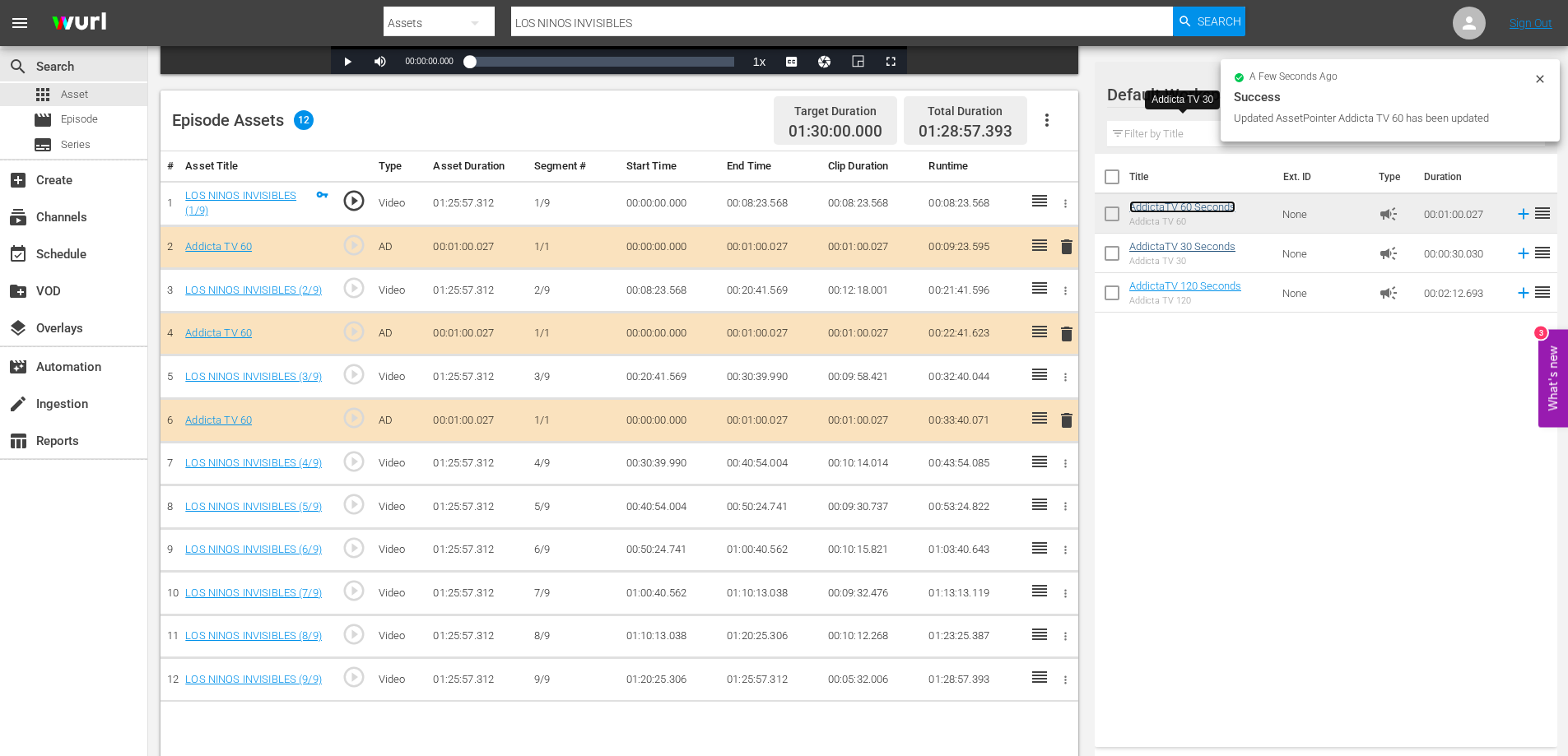
scroll to position [428, 0]
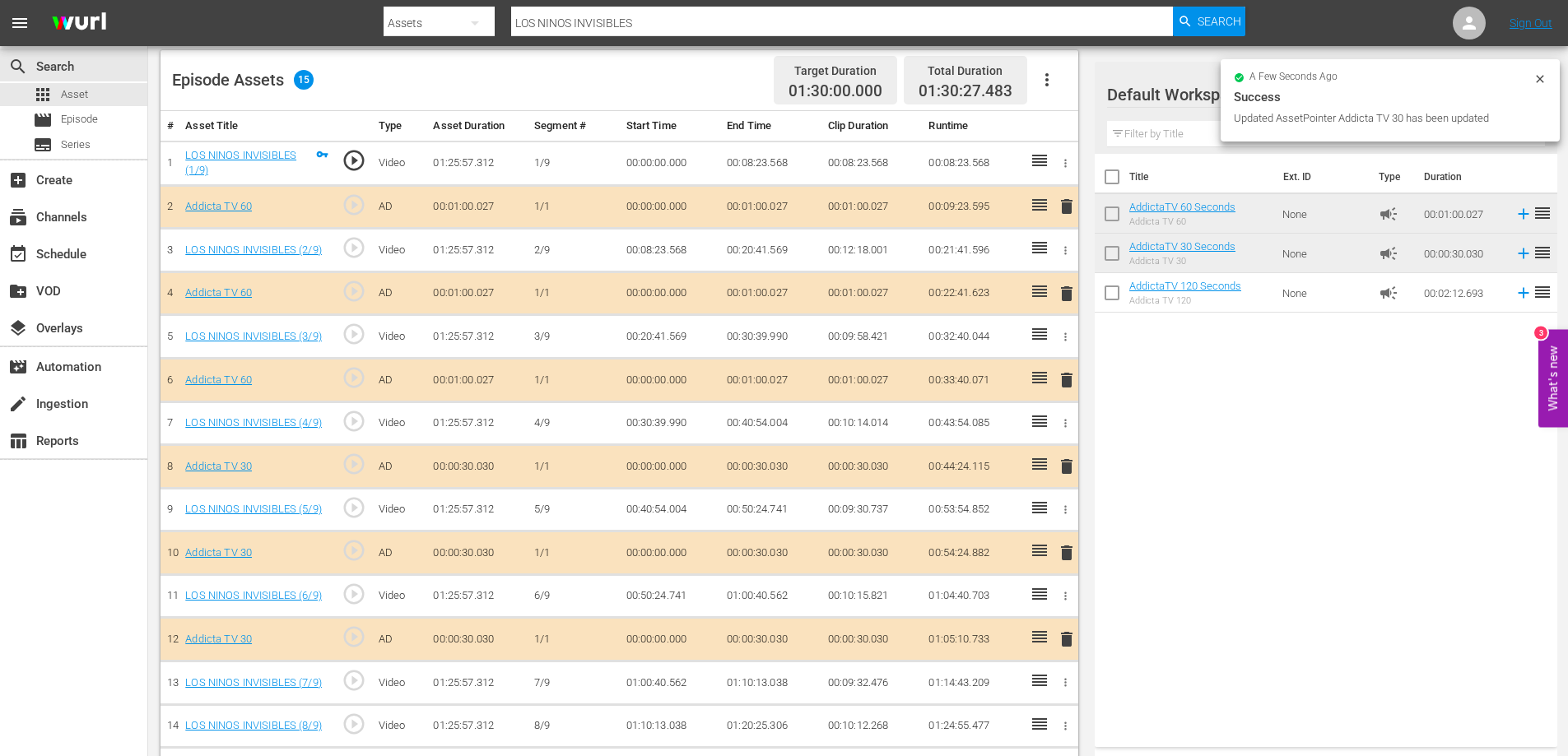
click at [1070, 374] on span "delete" at bounding box center [1066, 380] width 19 height 19
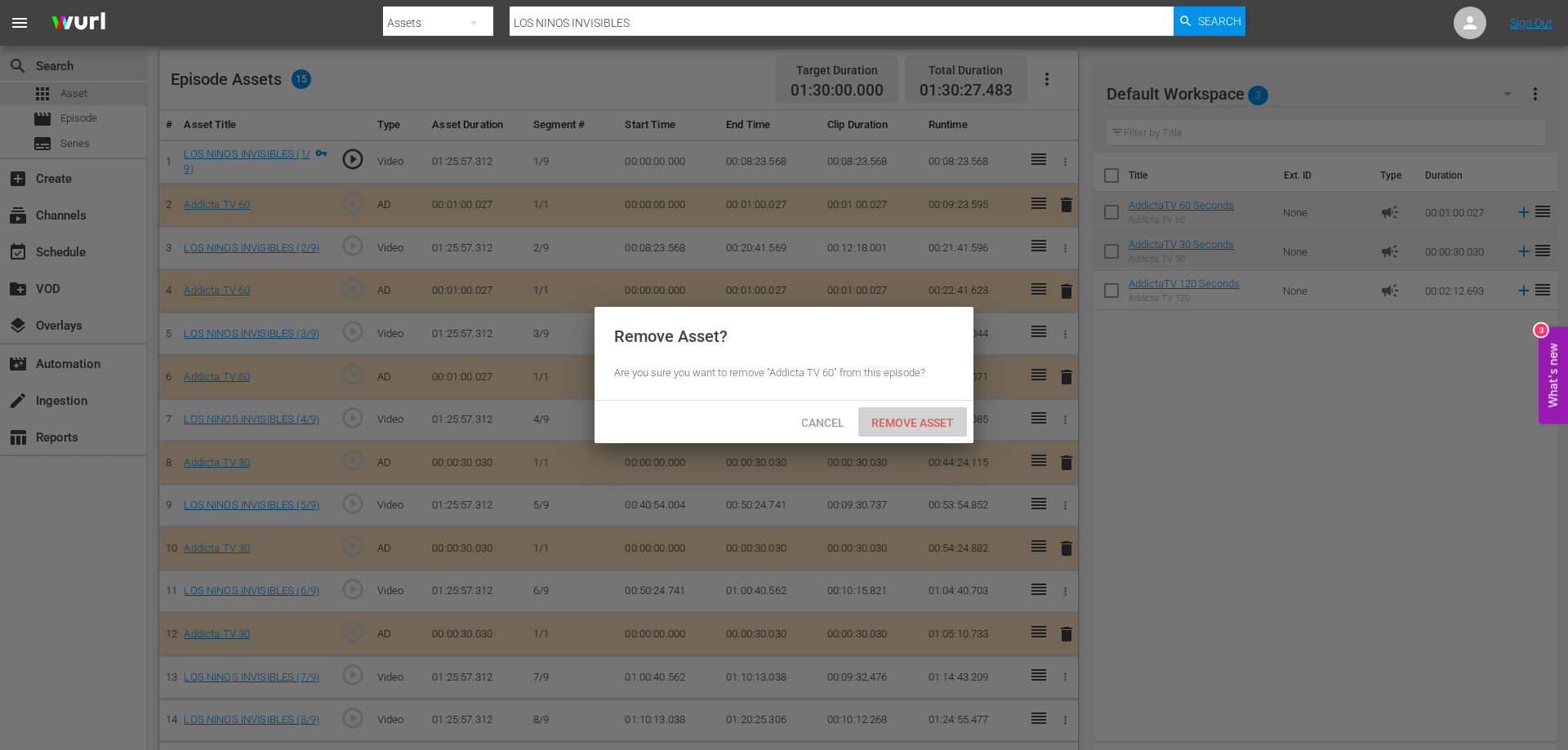
click at [909, 434] on div "Remove Asset" at bounding box center [913, 422] width 109 height 30
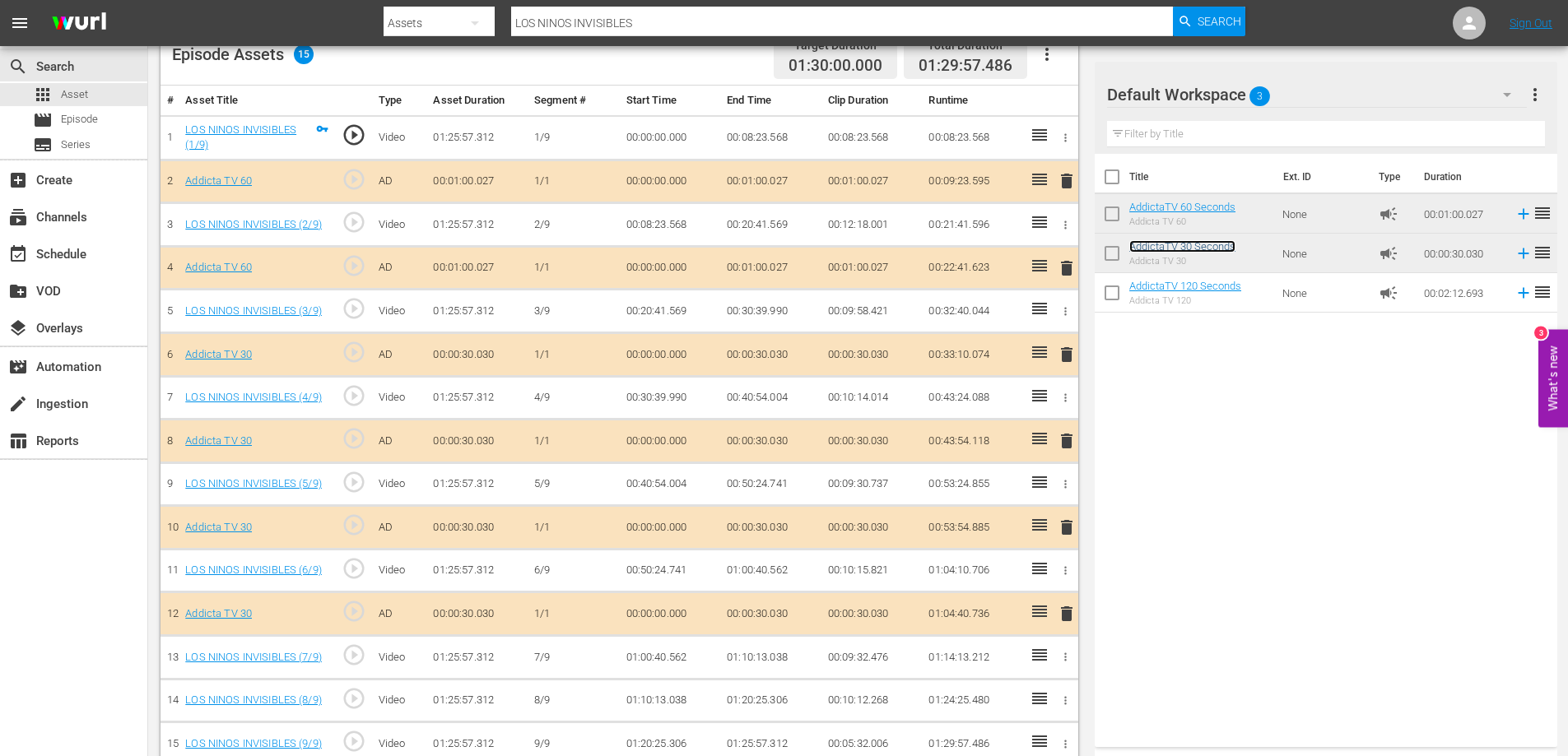
scroll to position [477, 0]
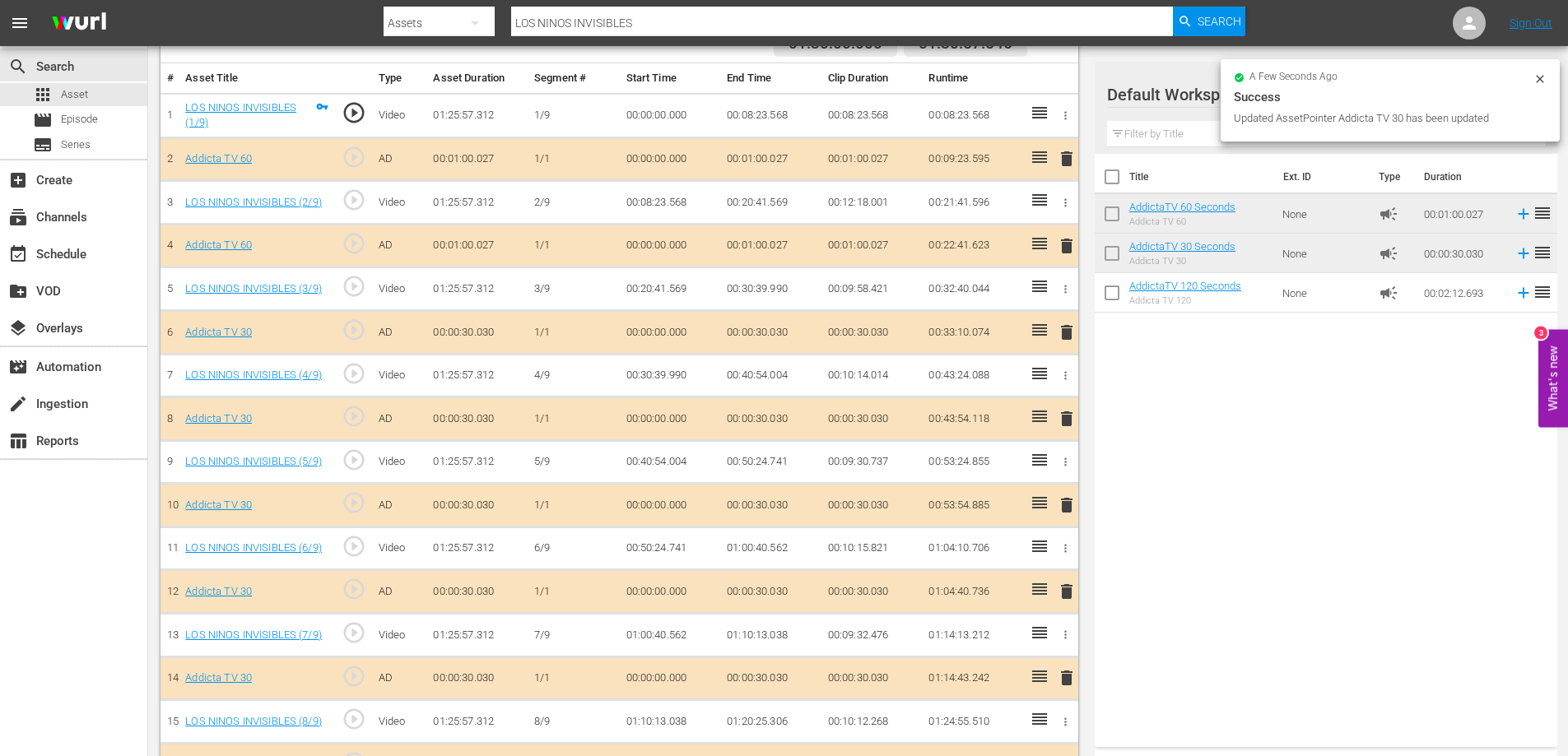
click at [1065, 246] on span "delete" at bounding box center [1066, 246] width 19 height 19
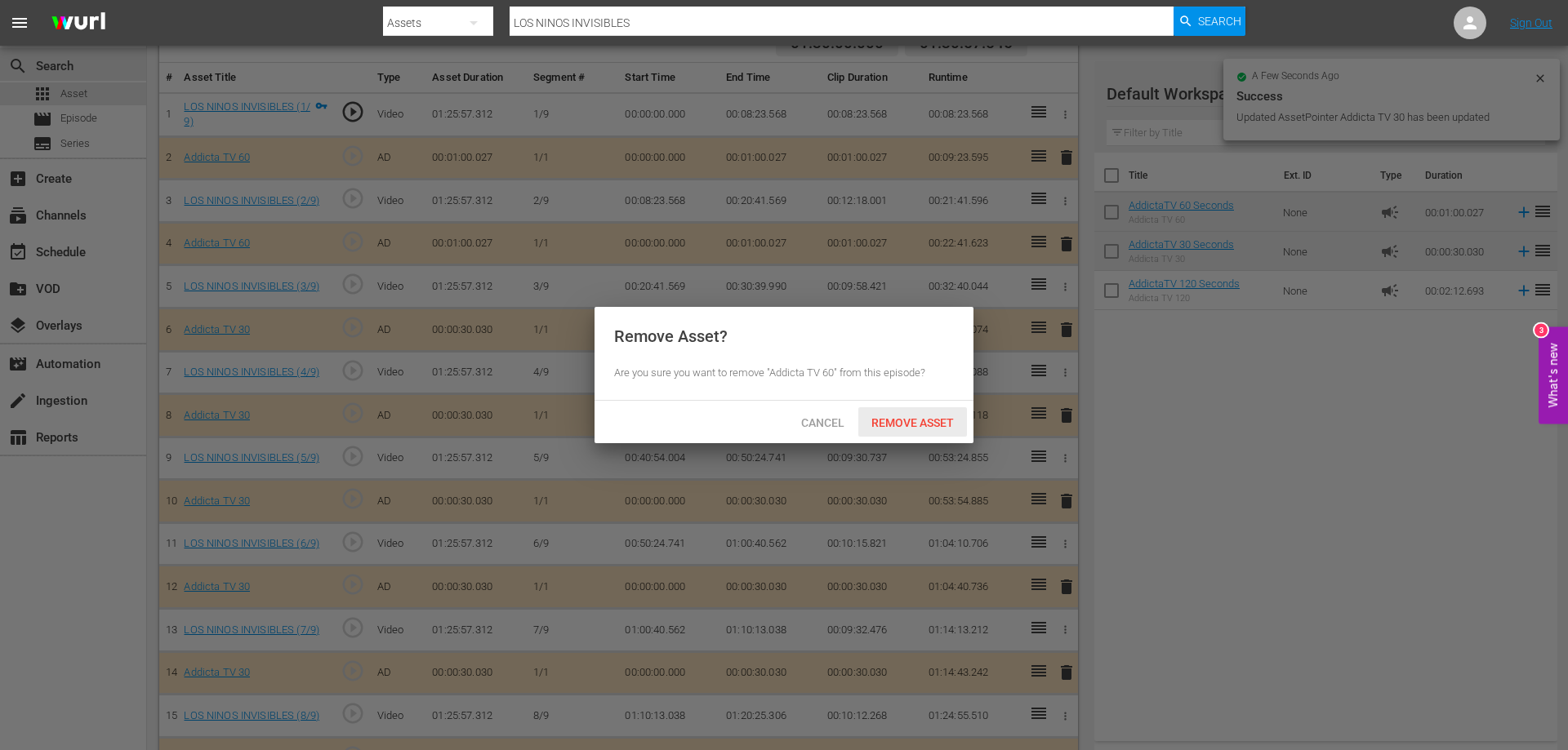
click at [928, 423] on span "Remove Asset" at bounding box center [913, 422] width 109 height 13
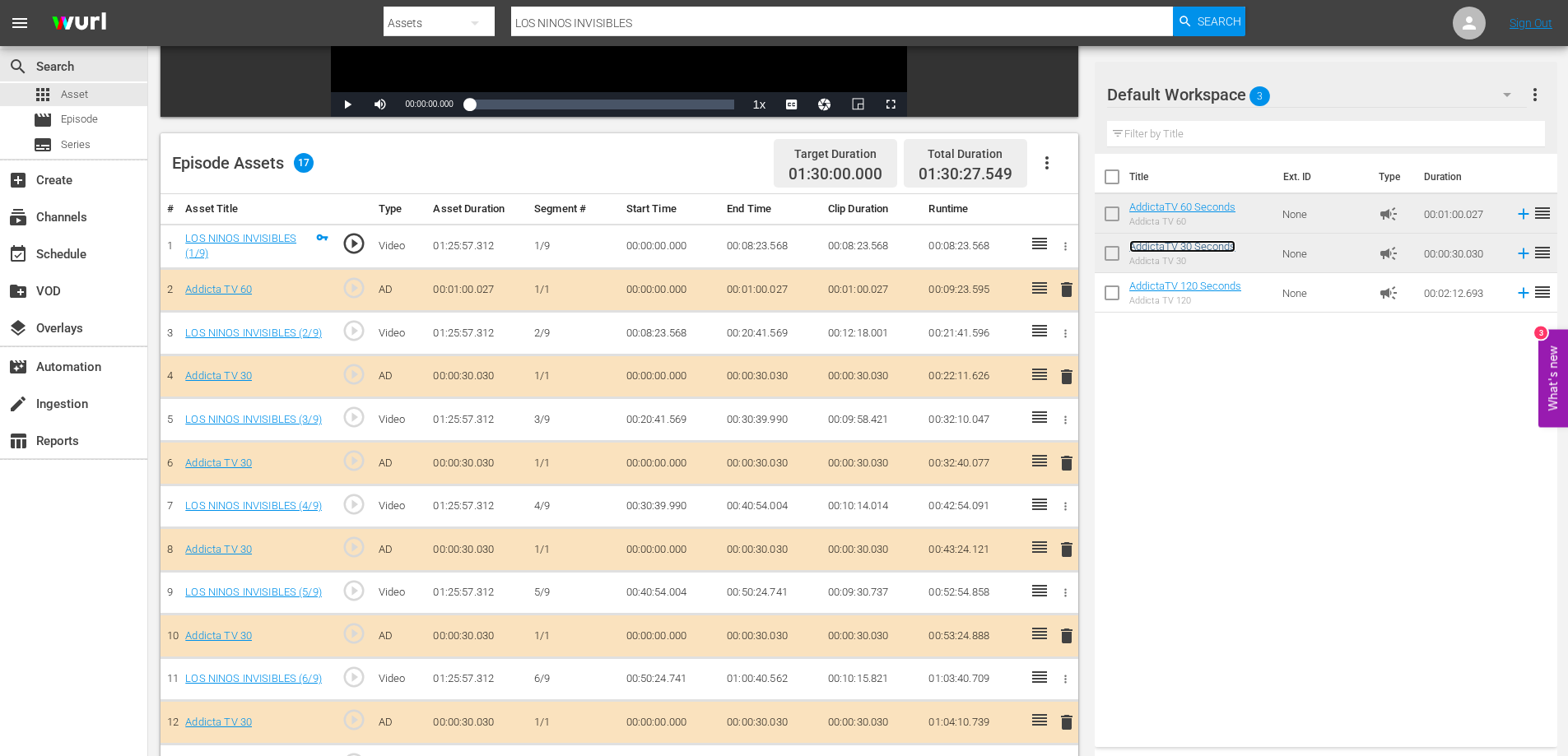
scroll to position [316, 0]
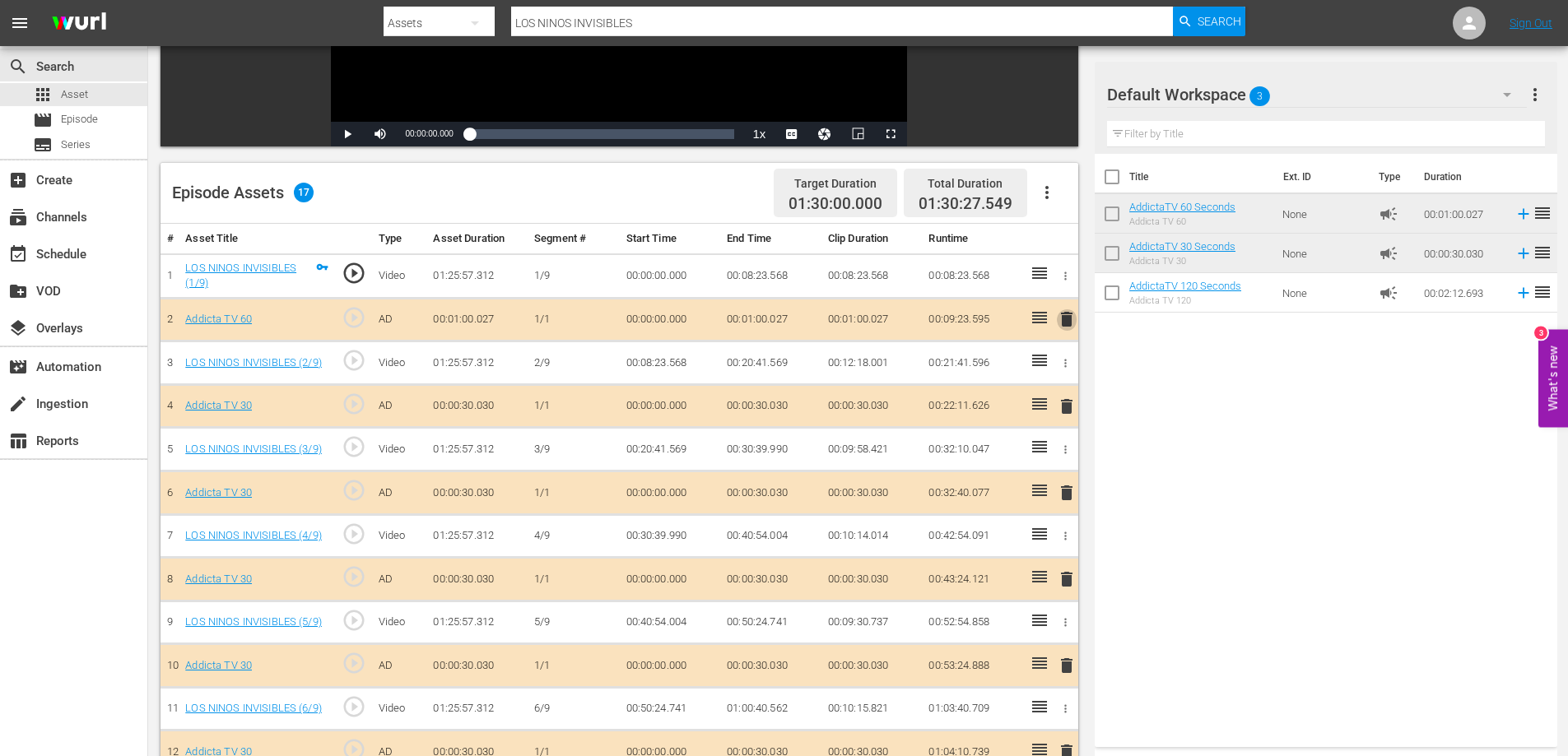
click at [1065, 321] on span "delete" at bounding box center [1066, 319] width 19 height 19
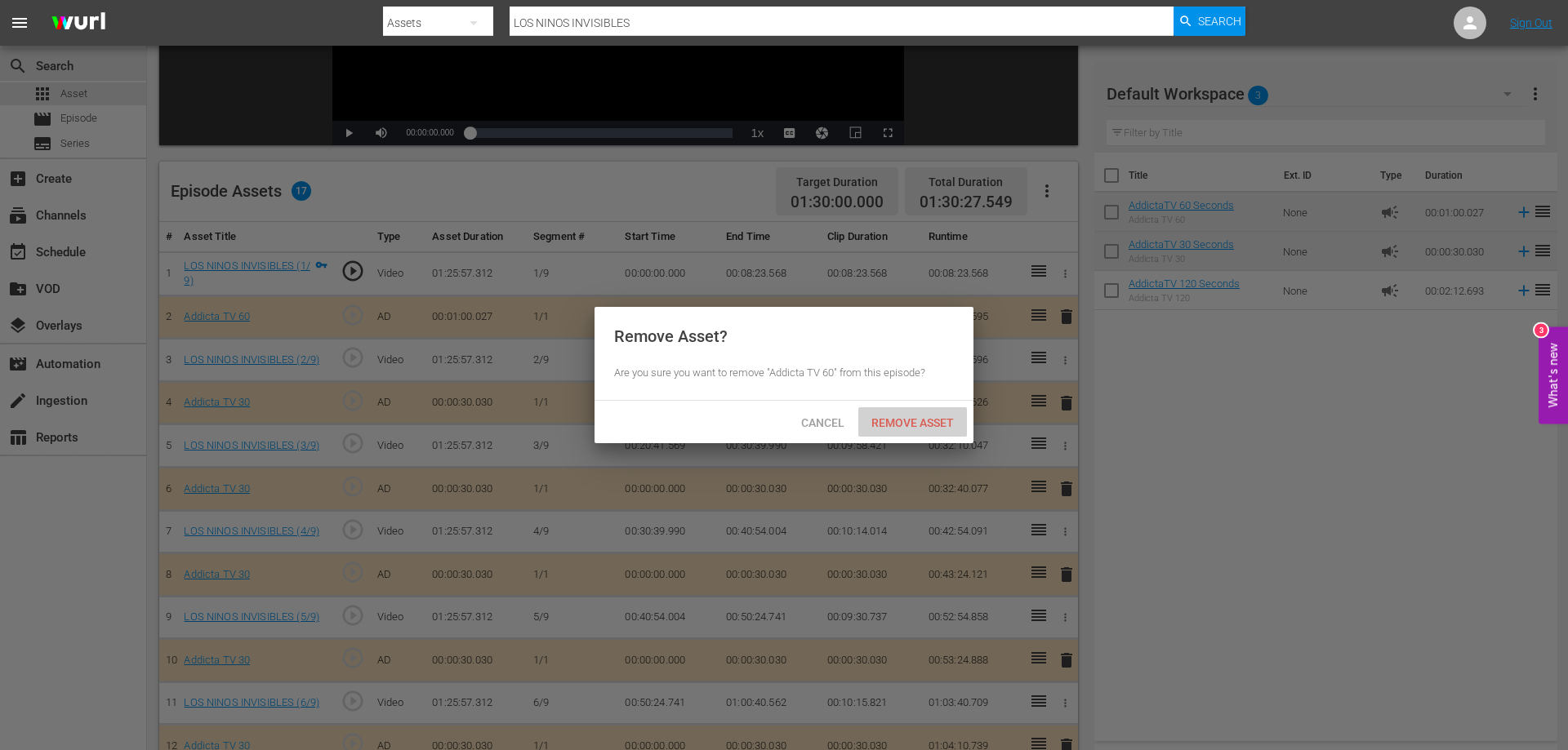
drag, startPoint x: 938, startPoint y: 422, endPoint x: 1048, endPoint y: 334, distance: 140.9
click at [937, 422] on span "Remove Asset" at bounding box center [913, 422] width 109 height 13
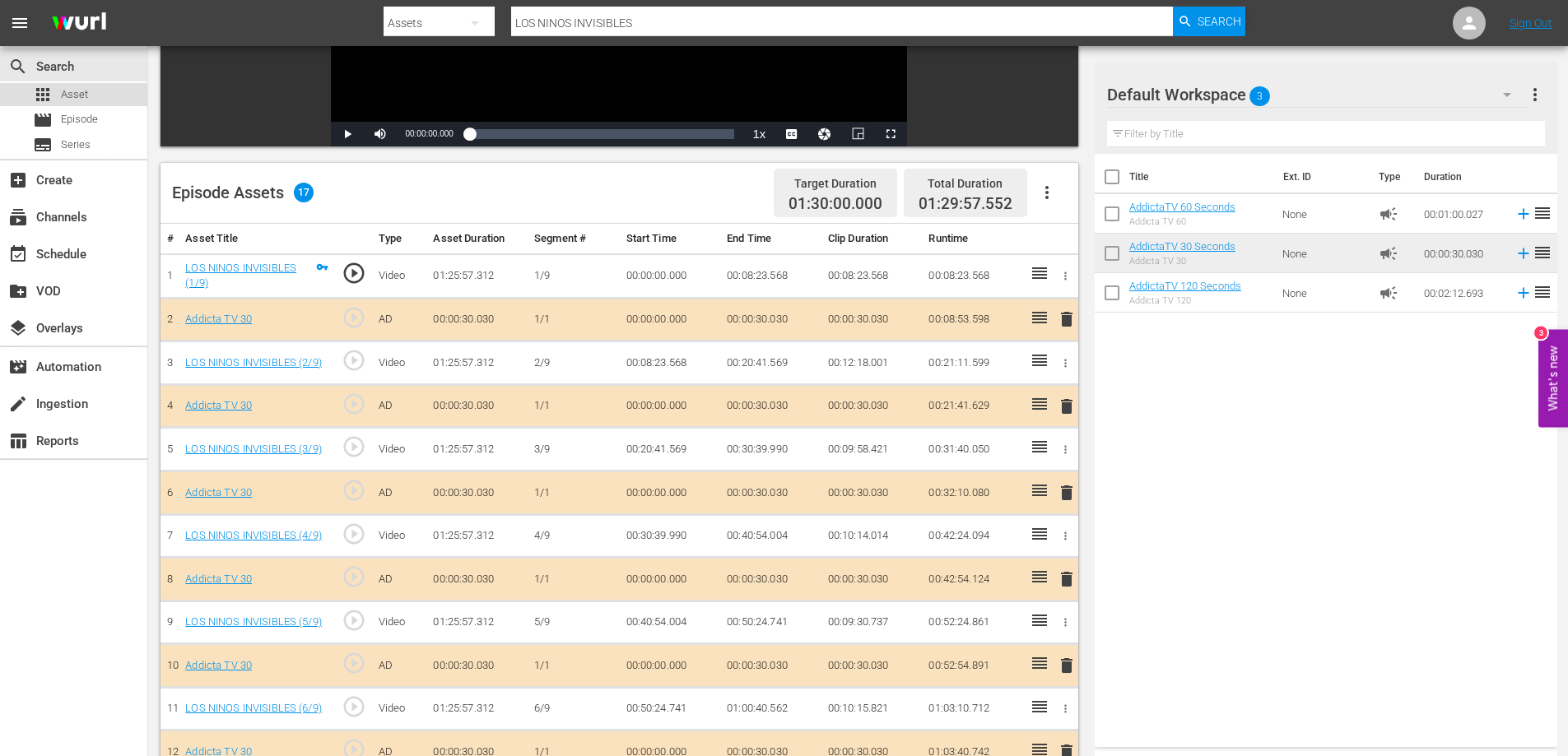
click at [76, 95] on span "Asset" at bounding box center [74, 94] width 27 height 17
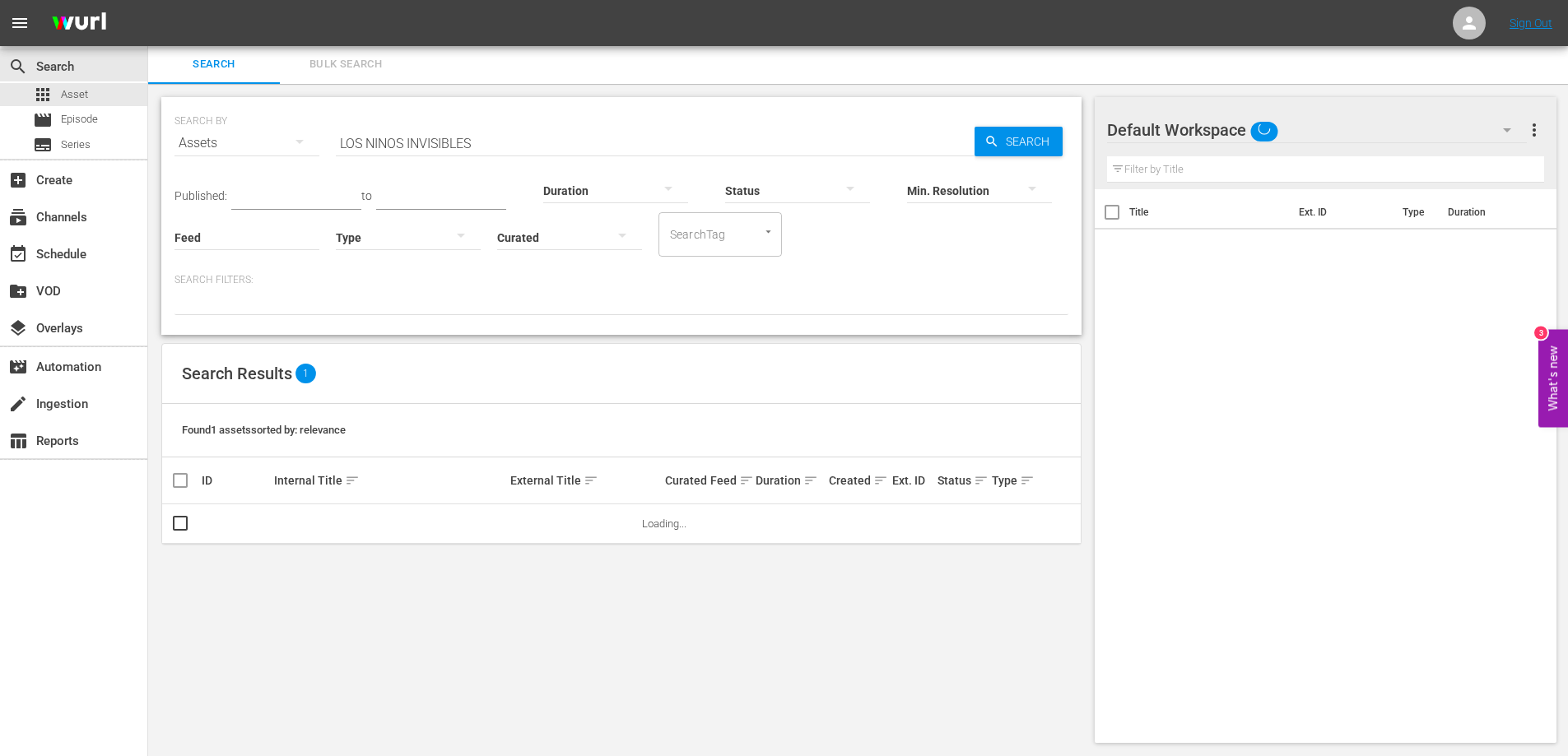
scroll to position [2, 0]
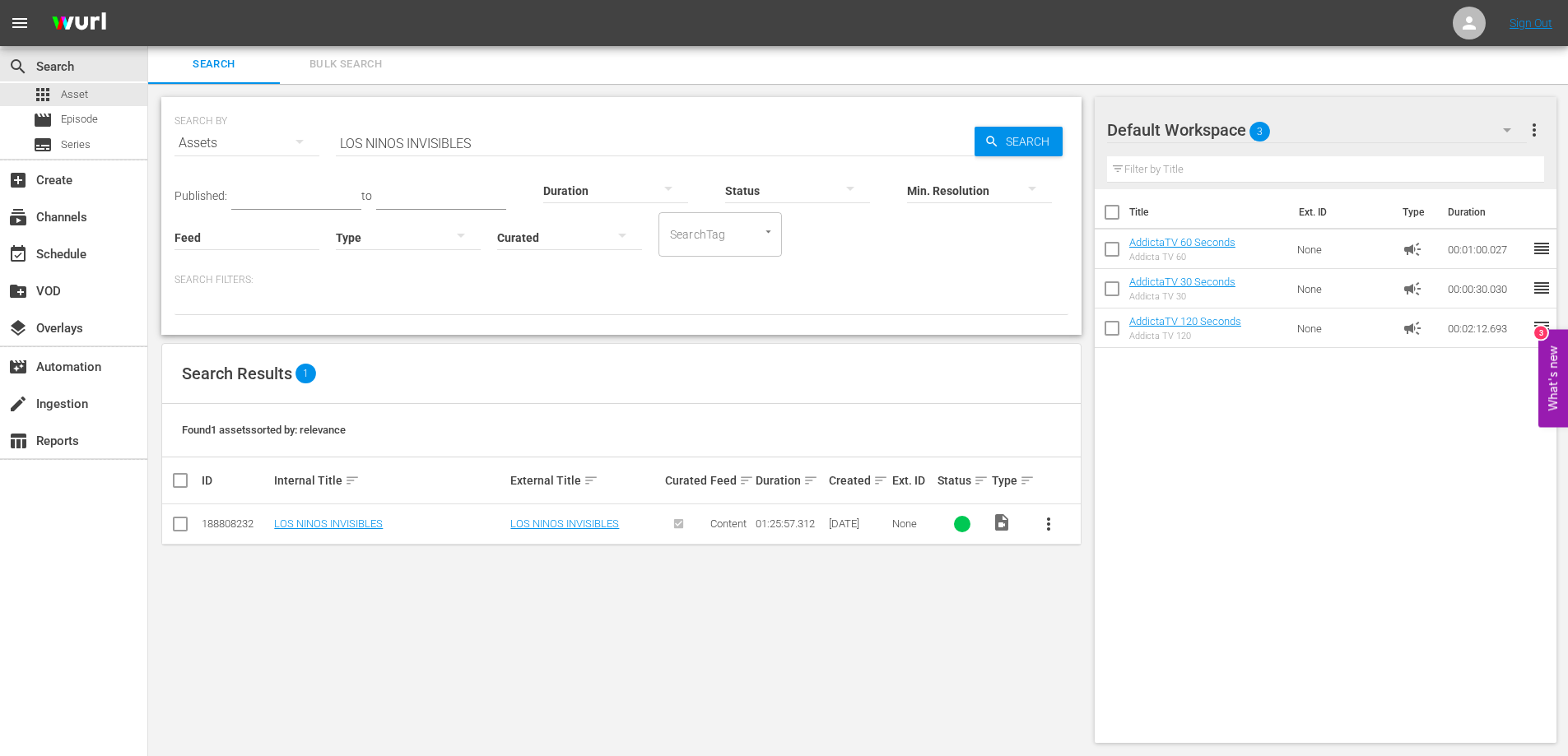
click at [1046, 527] on span "more_vert" at bounding box center [1049, 524] width 19 height 19
click at [1100, 645] on div "Episode" at bounding box center [1137, 649] width 112 height 40
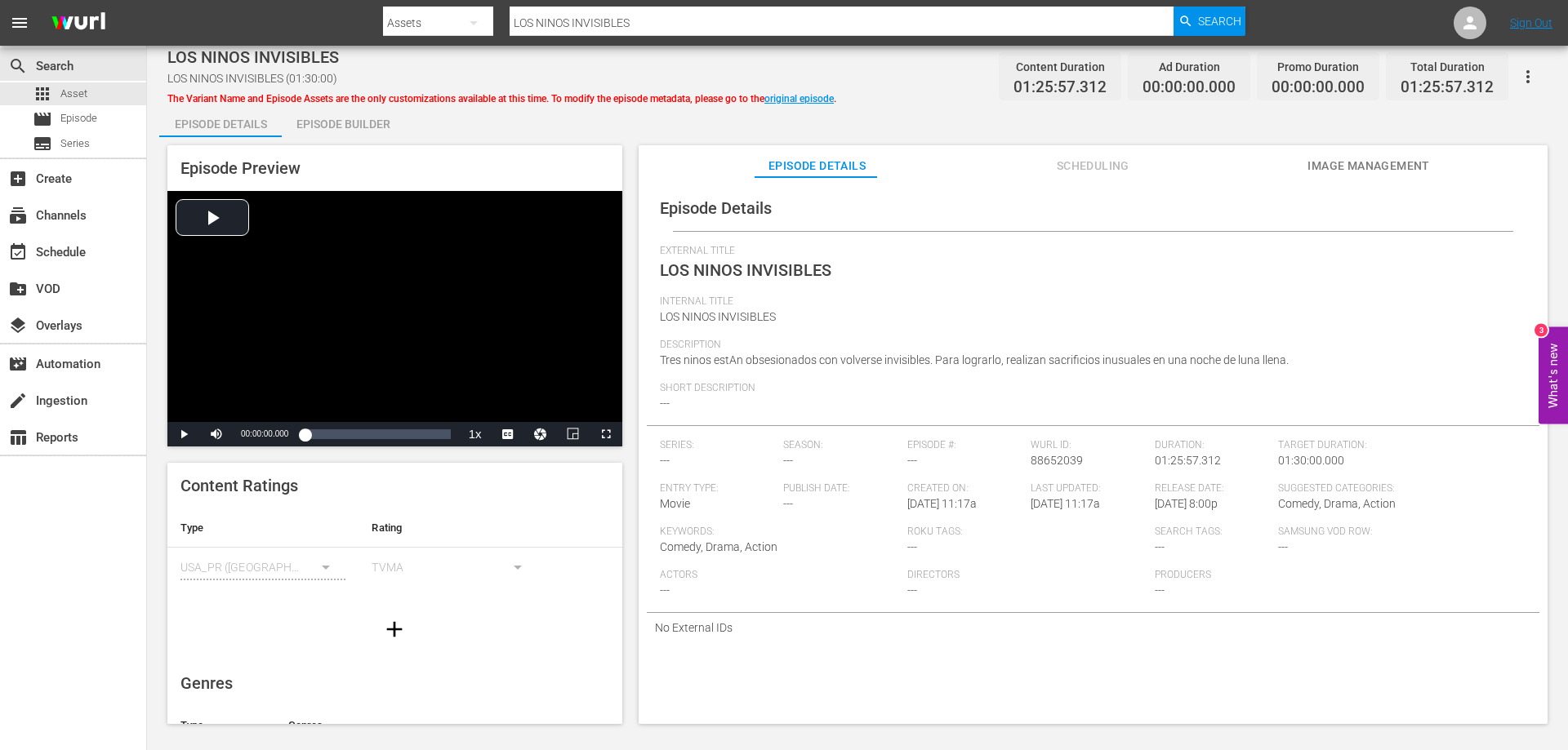
click at [370, 124] on div "Episode Builder" at bounding box center [343, 124] width 123 height 39
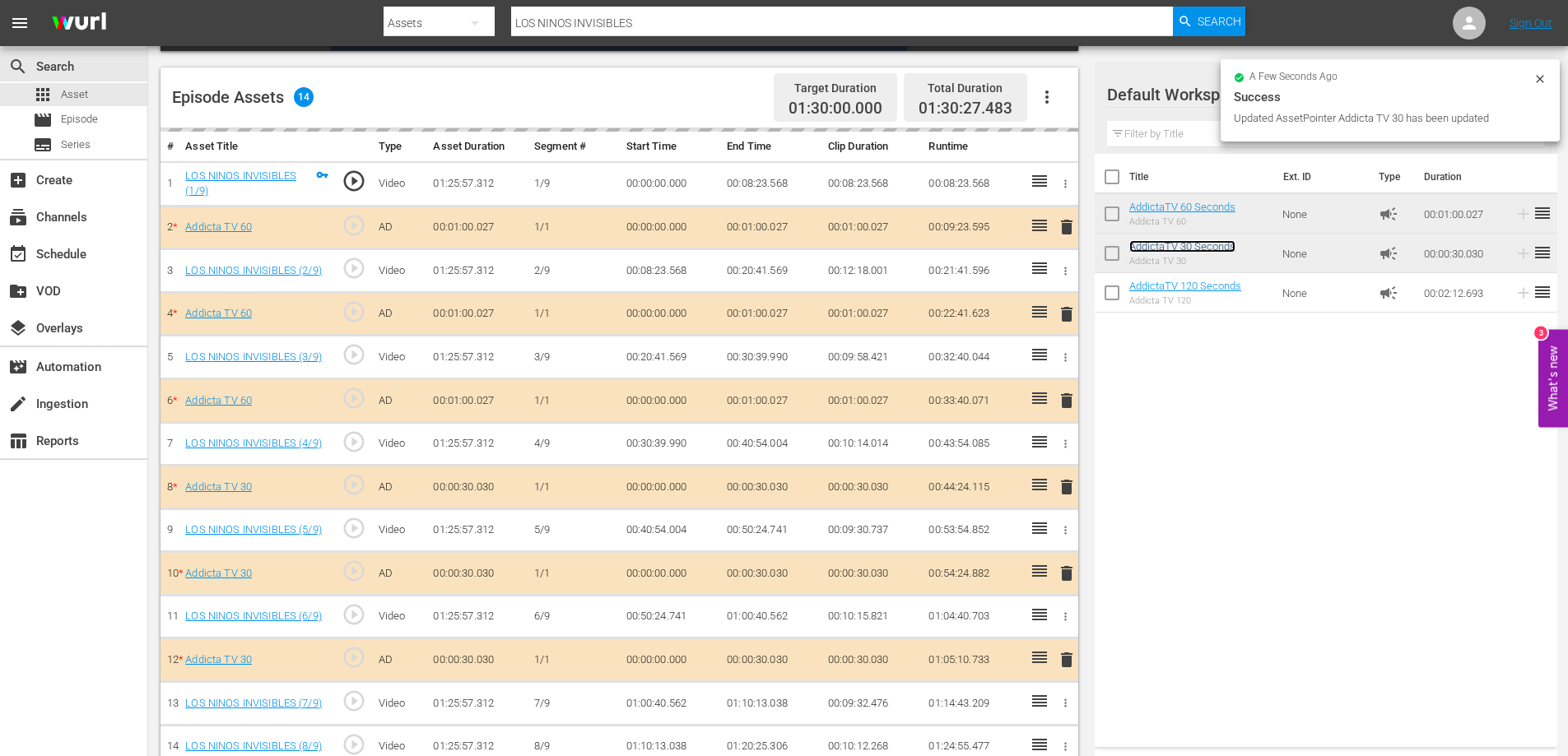
scroll to position [477, 0]
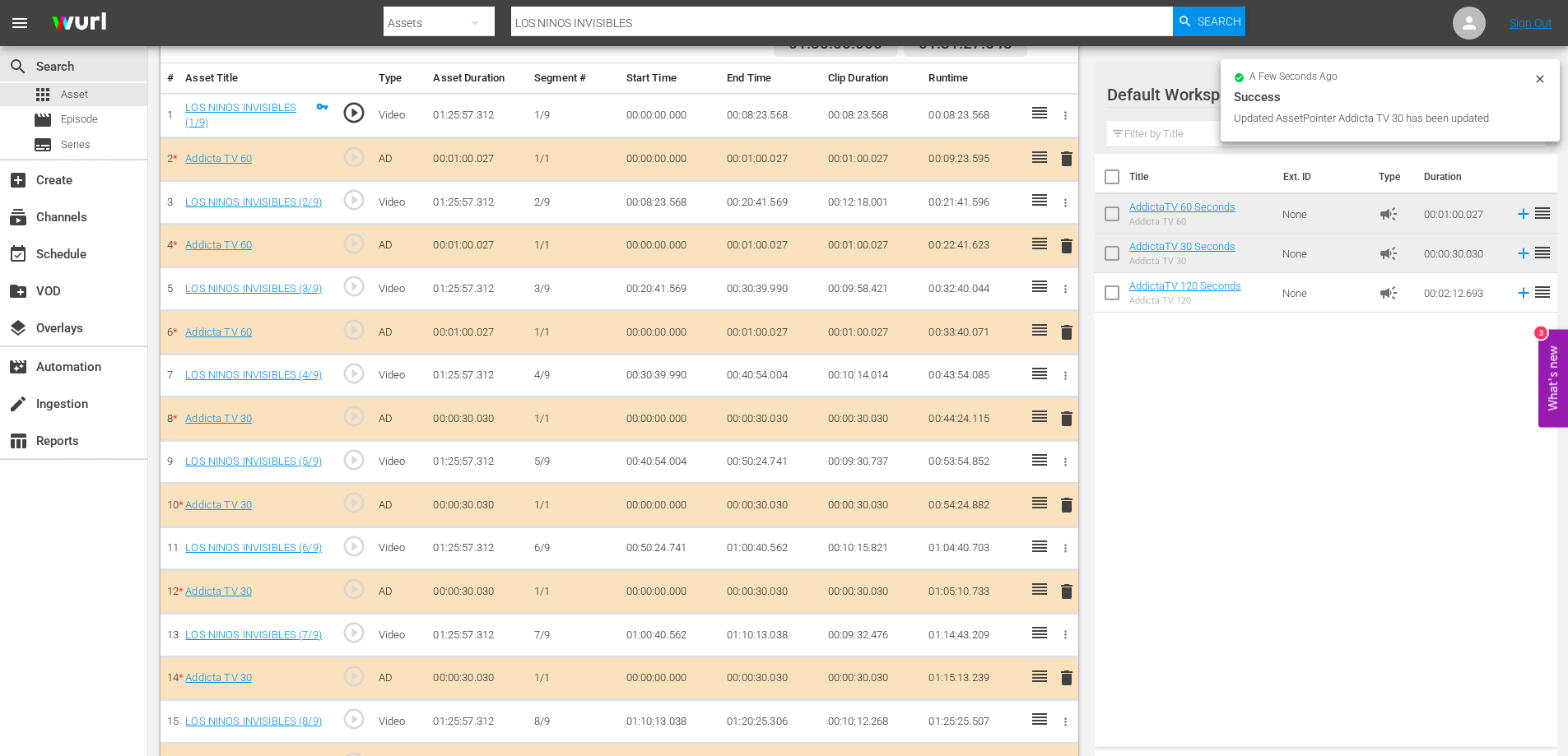
click at [1072, 335] on span "delete" at bounding box center [1066, 332] width 19 height 19
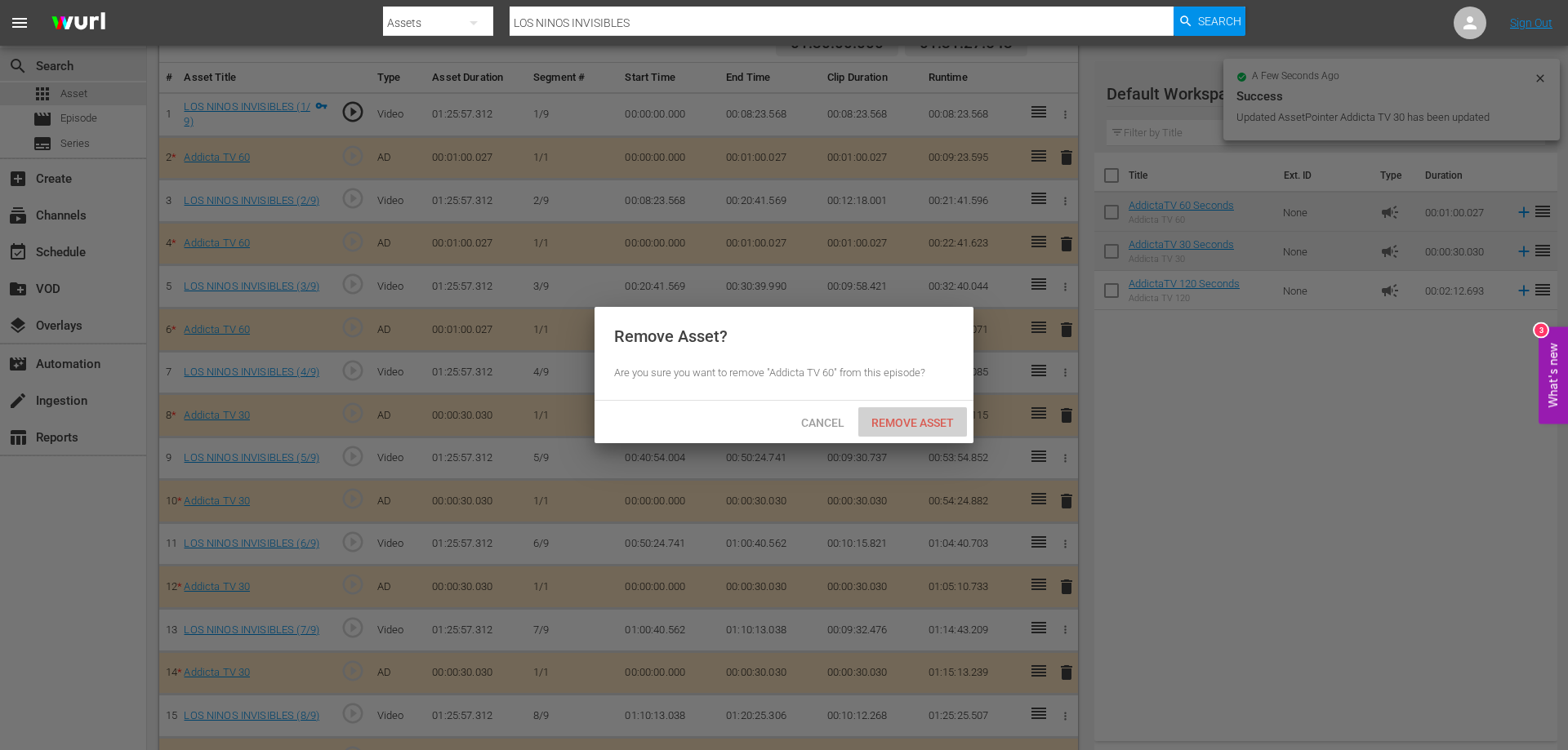
click at [941, 427] on span "Remove Asset" at bounding box center [913, 422] width 109 height 13
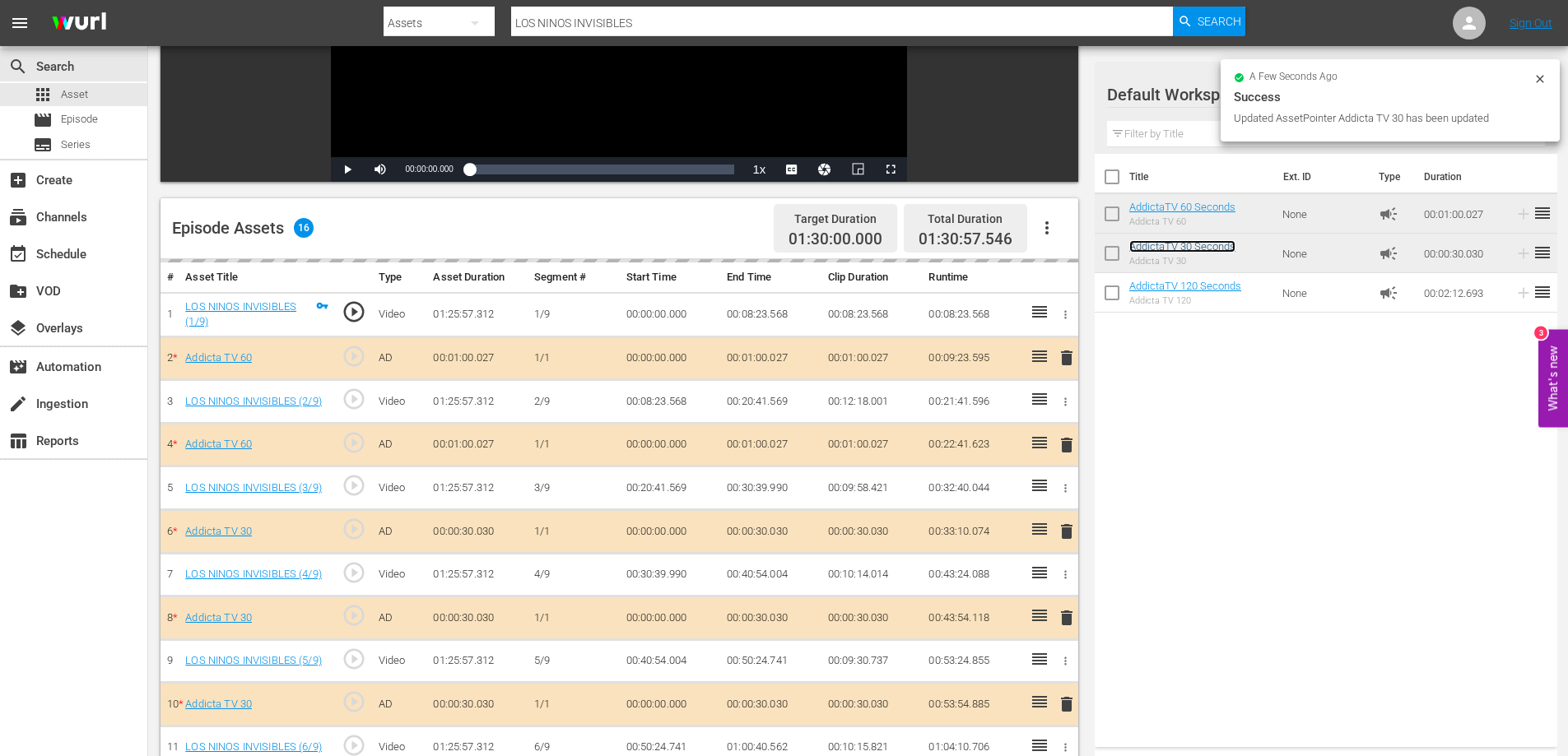
scroll to position [229, 0]
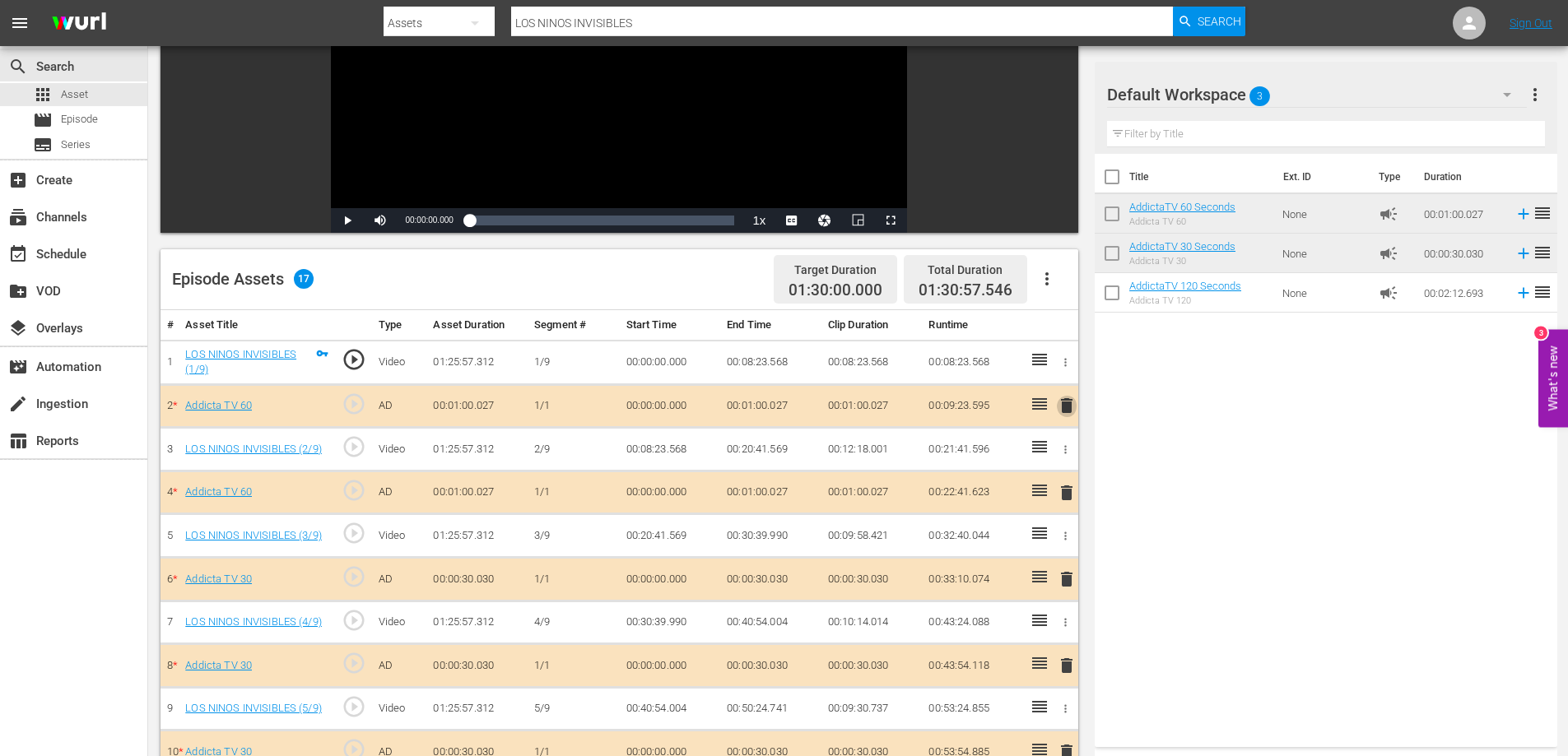
click at [1065, 407] on span "delete" at bounding box center [1066, 406] width 19 height 19
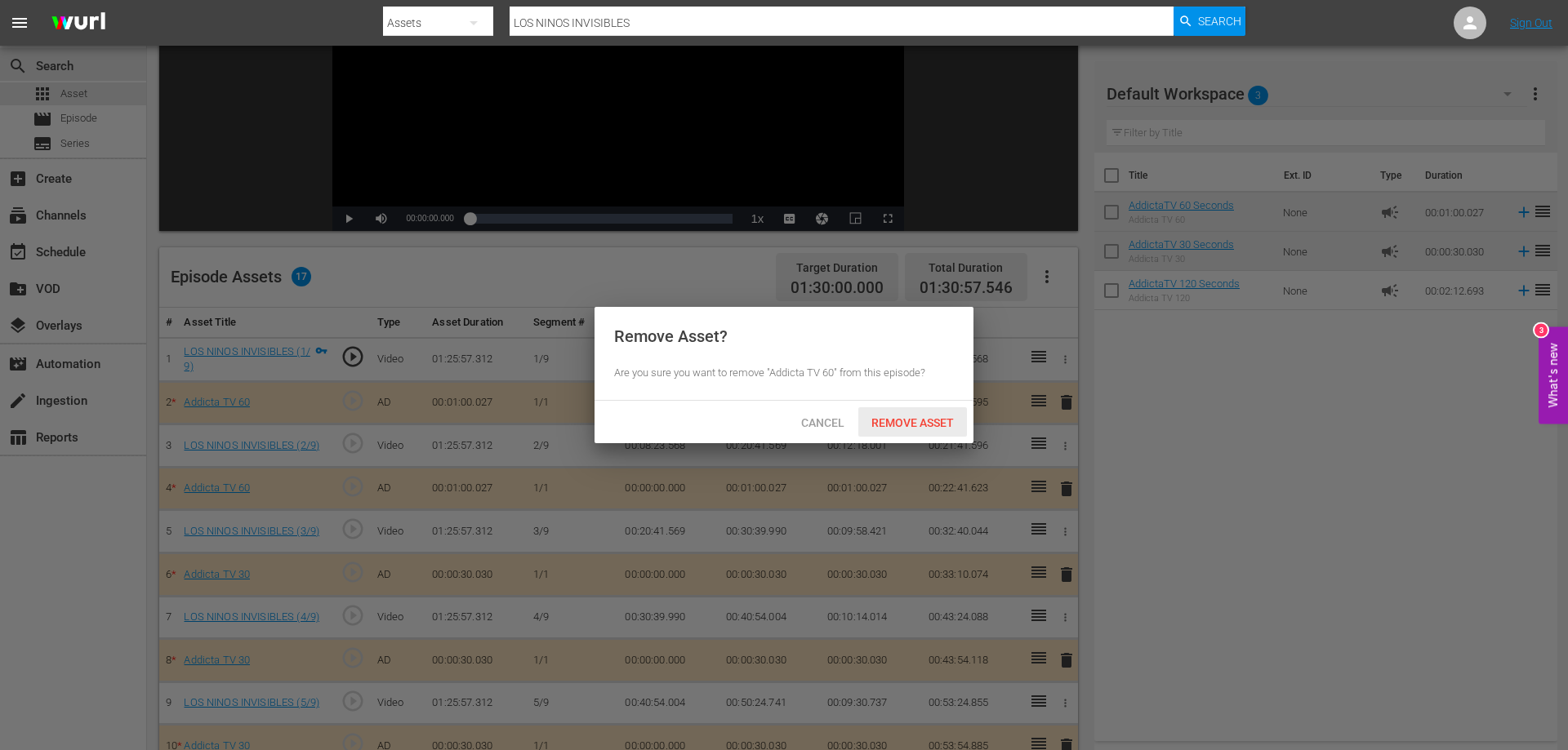
click at [933, 417] on span "Remove Asset" at bounding box center [913, 422] width 109 height 13
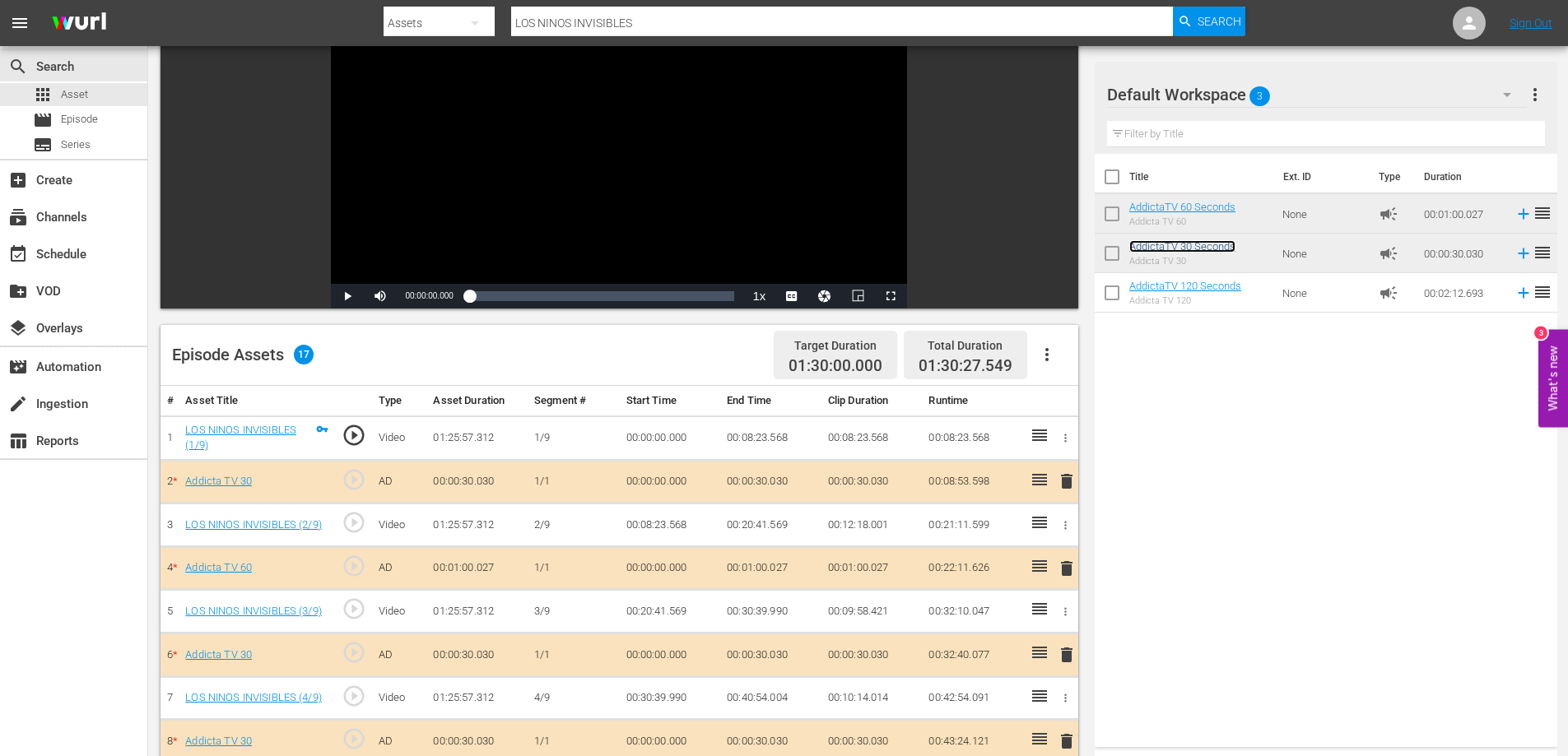
scroll to position [151, 0]
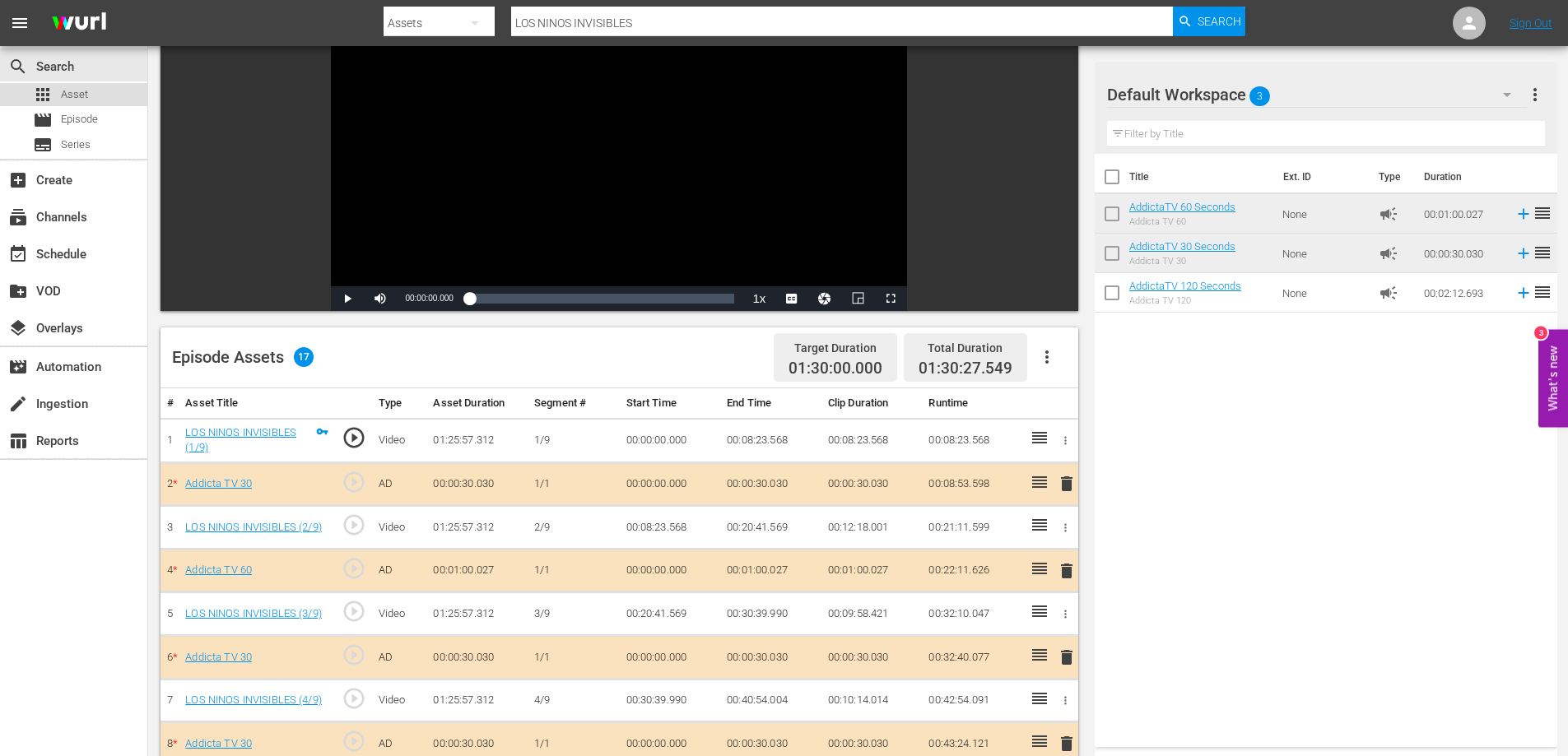
click at [62, 95] on span "Asset" at bounding box center [74, 94] width 27 height 17
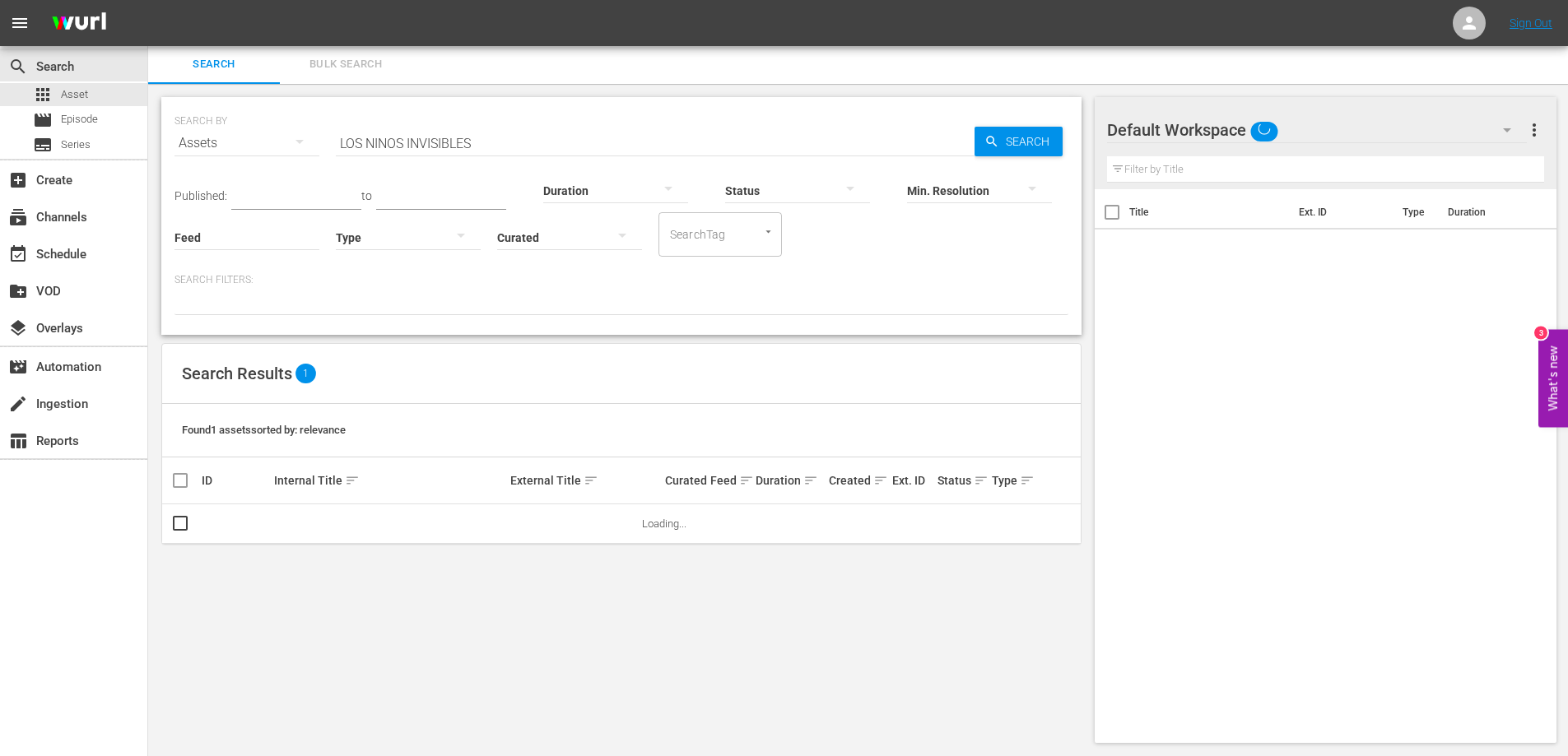
scroll to position [2, 0]
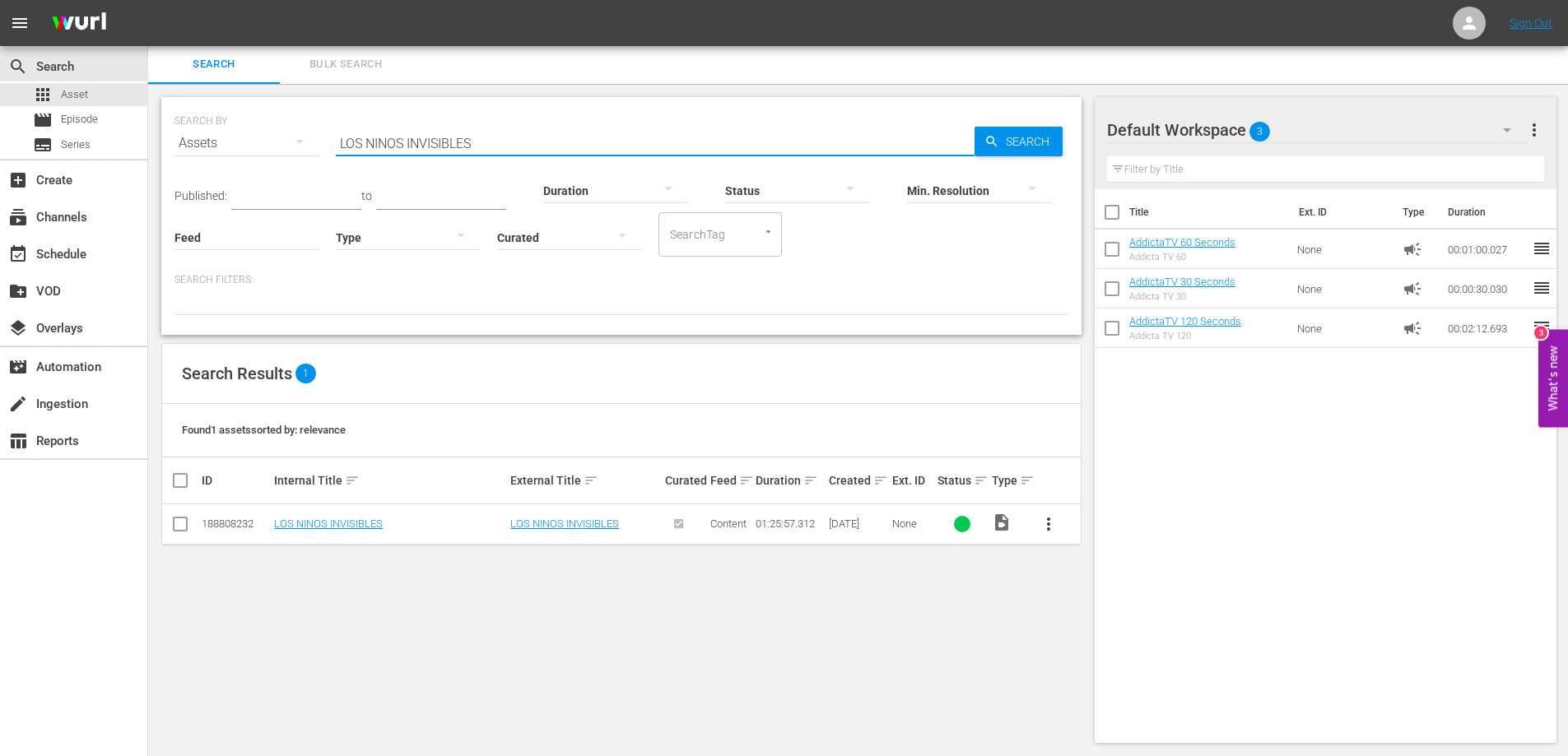
drag, startPoint x: 491, startPoint y: 147, endPoint x: 242, endPoint y: 145, distance: 249.0
click at [242, 145] on div "SEARCH BY Search By Assets Search ID, Title, Description, Keywords, or Category…" at bounding box center [622, 133] width 894 height 59
paste input "ORIYINA"
type input "LOS ORIYINALES"
click at [1045, 522] on span "more_vert" at bounding box center [1049, 524] width 19 height 19
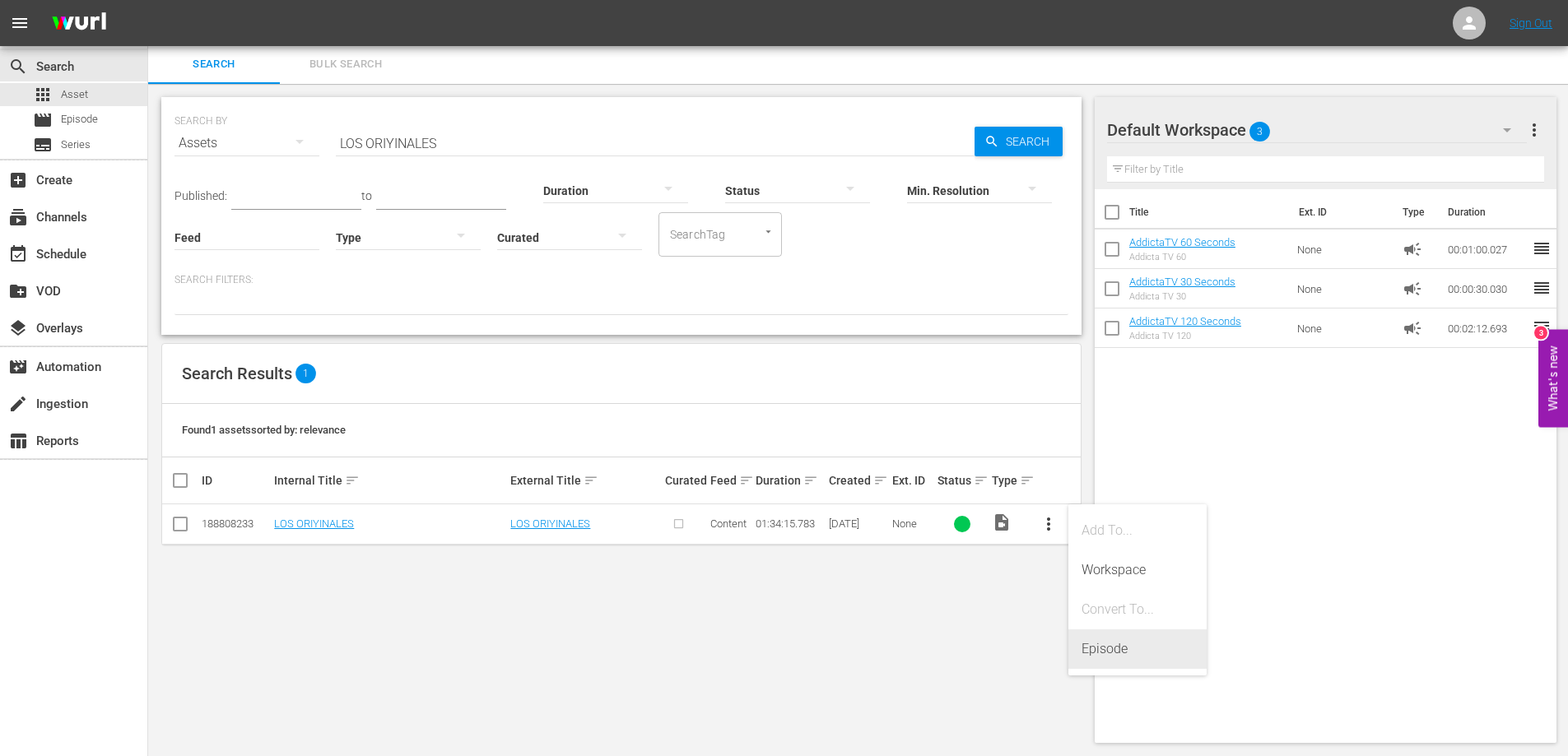
click at [1107, 650] on div "Episode" at bounding box center [1137, 649] width 112 height 40
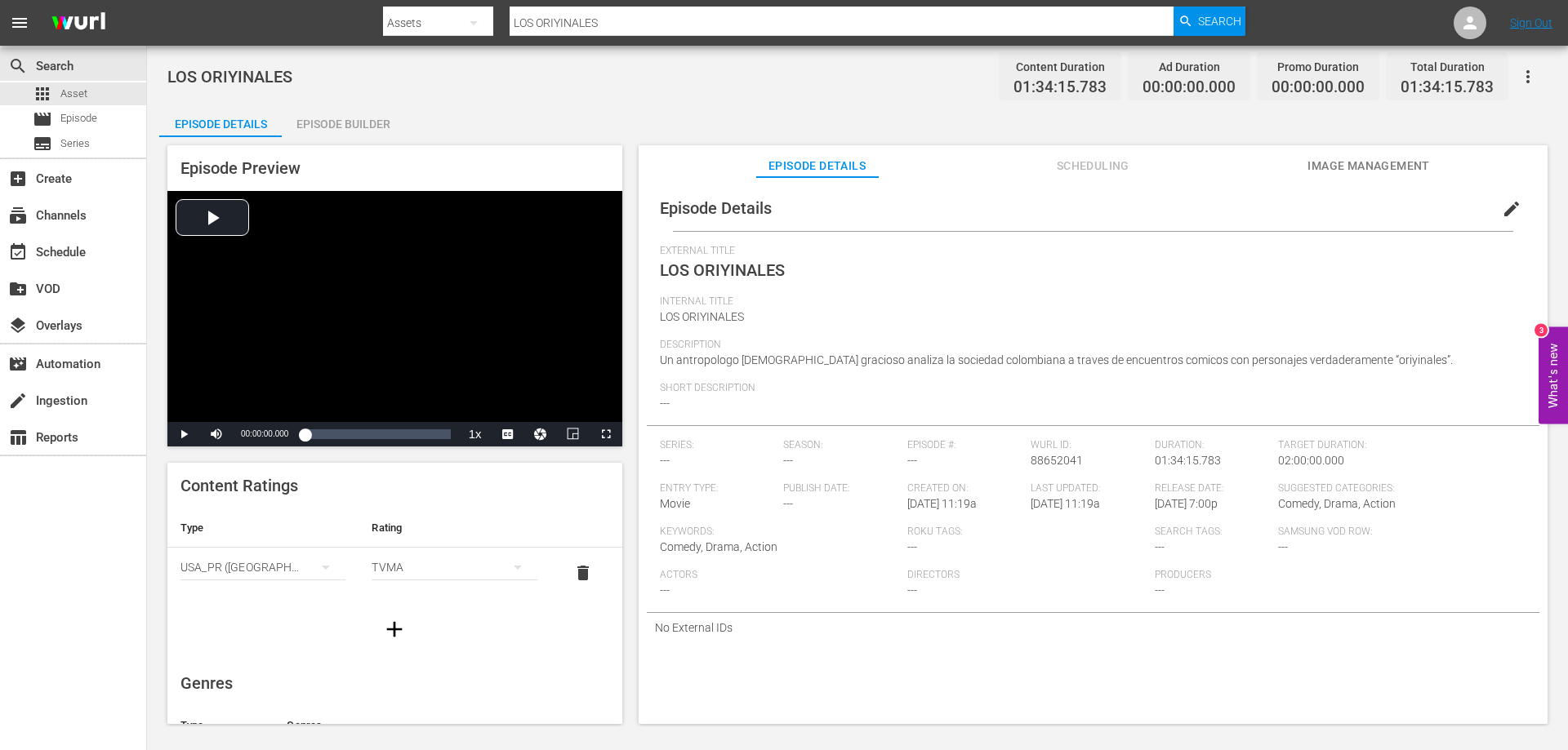
click at [363, 121] on div "Episode Builder" at bounding box center [343, 124] width 123 height 39
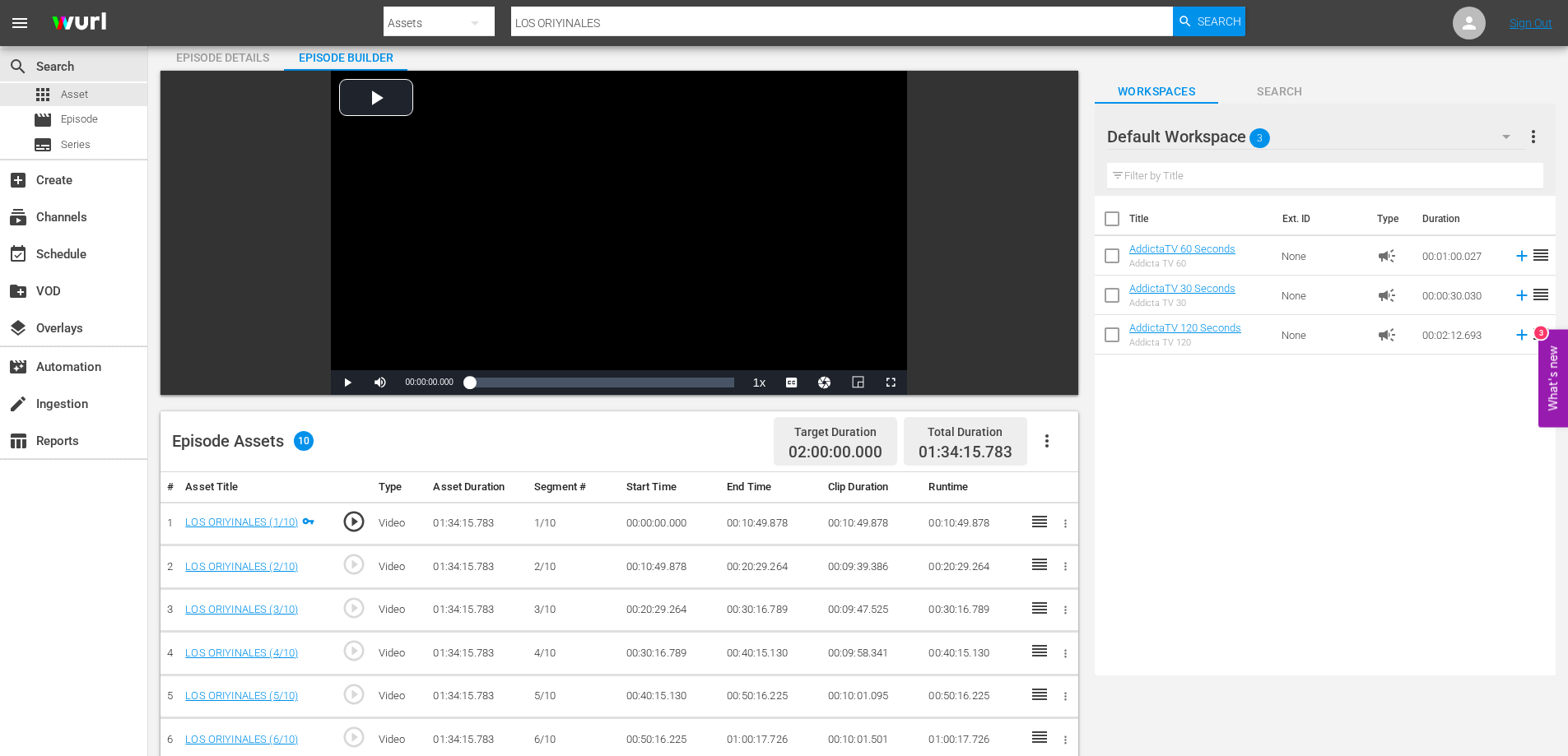
scroll to position [164, 0]
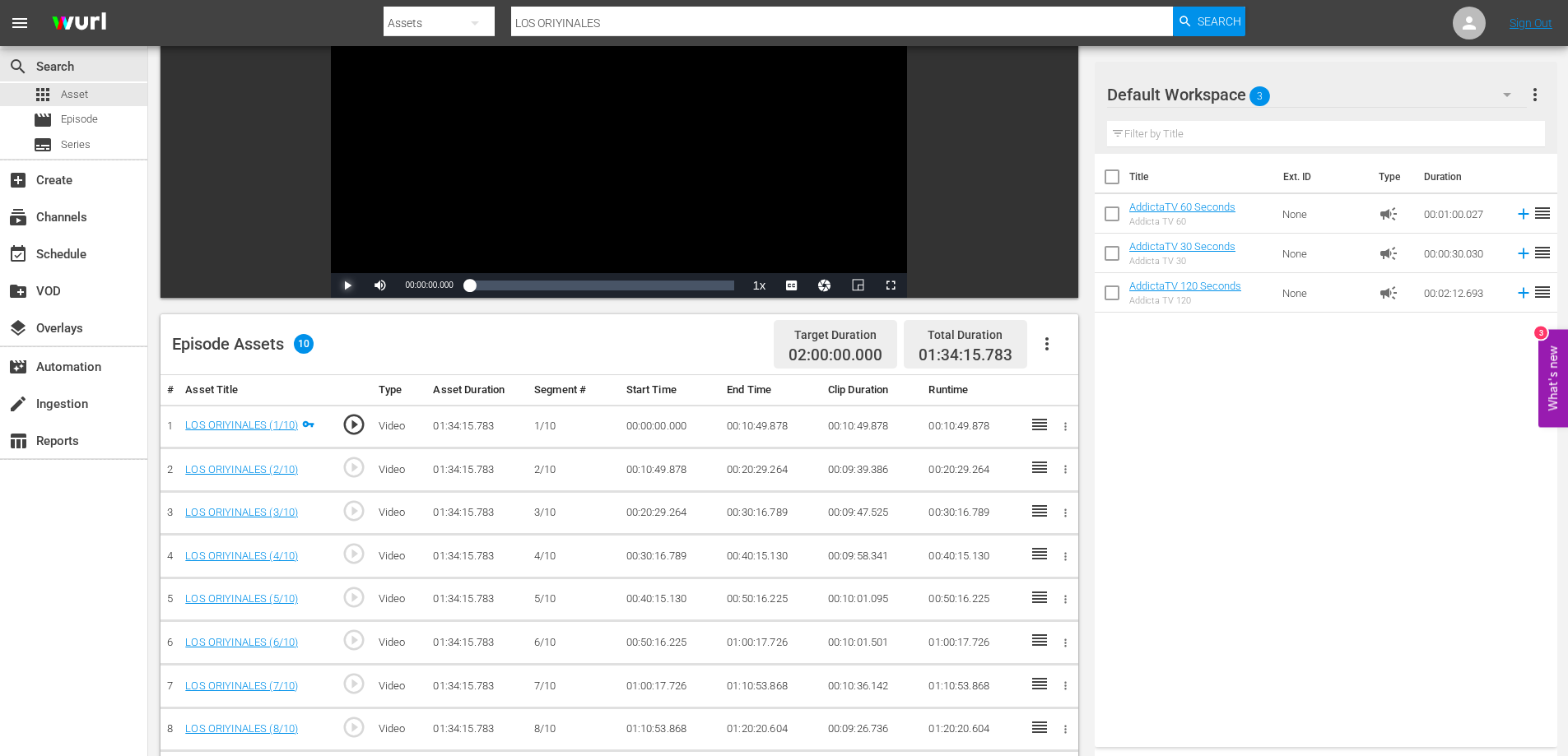
click at [347, 285] on span "Video Player" at bounding box center [347, 285] width 0 height 0
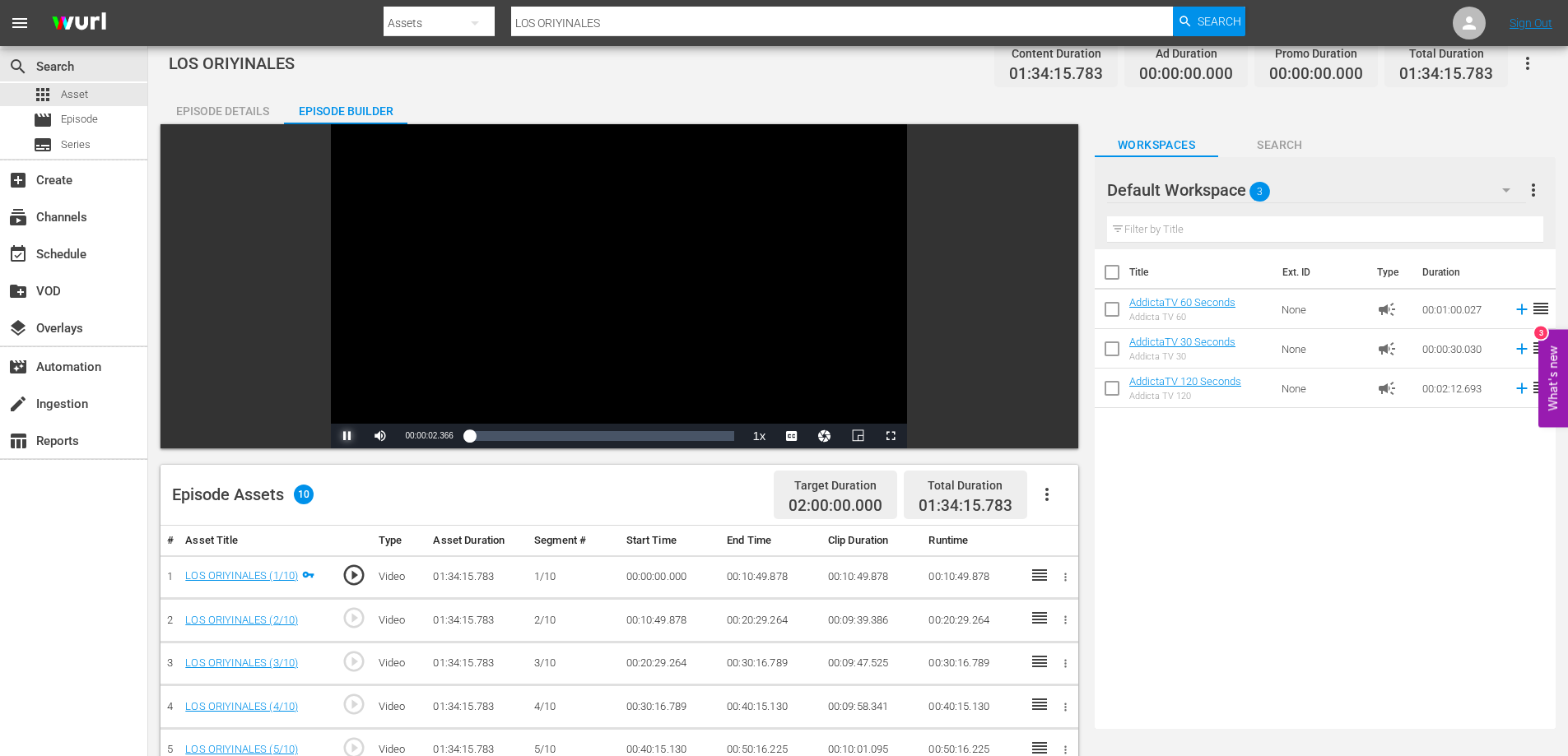
scroll to position [0, 0]
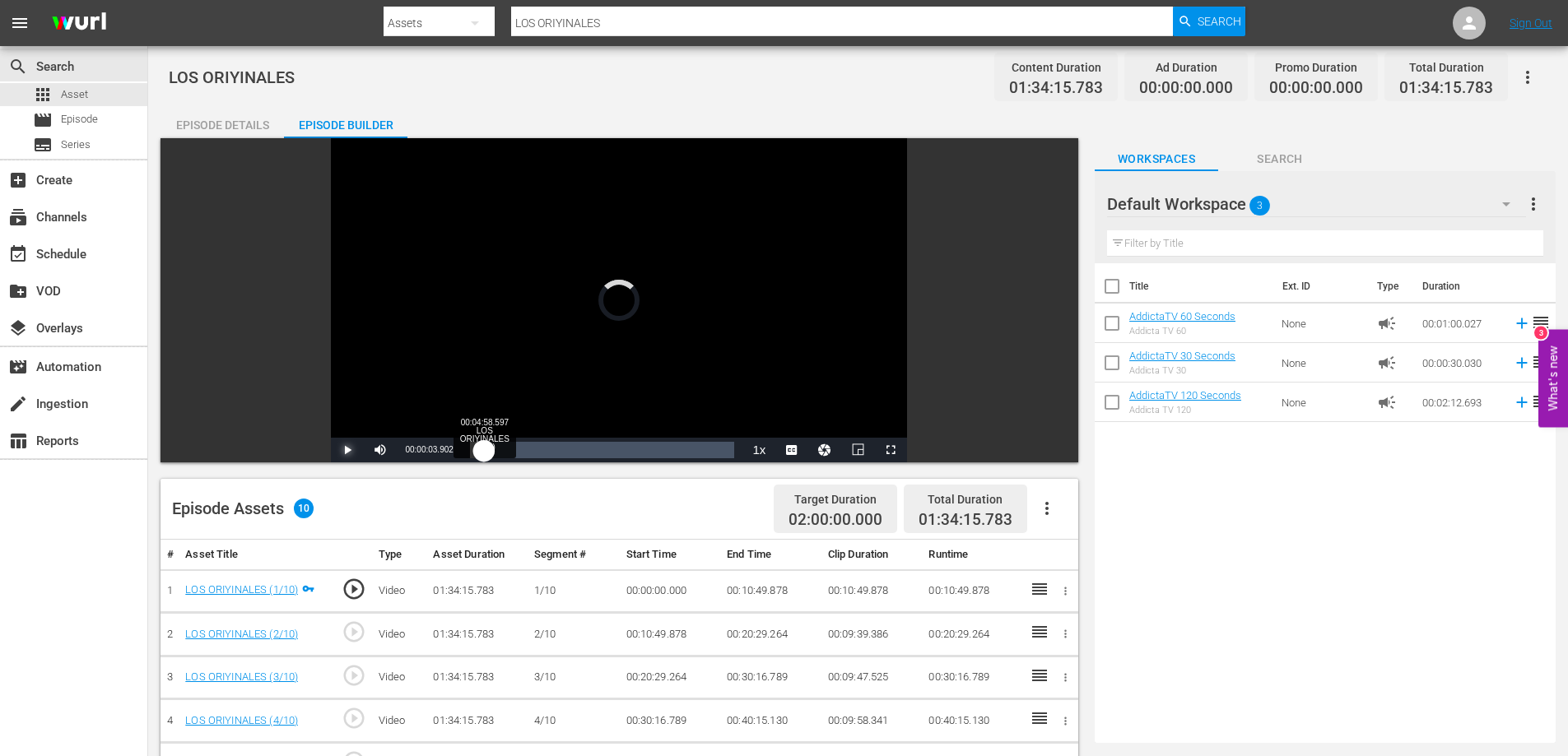
drag, startPoint x: 470, startPoint y: 451, endPoint x: 484, endPoint y: 452, distance: 14.0
click at [484, 452] on div "00:03:30.774" at bounding box center [477, 450] width 14 height 17
click at [347, 450] on span "Video Player" at bounding box center [347, 450] width 0 height 0
drag, startPoint x: 475, startPoint y: 451, endPoint x: 438, endPoint y: 451, distance: 37.0
click at [438, 451] on div "Play Mute Current Time 00:05:00.734 / Duration 01:34:15.783 Loaded : 5.84% 00:0…" at bounding box center [619, 450] width 576 height 25
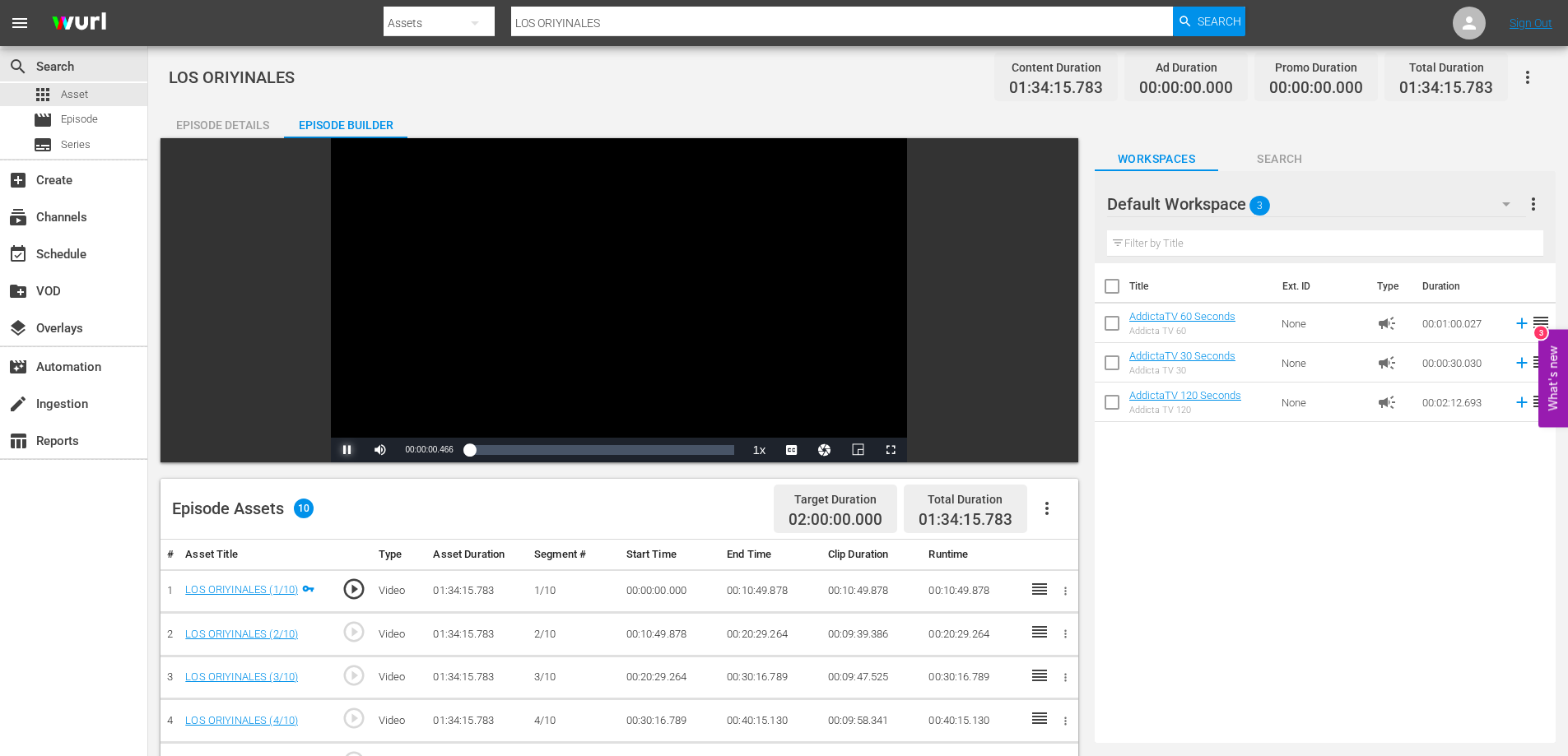
click at [347, 450] on span "Video Player" at bounding box center [347, 450] width 0 height 0
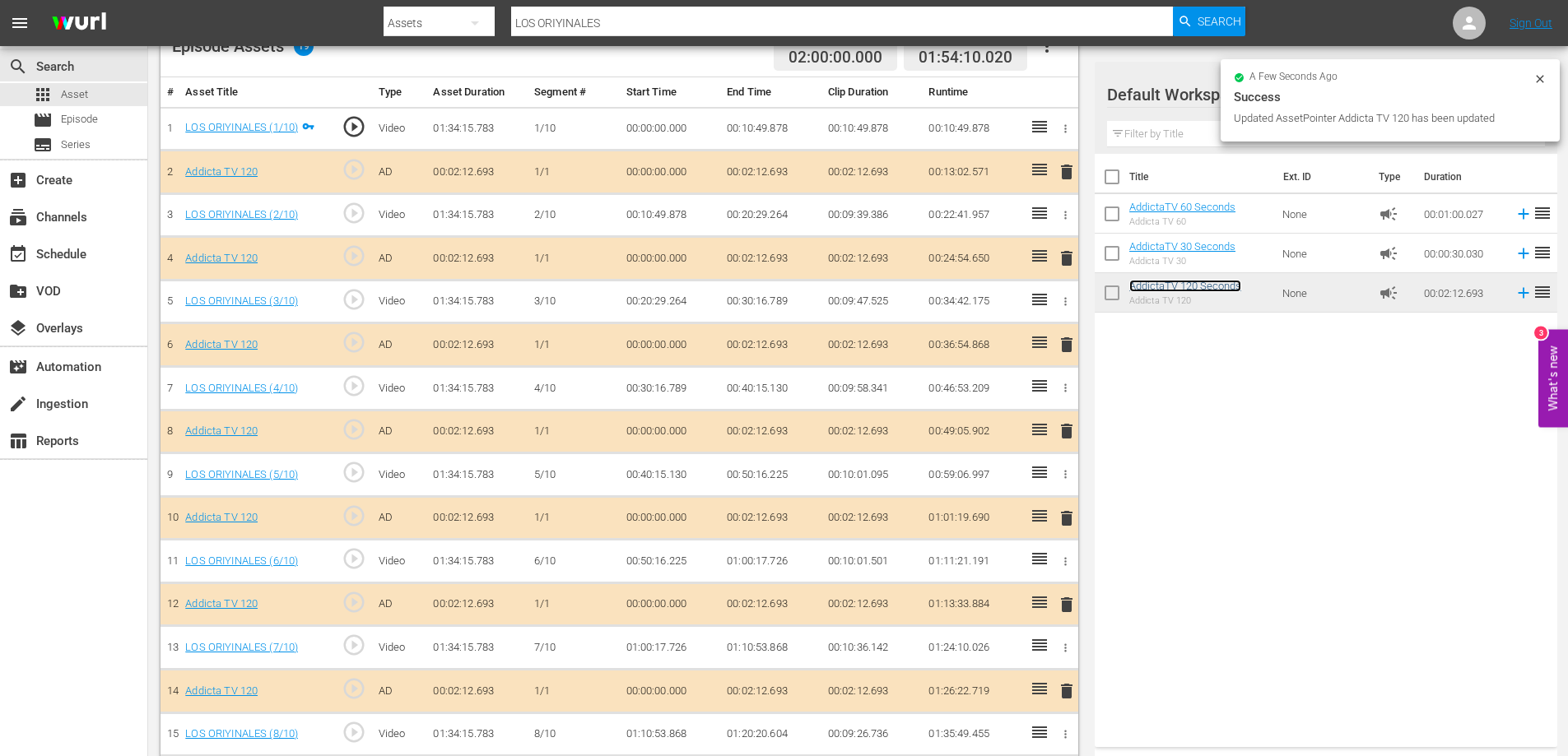
scroll to position [358, 0]
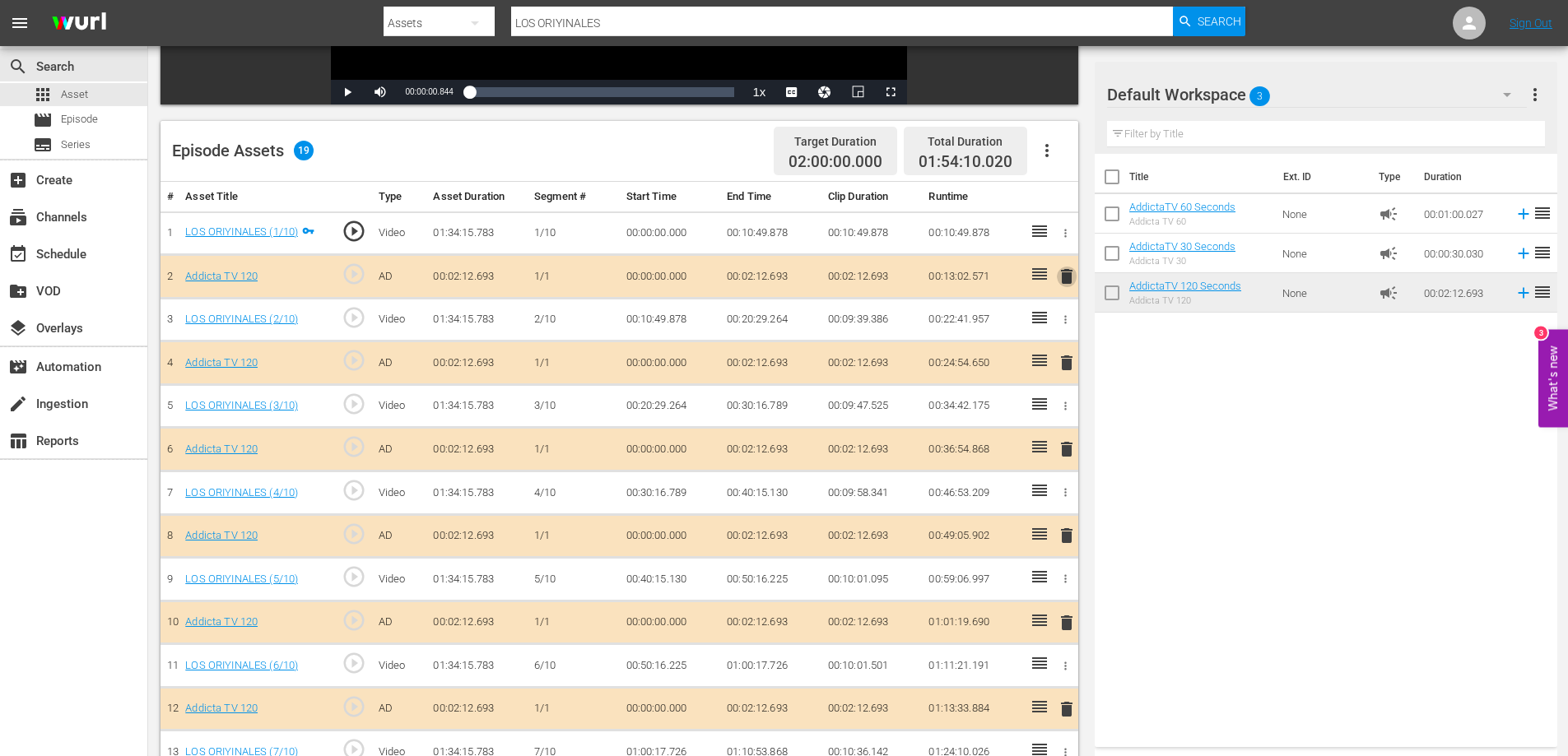
click at [1063, 277] on span "delete" at bounding box center [1066, 277] width 19 height 19
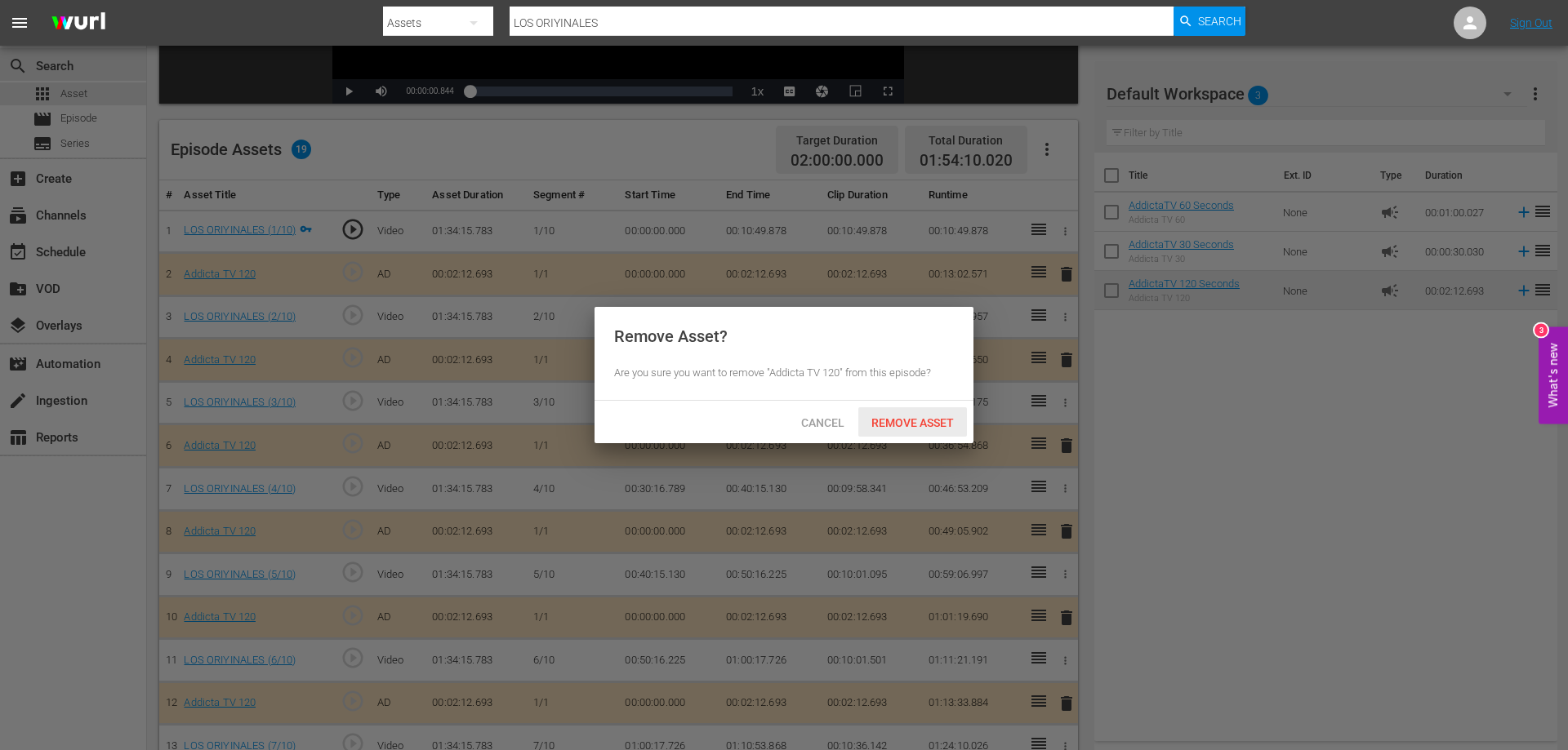
drag, startPoint x: 901, startPoint y: 424, endPoint x: 918, endPoint y: 414, distance: 19.7
click at [901, 424] on span "Remove Asset" at bounding box center [913, 422] width 109 height 13
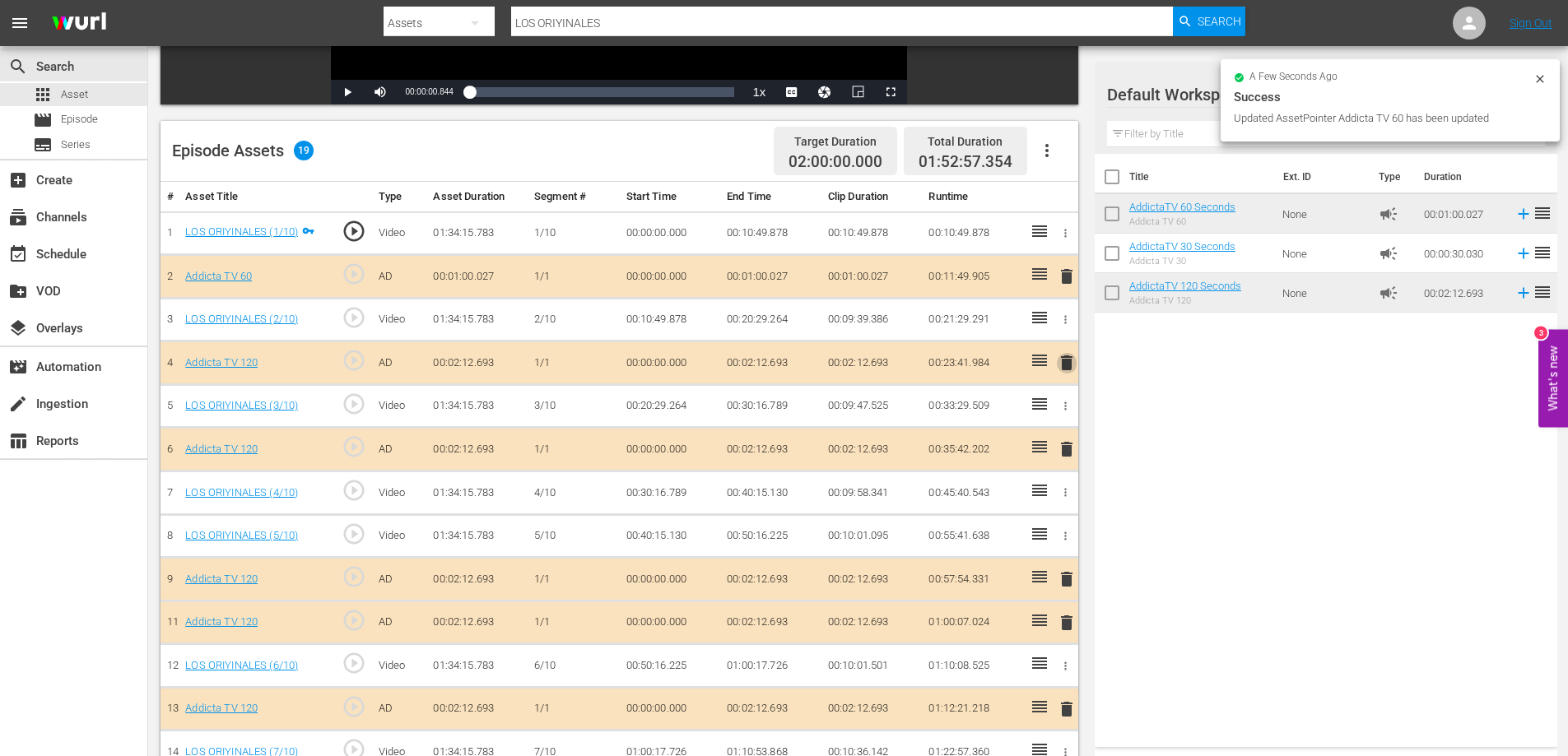
click at [1067, 360] on span "delete" at bounding box center [1066, 363] width 19 height 19
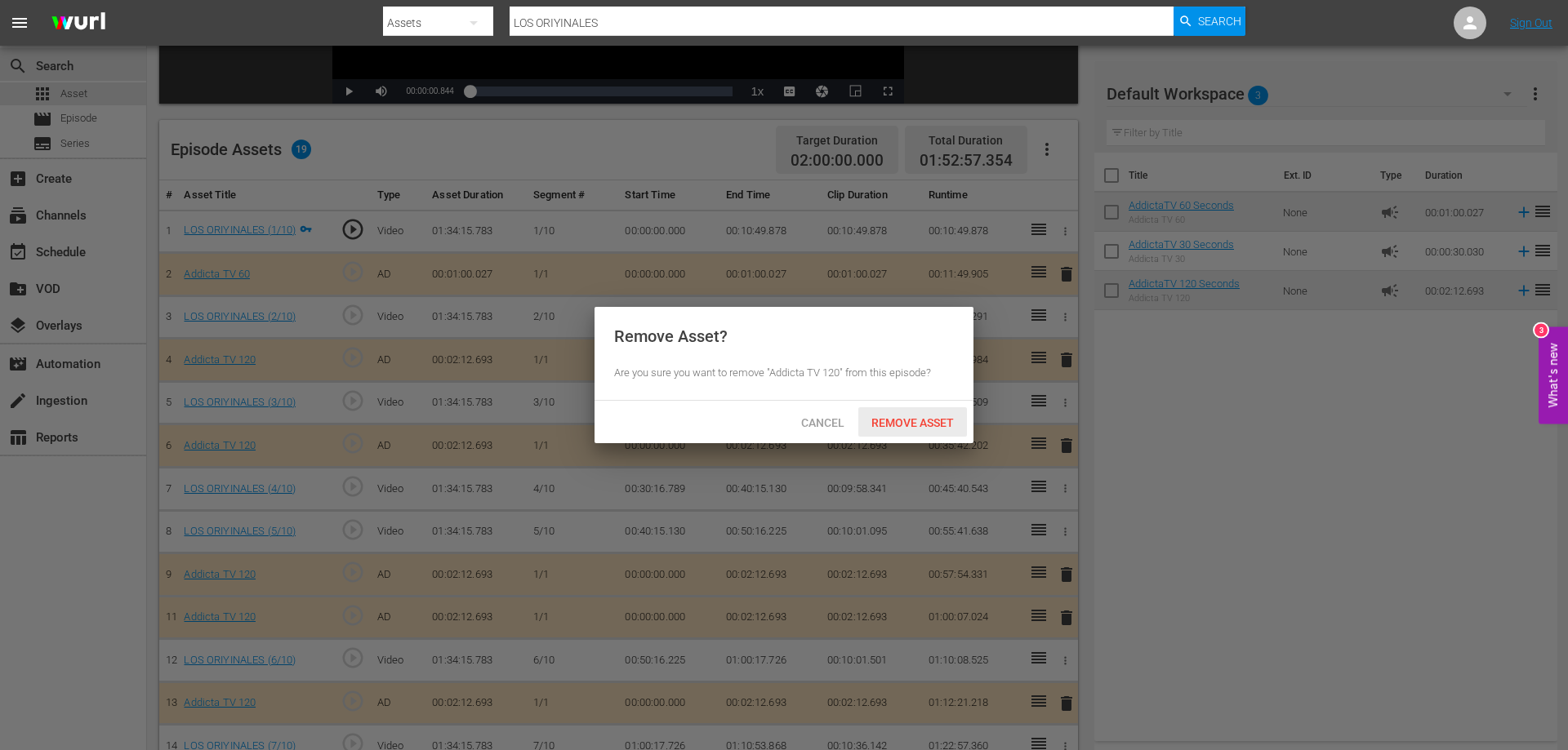
click at [884, 422] on span "Remove Asset" at bounding box center [913, 422] width 109 height 13
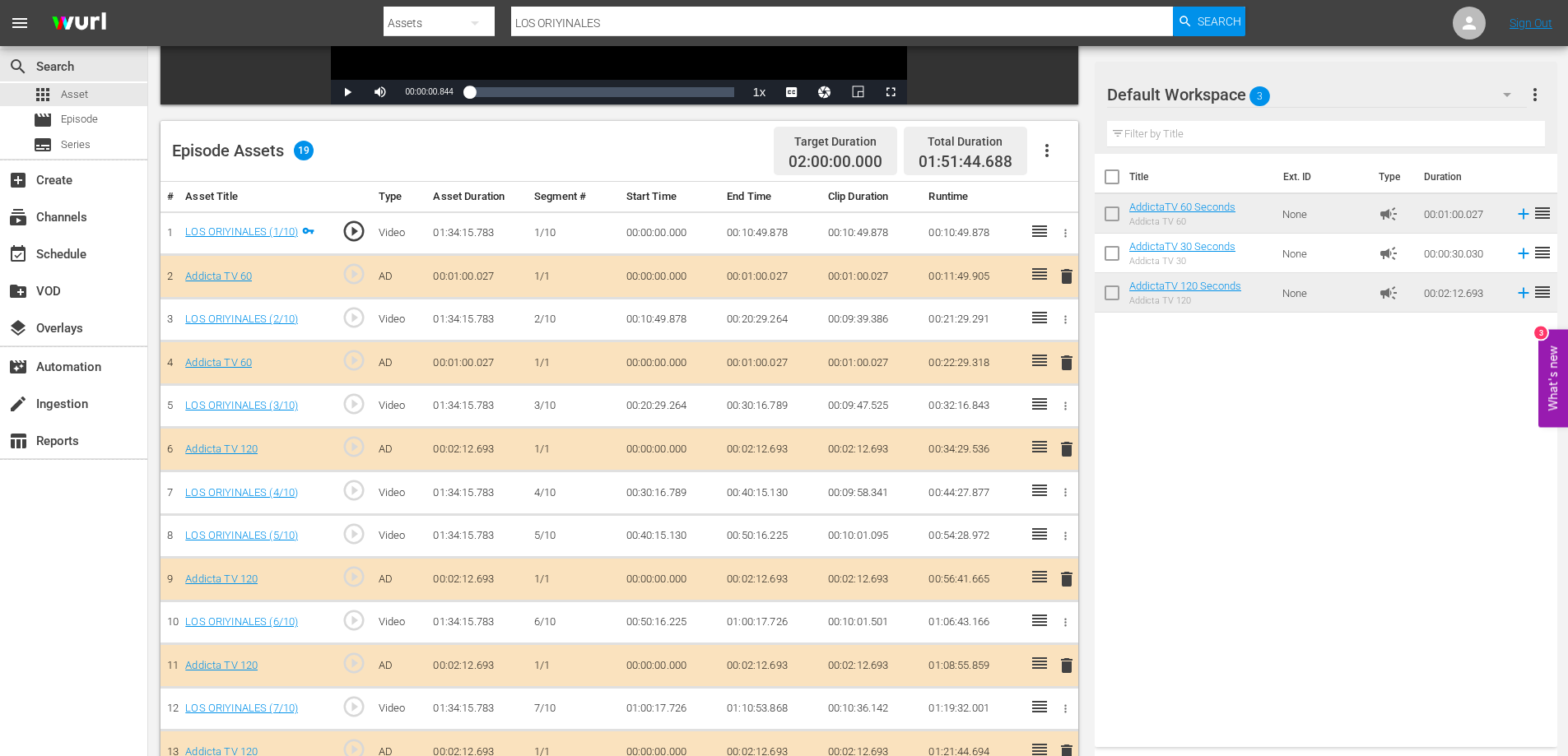
click at [1067, 451] on span "delete" at bounding box center [1066, 449] width 19 height 19
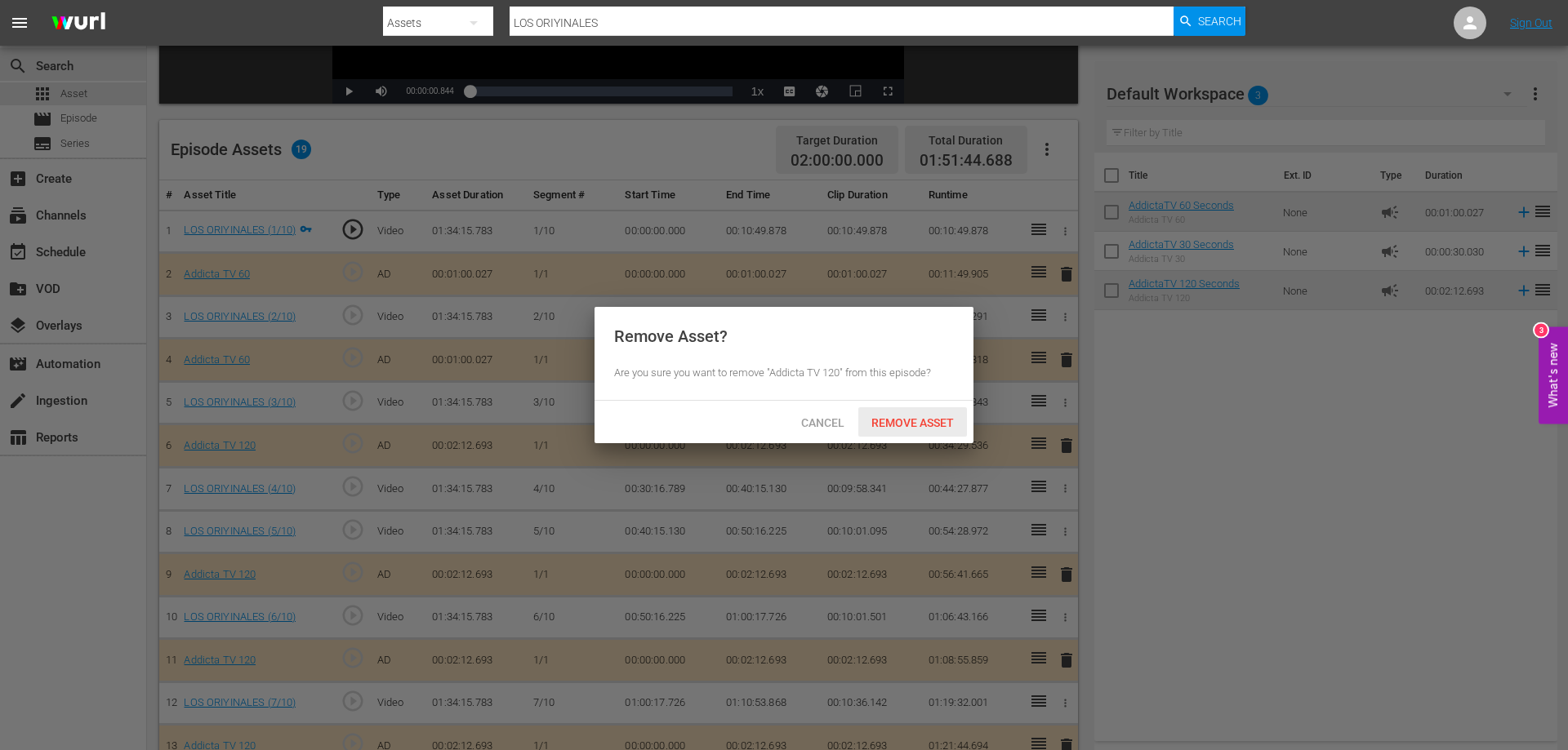
click at [939, 420] on span "Remove Asset" at bounding box center [913, 422] width 109 height 13
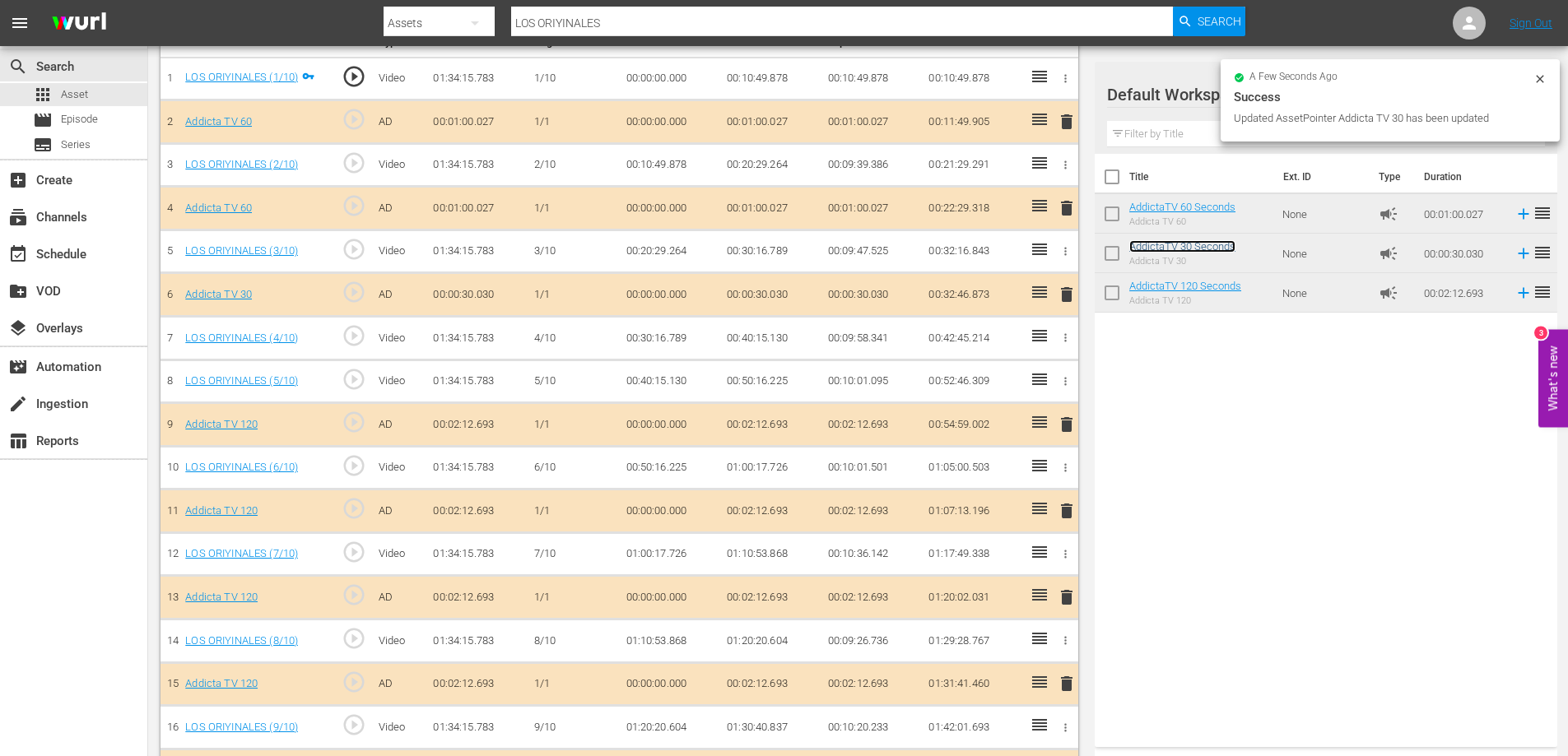
scroll to position [605, 0]
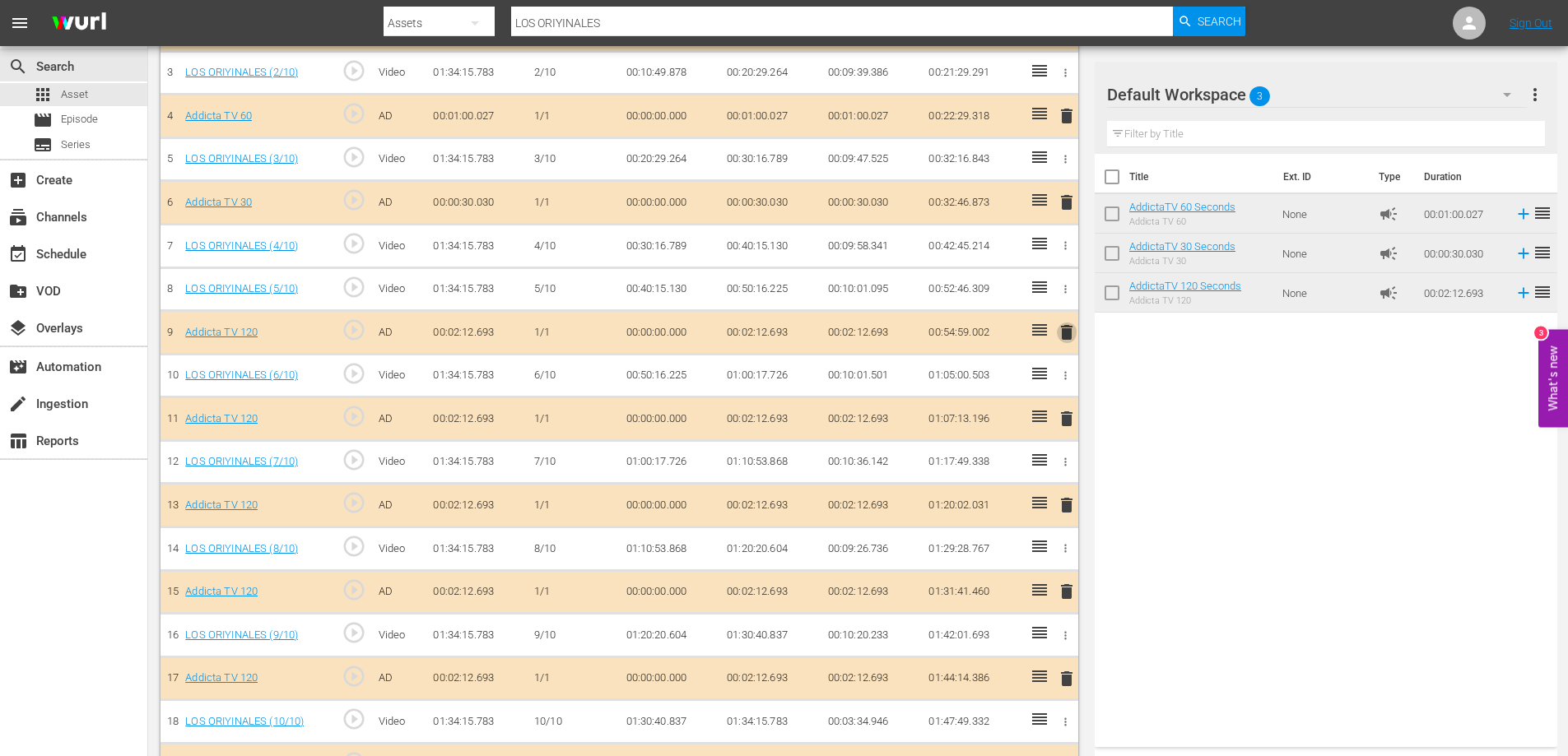
click at [1069, 332] on span "delete" at bounding box center [1066, 332] width 19 height 19
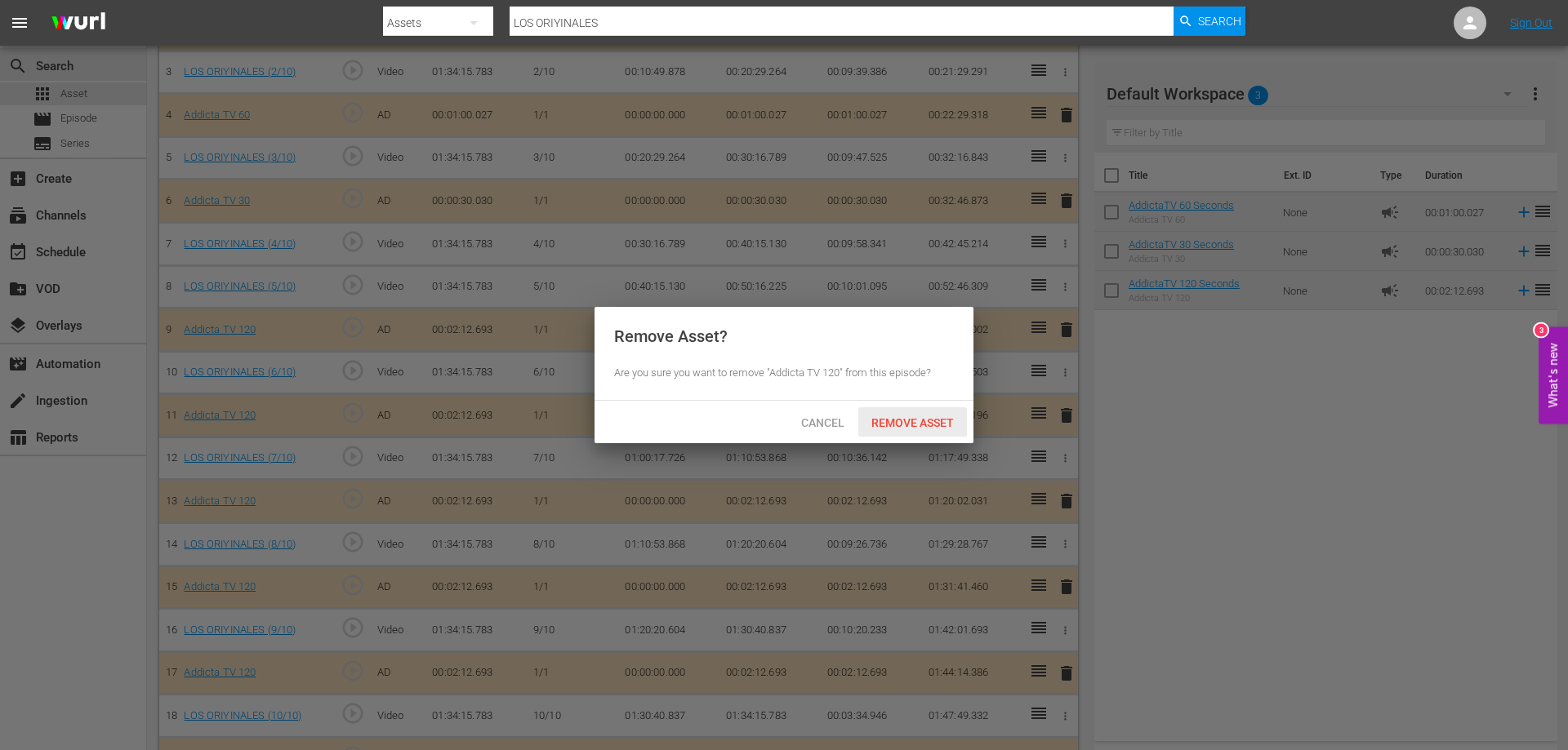
click at [946, 423] on span "Remove Asset" at bounding box center [913, 422] width 109 height 13
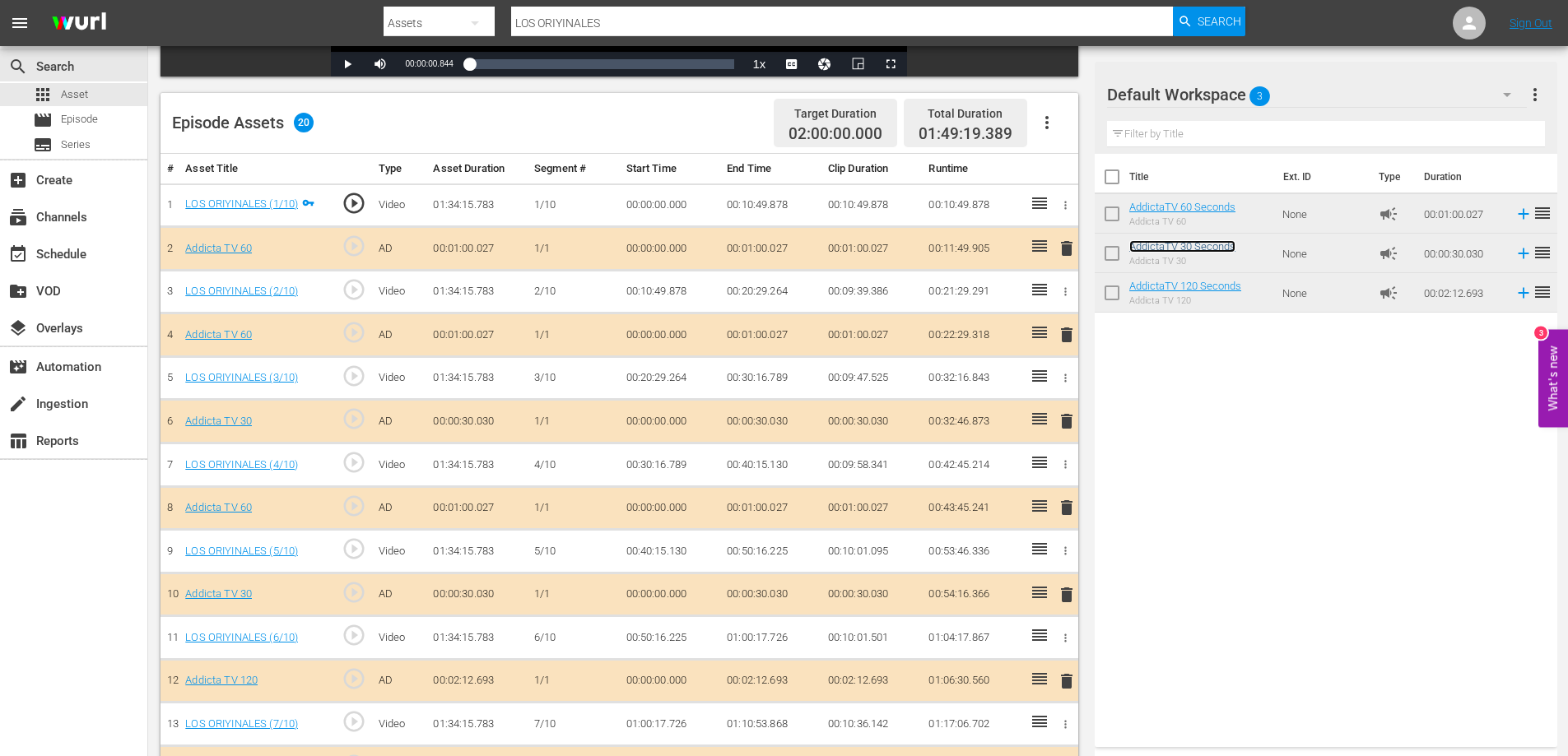
scroll to position [362, 0]
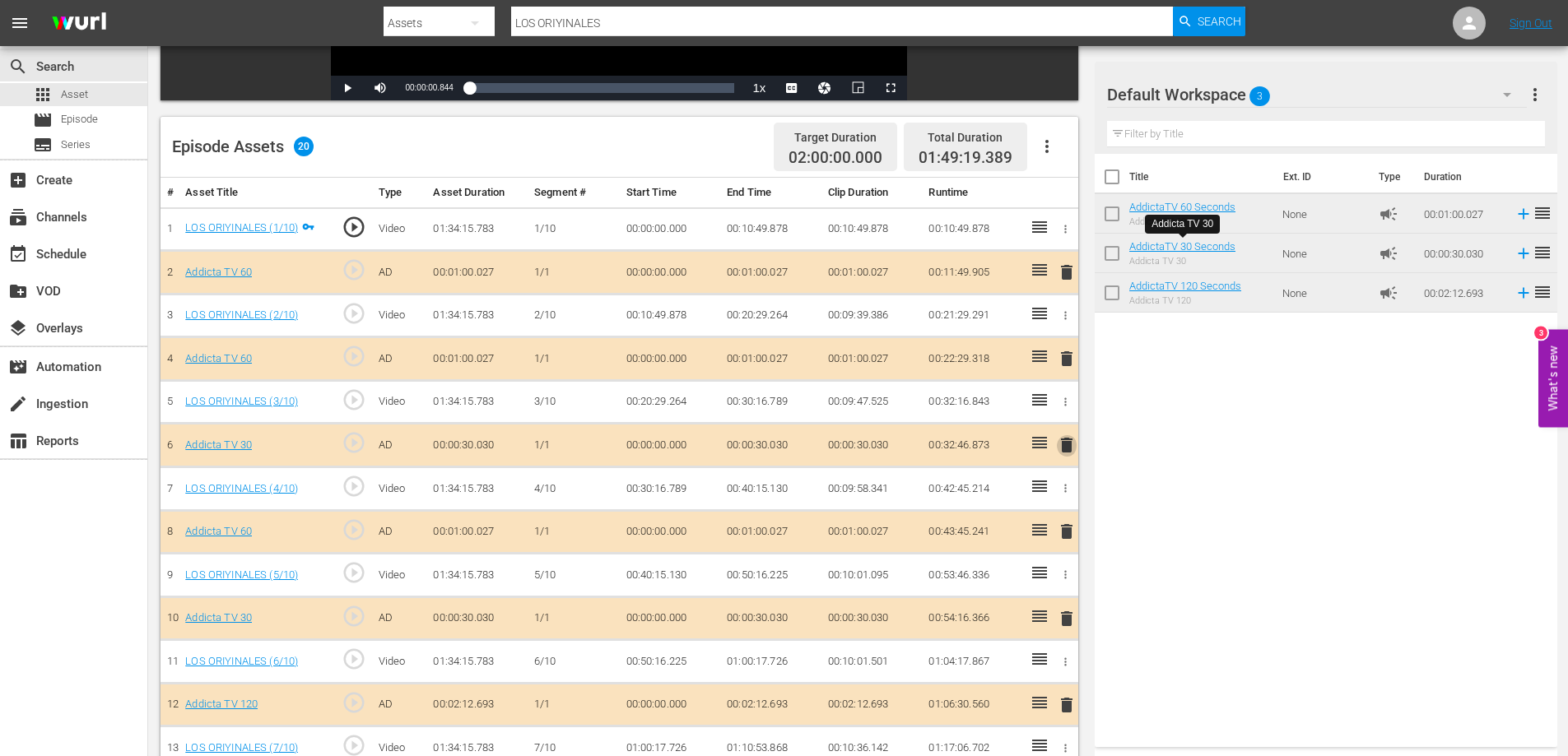
click at [1068, 444] on span "delete" at bounding box center [1066, 445] width 19 height 19
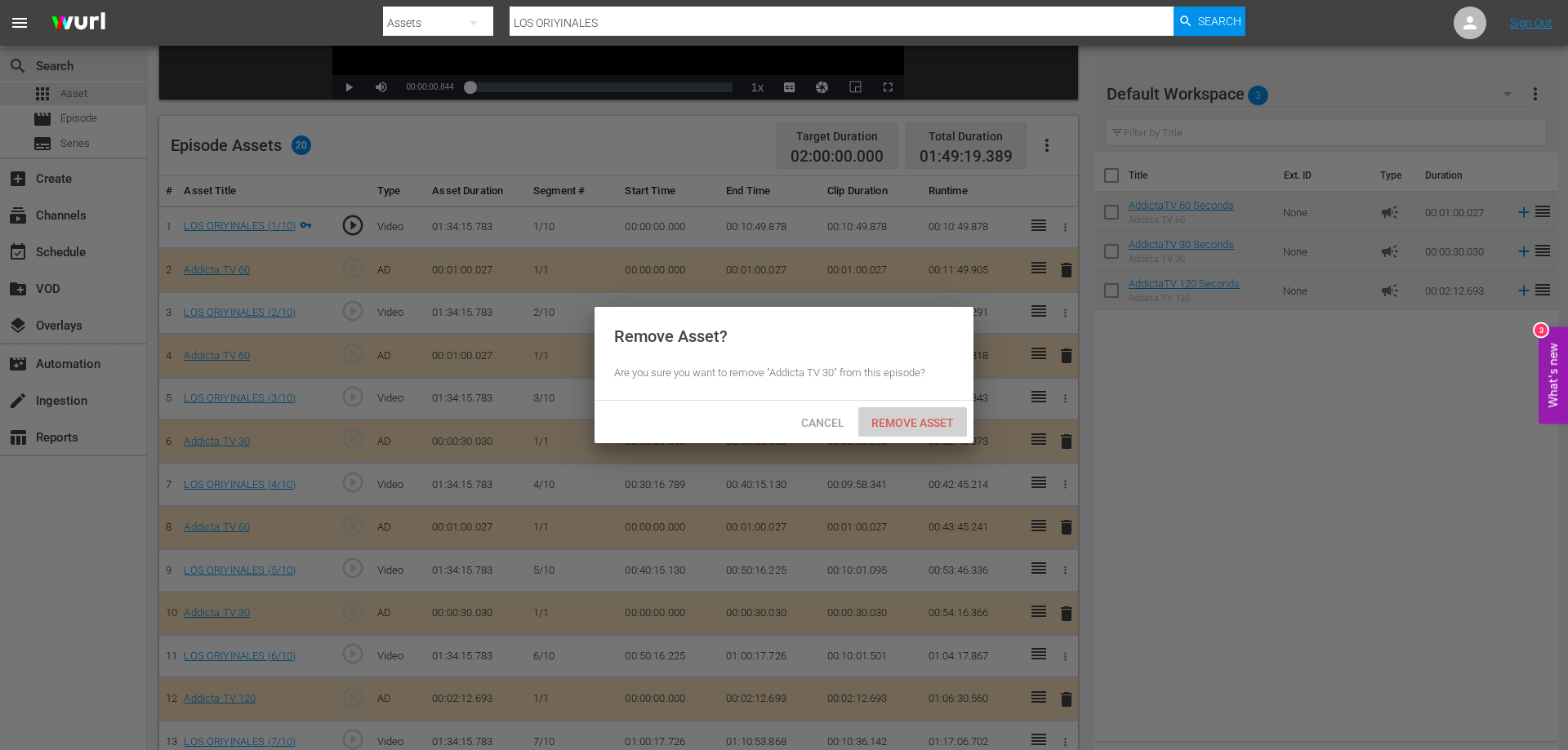
click at [891, 416] on span "Remove Asset" at bounding box center [913, 422] width 109 height 13
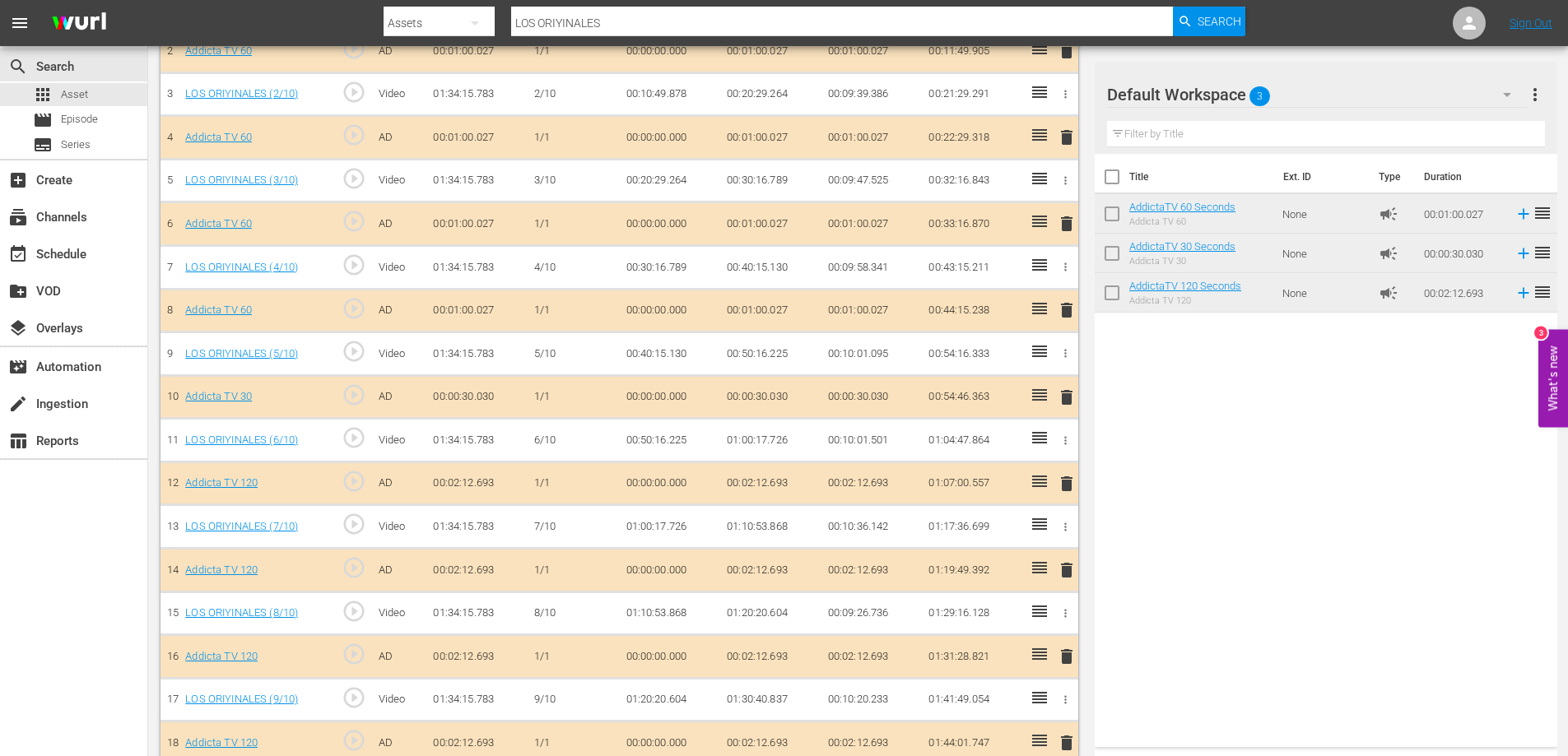
scroll to position [608, 0]
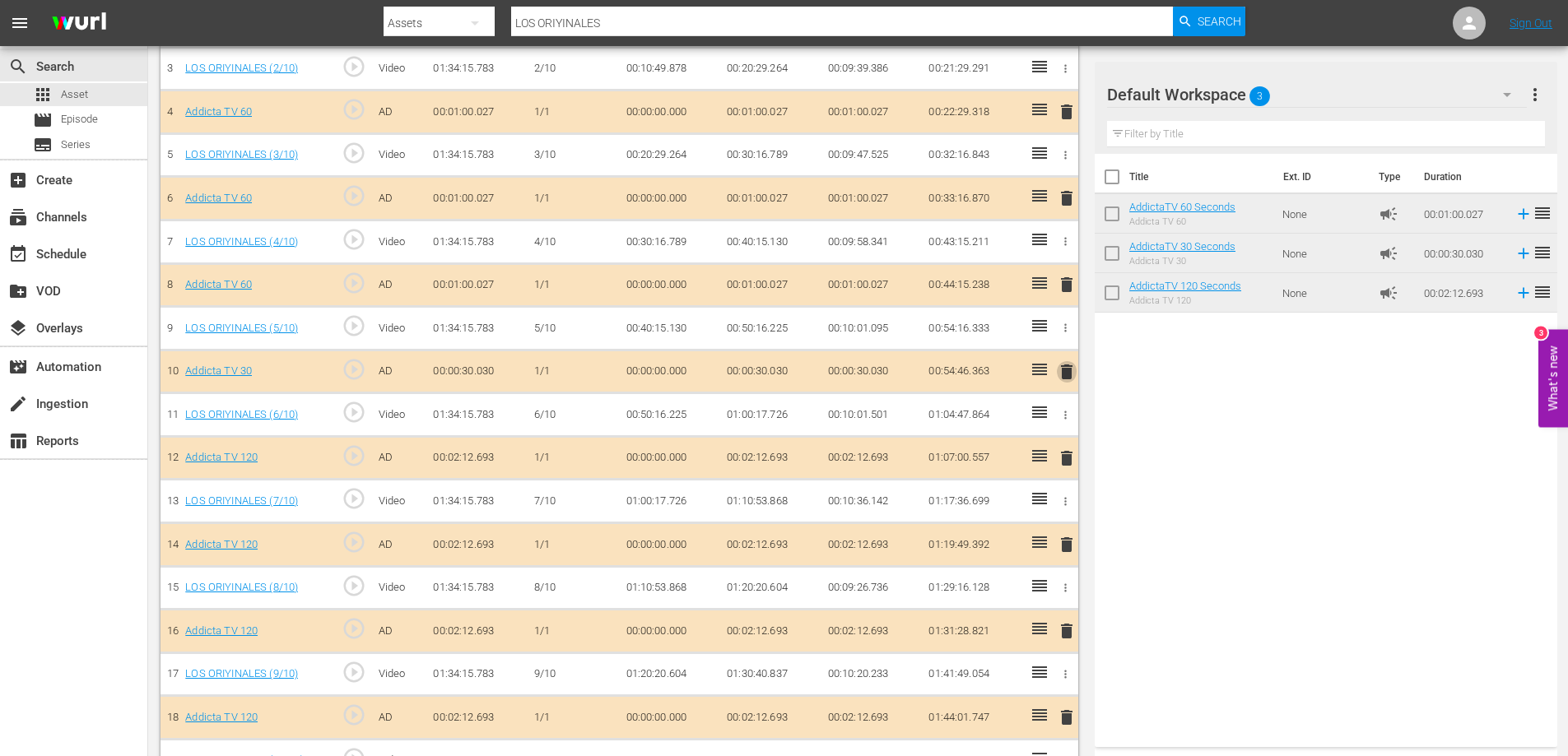
click at [1067, 370] on span "delete" at bounding box center [1066, 371] width 19 height 19
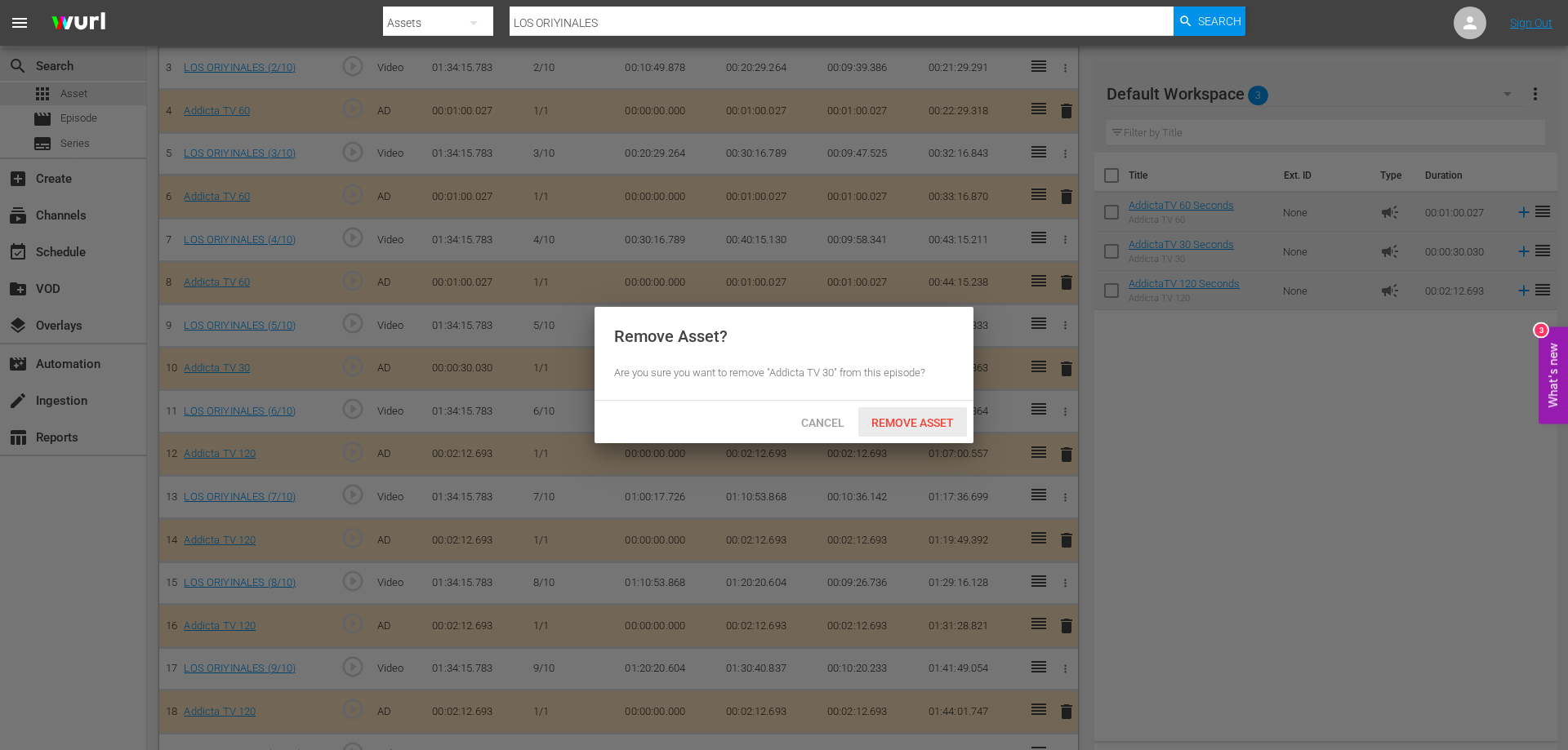
click at [928, 425] on span "Remove Asset" at bounding box center [913, 422] width 109 height 13
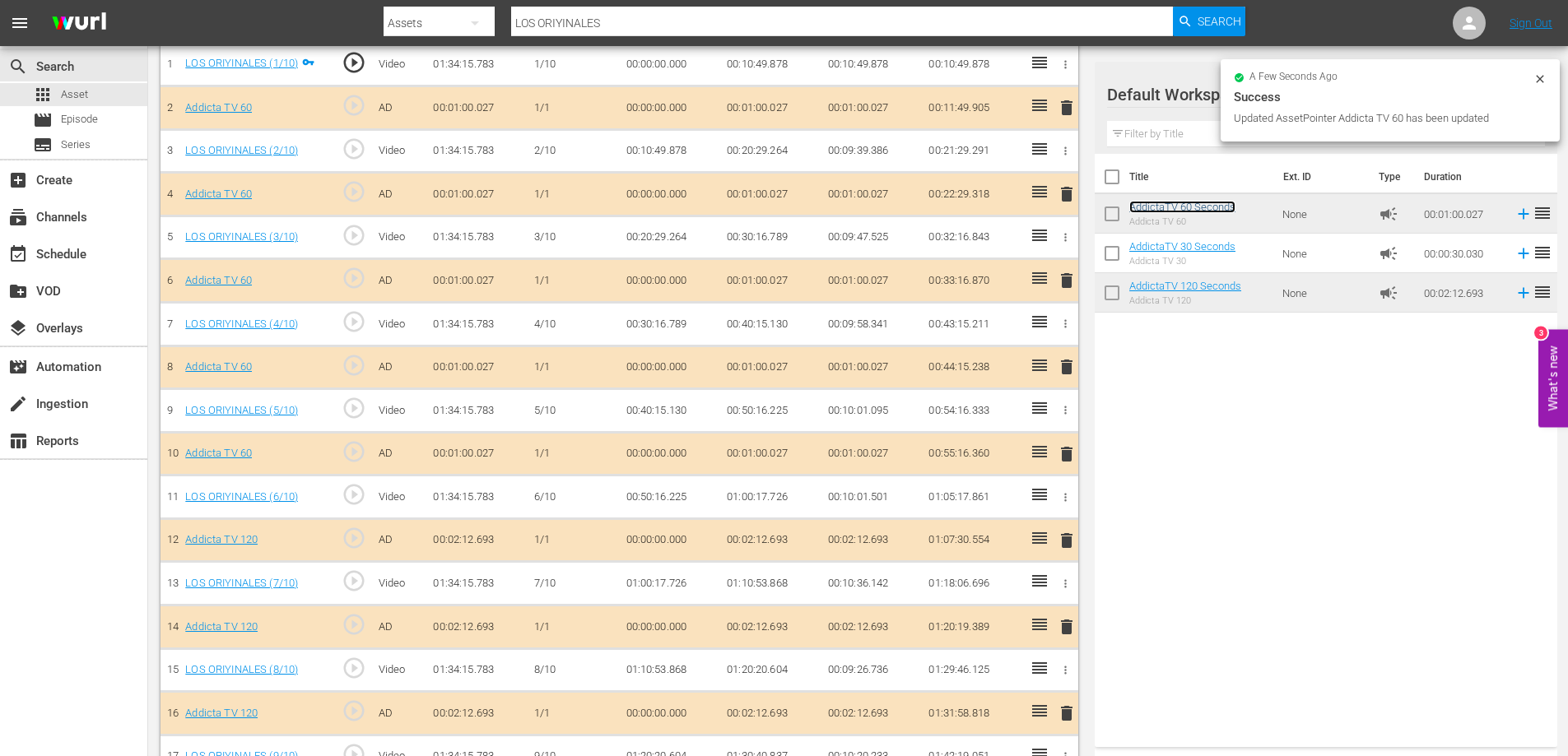
scroll to position [691, 0]
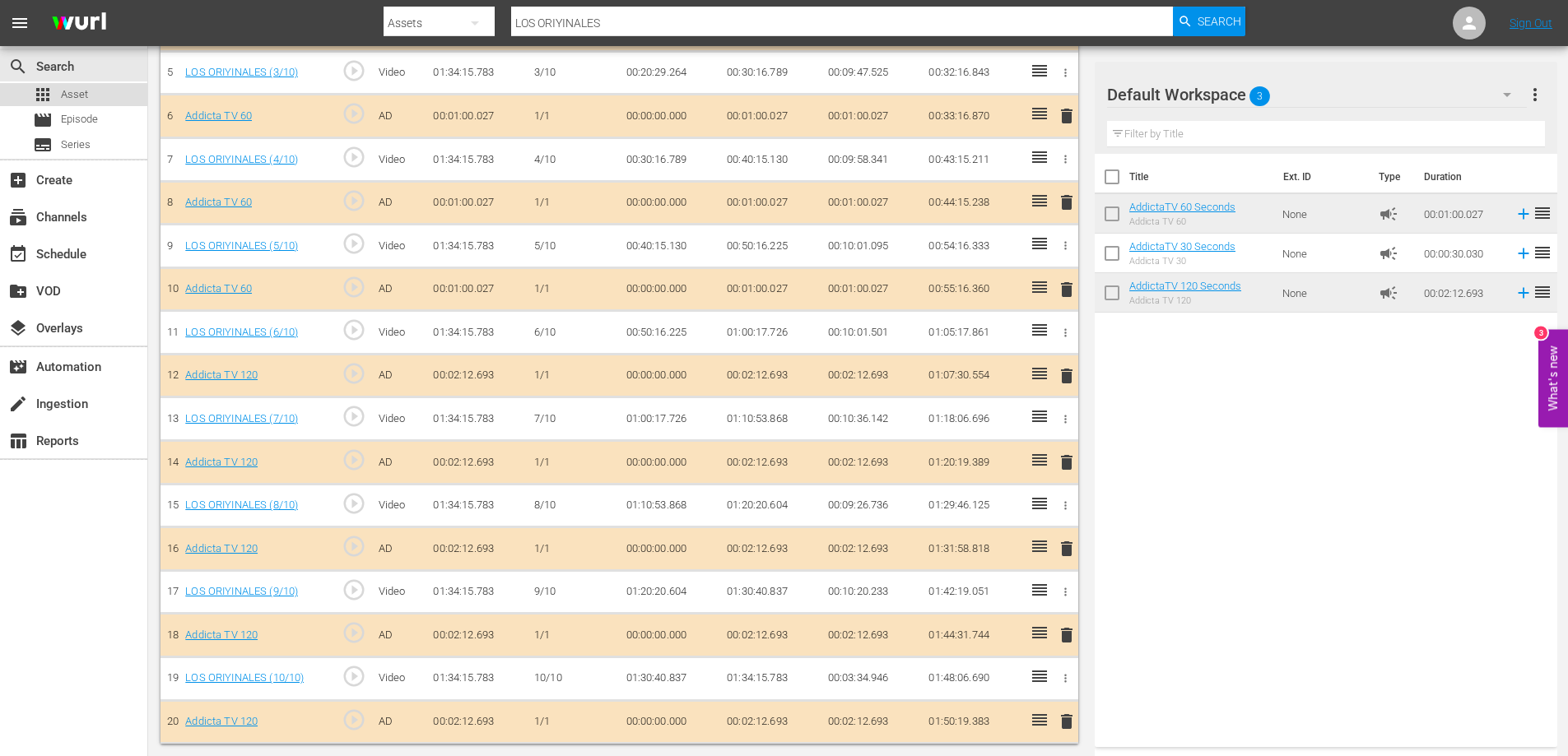
click at [74, 96] on span "Asset" at bounding box center [74, 94] width 27 height 17
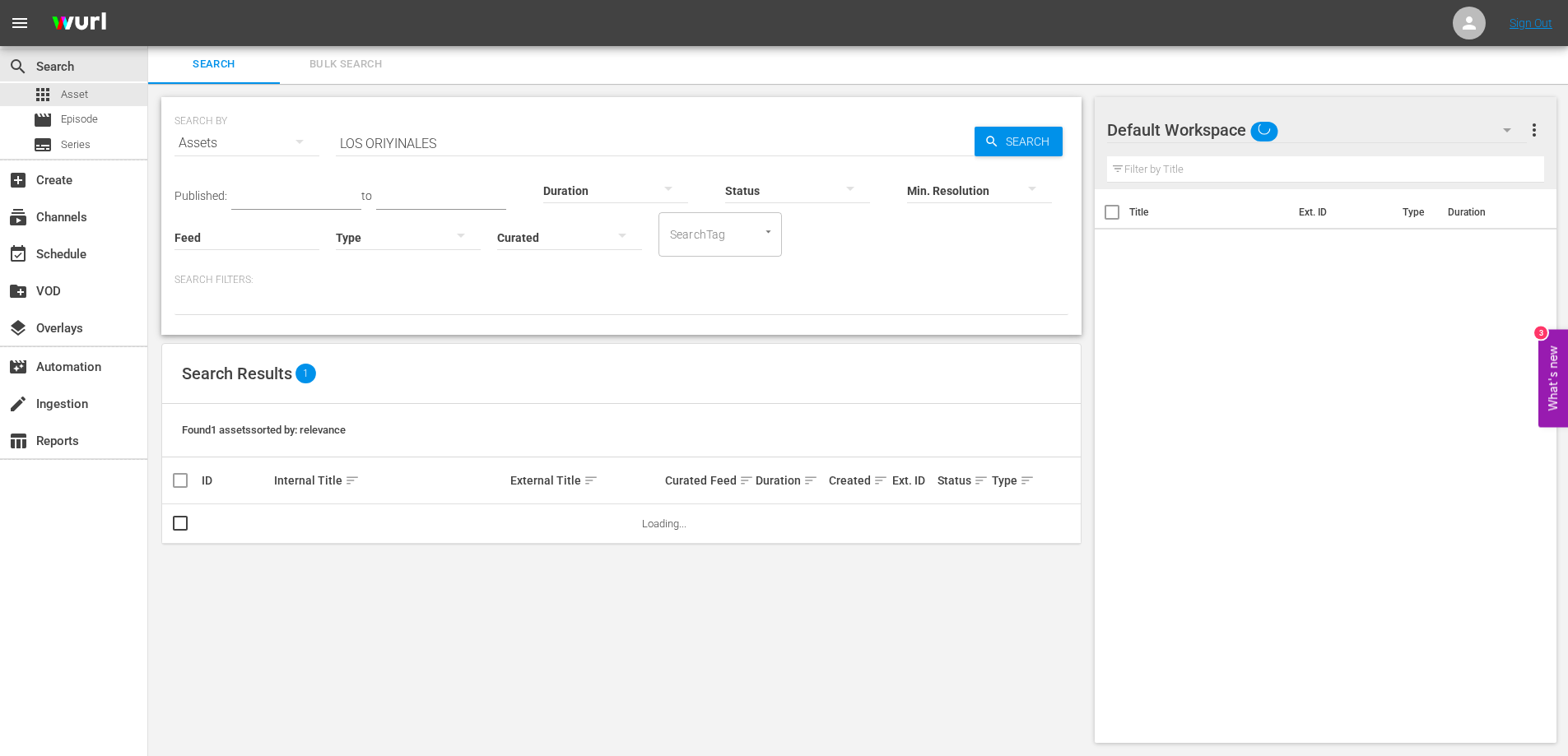
scroll to position [2, 0]
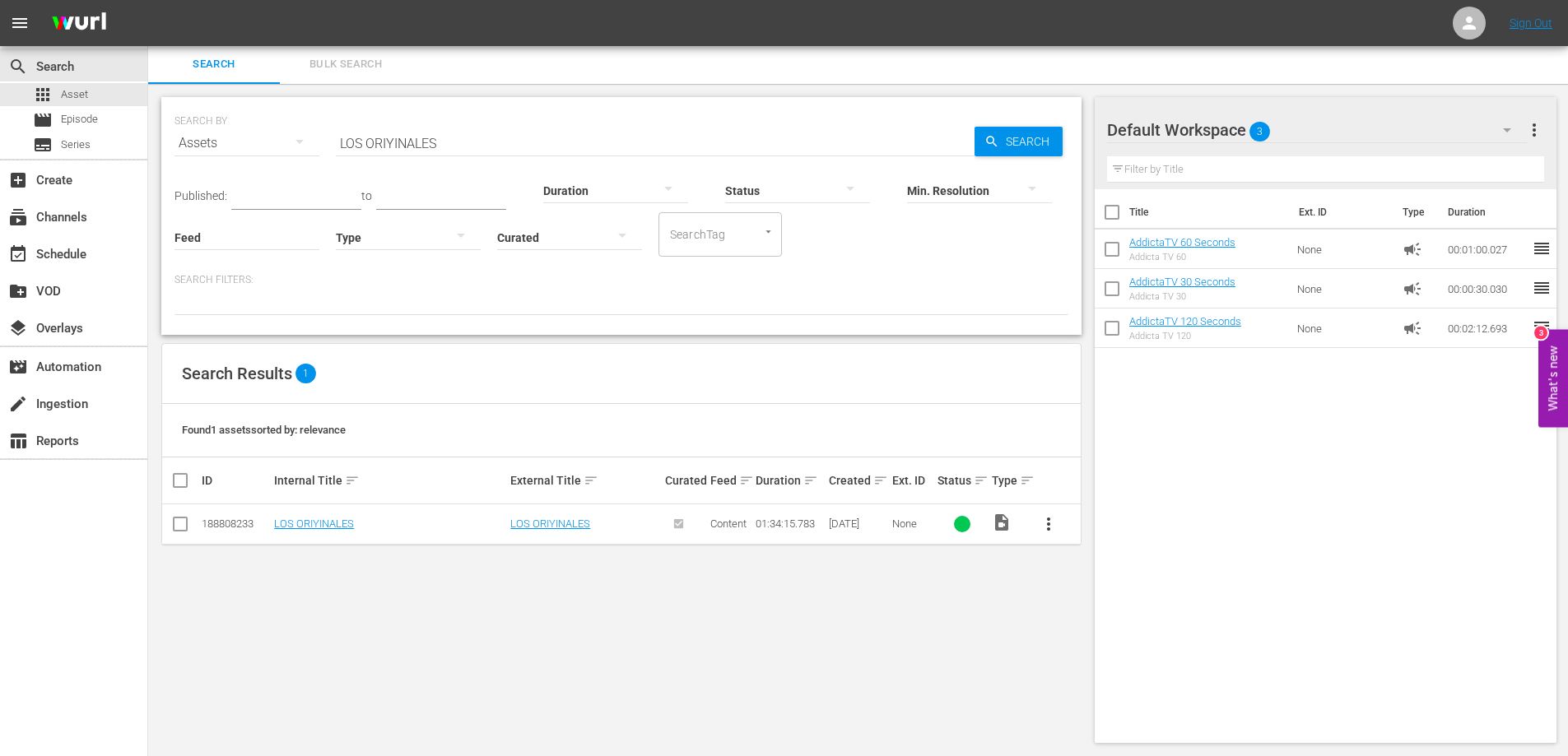
click at [377, 148] on input "LOS ORIYINALES" at bounding box center [654, 143] width 639 height 40
paste input "[PERSON_NAME] EL VIAJE PERDIDO"
type input "[PERSON_NAME] EL VIAJE PERDIDO"
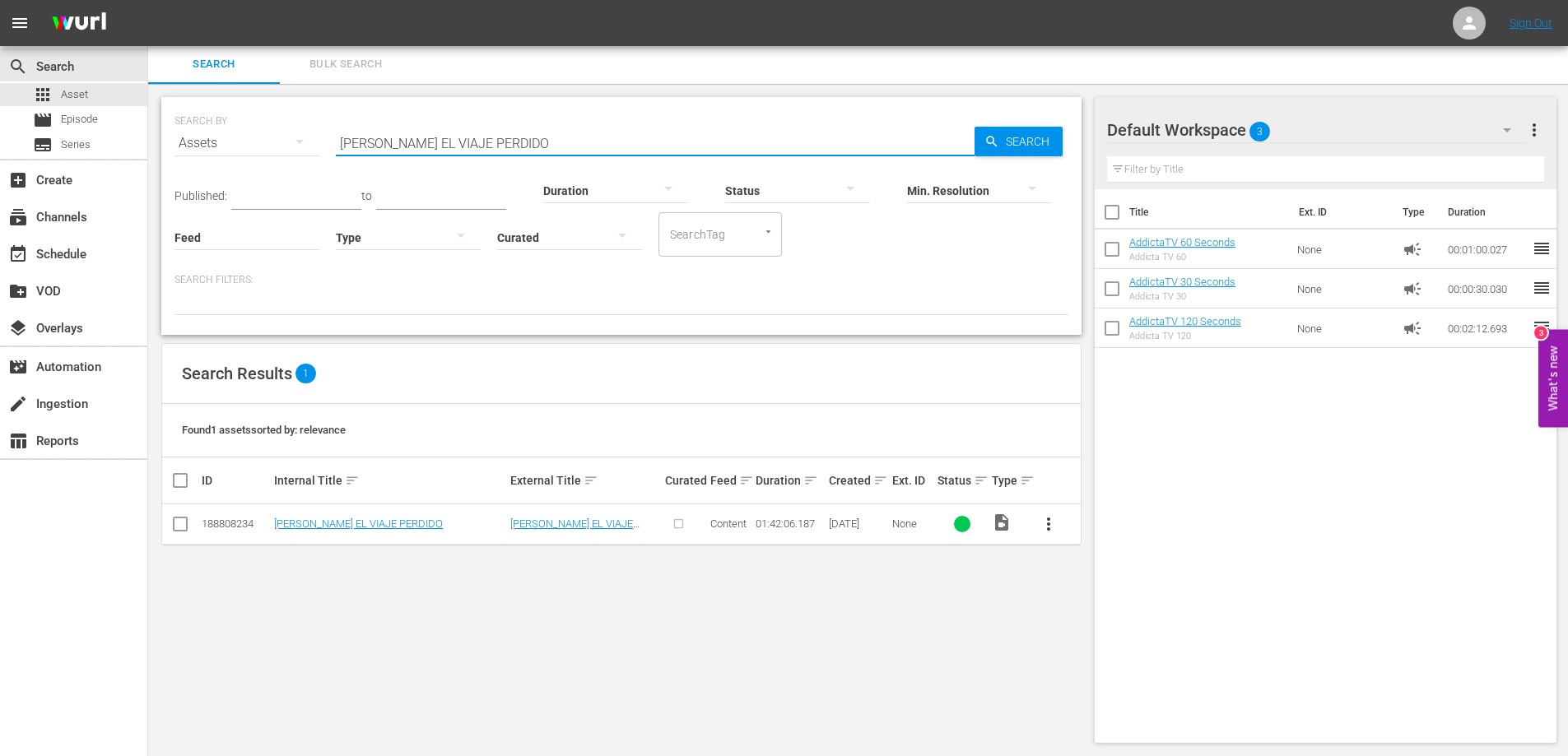
click at [1049, 523] on span "more_vert" at bounding box center [1049, 524] width 19 height 19
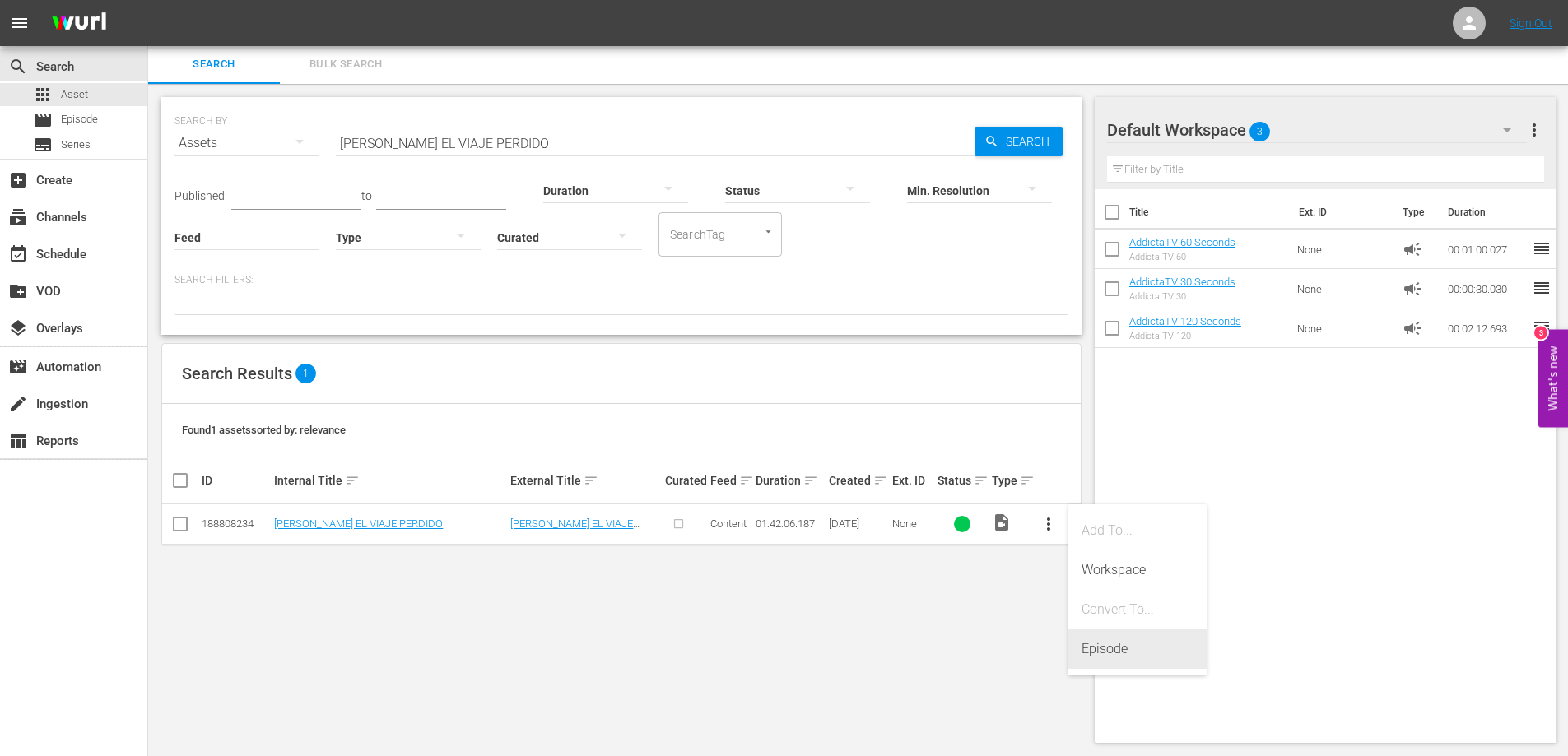
click at [1109, 652] on div "Episode" at bounding box center [1137, 649] width 112 height 40
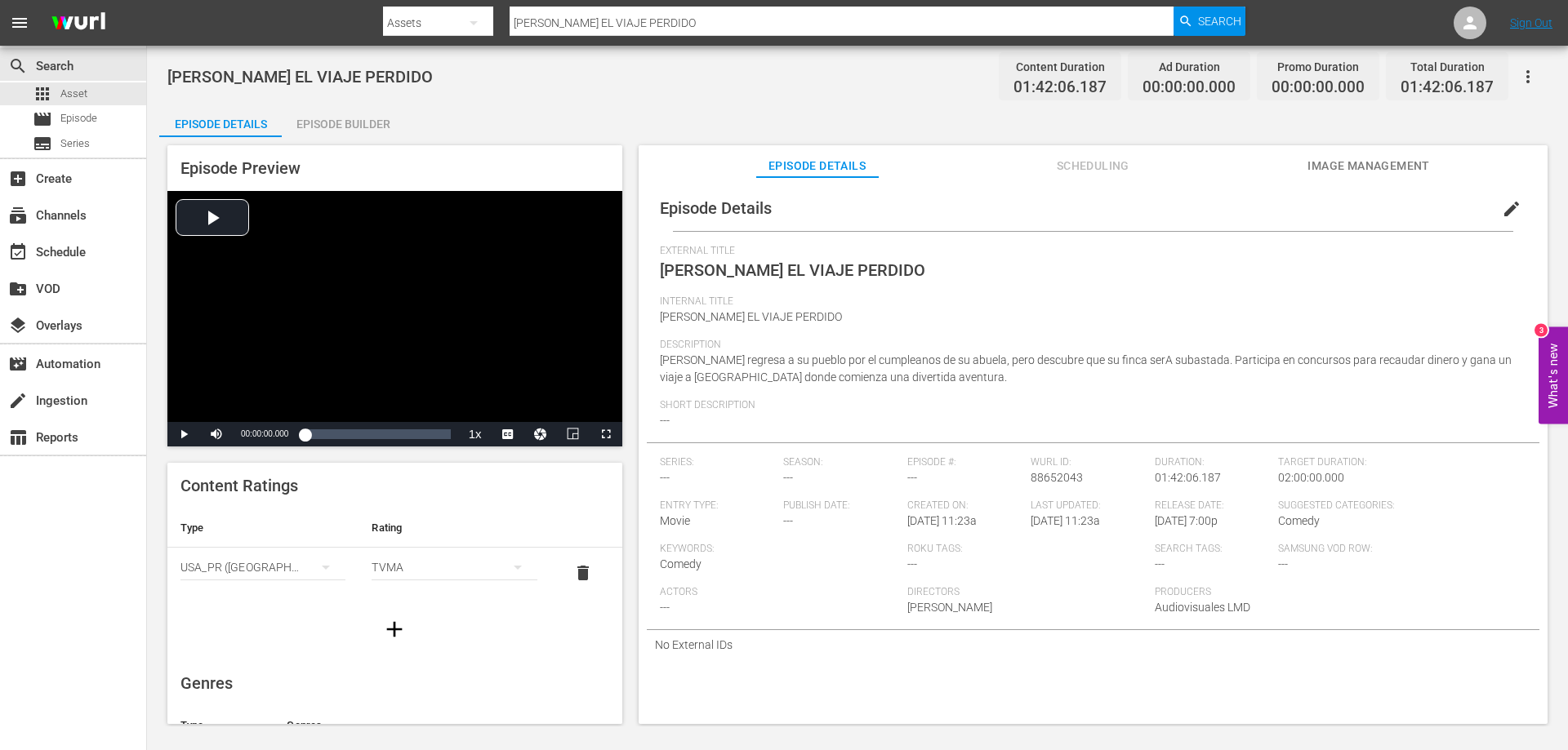
click at [350, 124] on div "Episode Builder" at bounding box center [343, 124] width 123 height 39
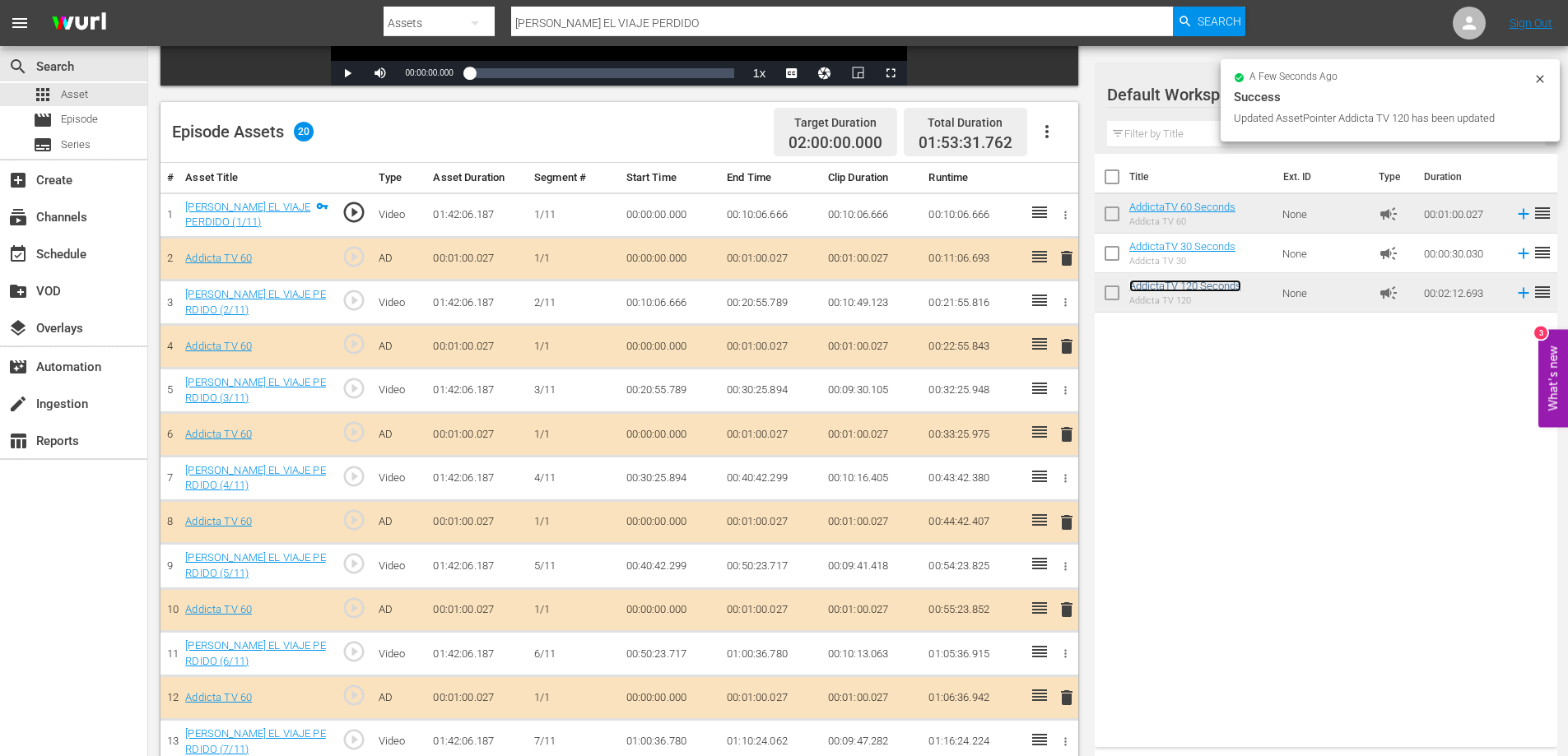
scroll to position [290, 0]
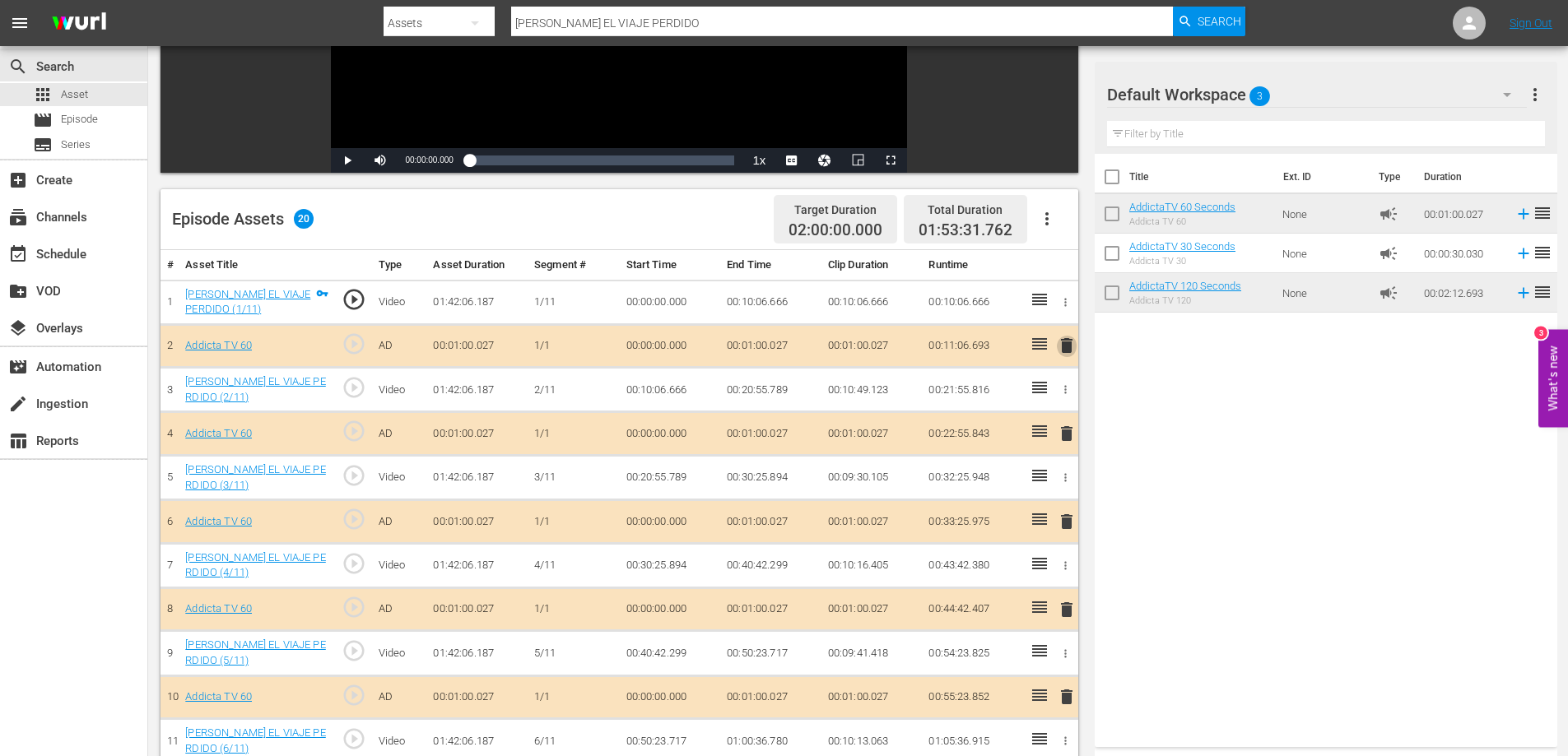
click at [1066, 342] on span "delete" at bounding box center [1066, 345] width 19 height 19
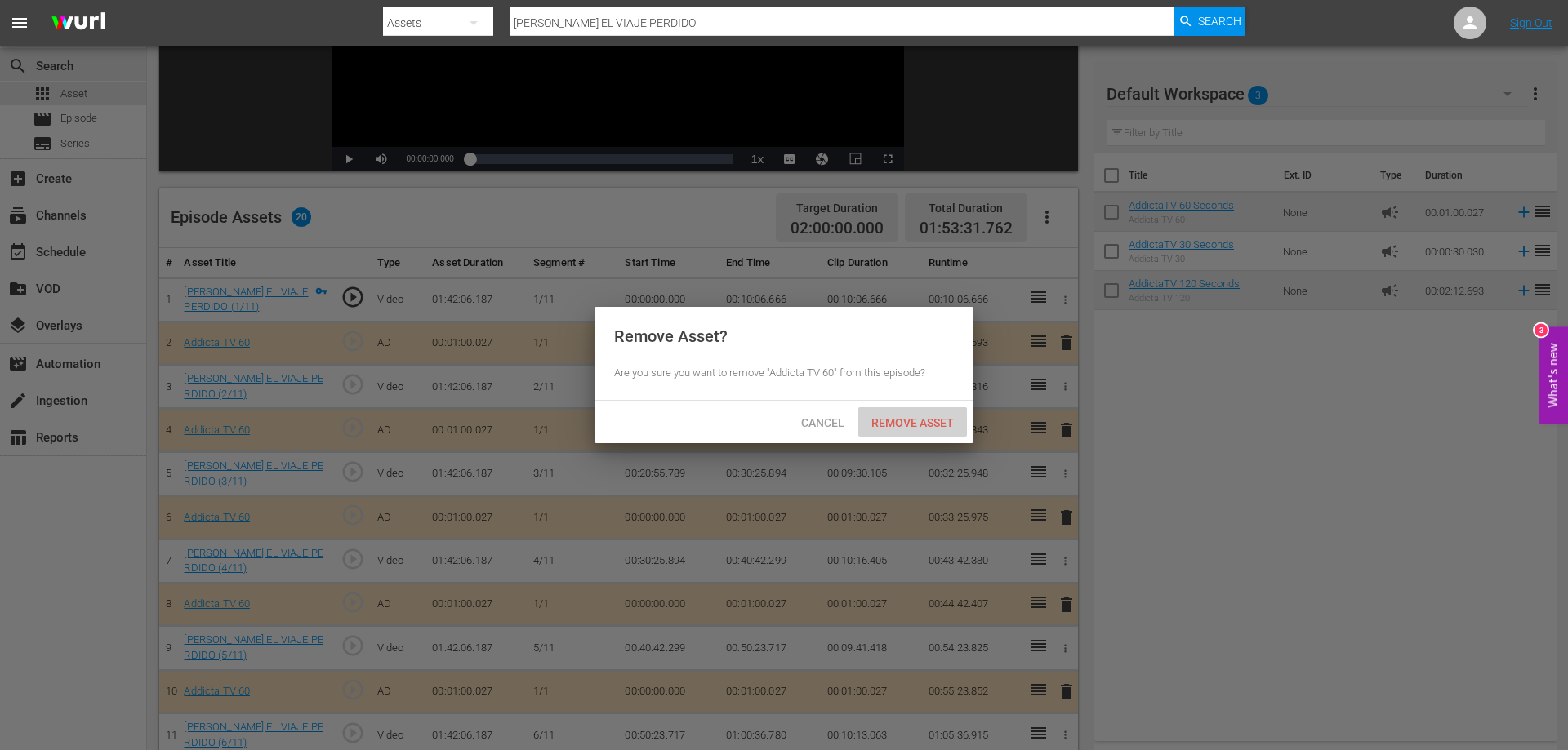
click at [903, 425] on span "Remove Asset" at bounding box center [913, 422] width 109 height 13
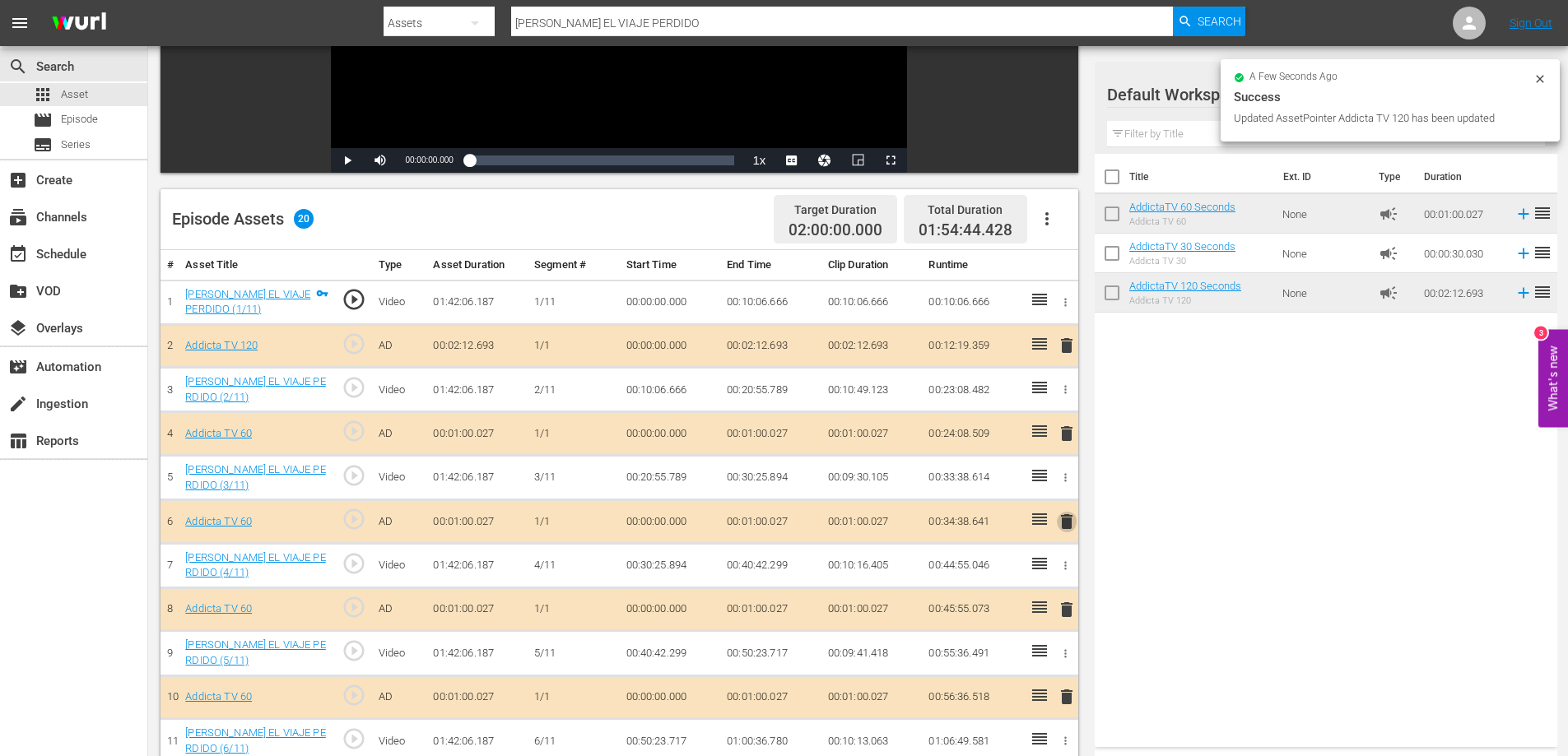
click at [1061, 519] on span "delete" at bounding box center [1066, 522] width 19 height 19
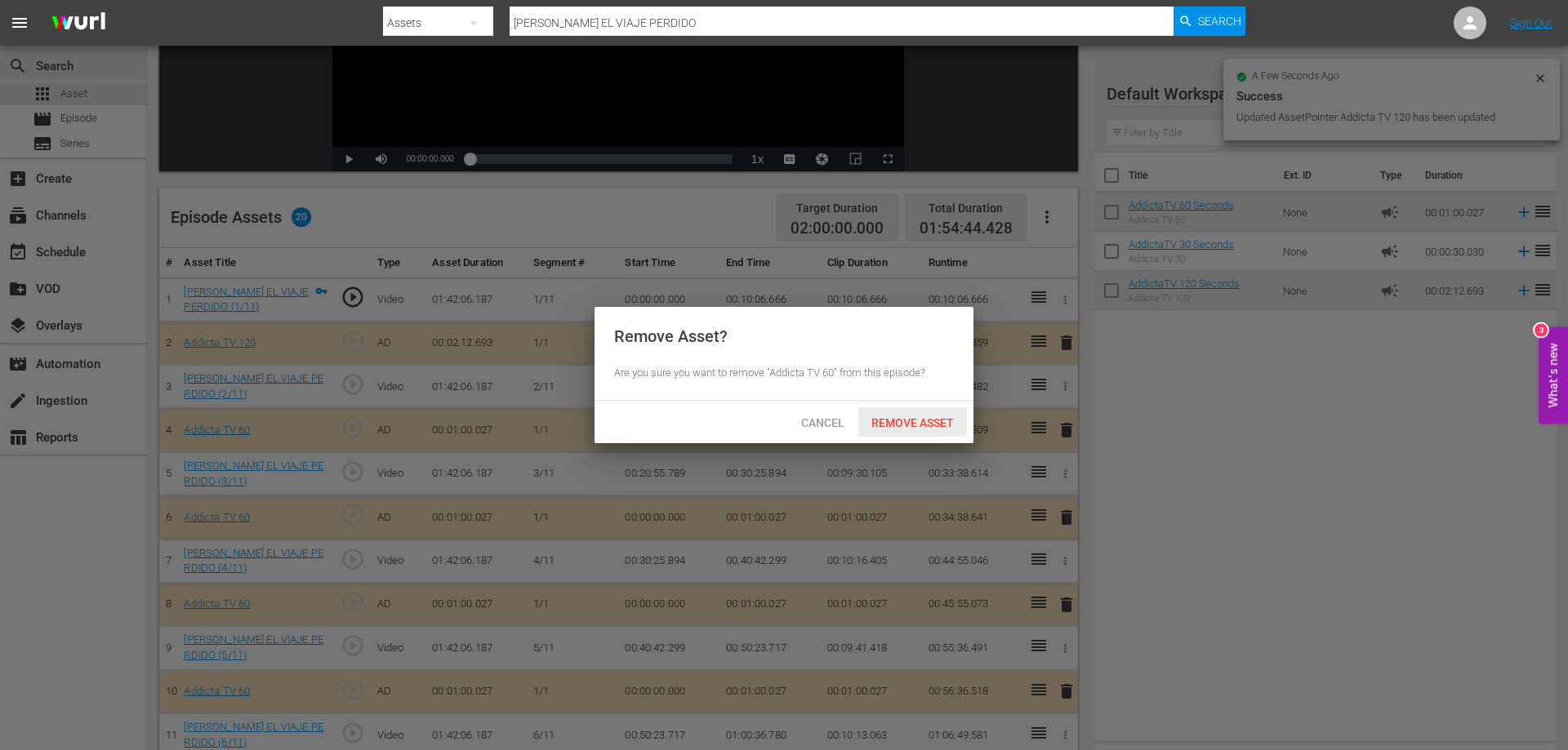
click at [929, 419] on span "Remove Asset" at bounding box center [913, 422] width 109 height 13
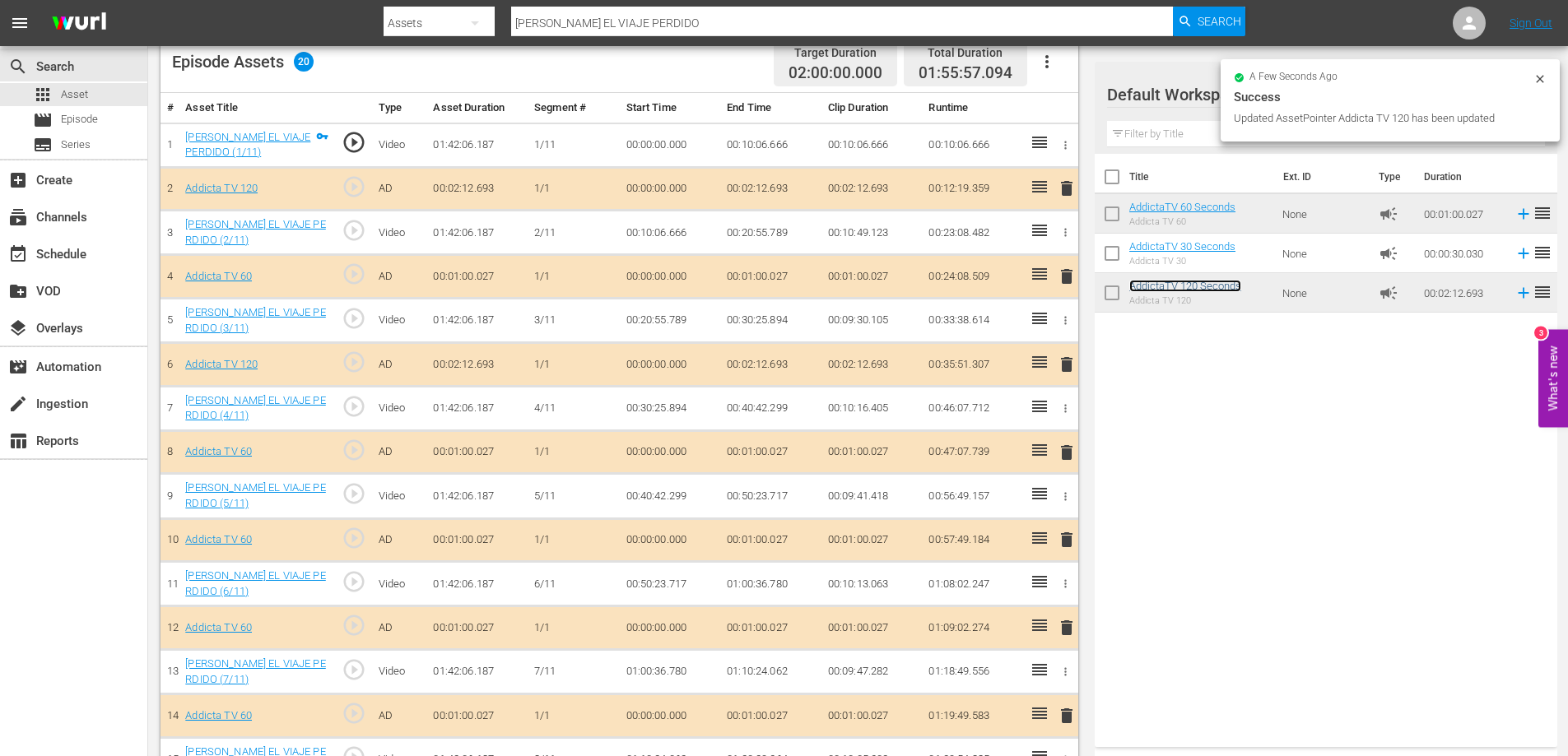
scroll to position [454, 0]
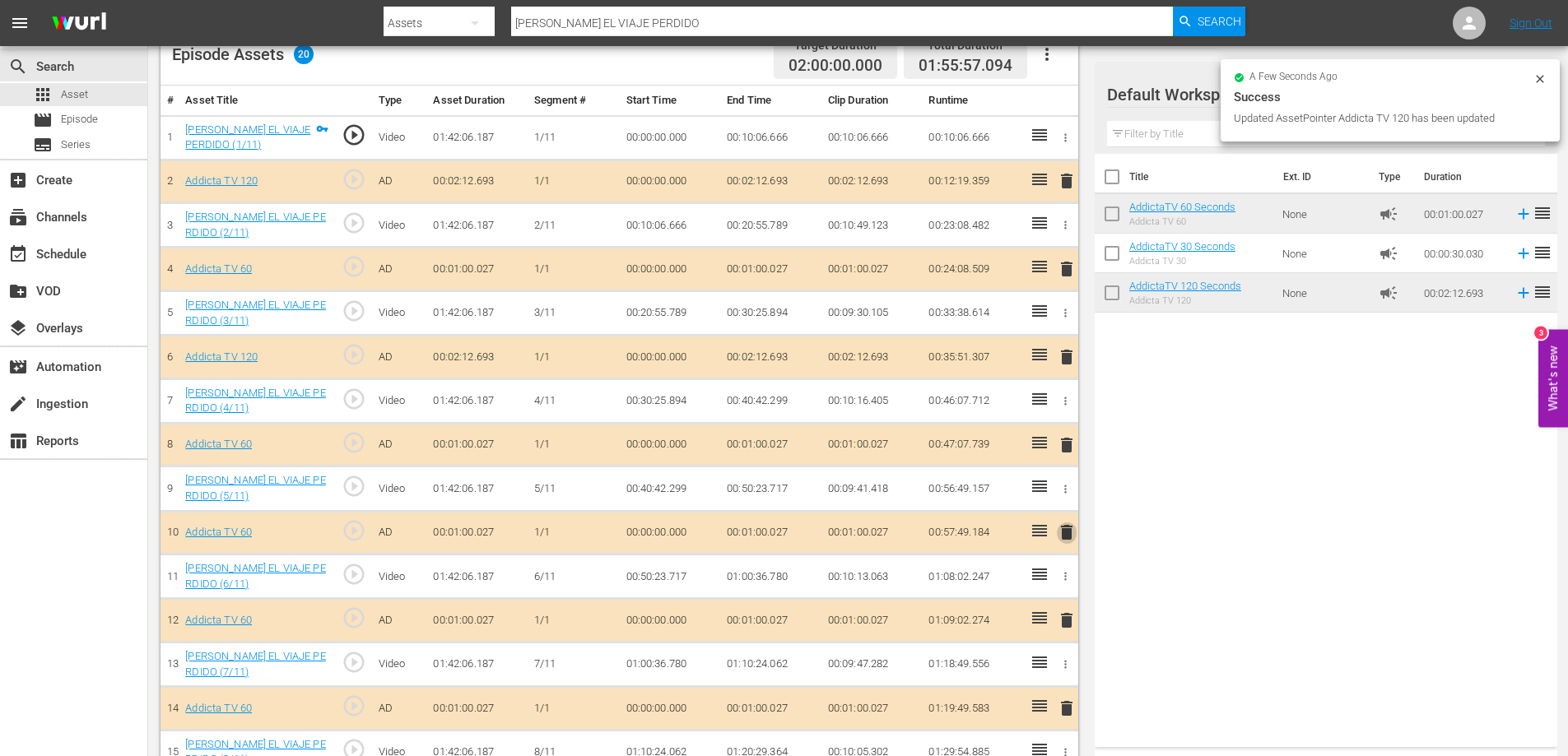
click at [1067, 527] on span "delete" at bounding box center [1066, 532] width 19 height 19
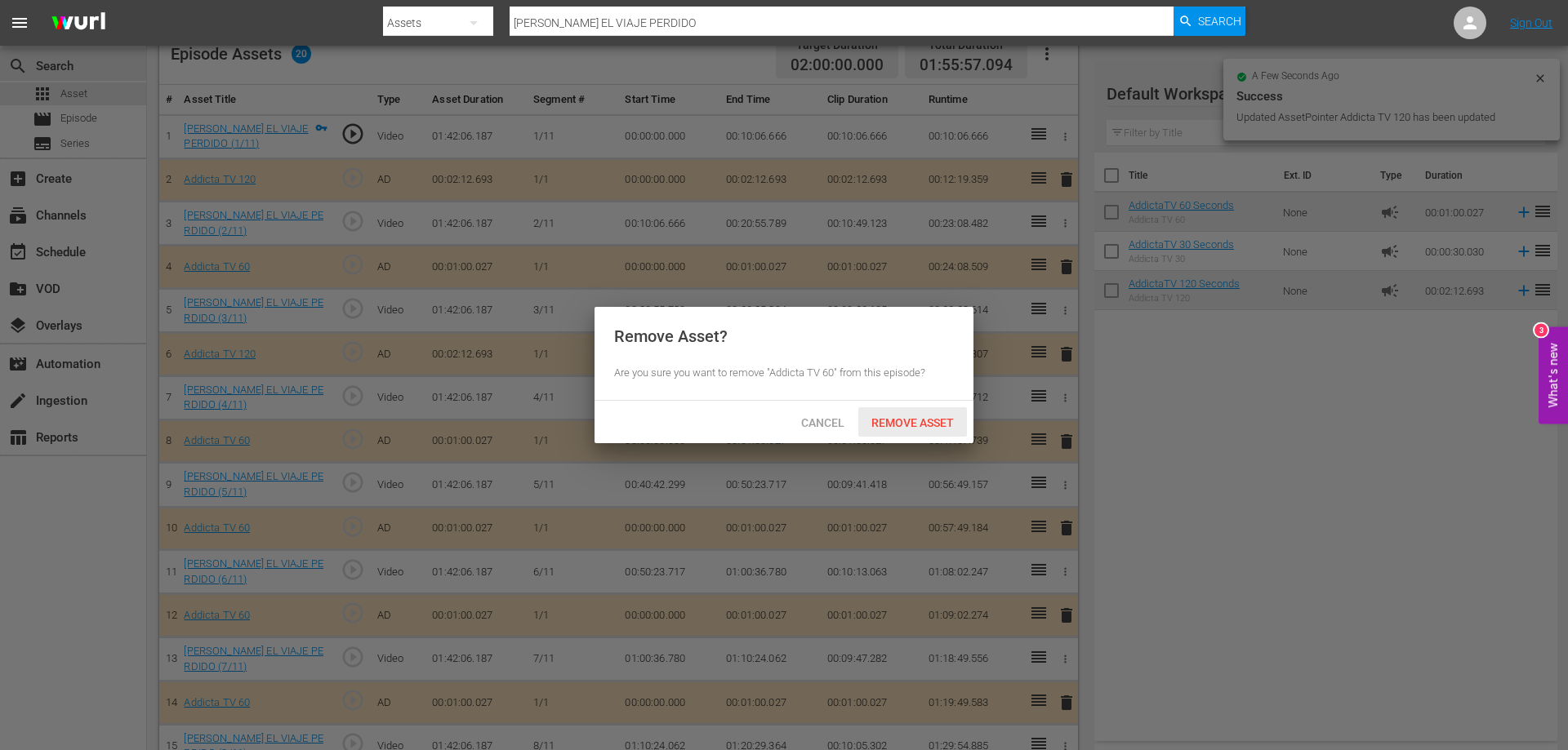
click at [925, 422] on span "Remove Asset" at bounding box center [913, 422] width 109 height 13
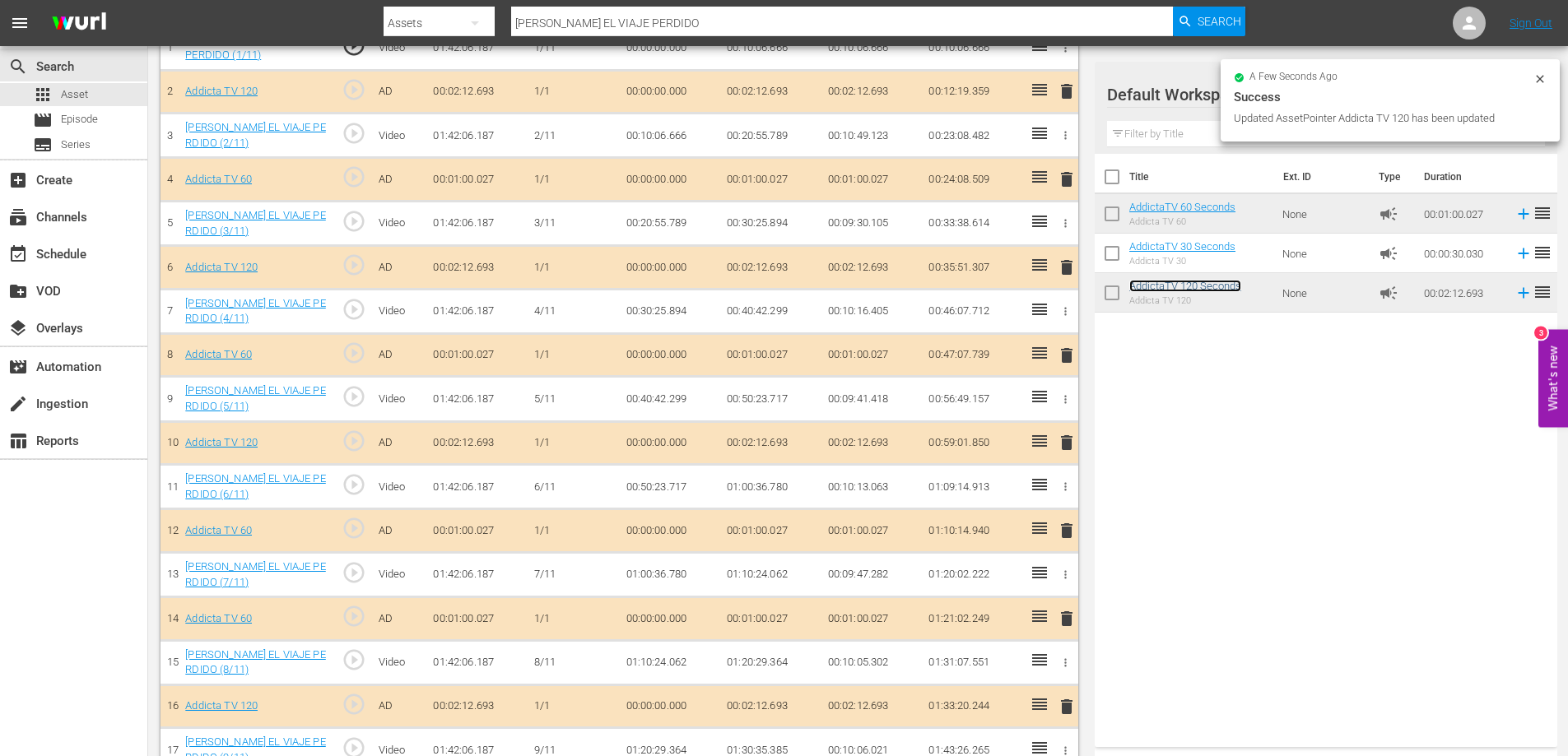
scroll to position [376, 0]
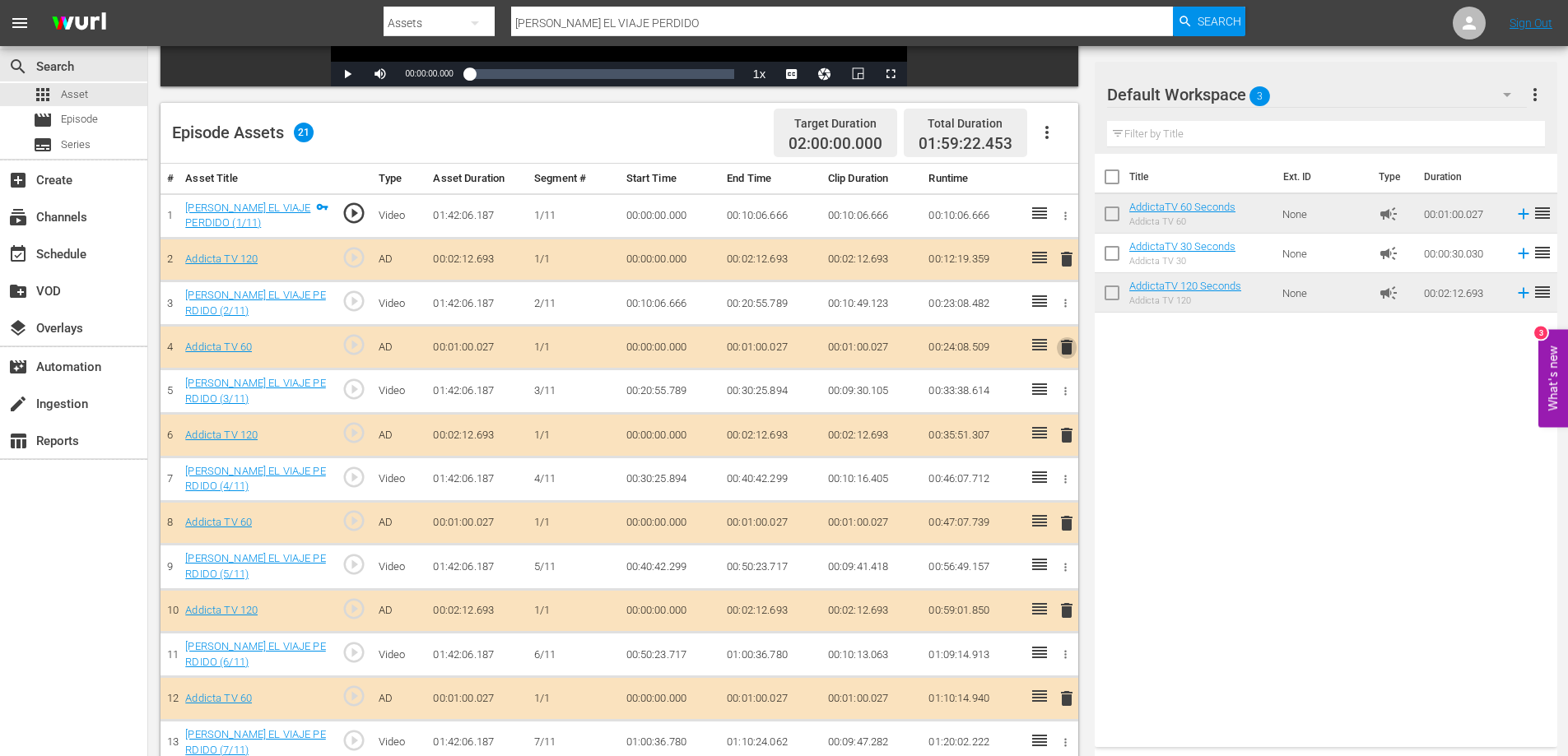
click at [1064, 350] on span "delete" at bounding box center [1066, 347] width 19 height 19
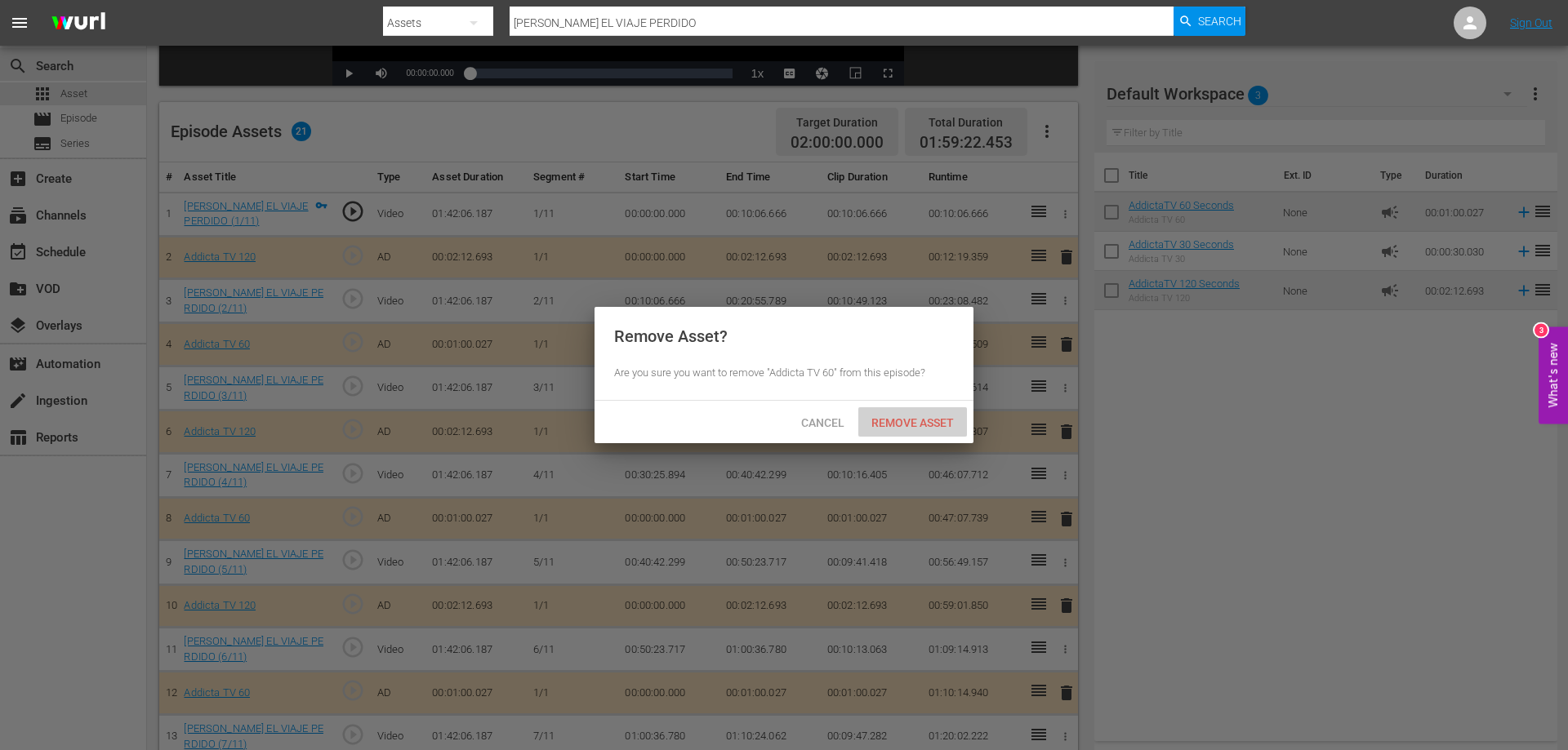
click at [912, 430] on div "Remove Asset" at bounding box center [913, 422] width 109 height 30
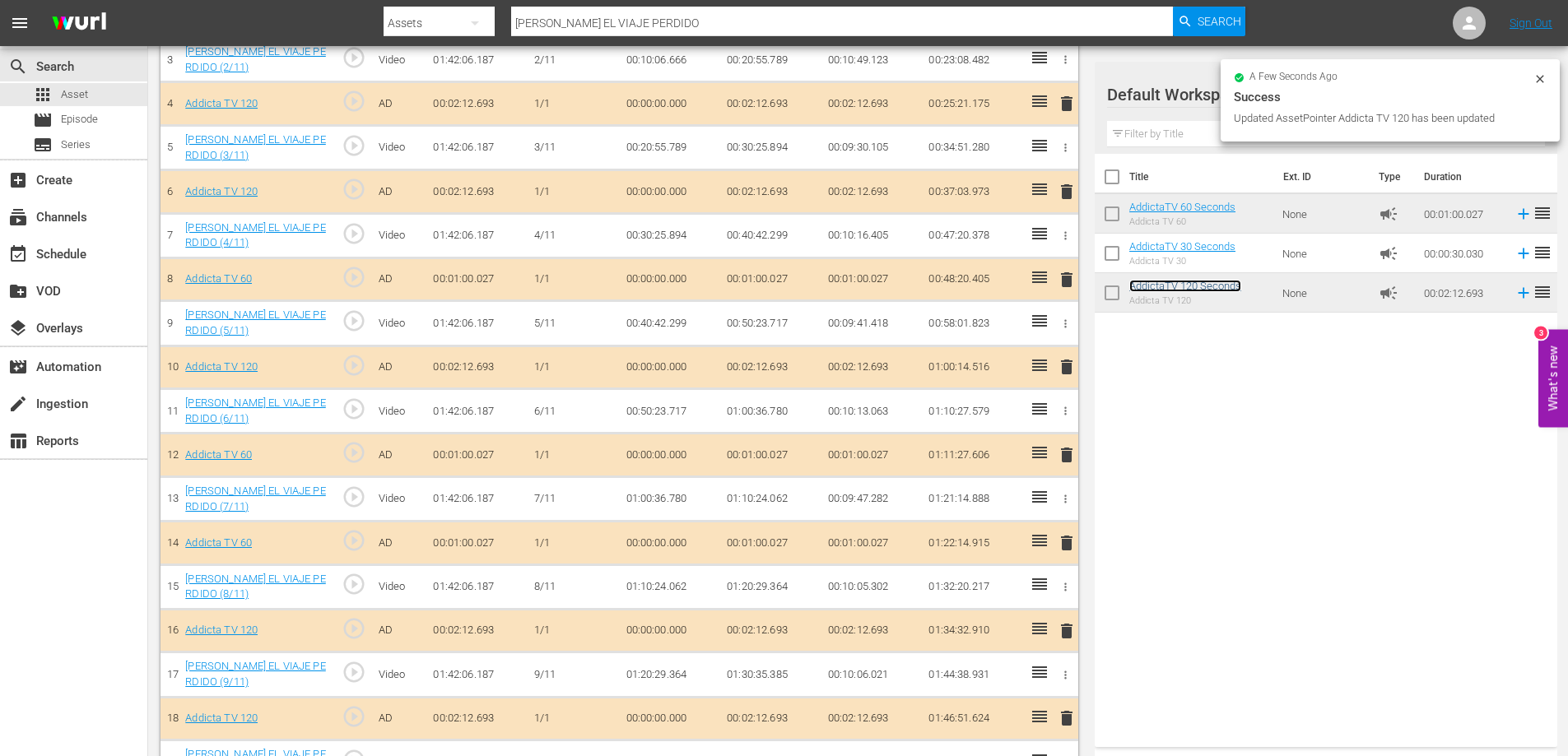
scroll to position [623, 0]
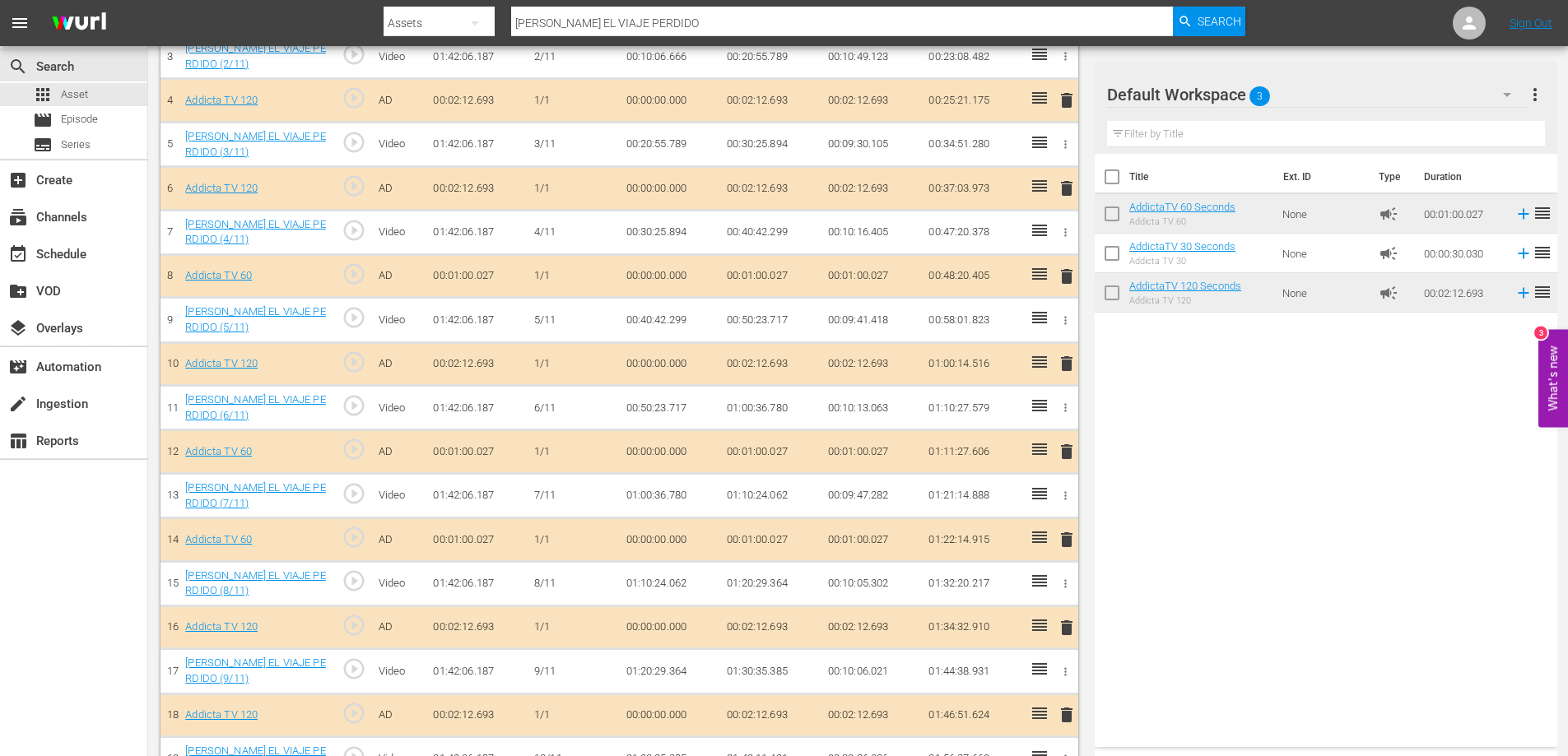
click at [1063, 362] on span "delete" at bounding box center [1066, 364] width 19 height 19
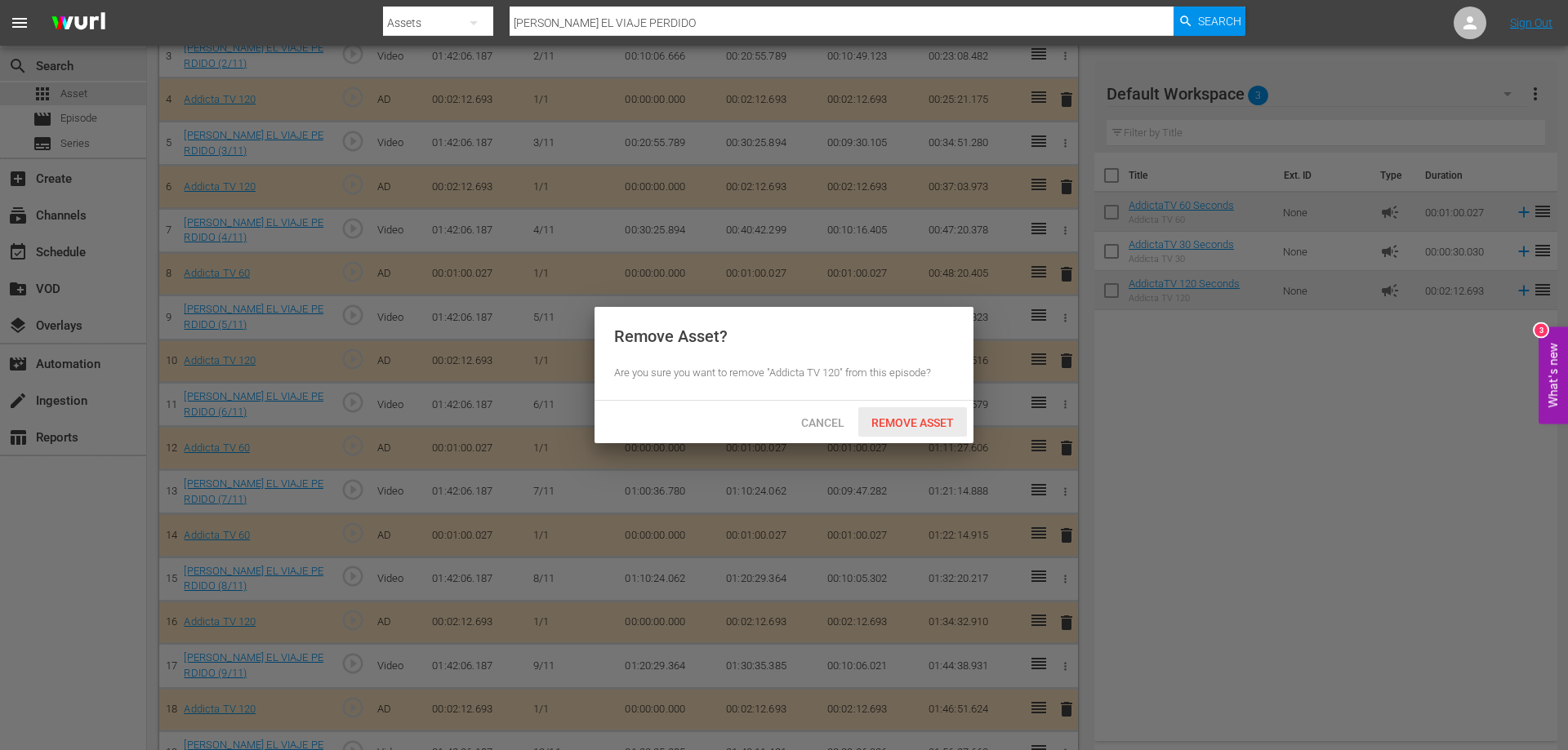
click at [931, 417] on span "Remove Asset" at bounding box center [913, 422] width 109 height 13
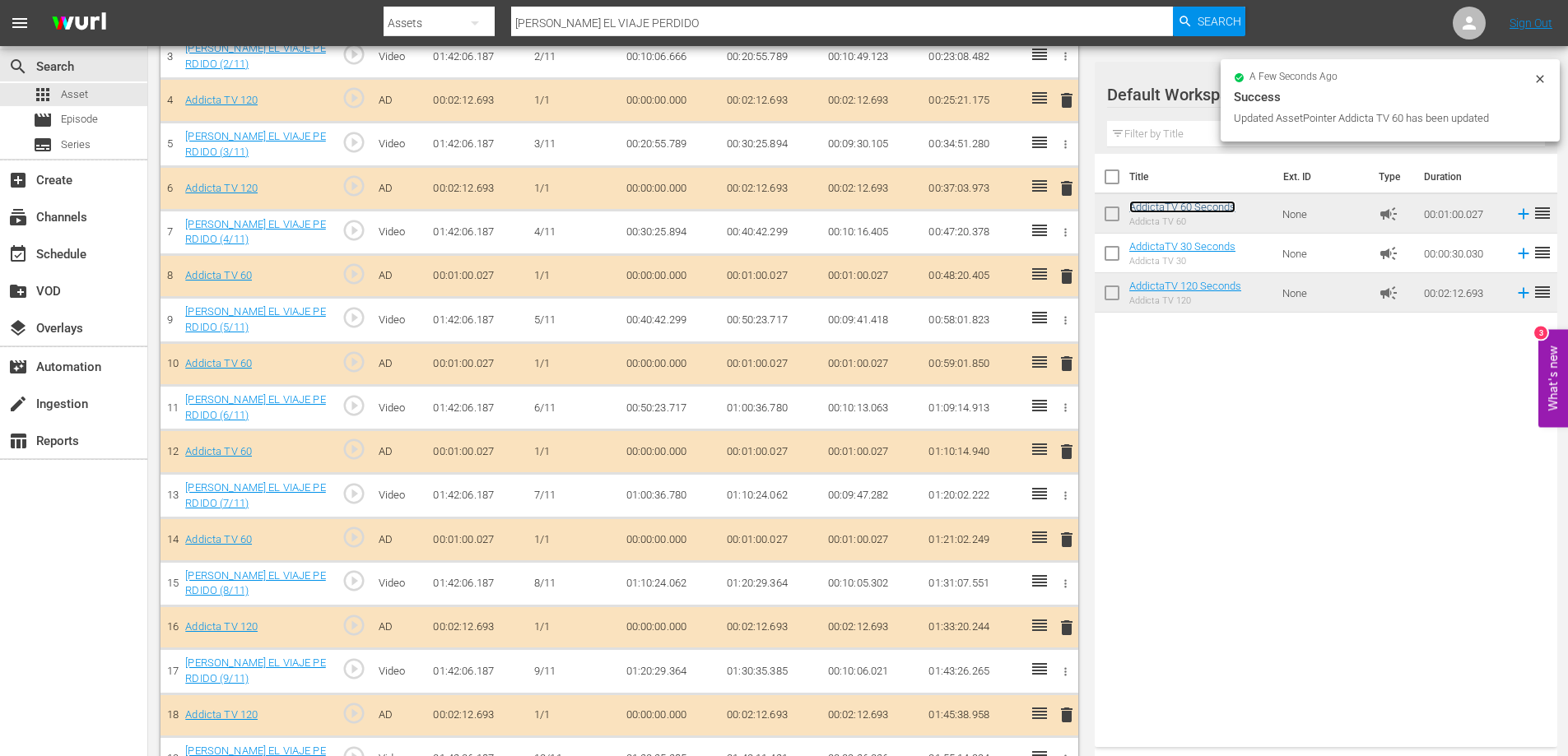
scroll to position [376, 0]
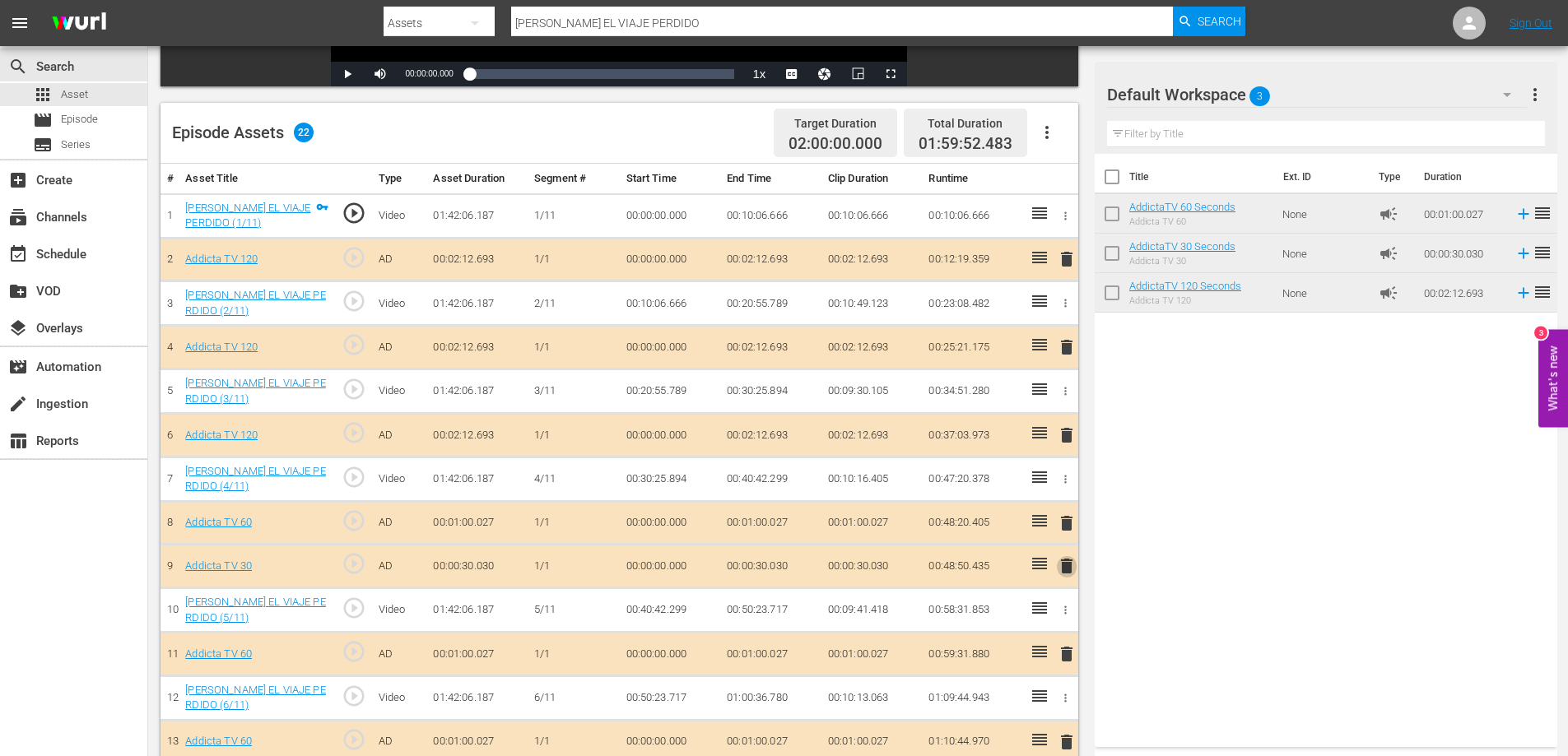
click at [1063, 564] on span "delete" at bounding box center [1066, 566] width 19 height 19
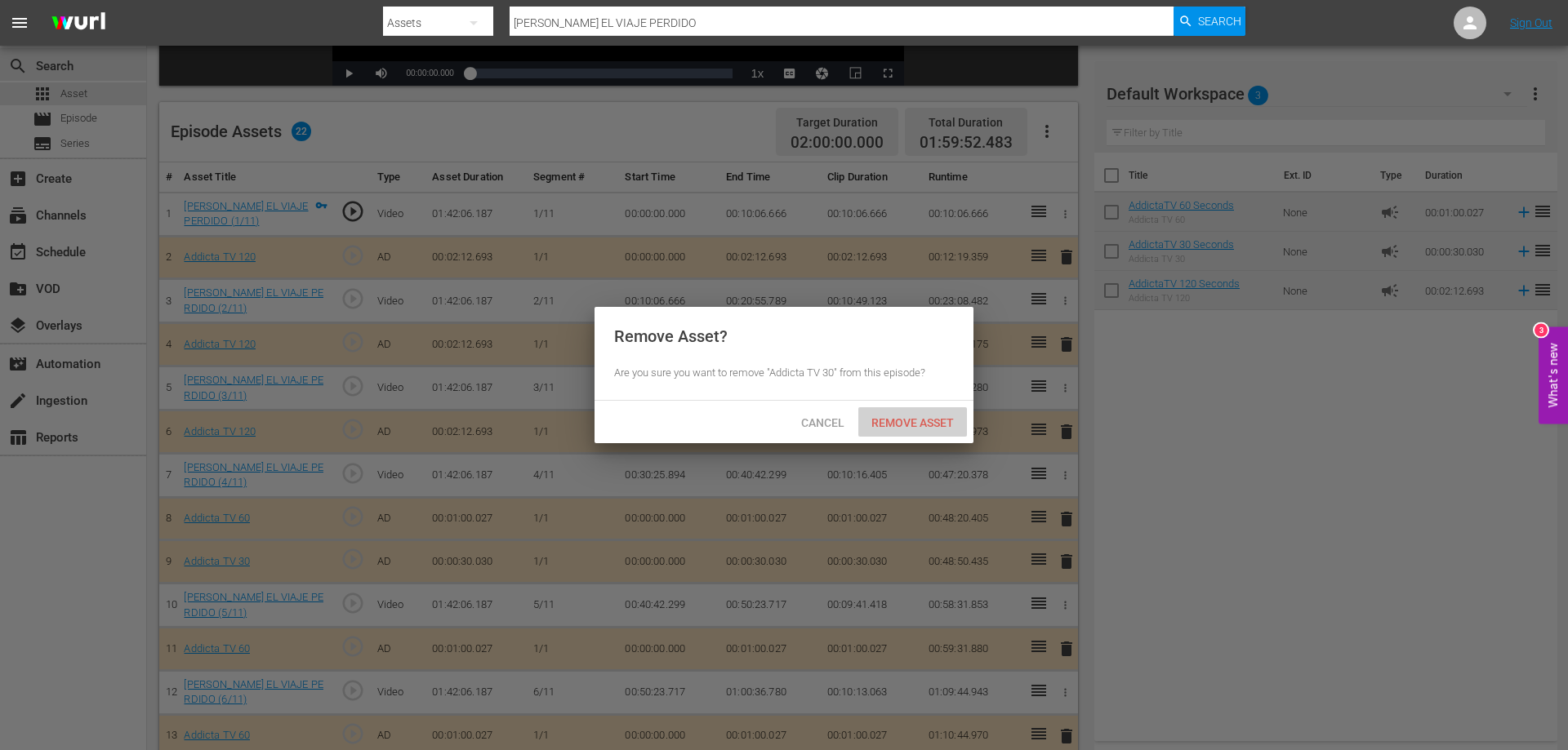
click at [879, 422] on span "Remove Asset" at bounding box center [913, 422] width 109 height 13
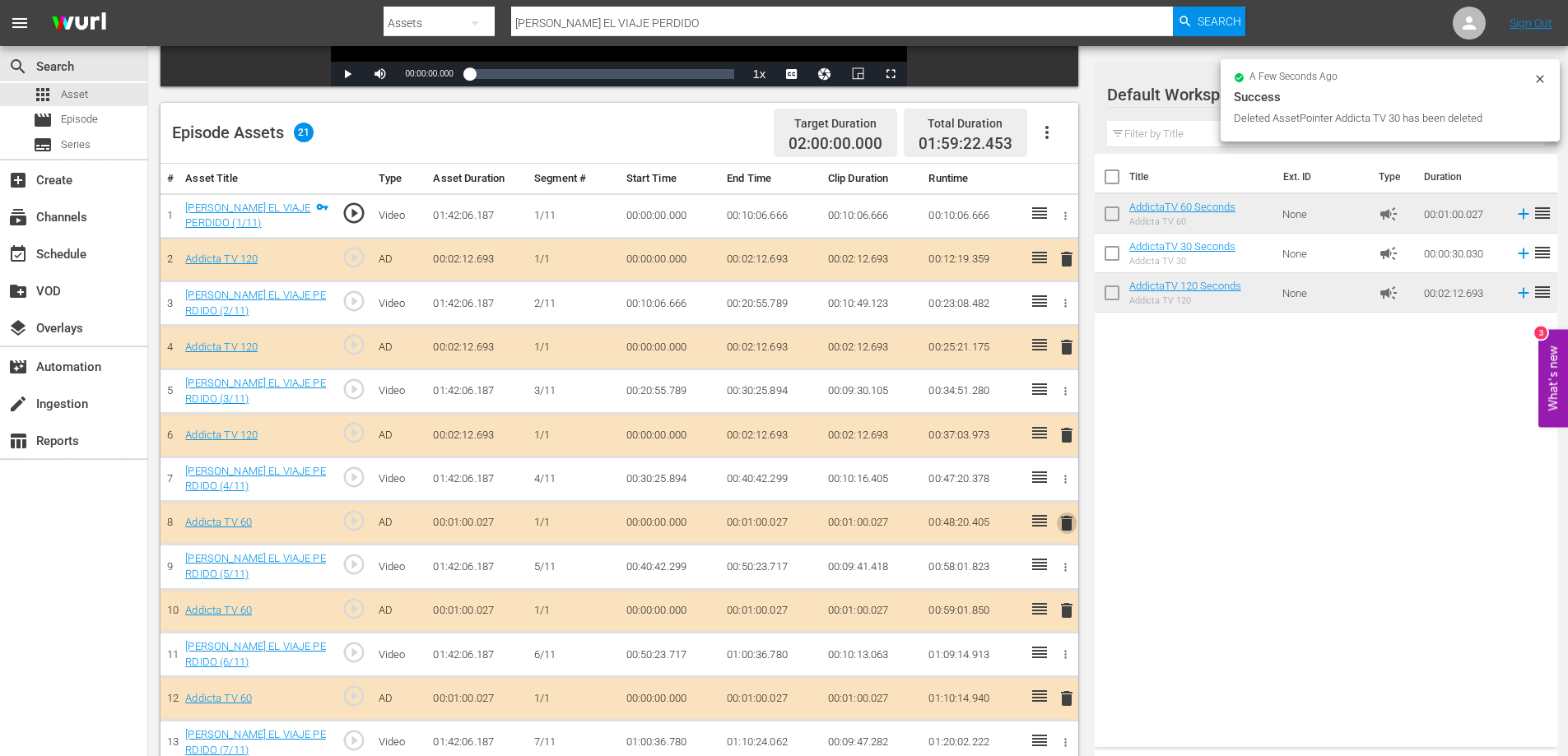
click at [1066, 521] on span "delete" at bounding box center [1066, 523] width 19 height 19
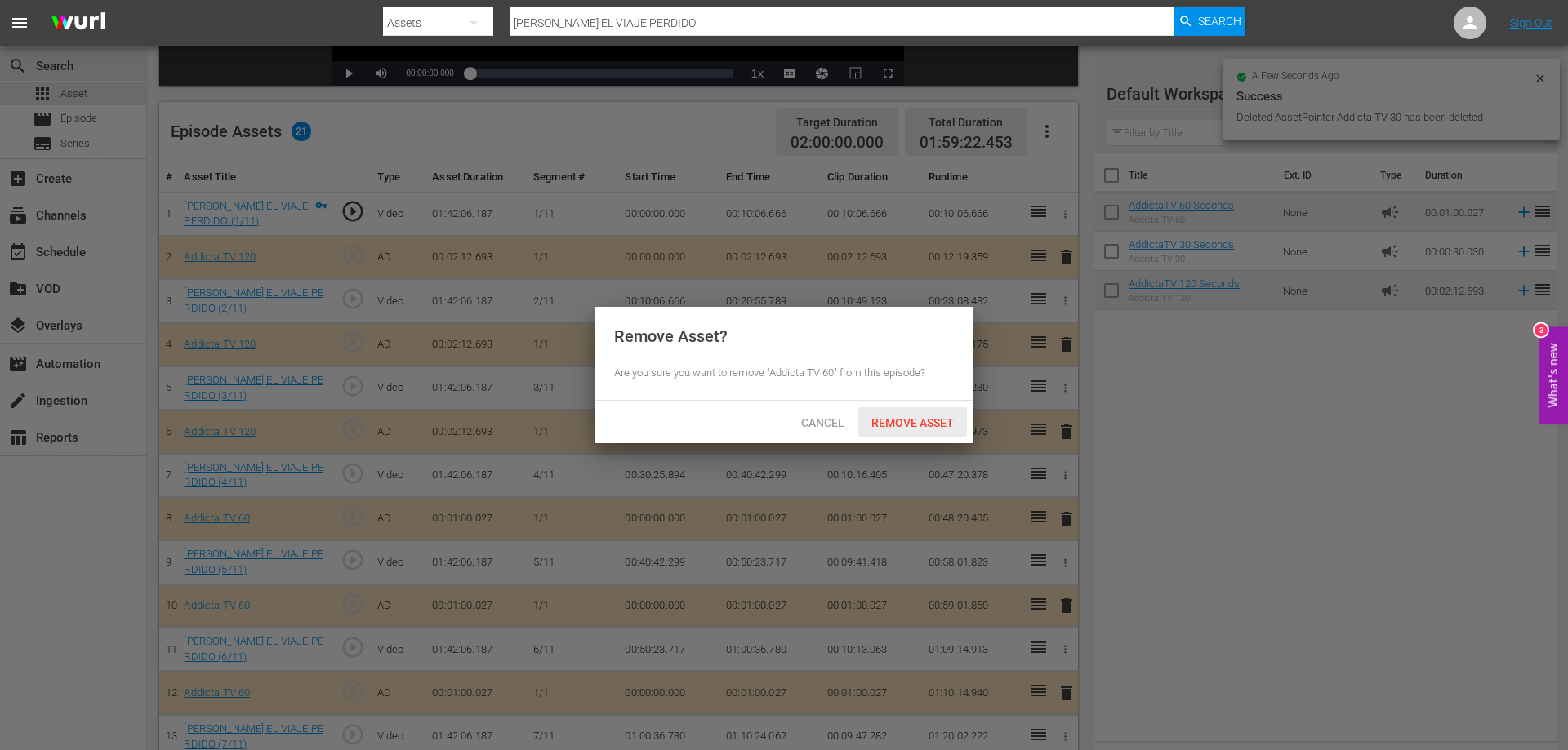
click at [933, 420] on span "Remove Asset" at bounding box center [913, 422] width 109 height 13
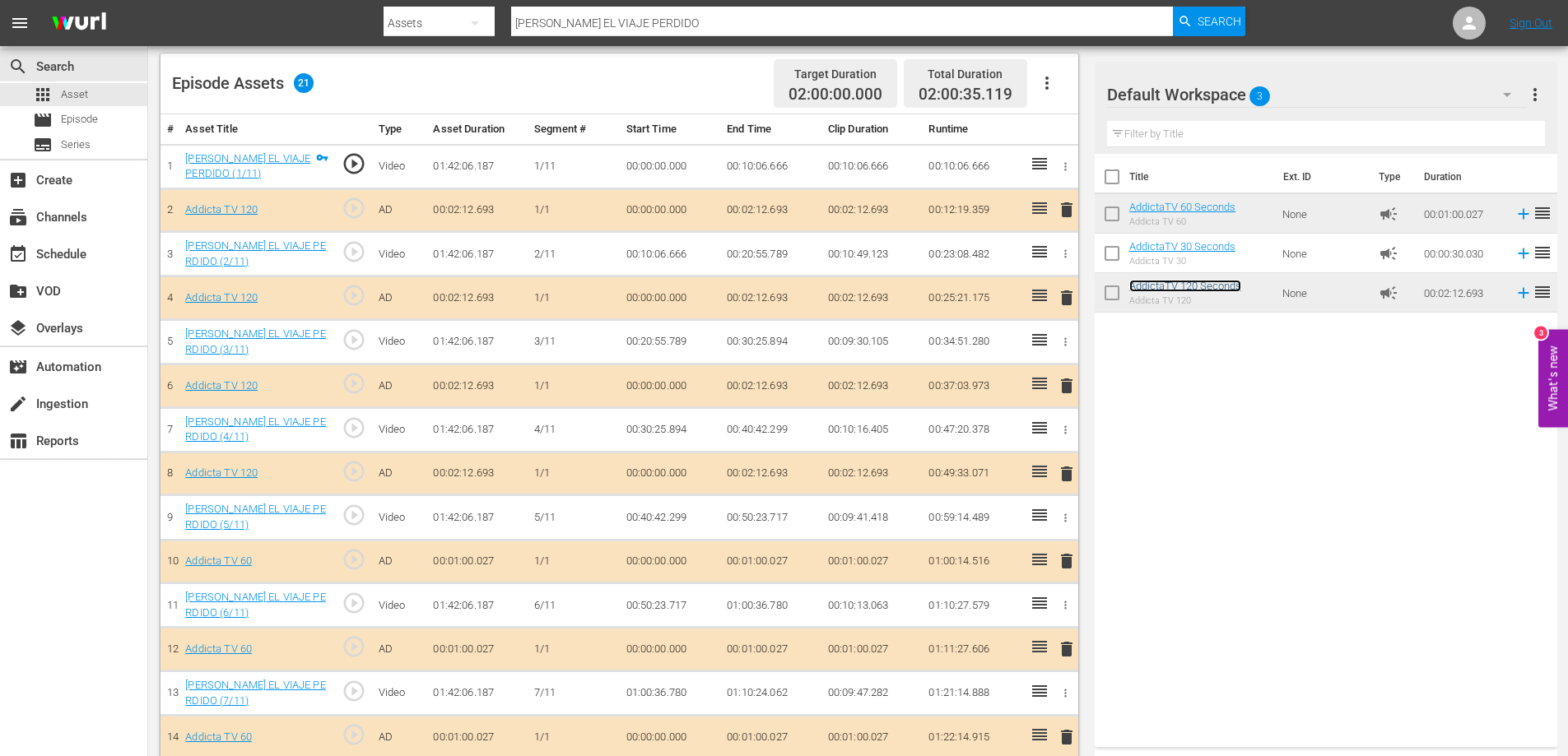
scroll to position [420, 0]
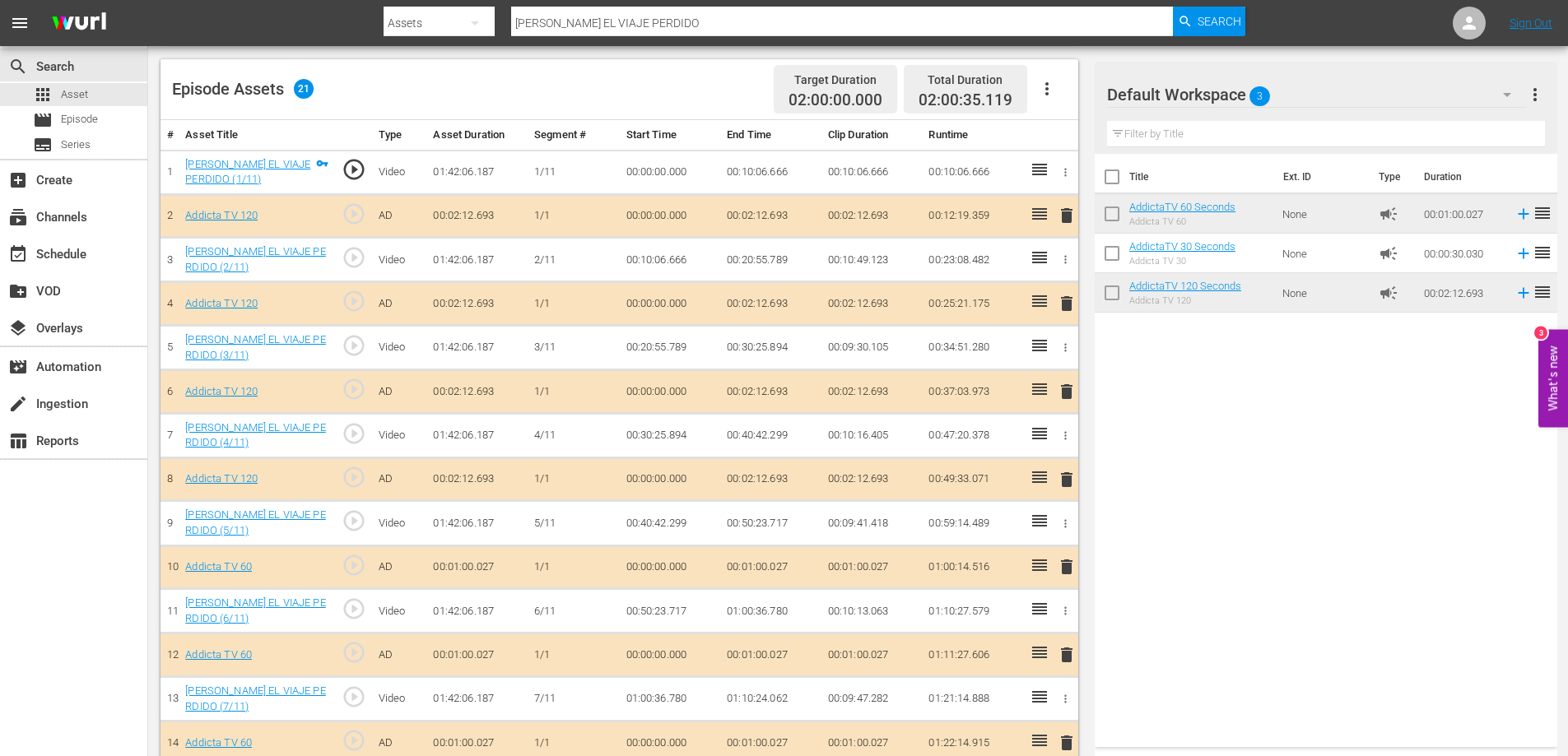
click at [1067, 477] on span "delete" at bounding box center [1066, 479] width 19 height 19
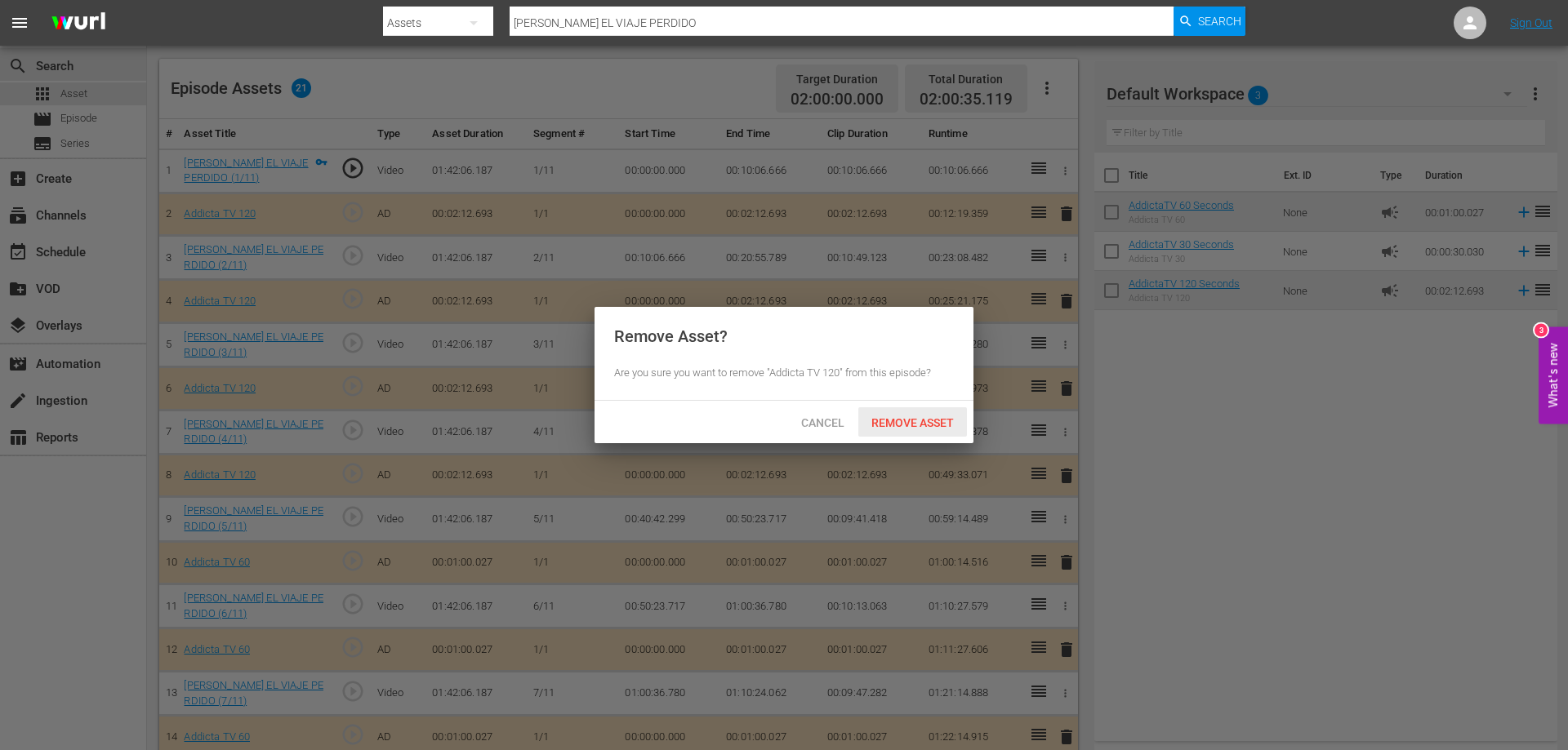
click at [894, 413] on div "Remove Asset" at bounding box center [913, 422] width 109 height 30
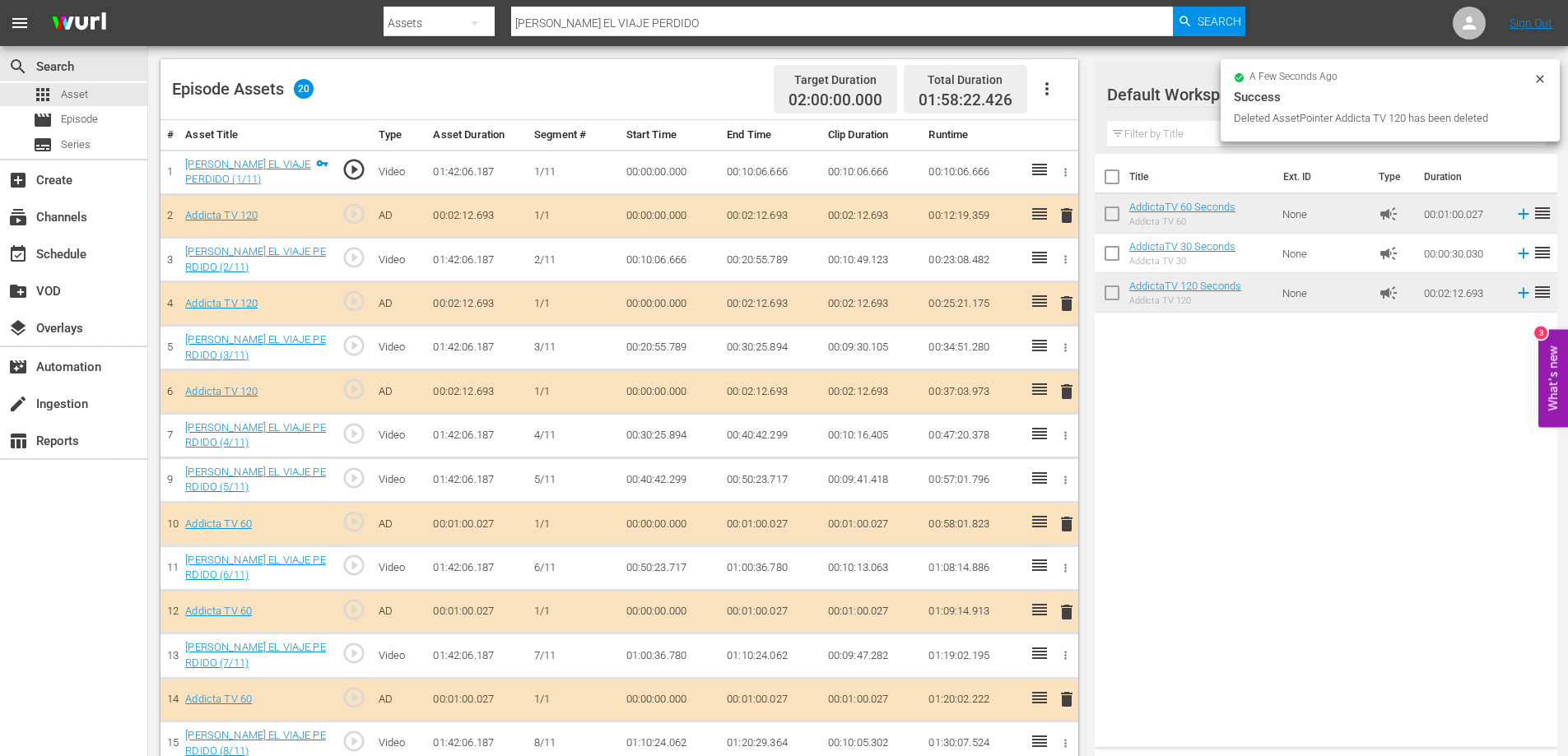
click at [1066, 389] on span "delete" at bounding box center [1066, 392] width 19 height 19
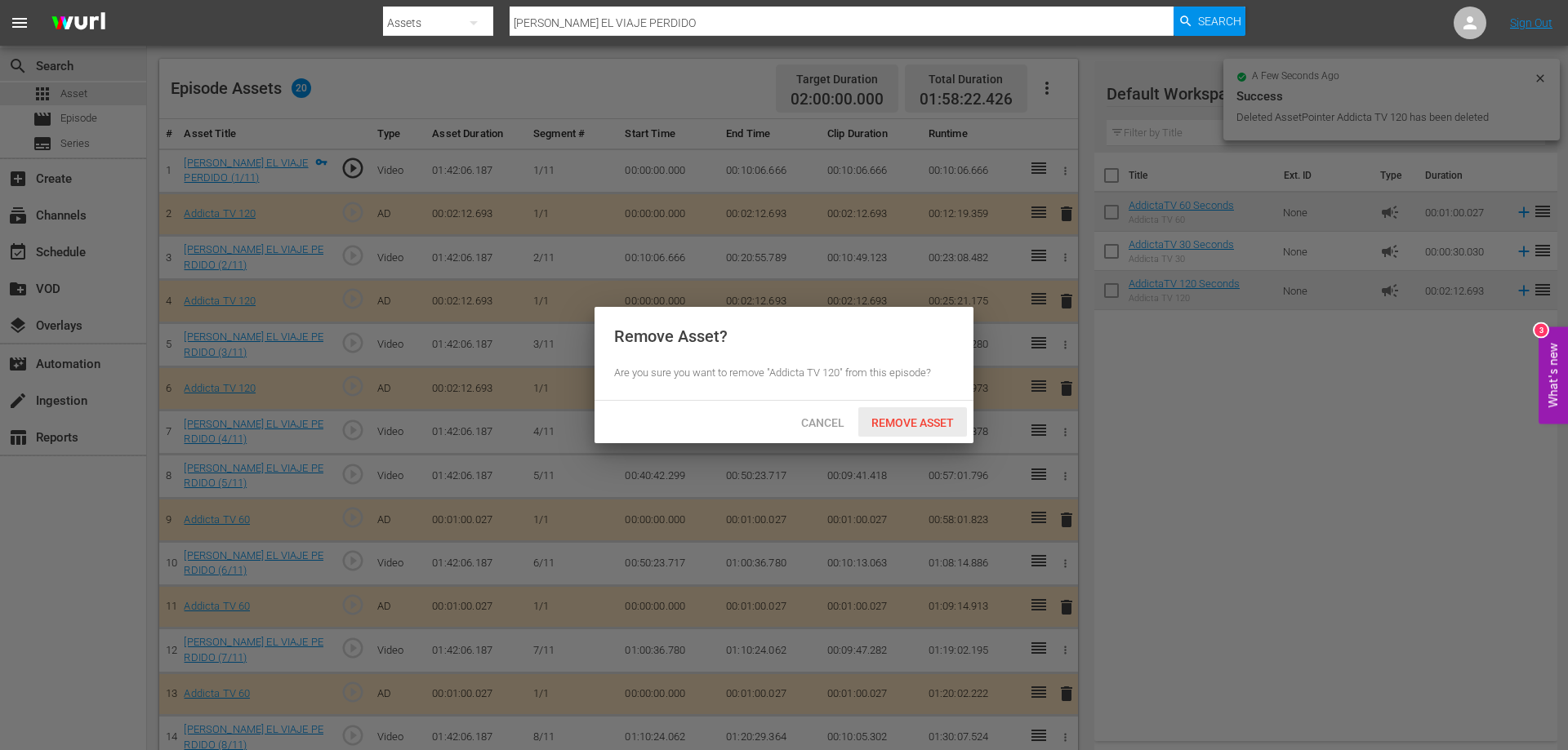
click at [922, 415] on div "Remove Asset" at bounding box center [913, 422] width 109 height 30
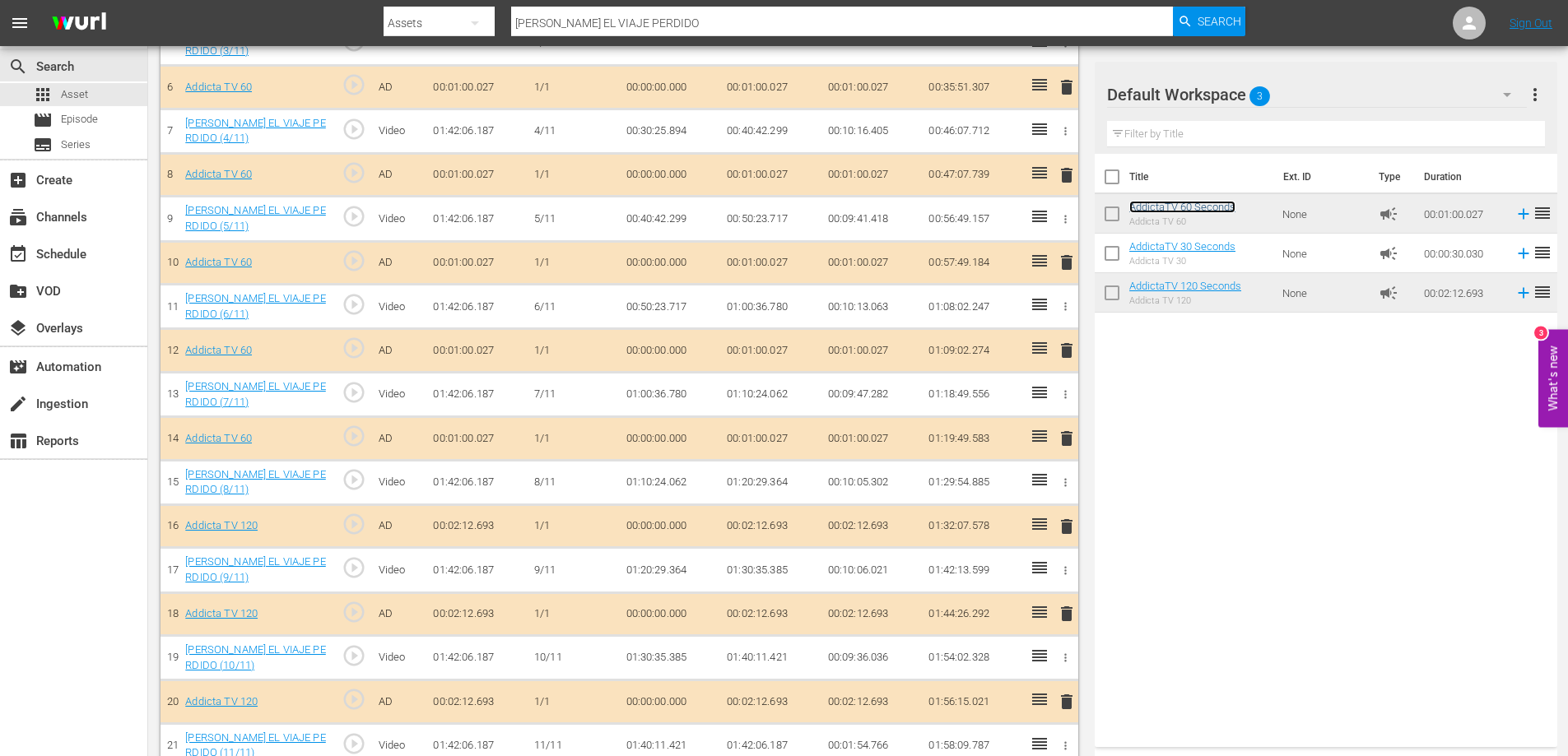
scroll to position [749, 0]
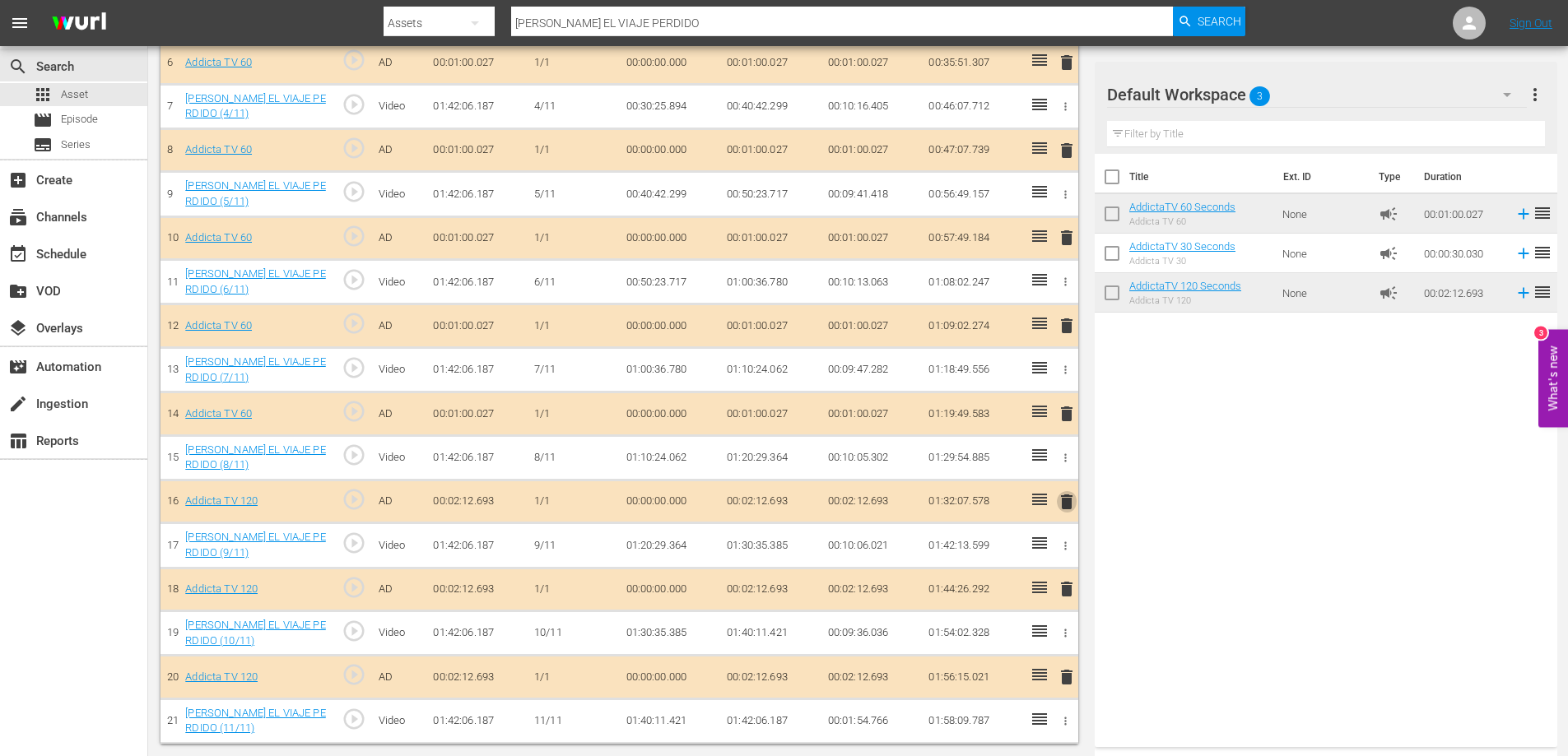
click at [1067, 498] on span "delete" at bounding box center [1066, 501] width 19 height 19
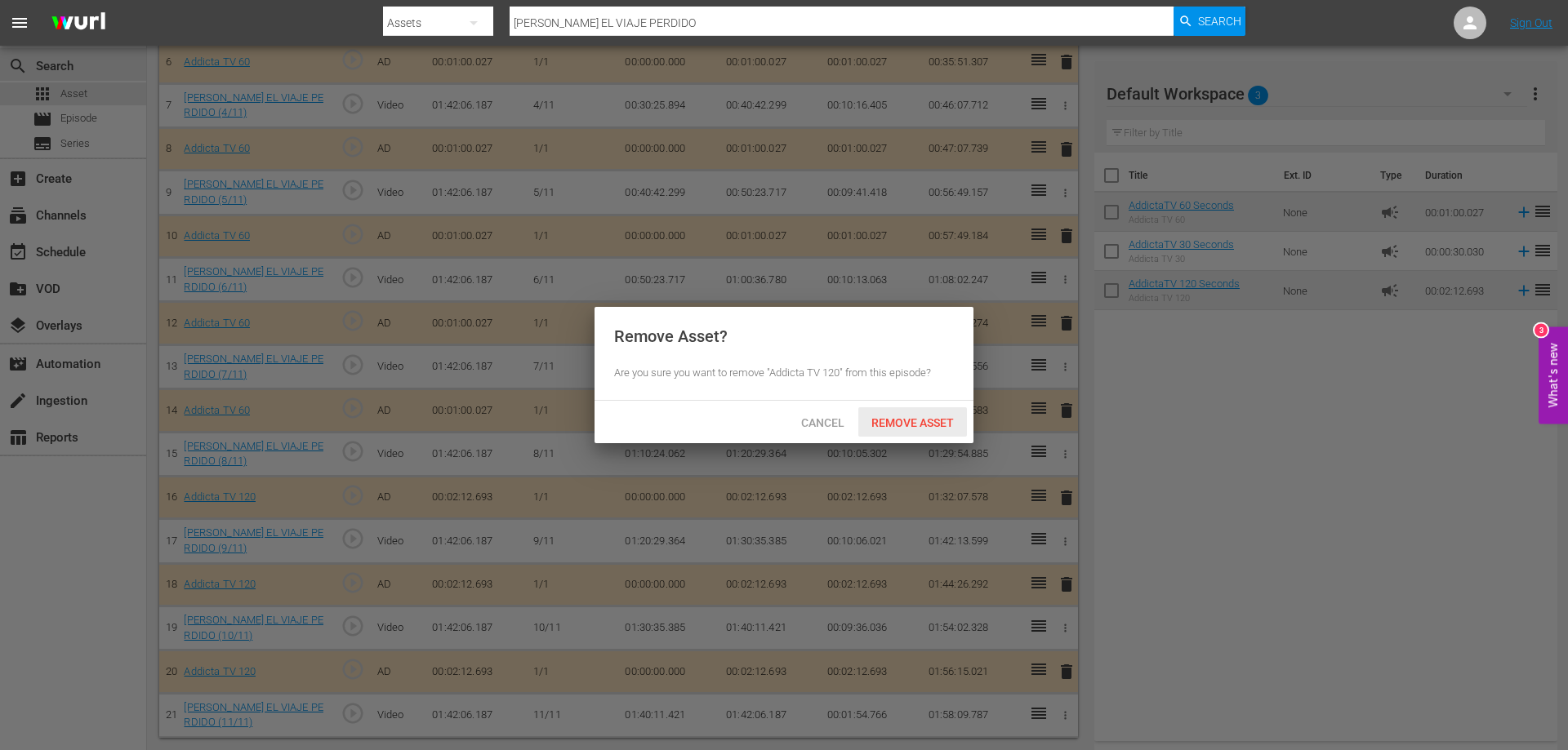
click at [927, 423] on span "Remove Asset" at bounding box center [913, 422] width 109 height 13
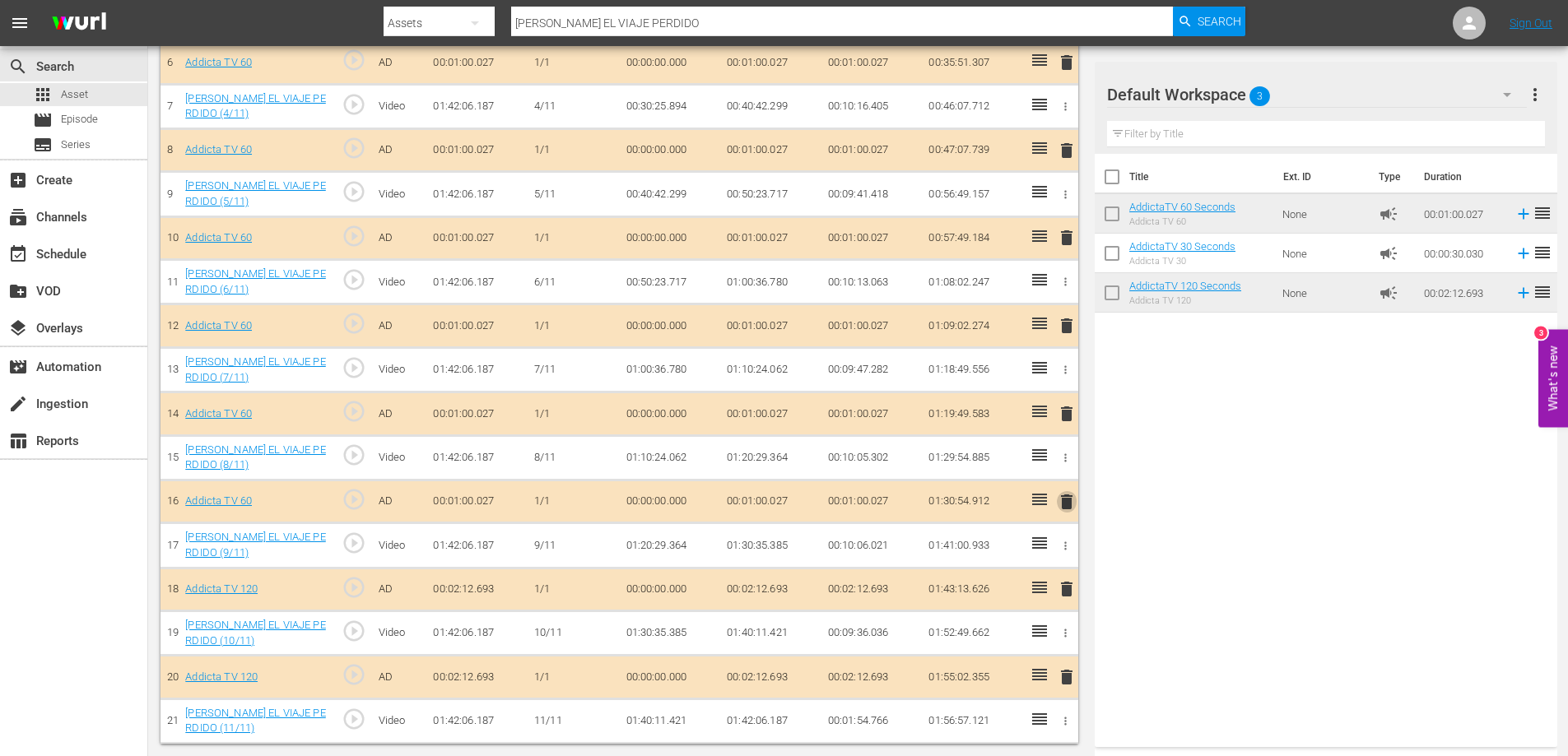
click at [1064, 502] on span "delete" at bounding box center [1066, 501] width 19 height 19
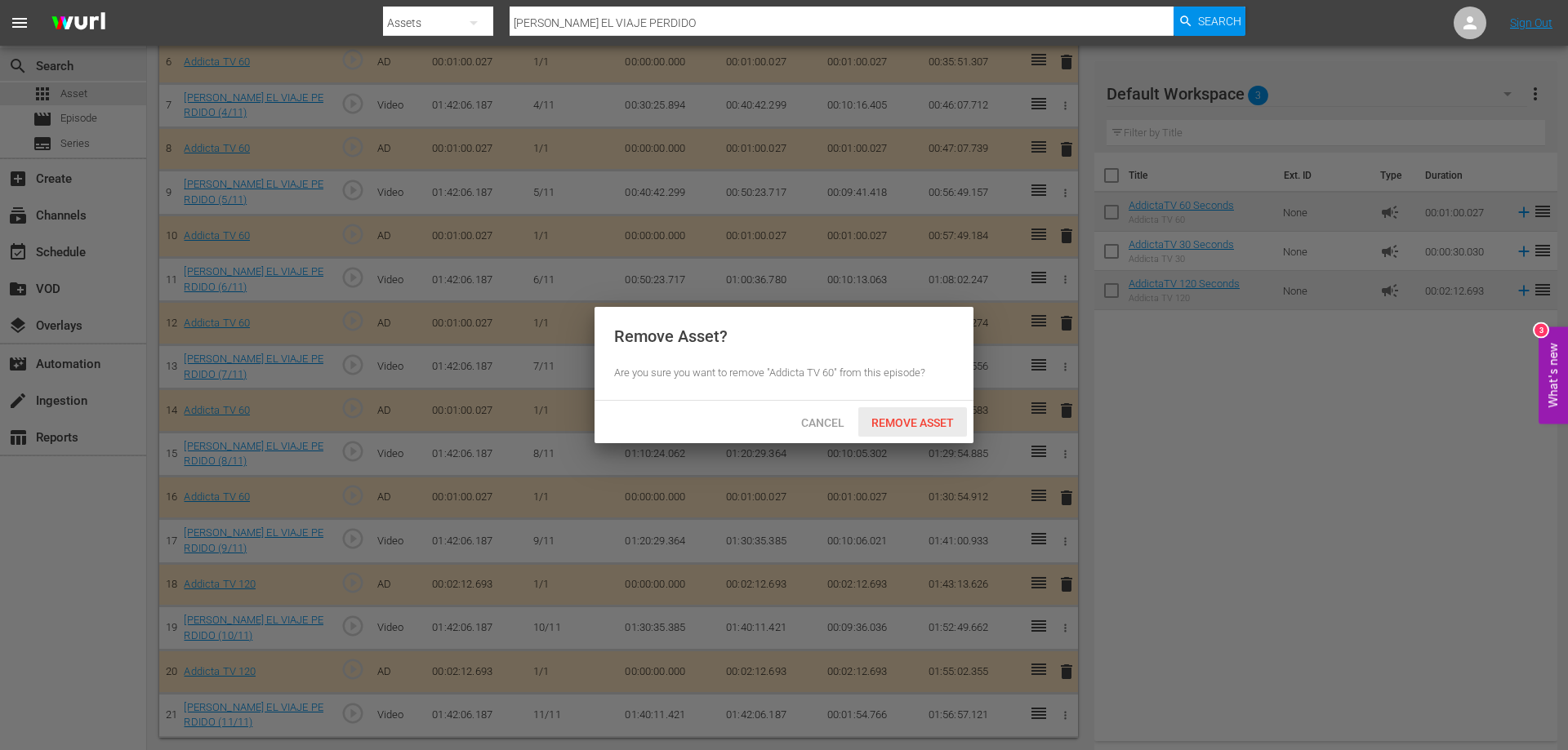
click at [898, 420] on span "Remove Asset" at bounding box center [913, 422] width 109 height 13
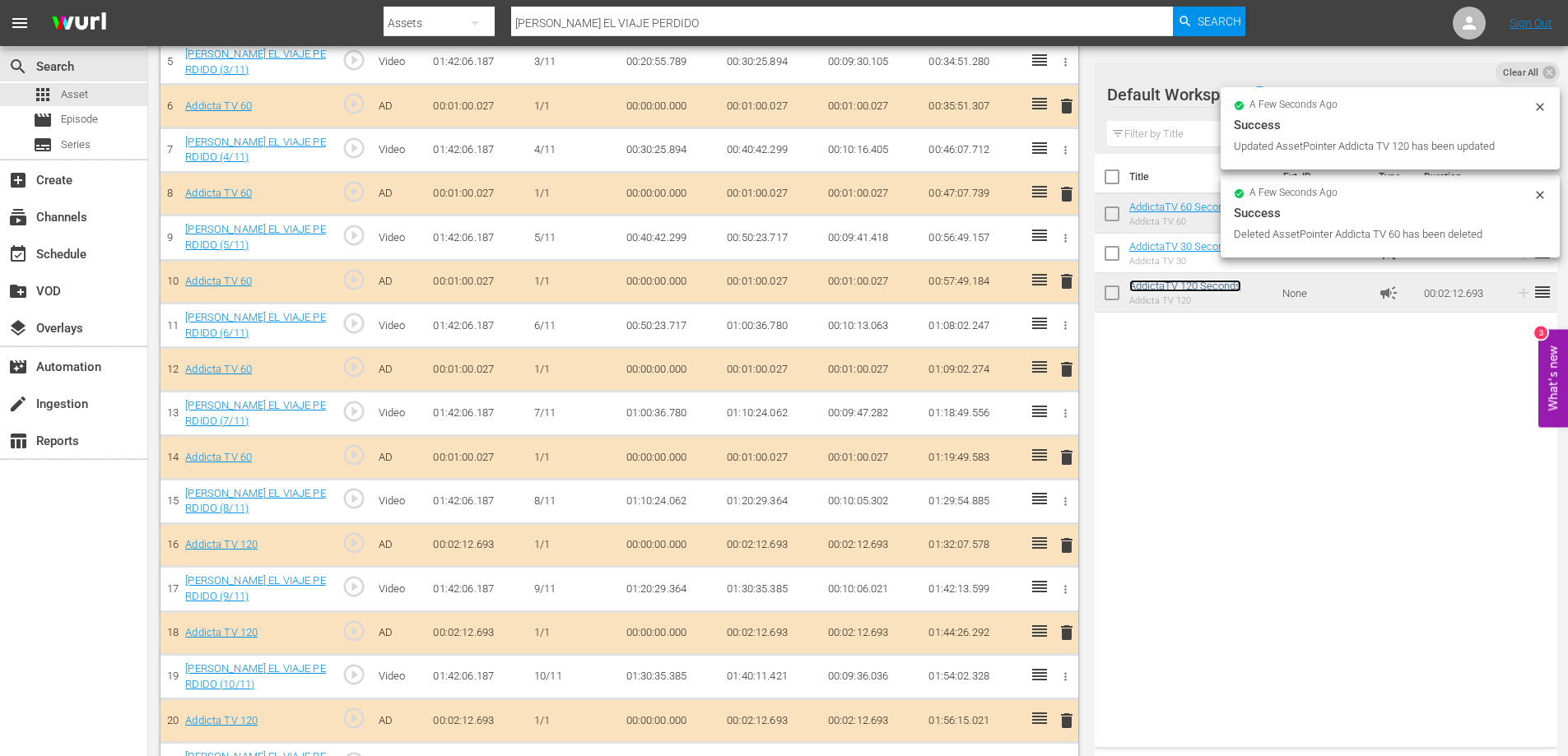
scroll to position [705, 0]
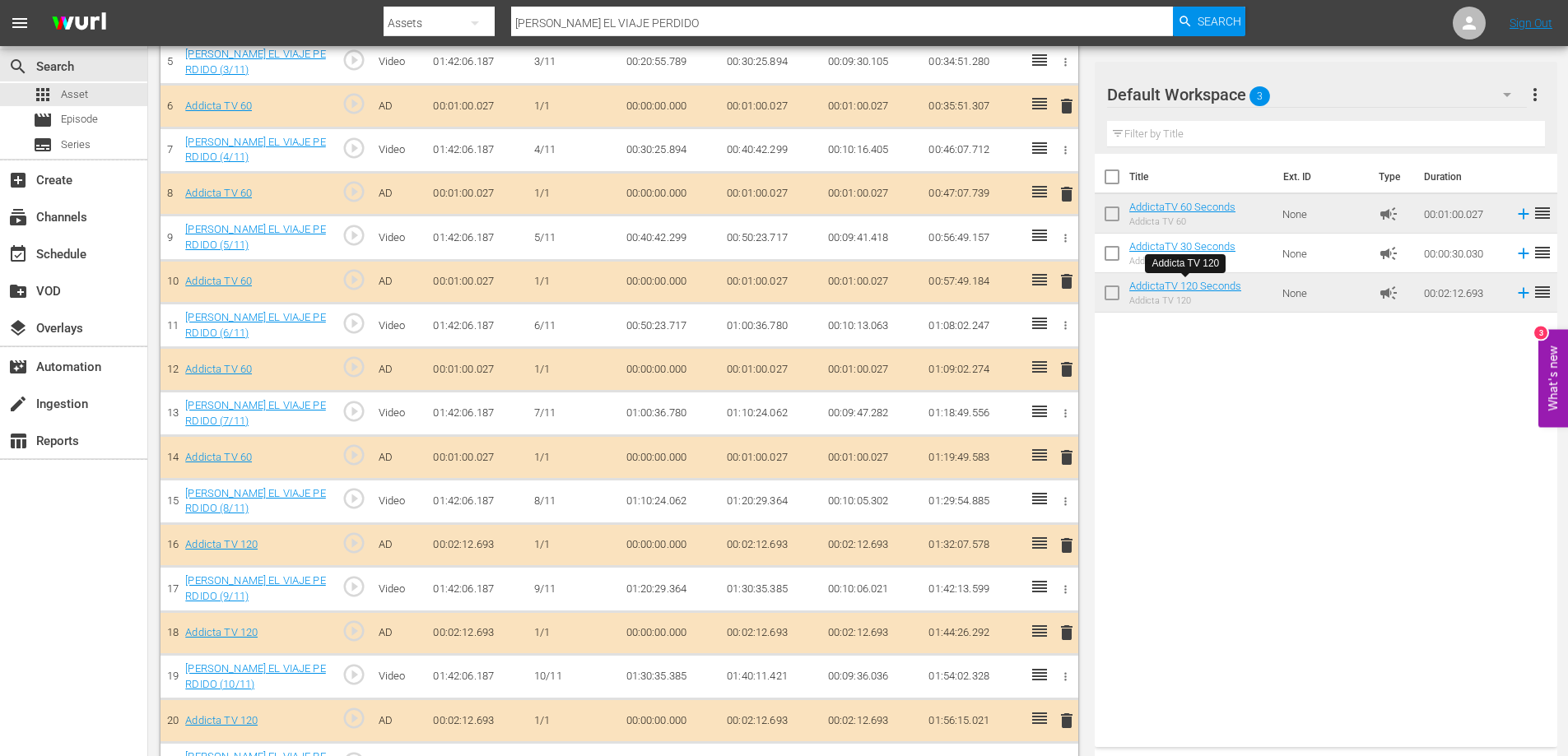
click at [1253, 531] on div "Title Ext. ID Type Duration AddictaTV 60 Seconds Addicta TV 60 None campaign 00…" at bounding box center [1326, 447] width 463 height 587
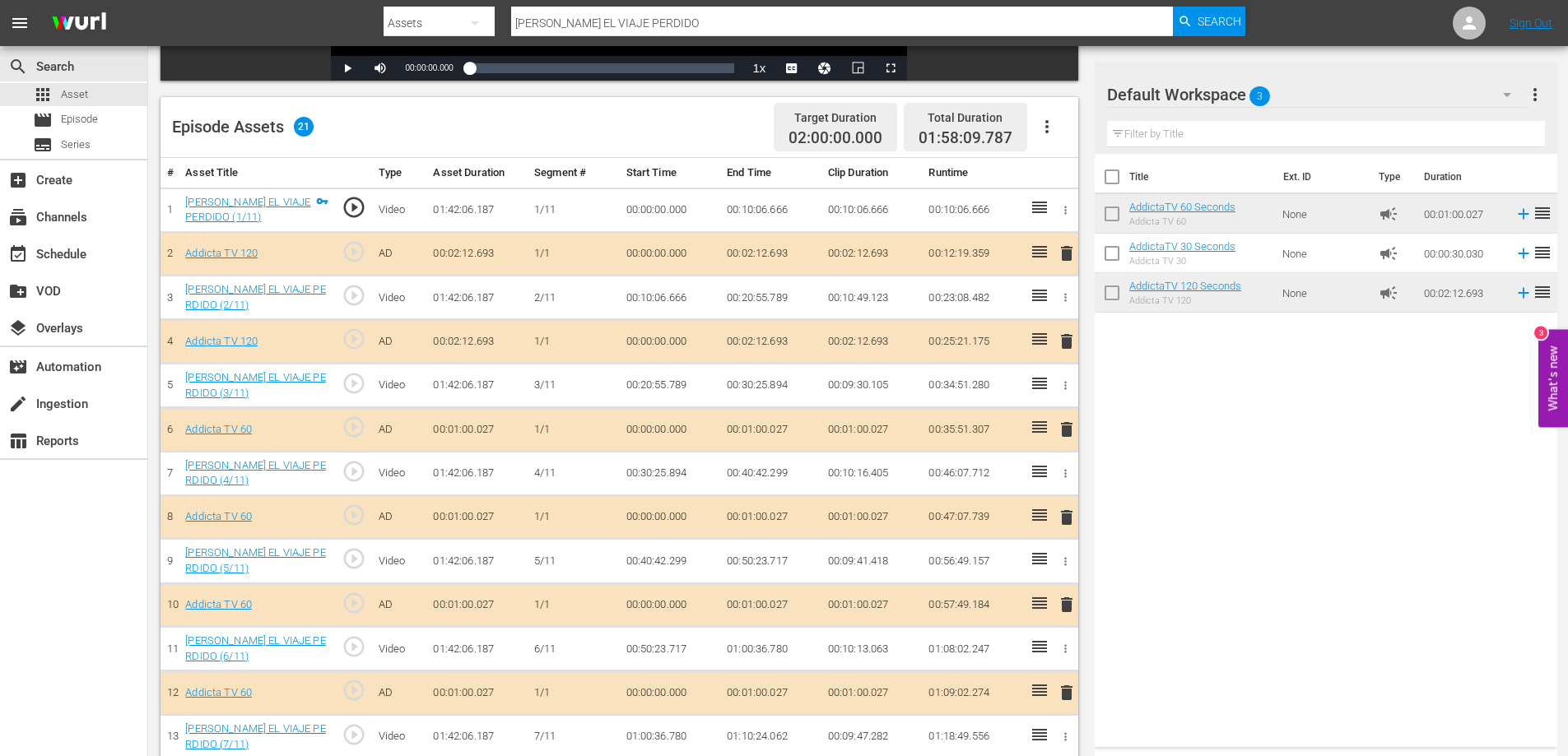
scroll to position [376, 0]
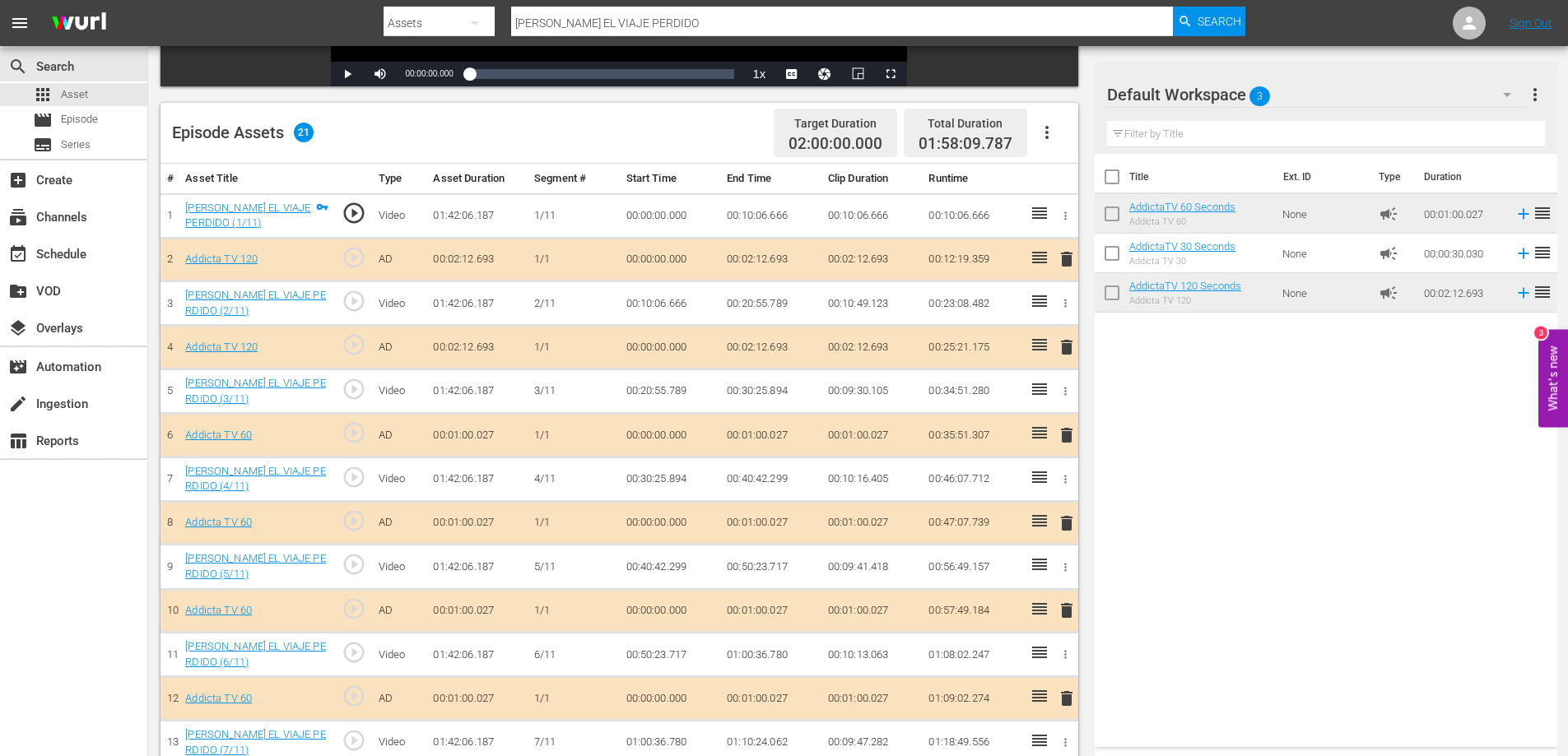
click at [1066, 429] on span "delete" at bounding box center [1066, 436] width 19 height 19
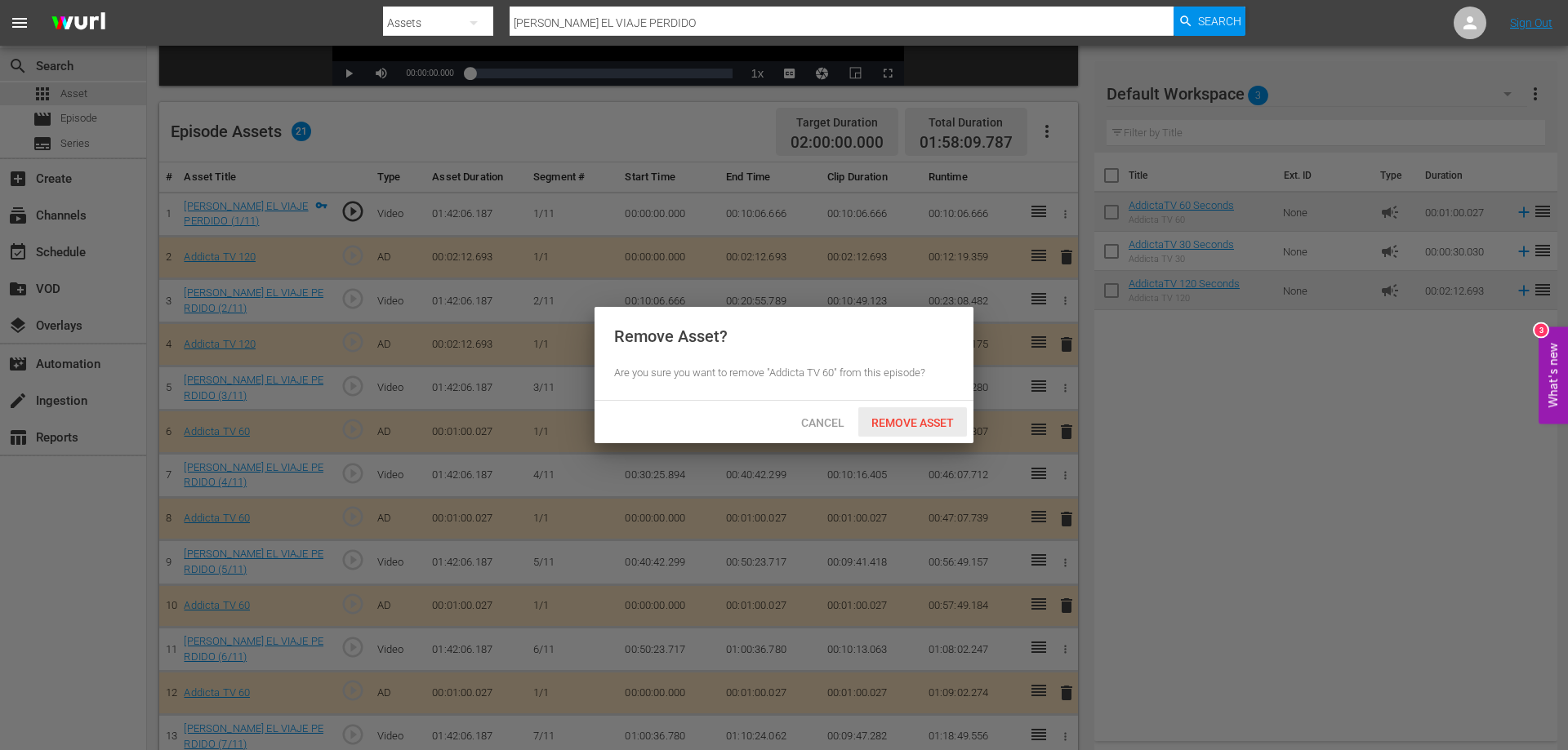
click at [937, 421] on span "Remove Asset" at bounding box center [913, 422] width 109 height 13
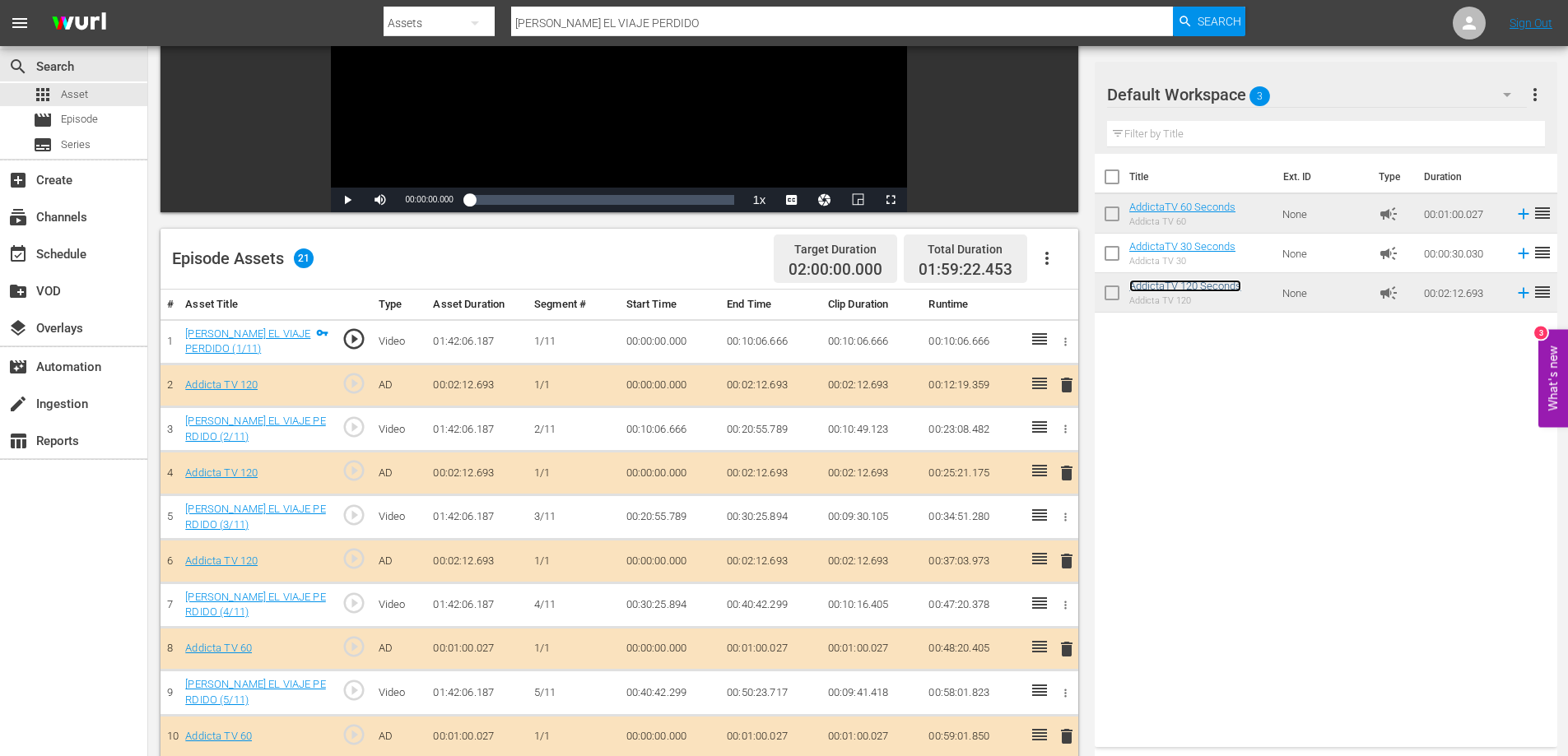
scroll to position [173, 0]
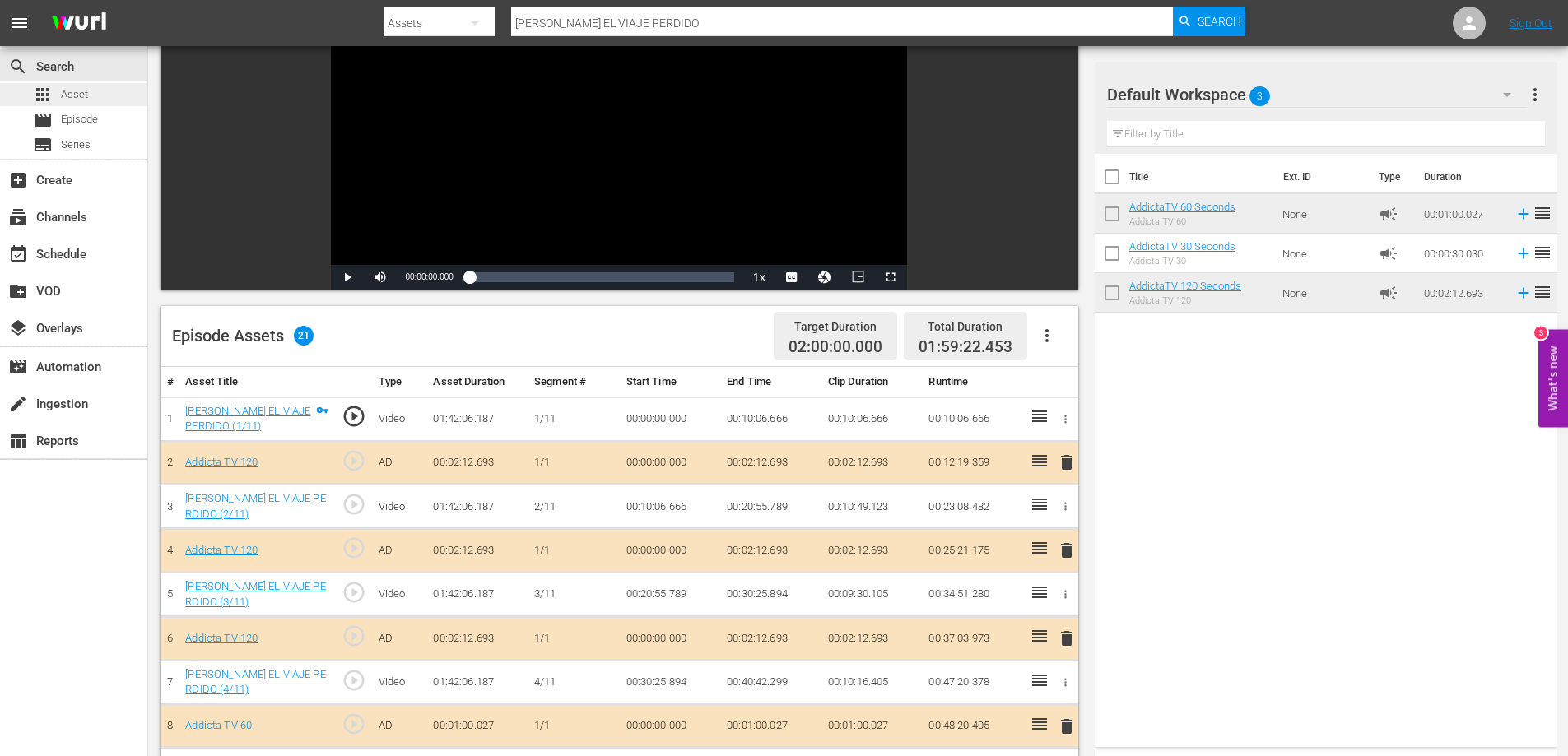
click at [64, 96] on span "Asset" at bounding box center [74, 94] width 27 height 17
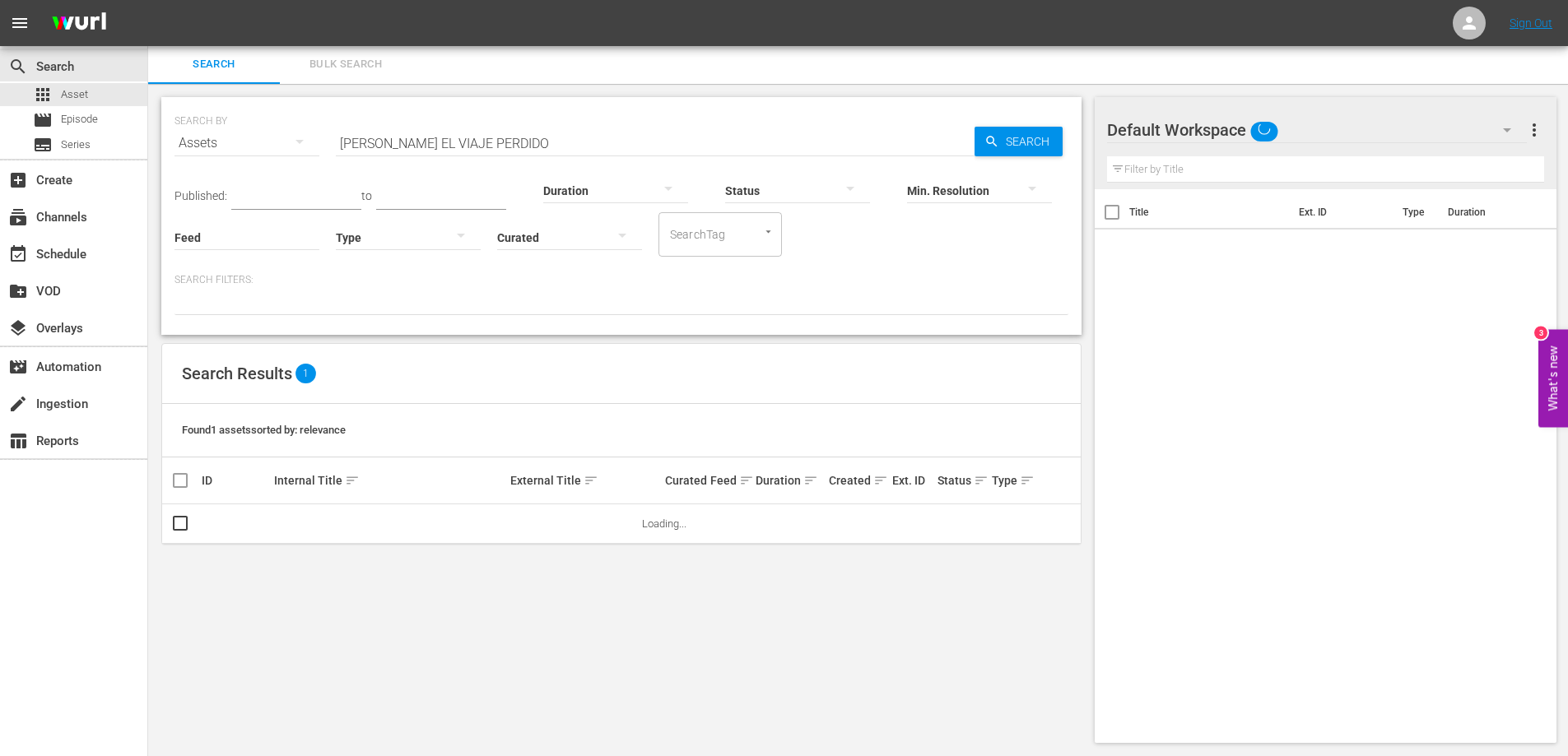
scroll to position [2, 0]
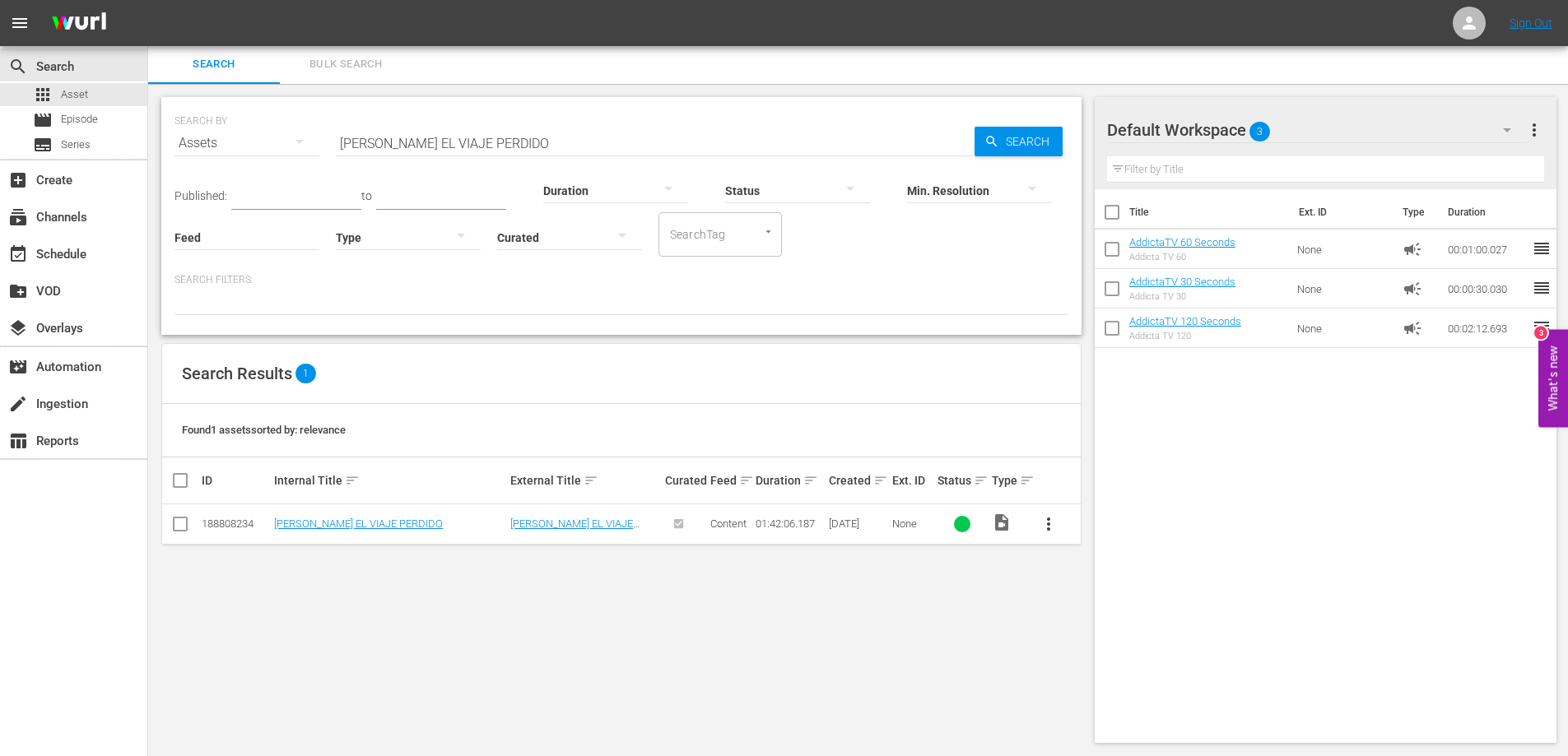
click at [419, 147] on input "[PERSON_NAME] EL VIAJE PERDIDO" at bounding box center [654, 143] width 639 height 40
paste input "INEZOTA"
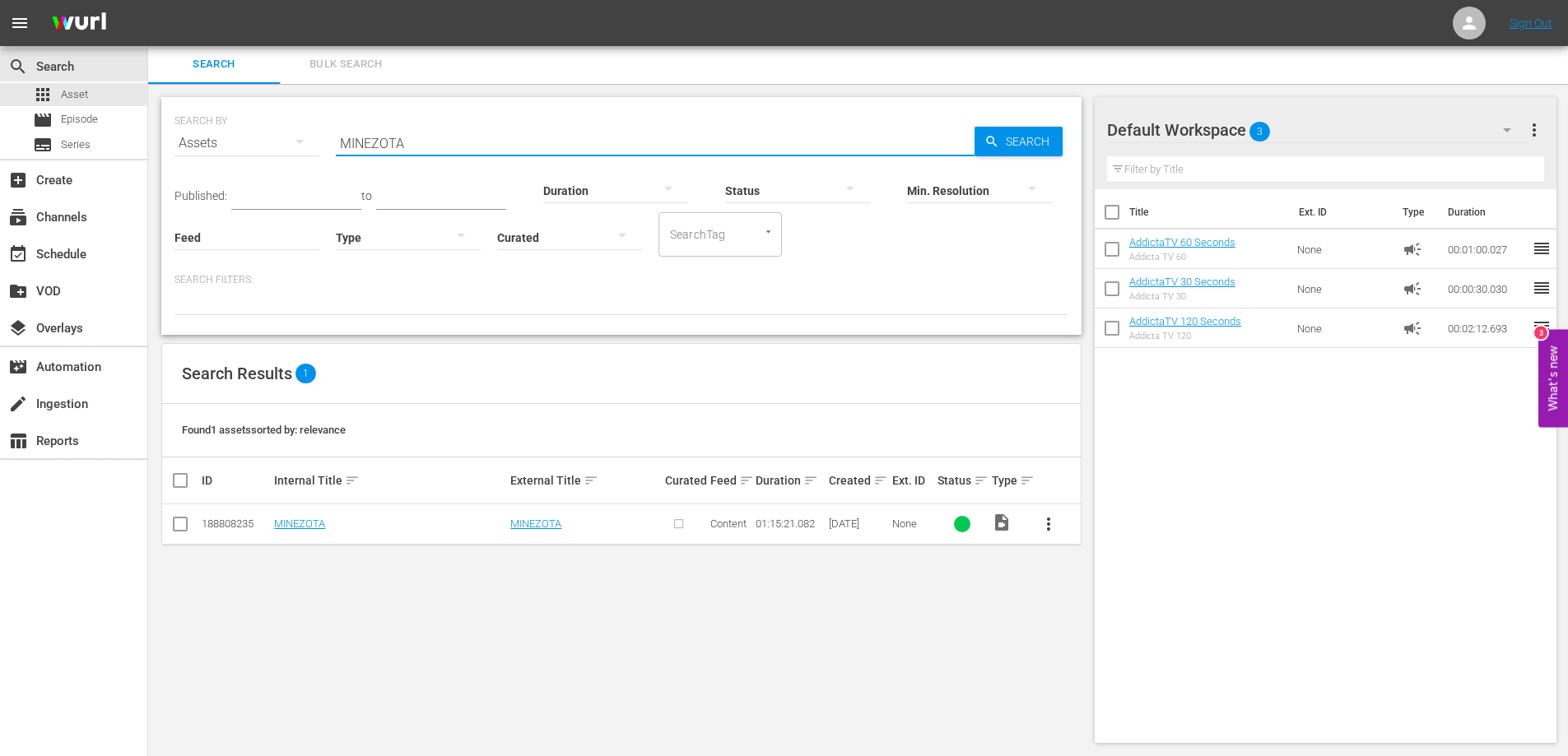
type input "MINEZOTA"
click at [1049, 525] on span "more_vert" at bounding box center [1049, 524] width 19 height 19
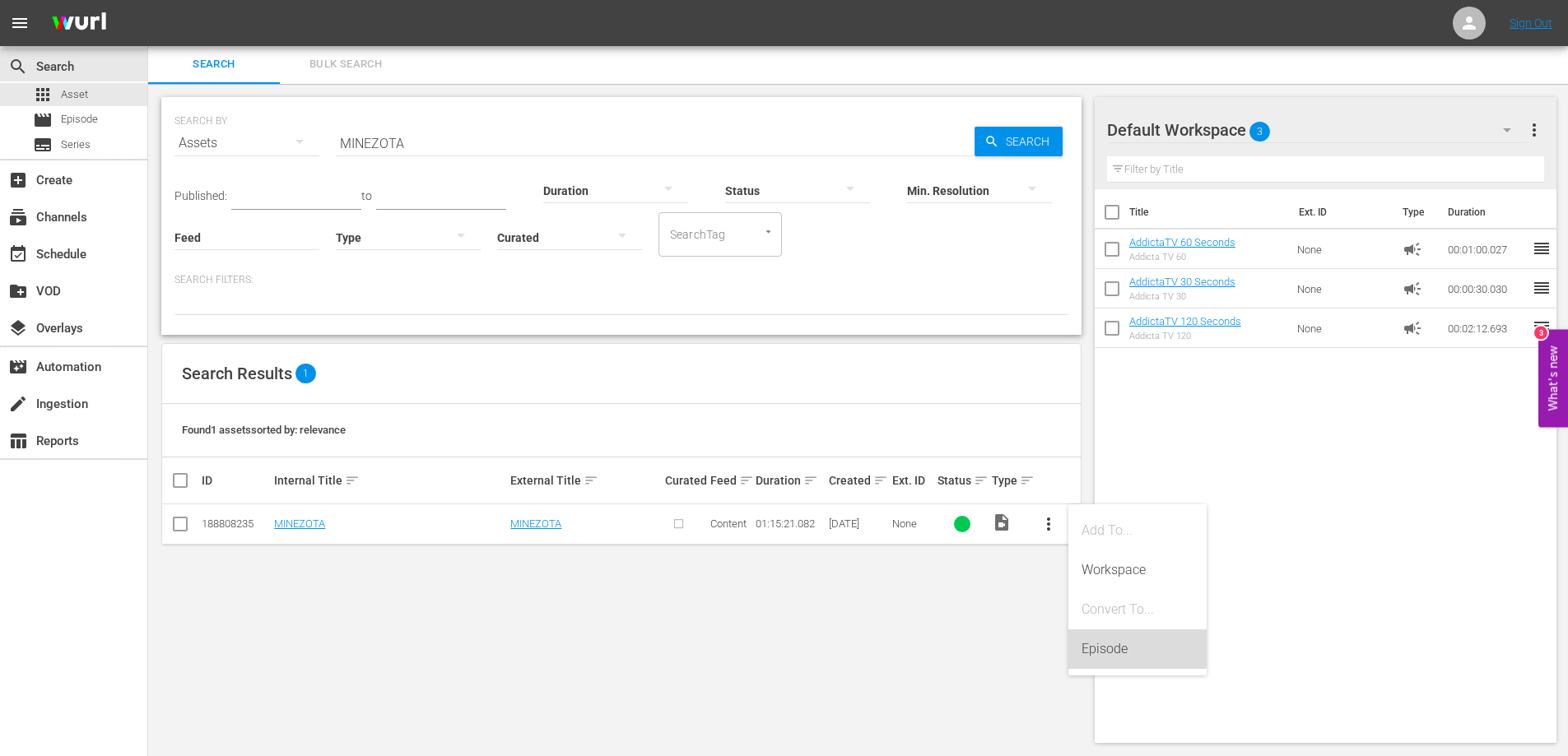
click at [1110, 647] on div "Episode" at bounding box center [1137, 649] width 112 height 40
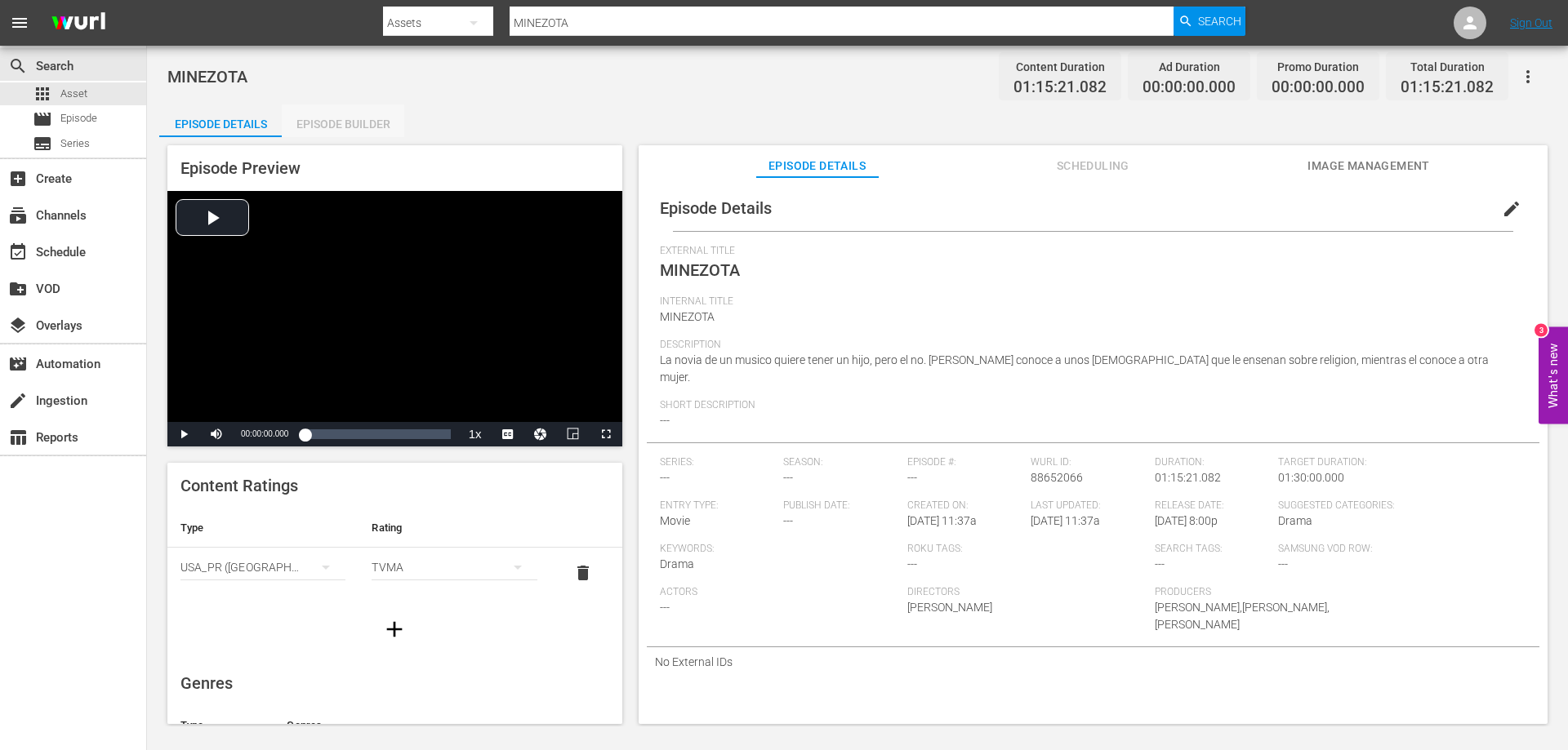
click at [362, 124] on div "Episode Builder" at bounding box center [343, 124] width 123 height 39
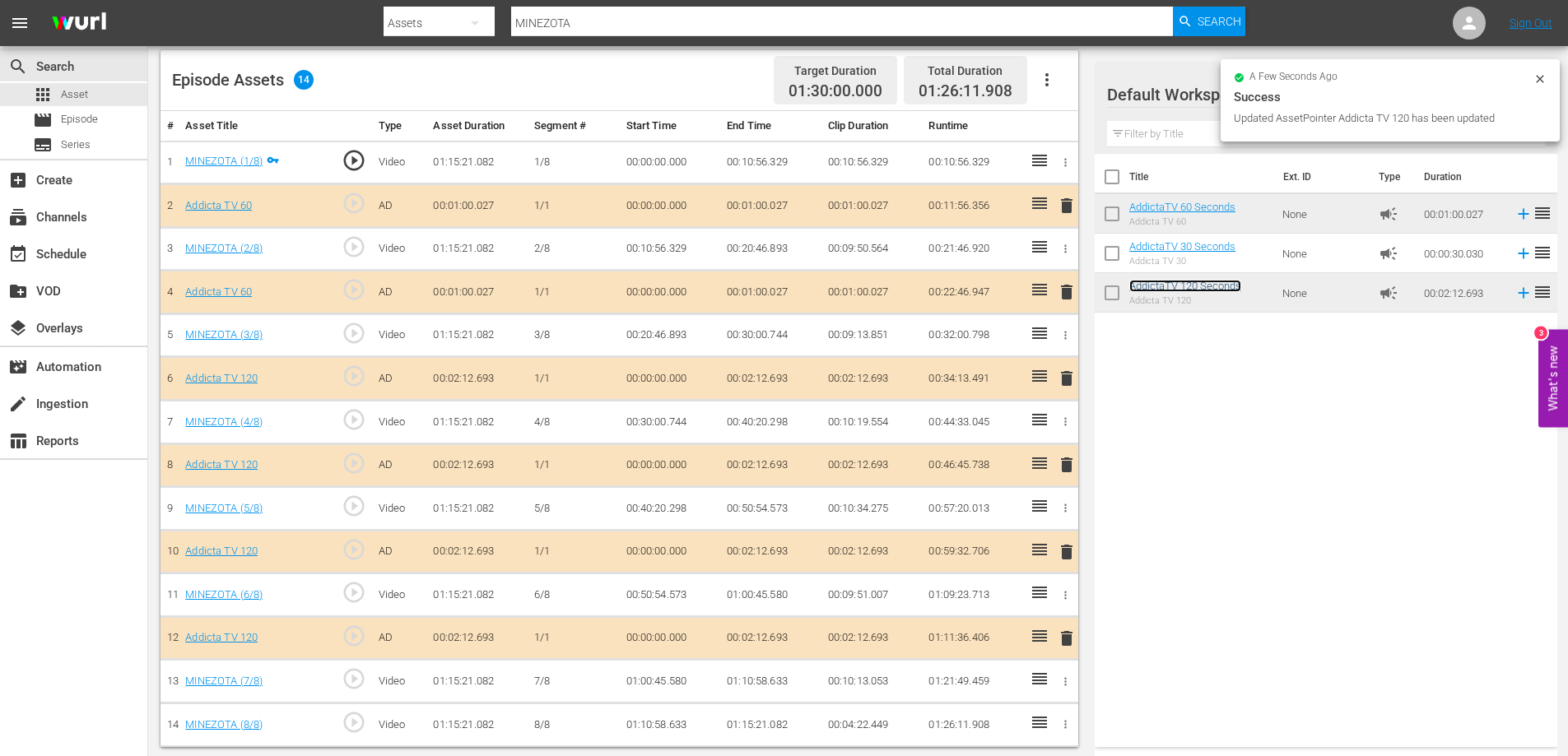
scroll to position [432, 0]
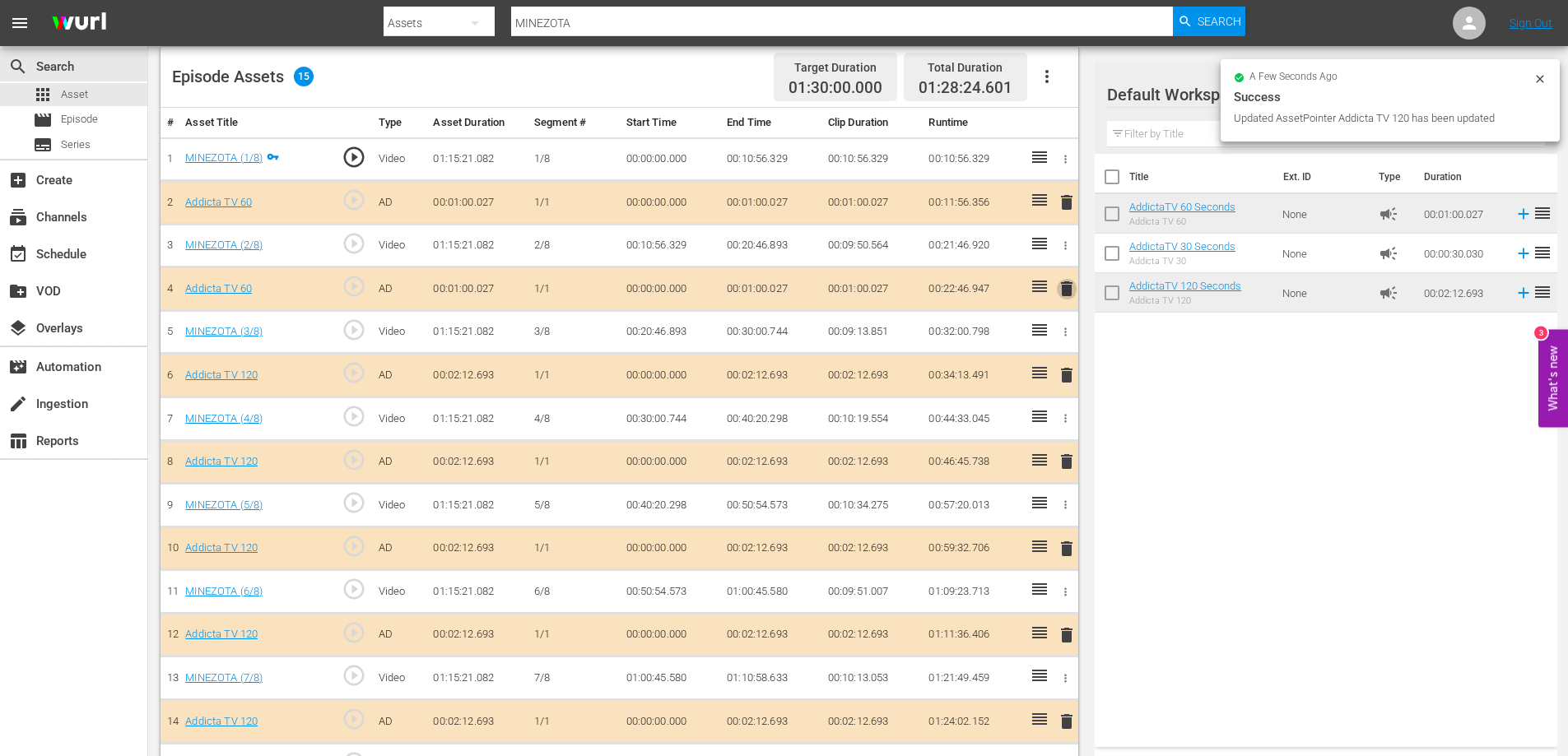
click at [1060, 291] on span "delete" at bounding box center [1066, 289] width 19 height 19
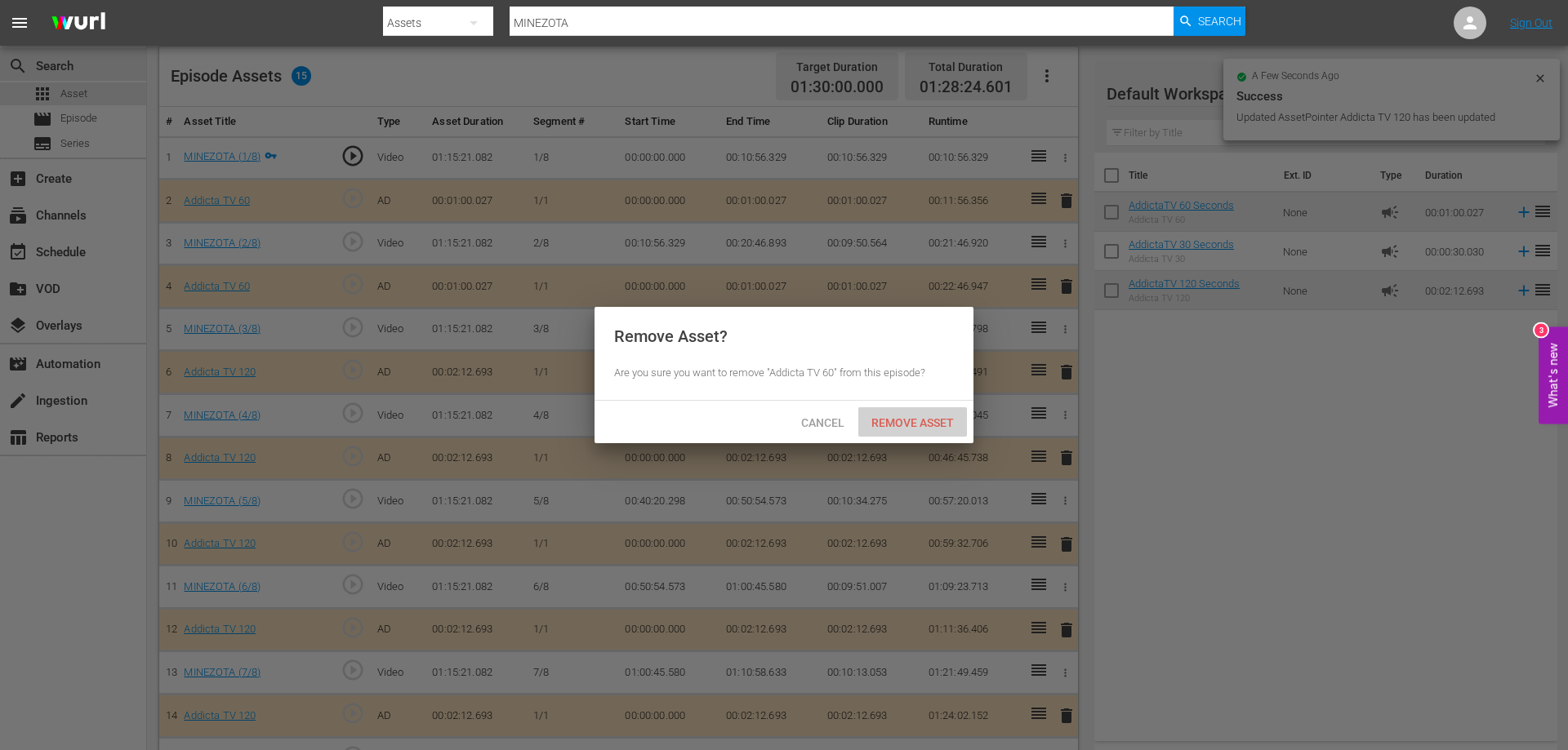
click at [901, 419] on span "Remove Asset" at bounding box center [913, 422] width 109 height 13
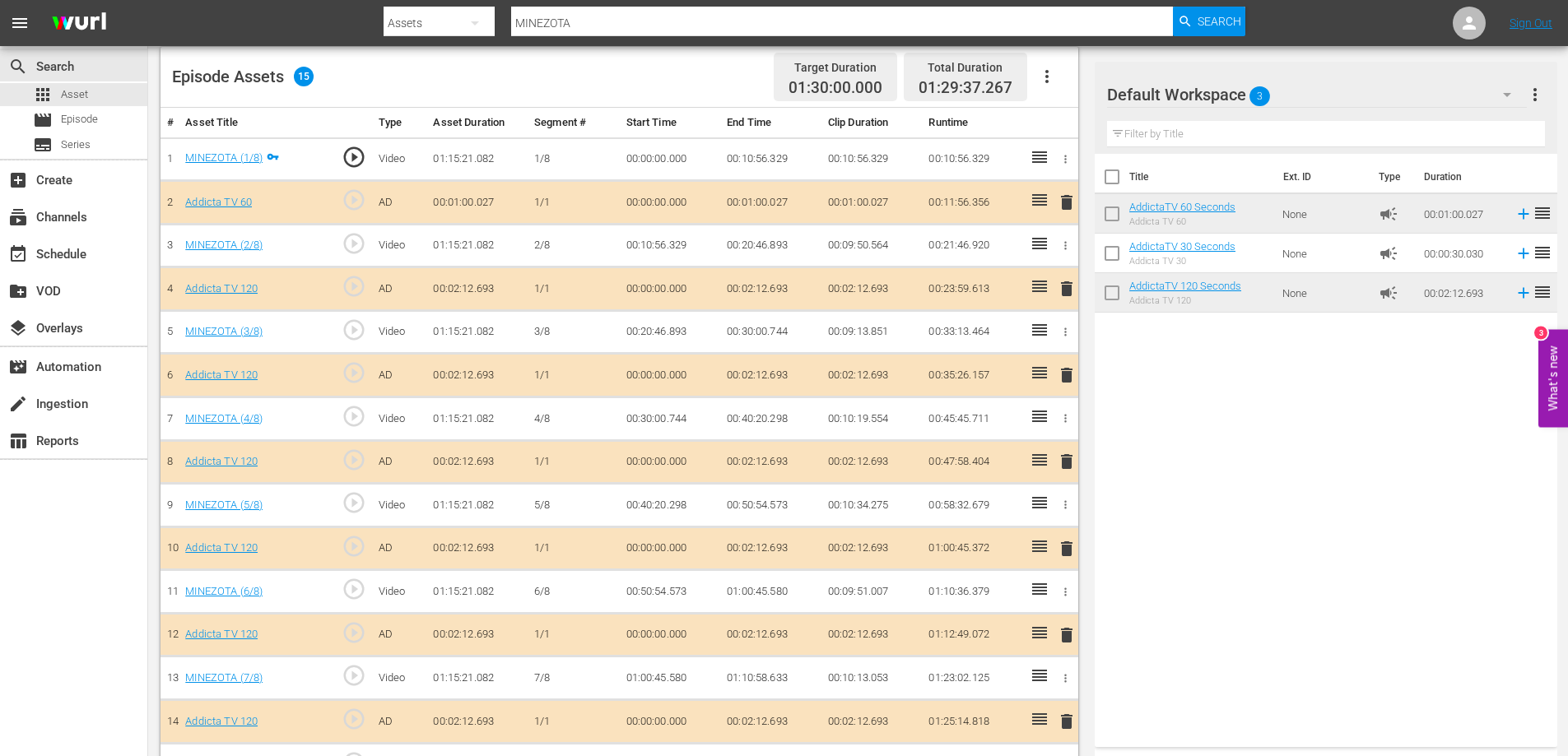
click at [1068, 202] on span "delete" at bounding box center [1066, 202] width 19 height 19
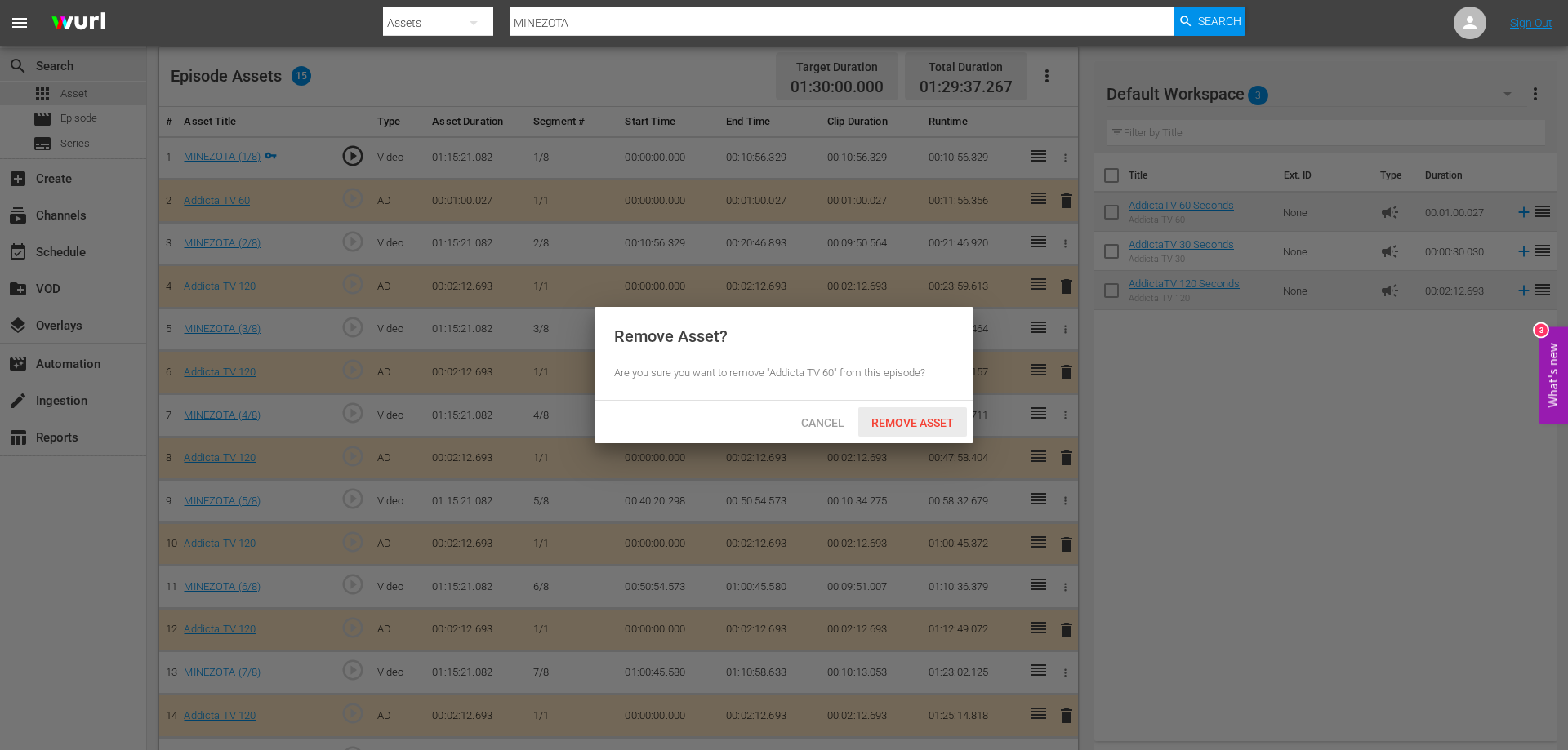
click at [918, 424] on span "Remove Asset" at bounding box center [913, 422] width 109 height 13
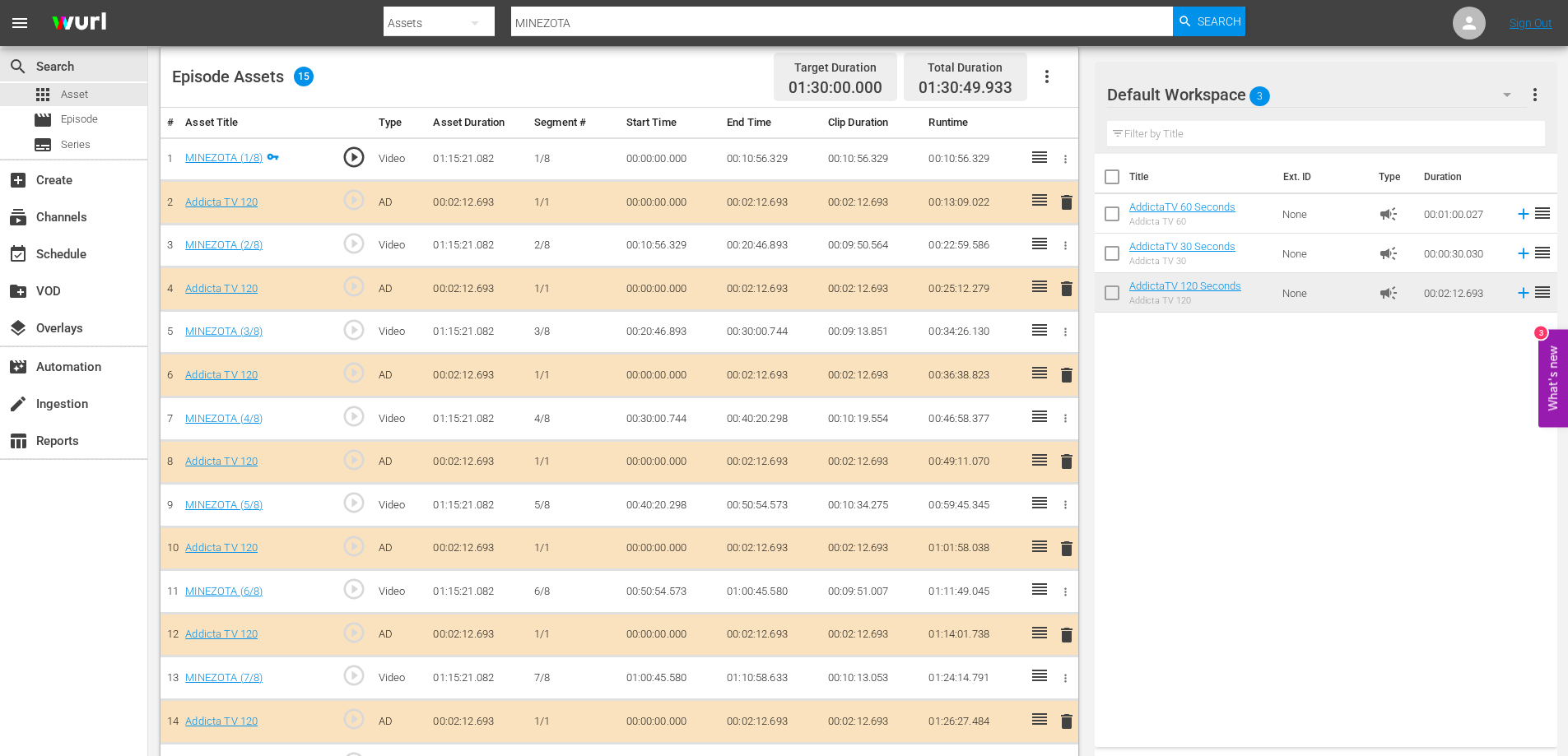
click at [1070, 292] on span "delete" at bounding box center [1066, 289] width 19 height 19
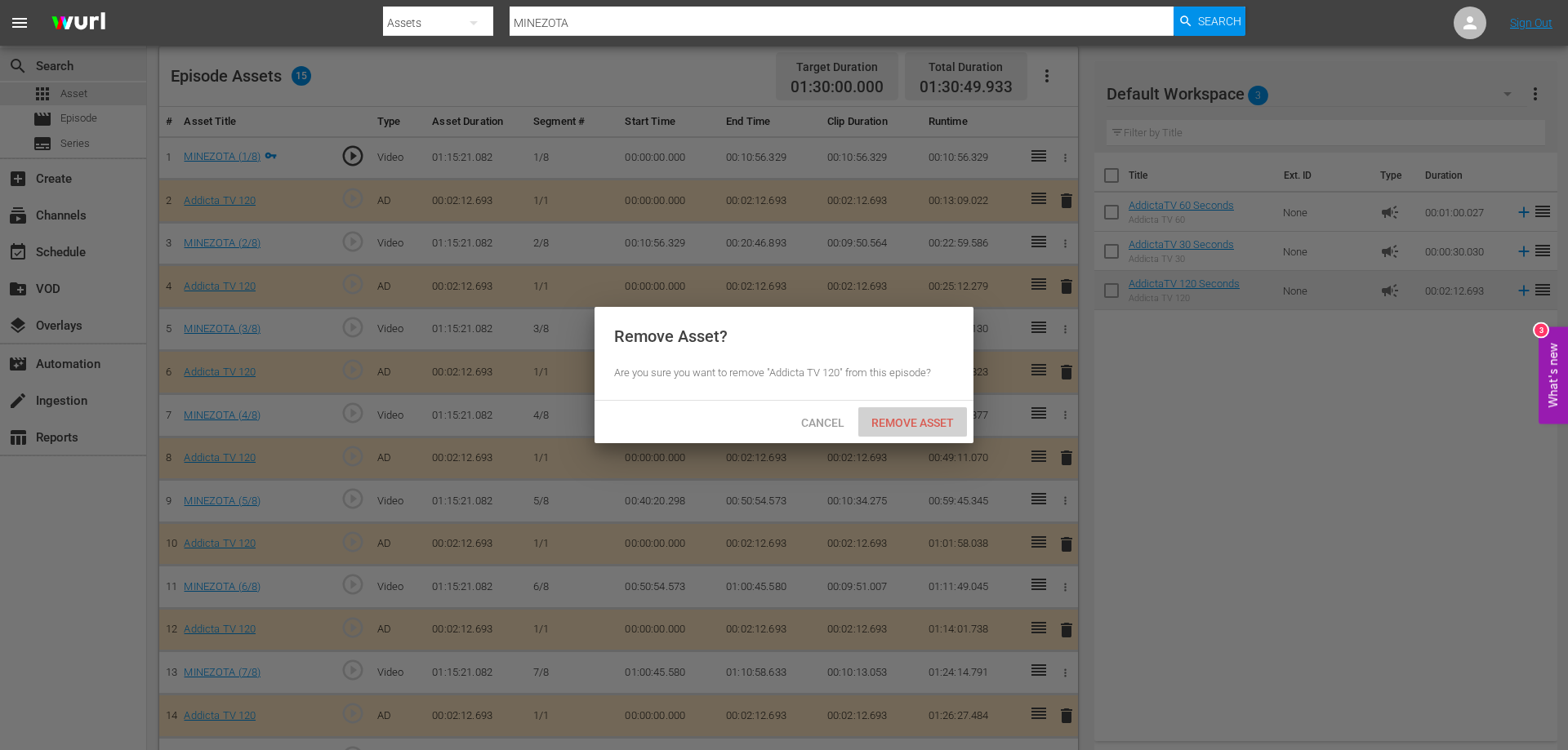
click at [886, 416] on span "Remove Asset" at bounding box center [913, 422] width 109 height 13
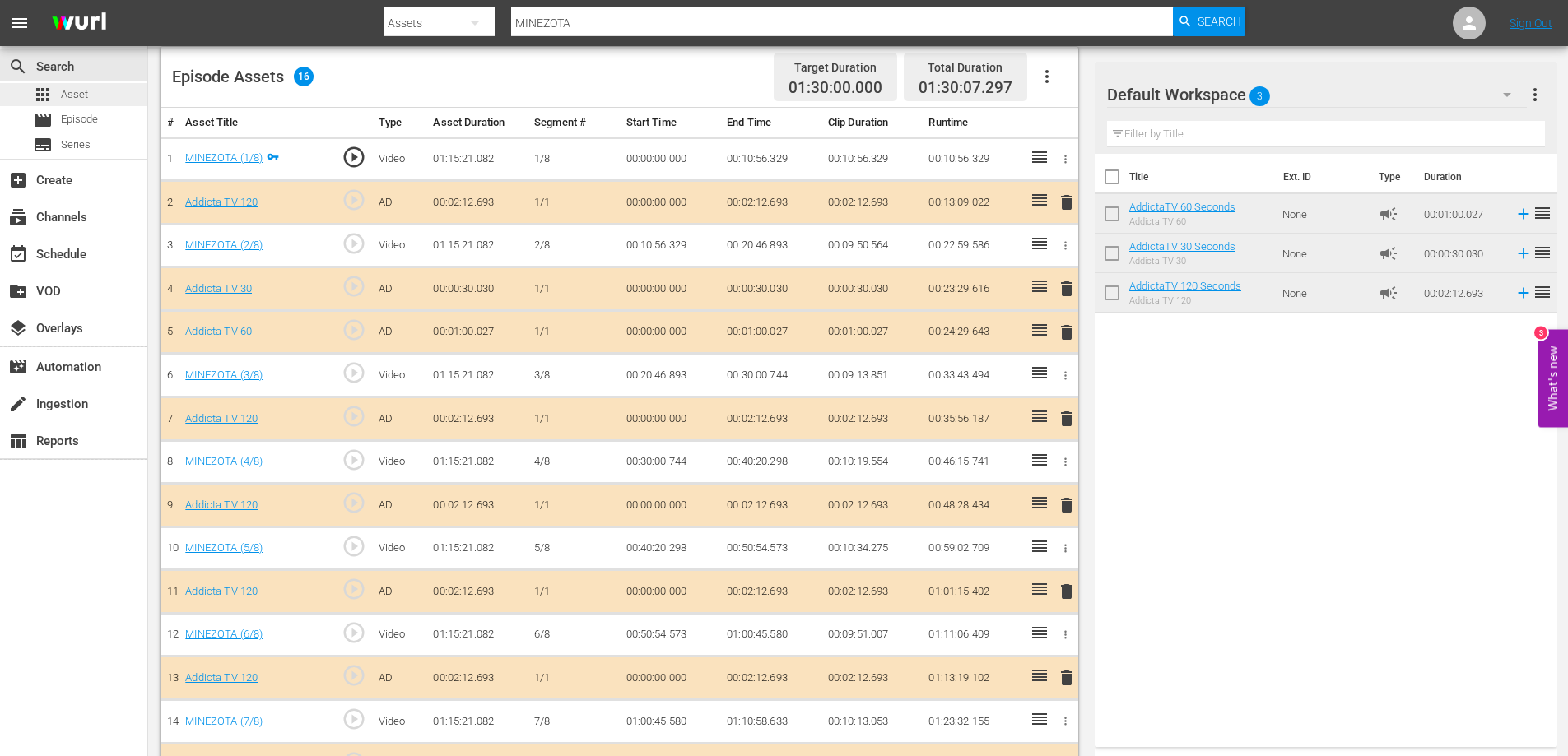
click at [62, 96] on span "Asset" at bounding box center [74, 94] width 27 height 17
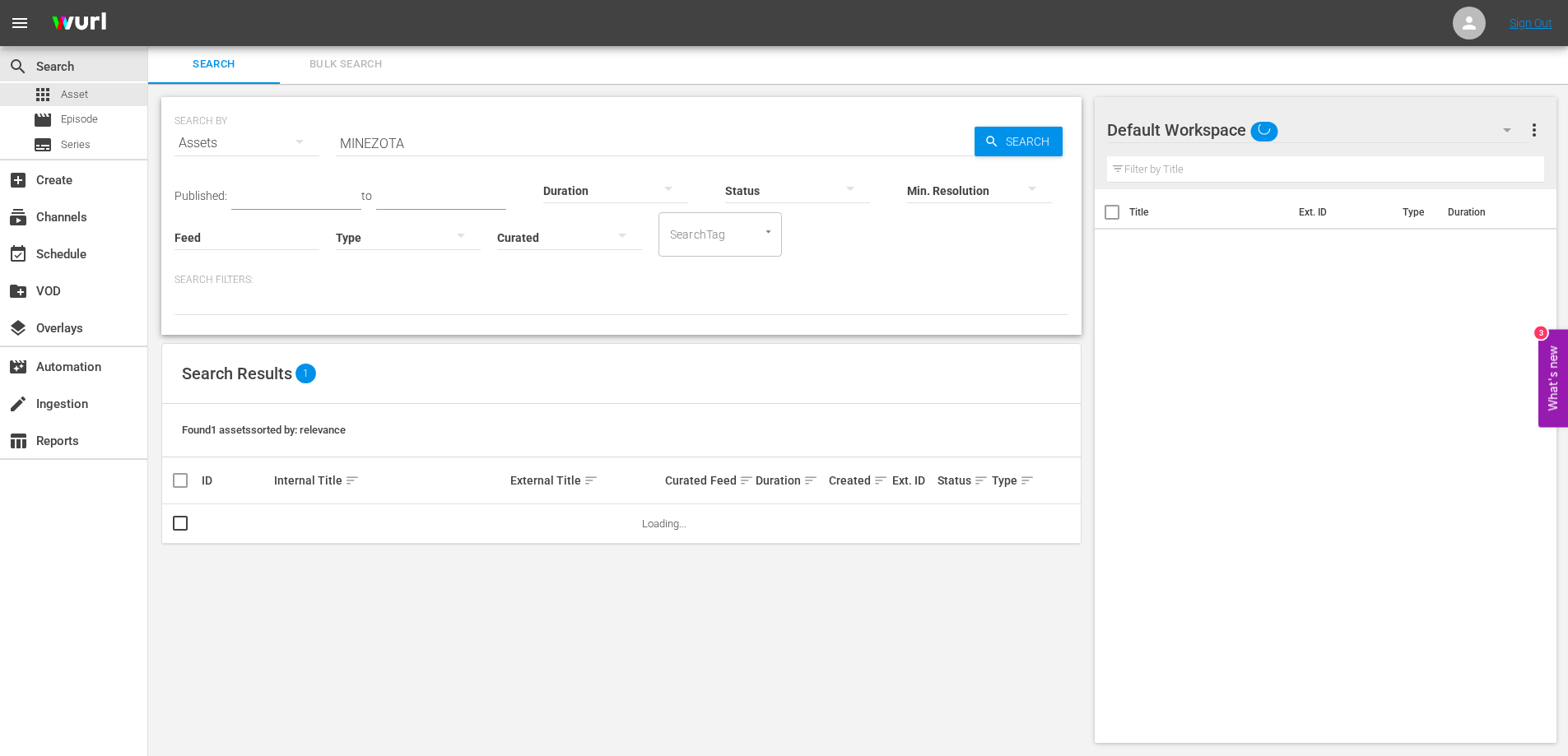
scroll to position [2, 0]
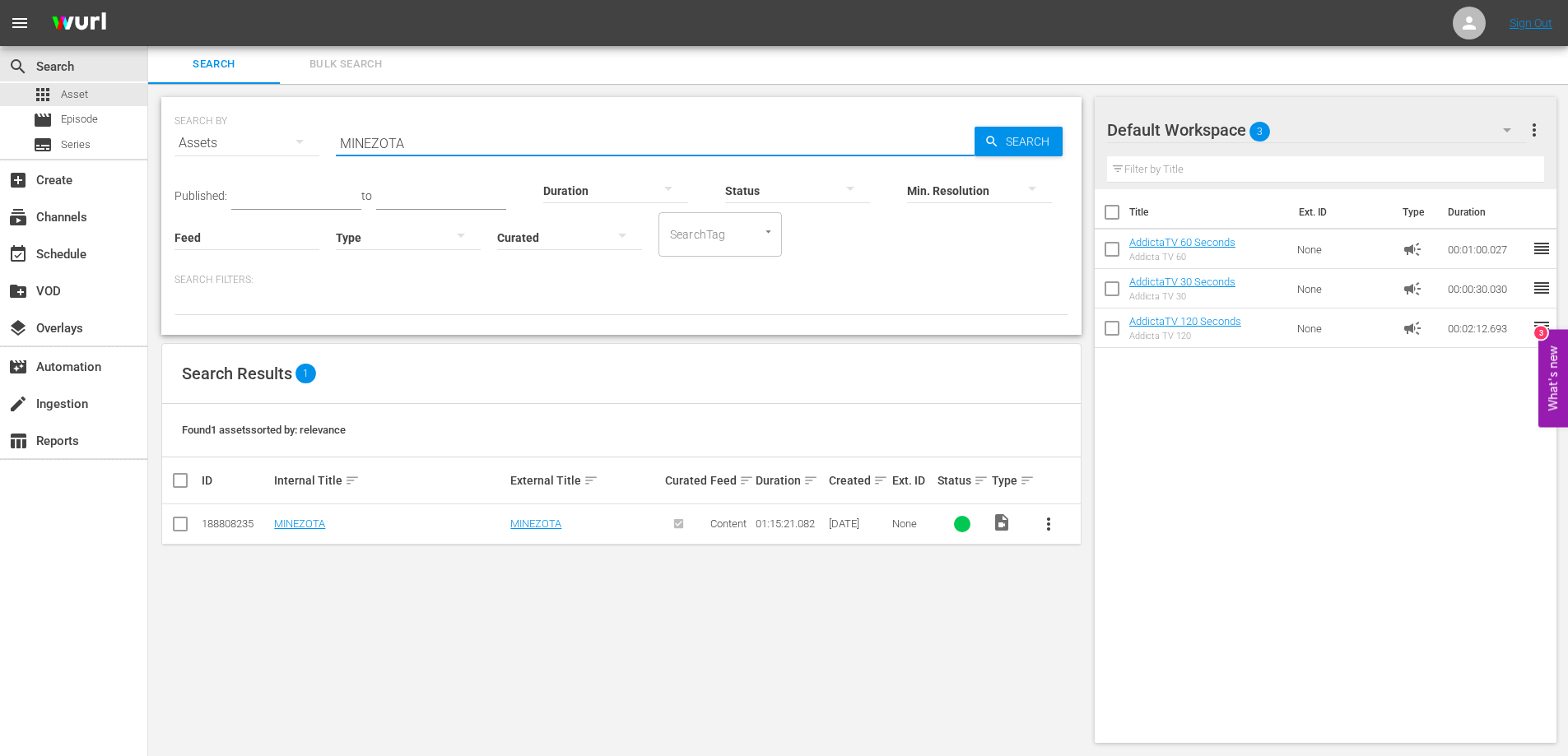
click at [385, 144] on input "MINEZOTA" at bounding box center [654, 143] width 639 height 40
paste input "UNDOS COSMICOS"
type input "MUNDOS COSMICOS"
click at [1045, 529] on span "more_vert" at bounding box center [1049, 524] width 19 height 19
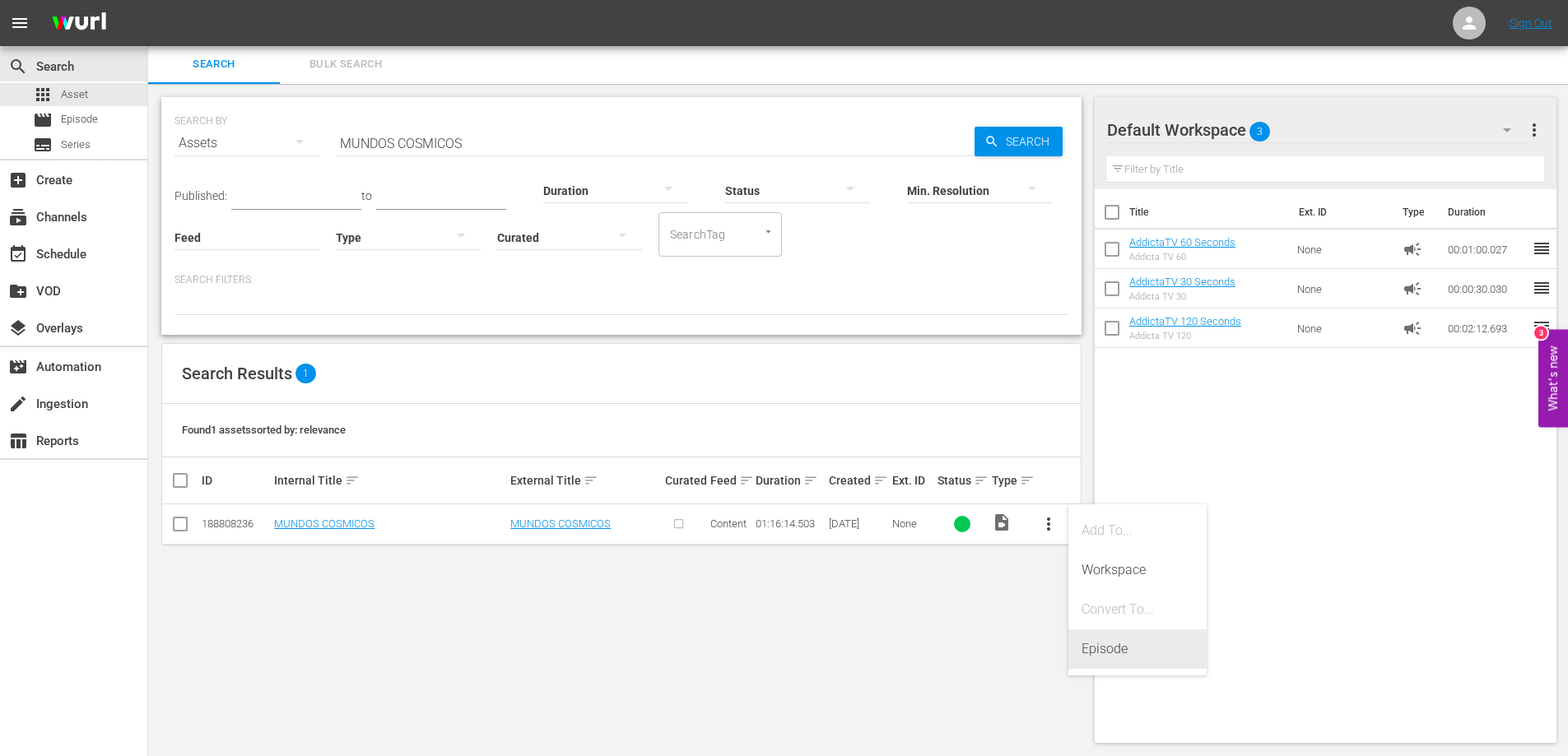
click at [1096, 650] on div "Episode" at bounding box center [1137, 649] width 112 height 40
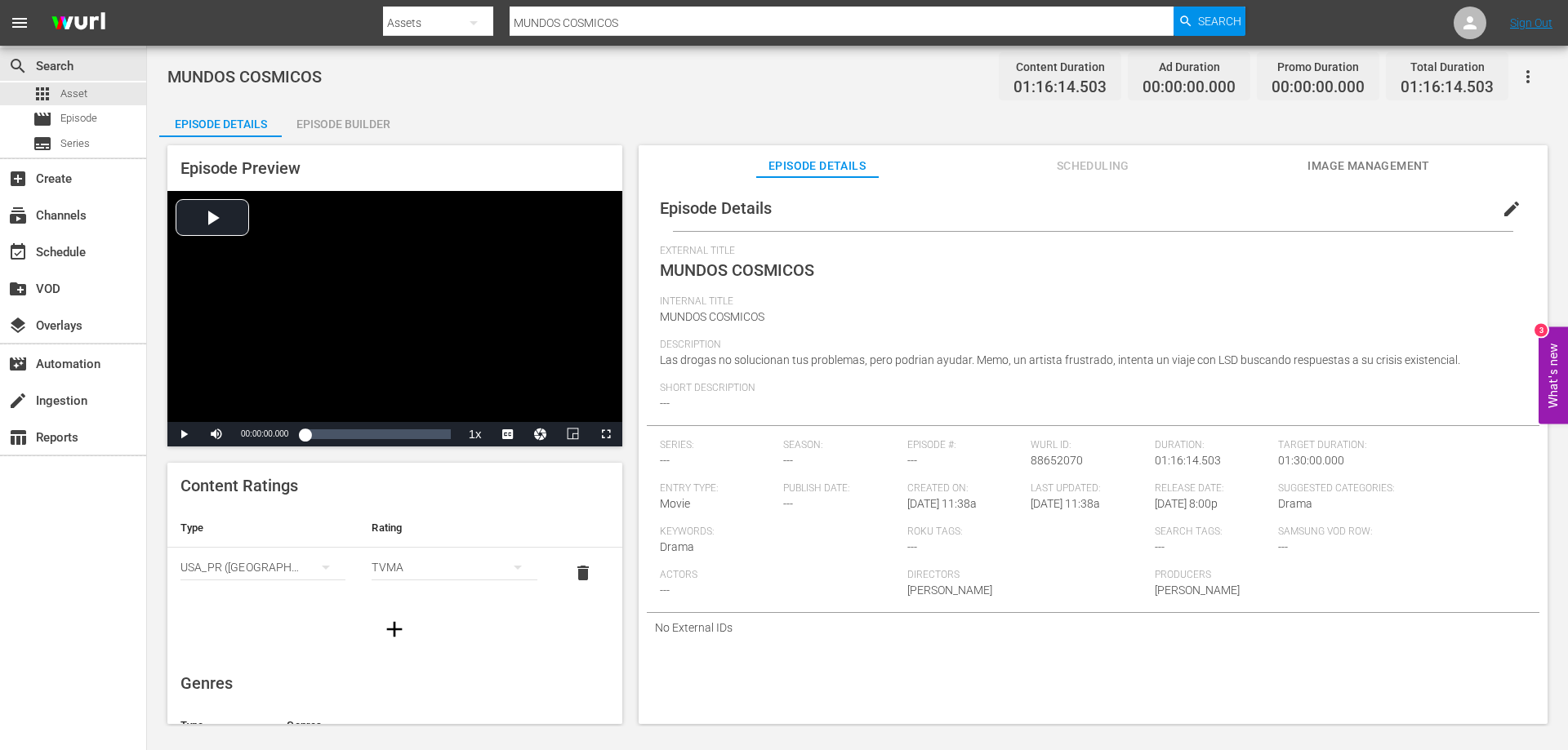
click at [343, 125] on div "Episode Builder" at bounding box center [343, 124] width 123 height 39
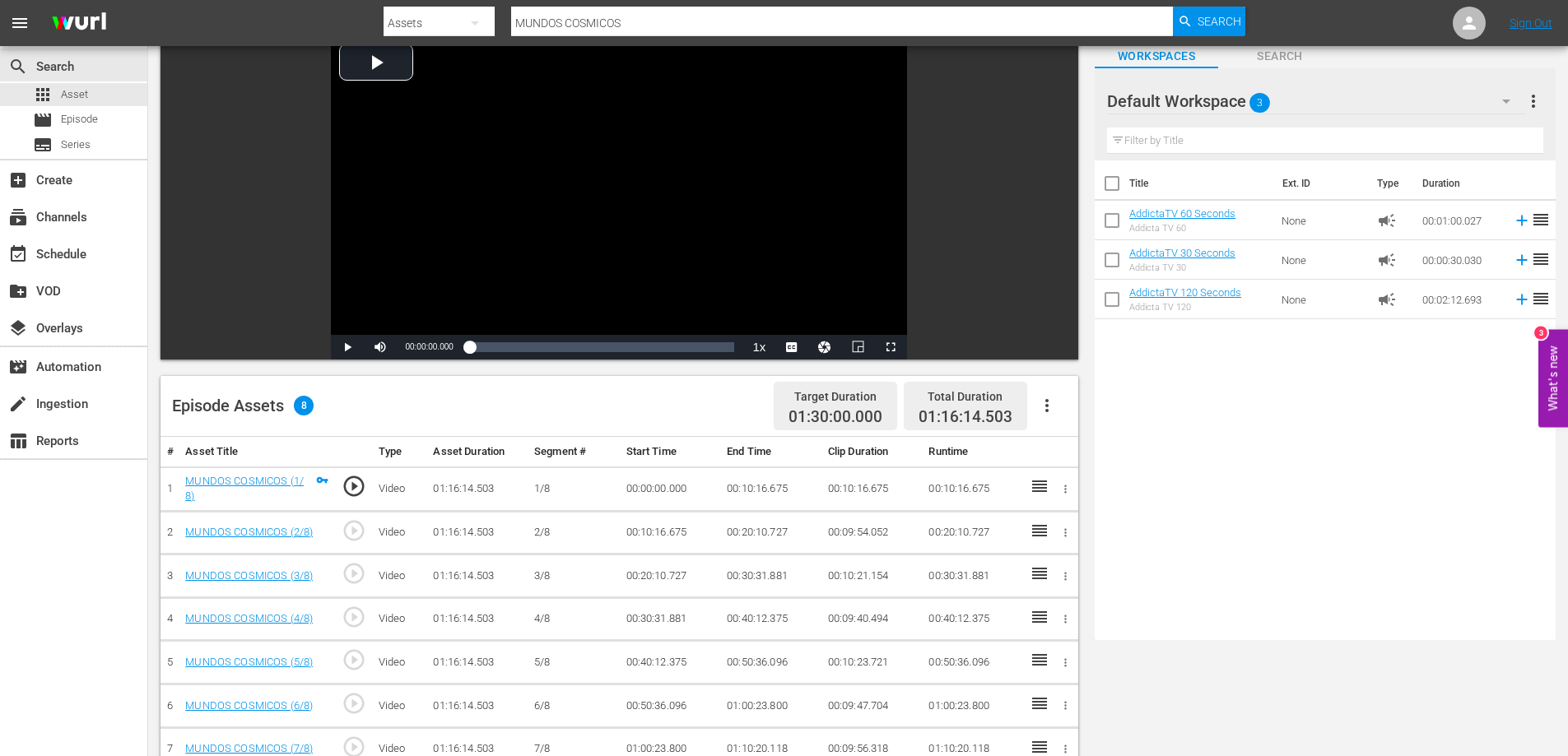
scroll to position [83, 0]
